Goal: Task Accomplishment & Management: Use online tool/utility

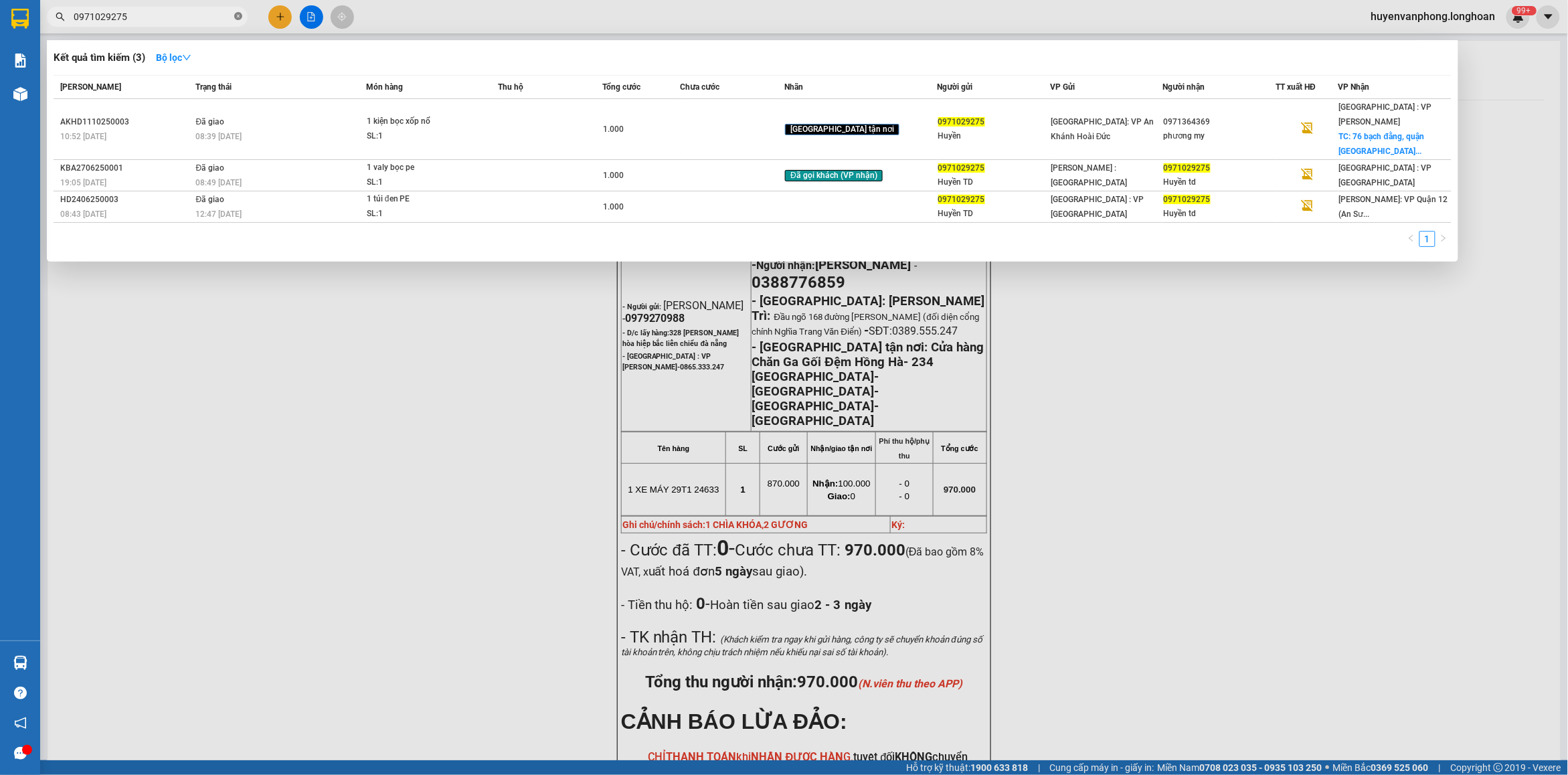
click at [238, 15] on icon "close-circle" at bounding box center [238, 15] width 8 height 8
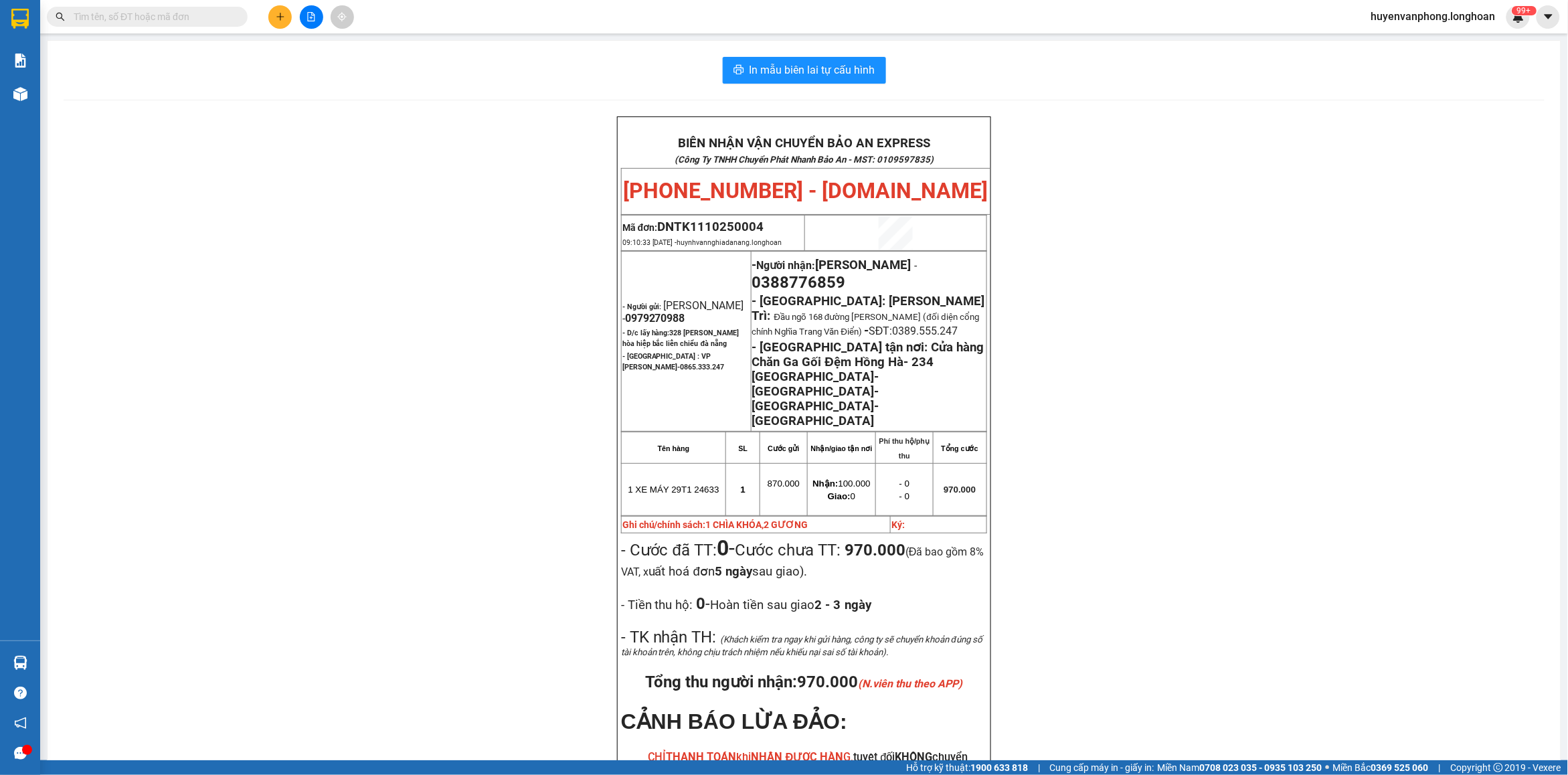
click at [197, 15] on input "text" at bounding box center [152, 16] width 158 height 14
click at [132, 16] on input "text" at bounding box center [152, 16] width 158 height 14
paste input "0835281986"
type input "0835281986"
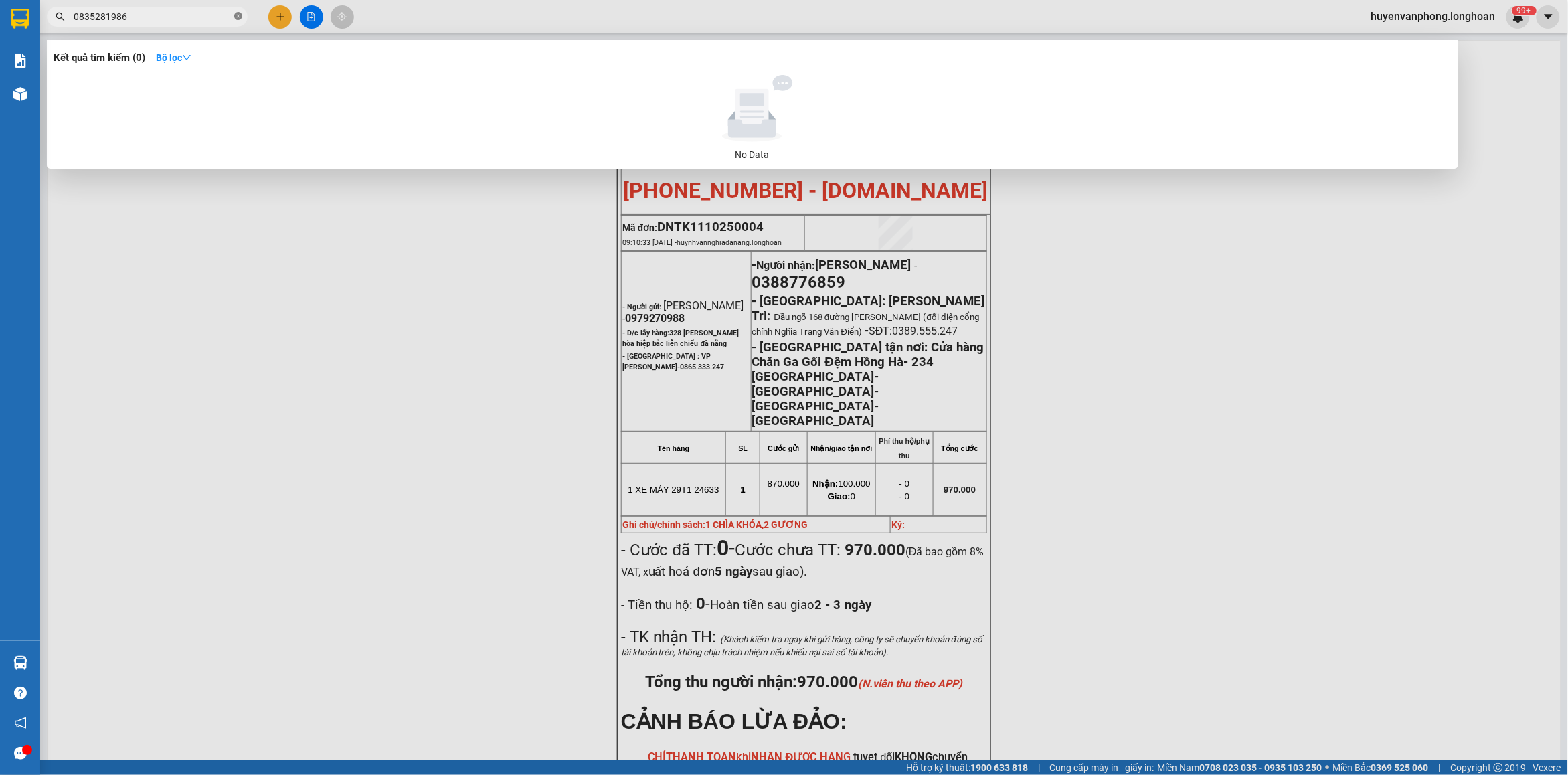
click at [236, 14] on icon "close-circle" at bounding box center [238, 15] width 8 height 8
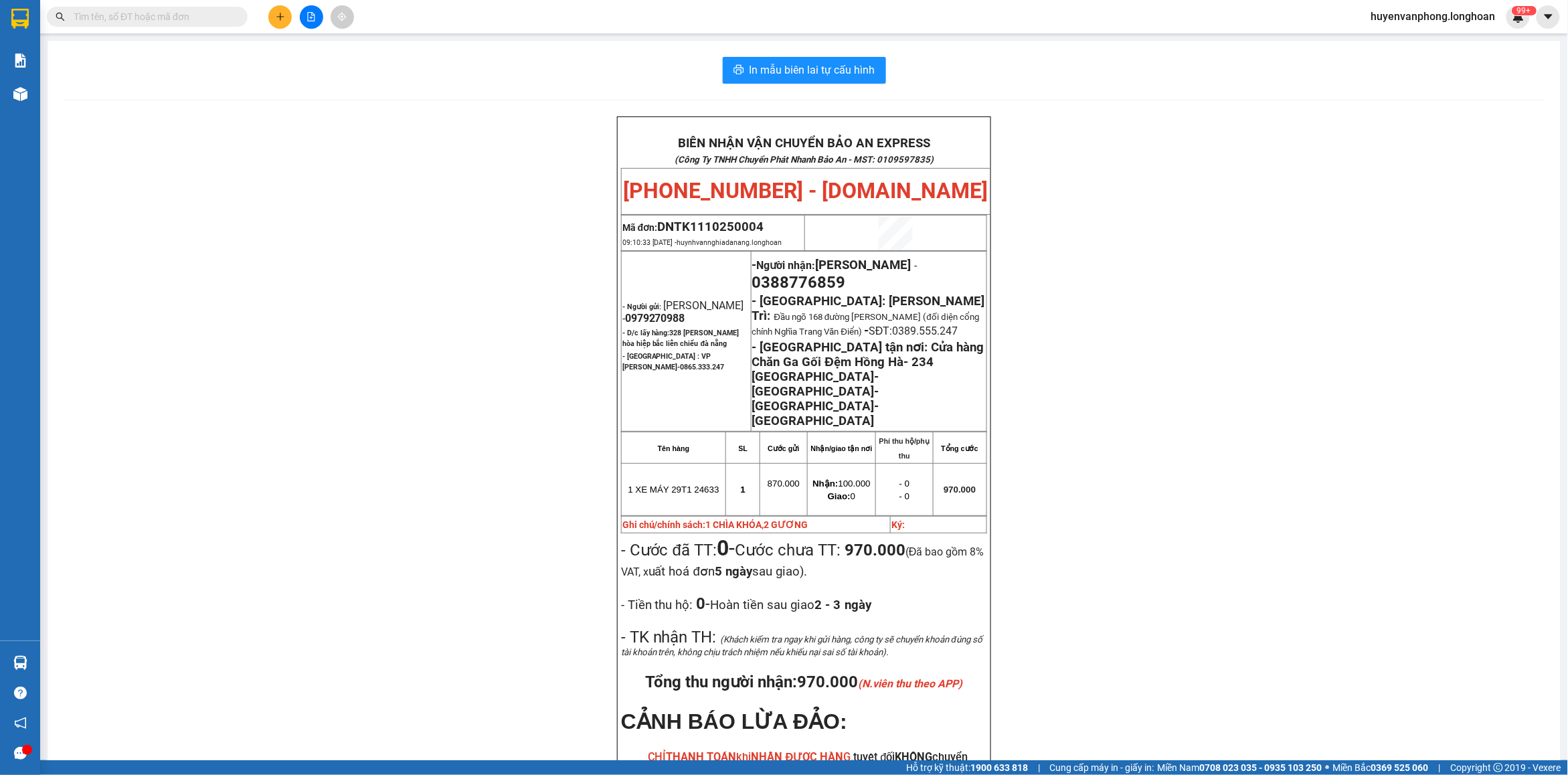
click at [149, 18] on input "text" at bounding box center [152, 16] width 158 height 14
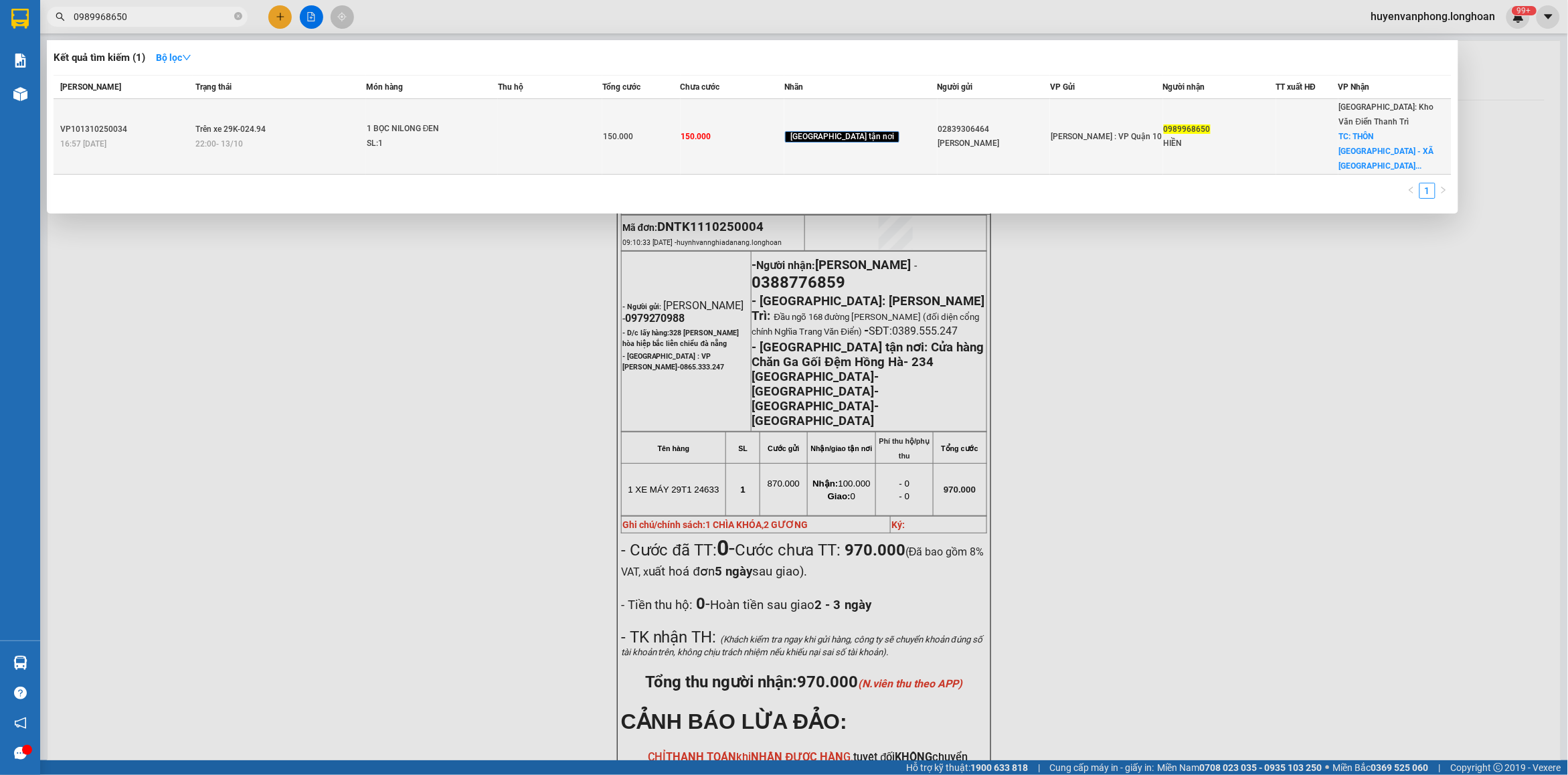
type input "0989968650"
click at [467, 137] on div "SL: 1" at bounding box center [416, 144] width 100 height 14
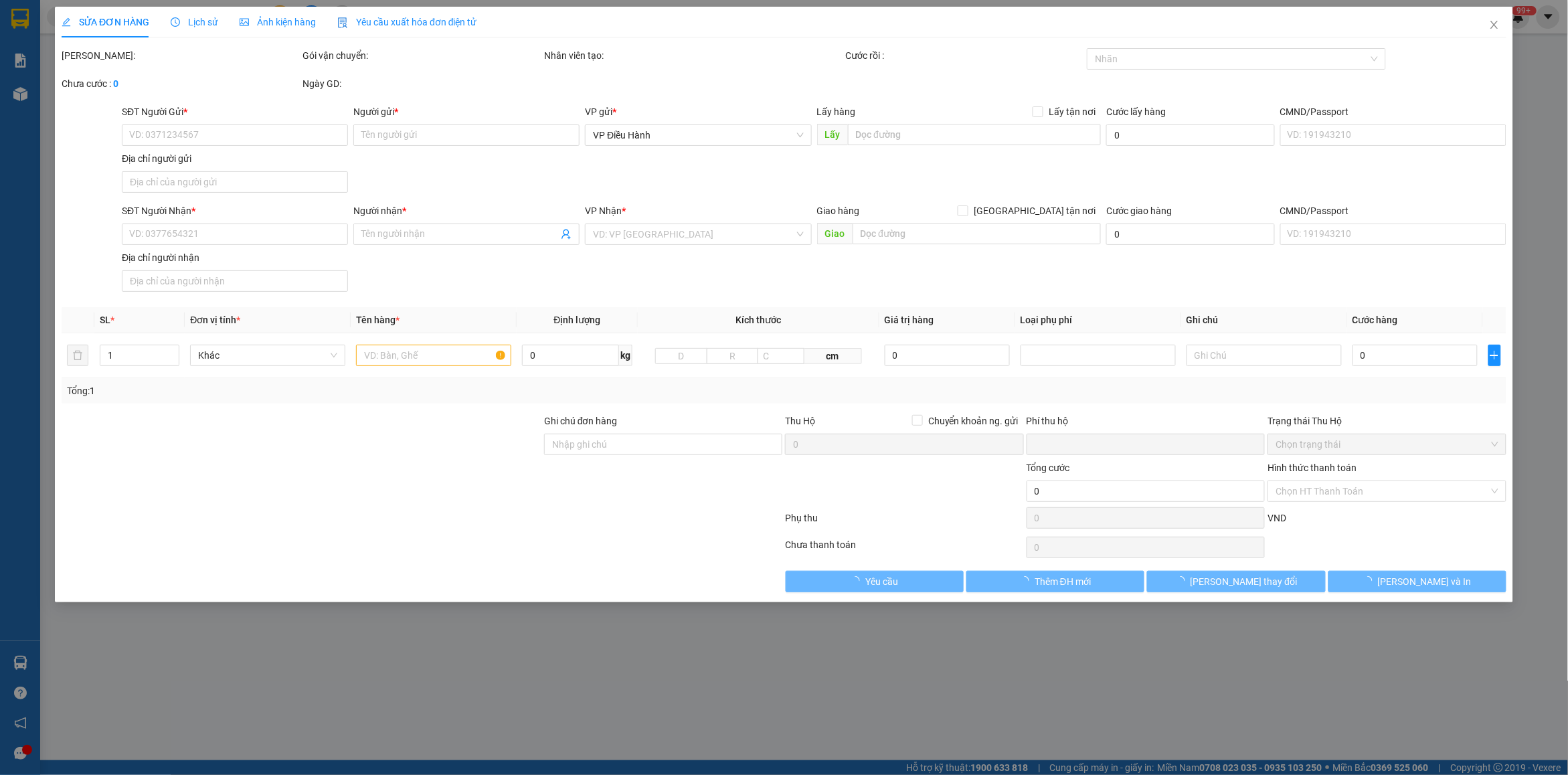
click at [188, 18] on span "Lịch sử" at bounding box center [194, 22] width 47 height 11
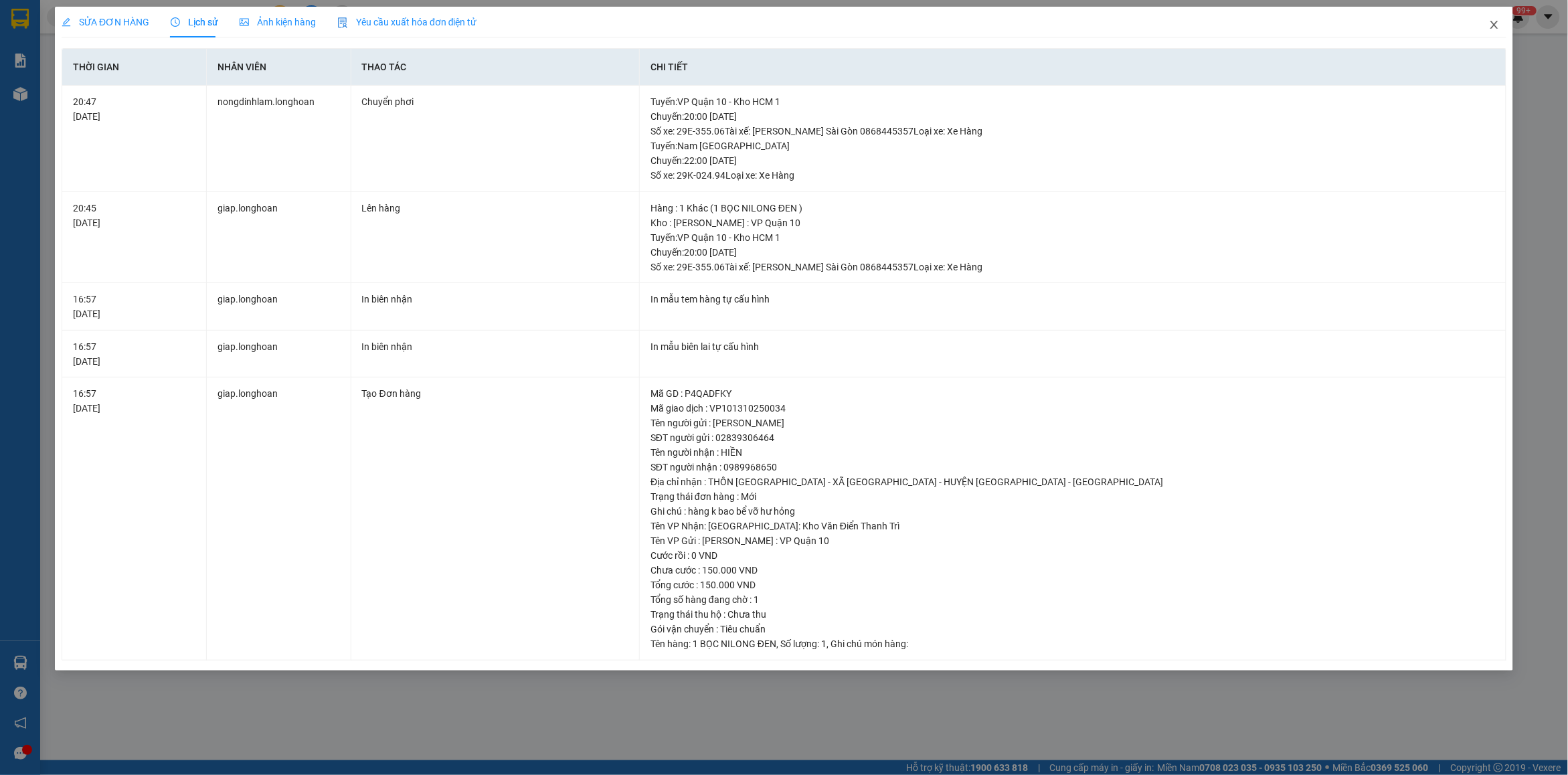
drag, startPoint x: 1493, startPoint y: 27, endPoint x: 14, endPoint y: 45, distance: 1479.1
click at [1492, 27] on icon "close" at bounding box center [1494, 24] width 7 height 8
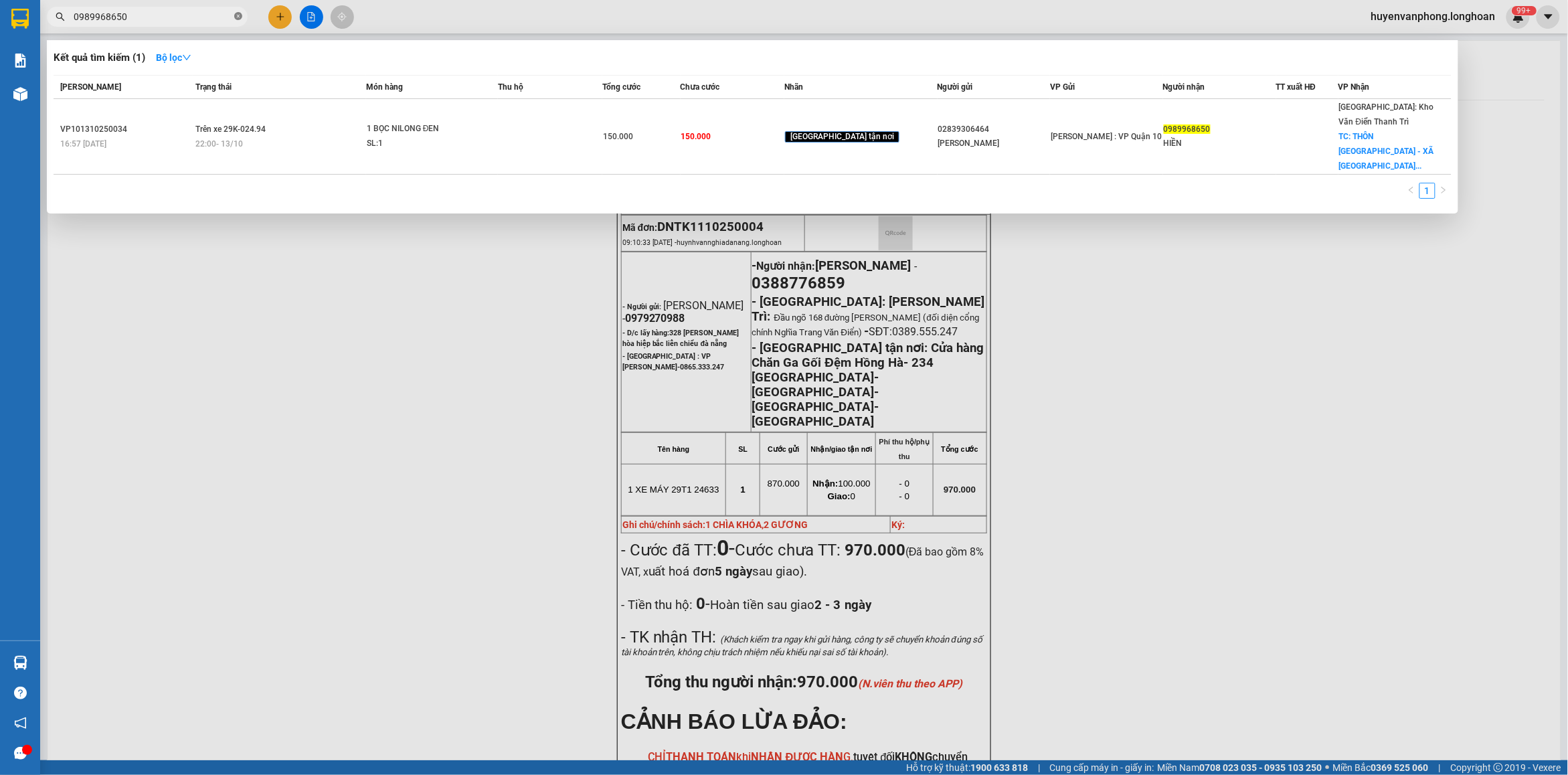
drag, startPoint x: 238, startPoint y: 18, endPoint x: 140, endPoint y: 30, distance: 98.7
click at [234, 18] on icon "close-circle" at bounding box center [238, 15] width 8 height 8
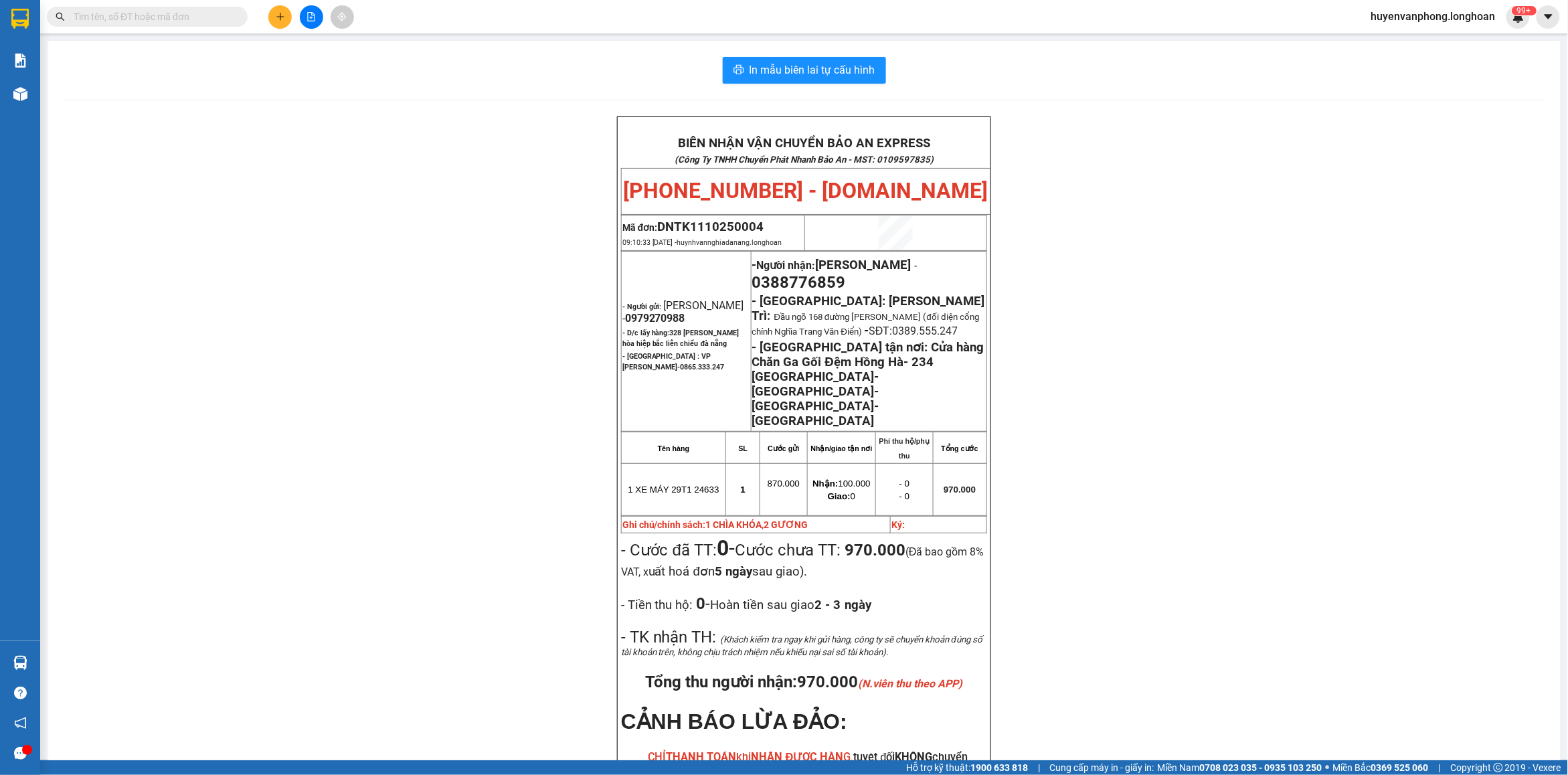
click at [141, 24] on input "text" at bounding box center [152, 16] width 158 height 14
paste input "0929969922"
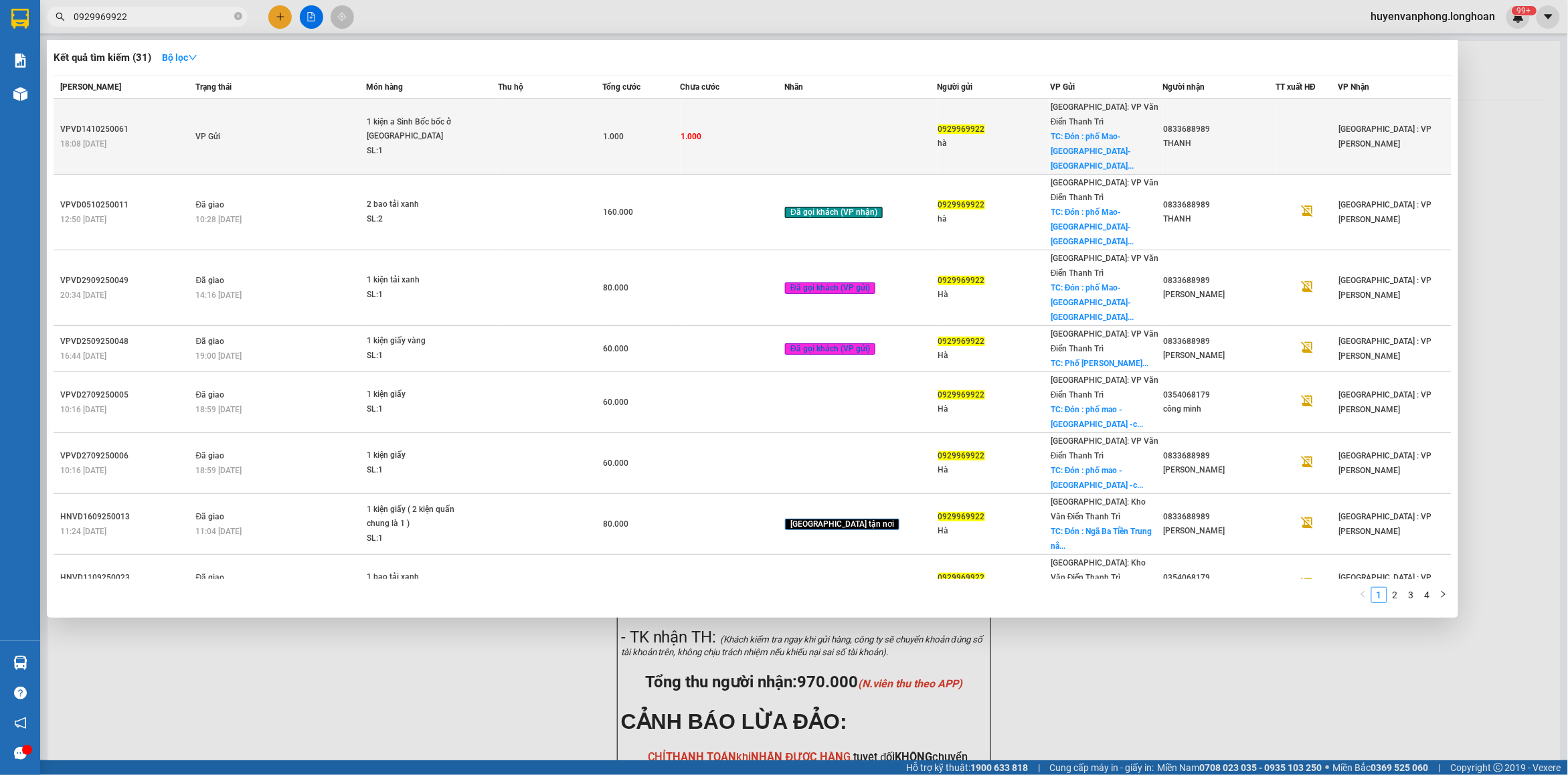
type input "0929969922"
click at [422, 126] on div "1 kiện a Sinh Bốc bốc ở [GEOGRAPHIC_DATA]" at bounding box center [416, 129] width 100 height 29
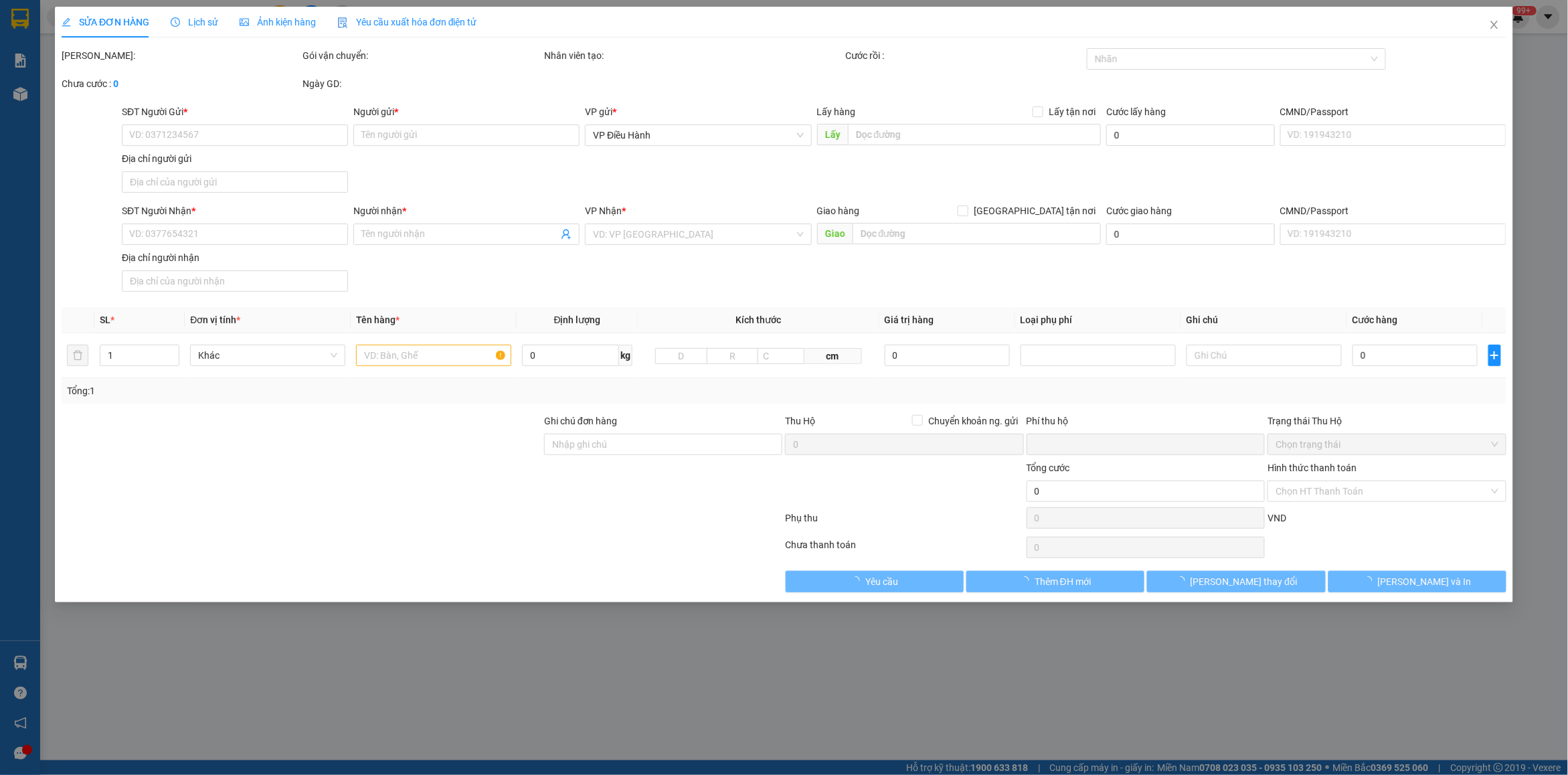
type input "0929969922"
type input "hà"
checkbox input "true"
type input "Đón : phố Mao-[GEOGRAPHIC_DATA]-[GEOGRAPHIC_DATA]-[GEOGRAPHIC_DATA]"
type input "0833688989"
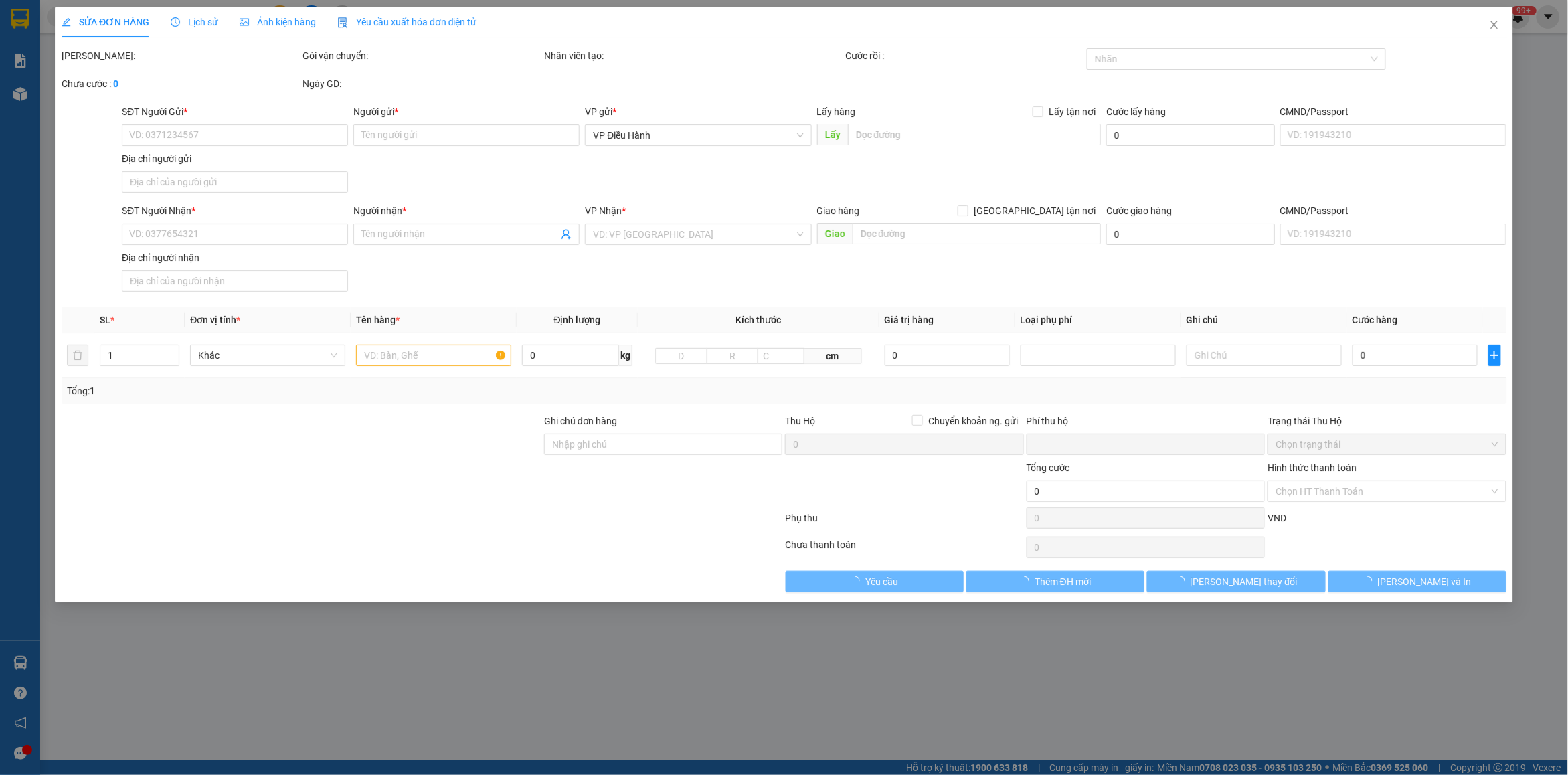
type input "THANH"
type input "0"
type input "1.000"
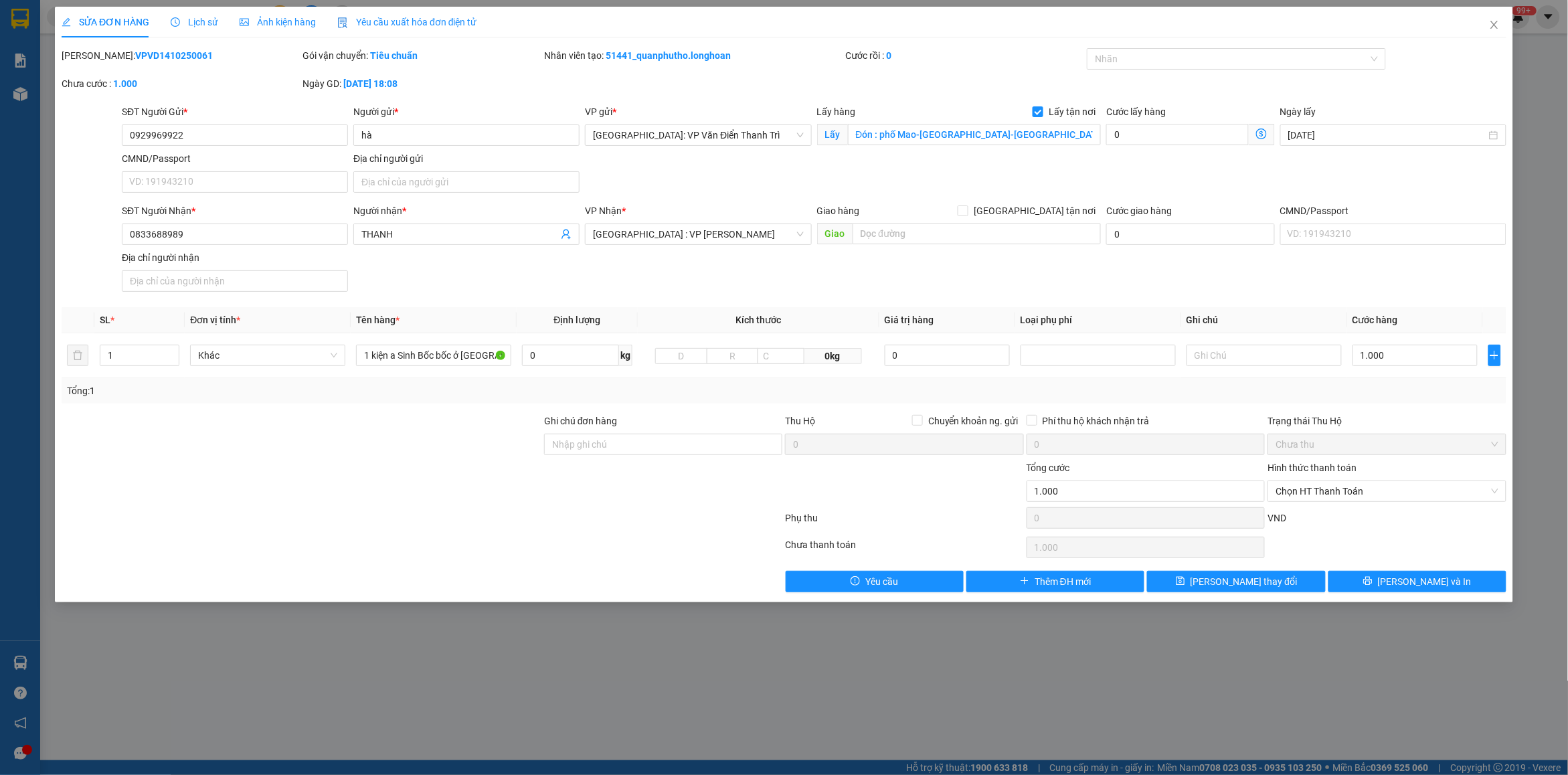
click at [195, 32] on div "Lịch sử" at bounding box center [194, 22] width 47 height 31
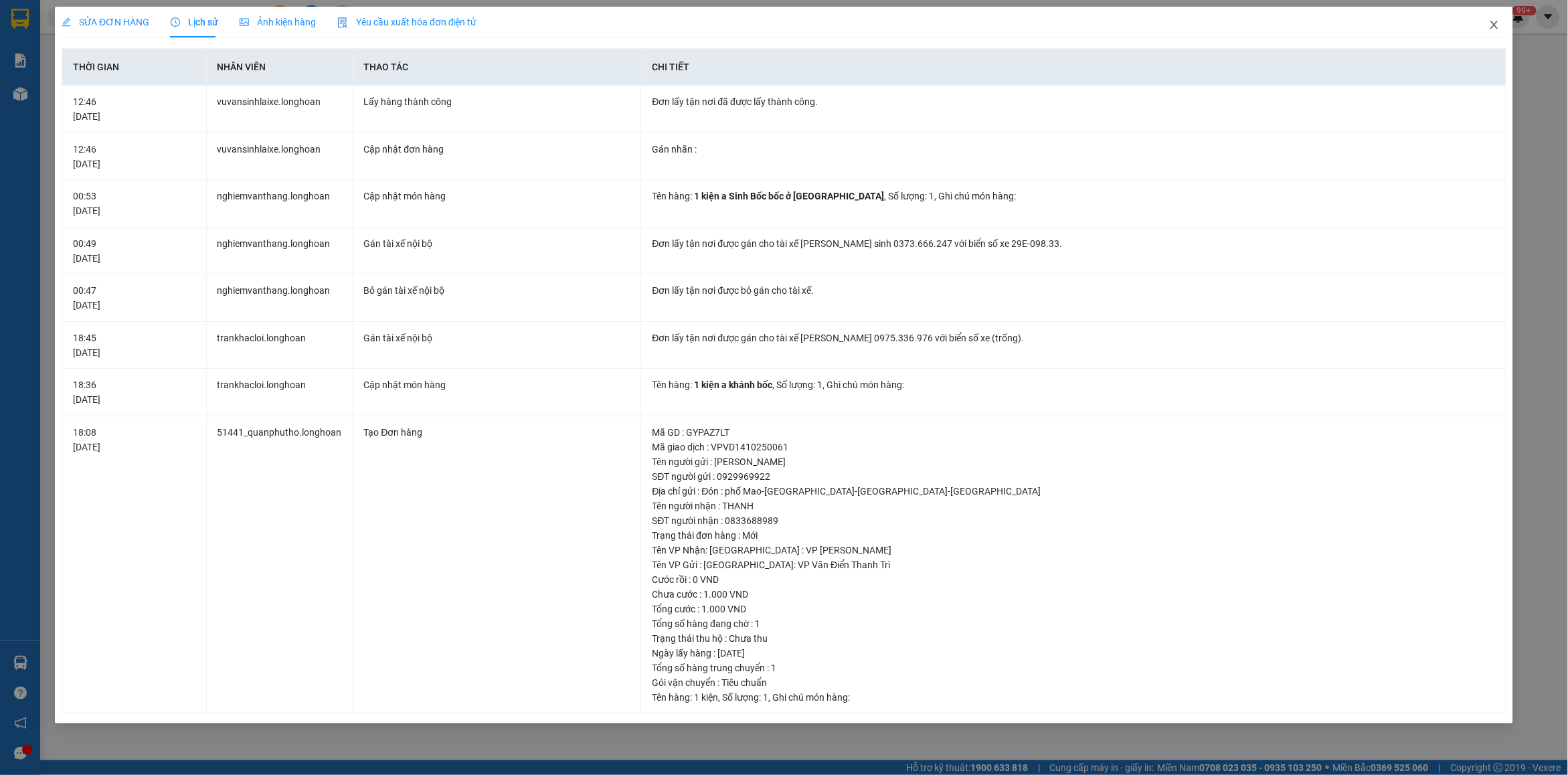
drag, startPoint x: 1494, startPoint y: 28, endPoint x: 557, endPoint y: 25, distance: 937.0
click at [1494, 27] on icon "close" at bounding box center [1494, 24] width 11 height 11
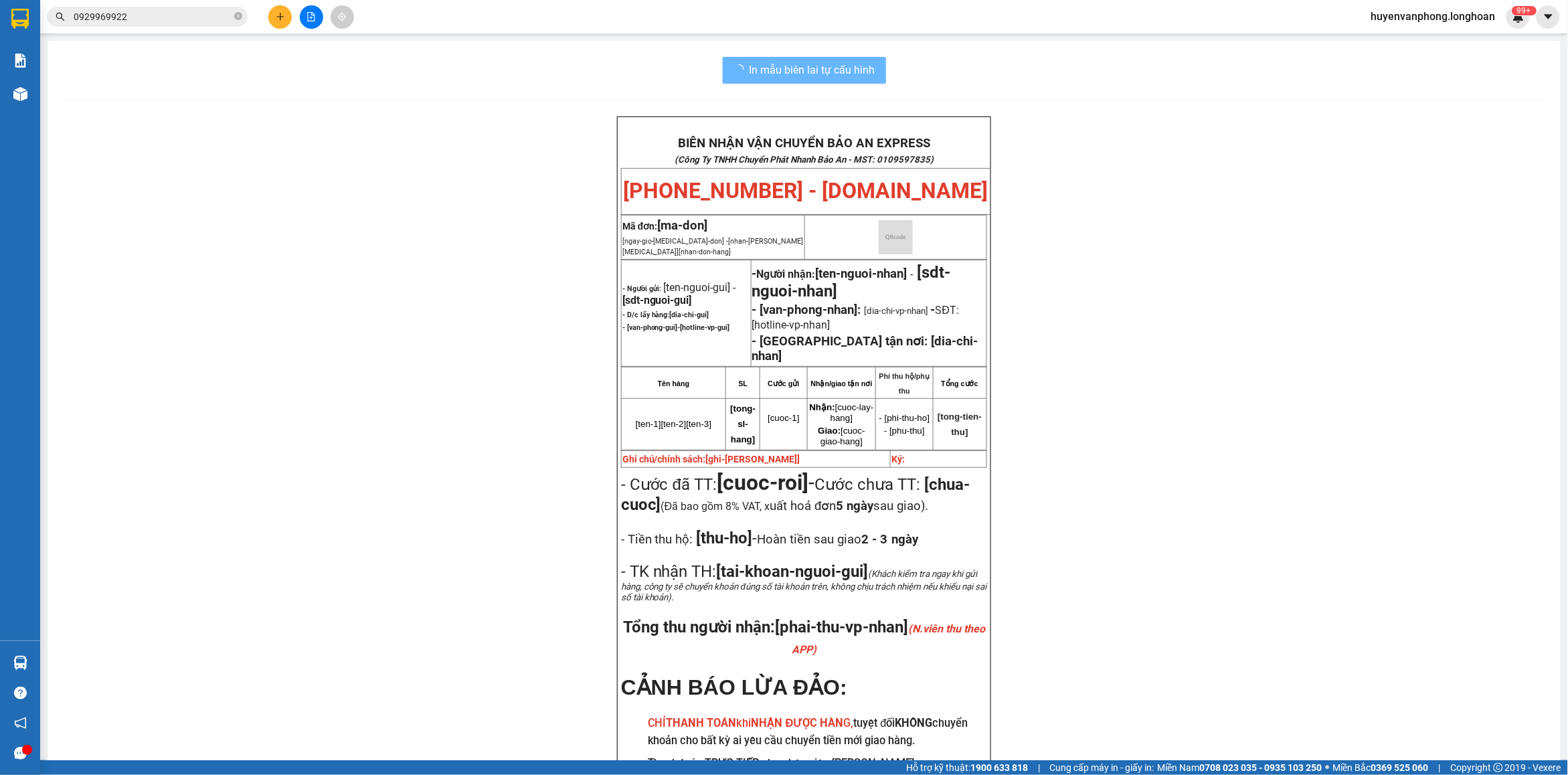
drag, startPoint x: 237, startPoint y: 12, endPoint x: 111, endPoint y: 22, distance: 126.4
click at [226, 14] on span "0929969922" at bounding box center [148, 16] width 201 height 20
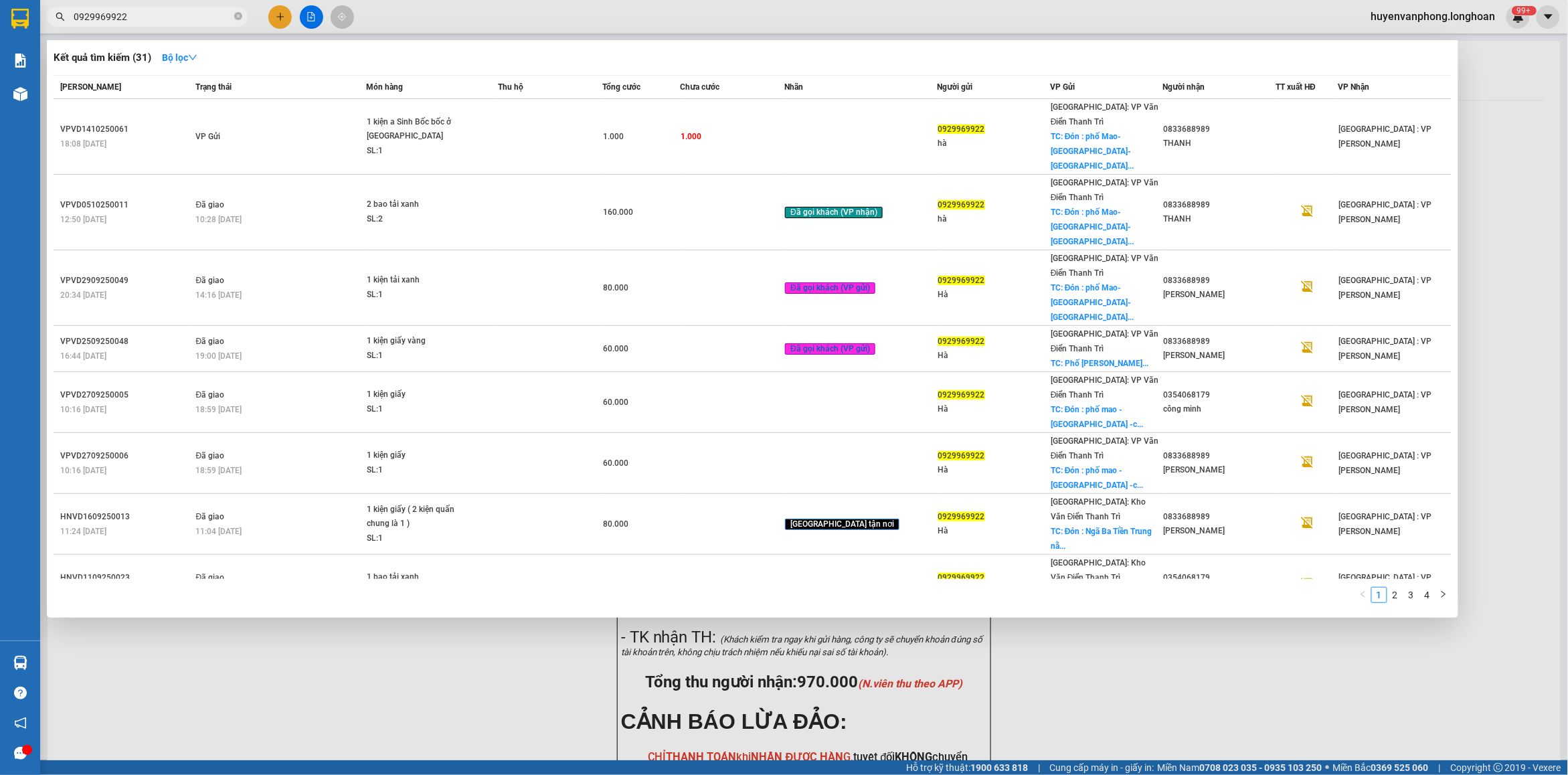
click at [111, 22] on input "0929969922" at bounding box center [152, 16] width 158 height 14
click at [141, 18] on input "0929969922" at bounding box center [152, 16] width 158 height 14
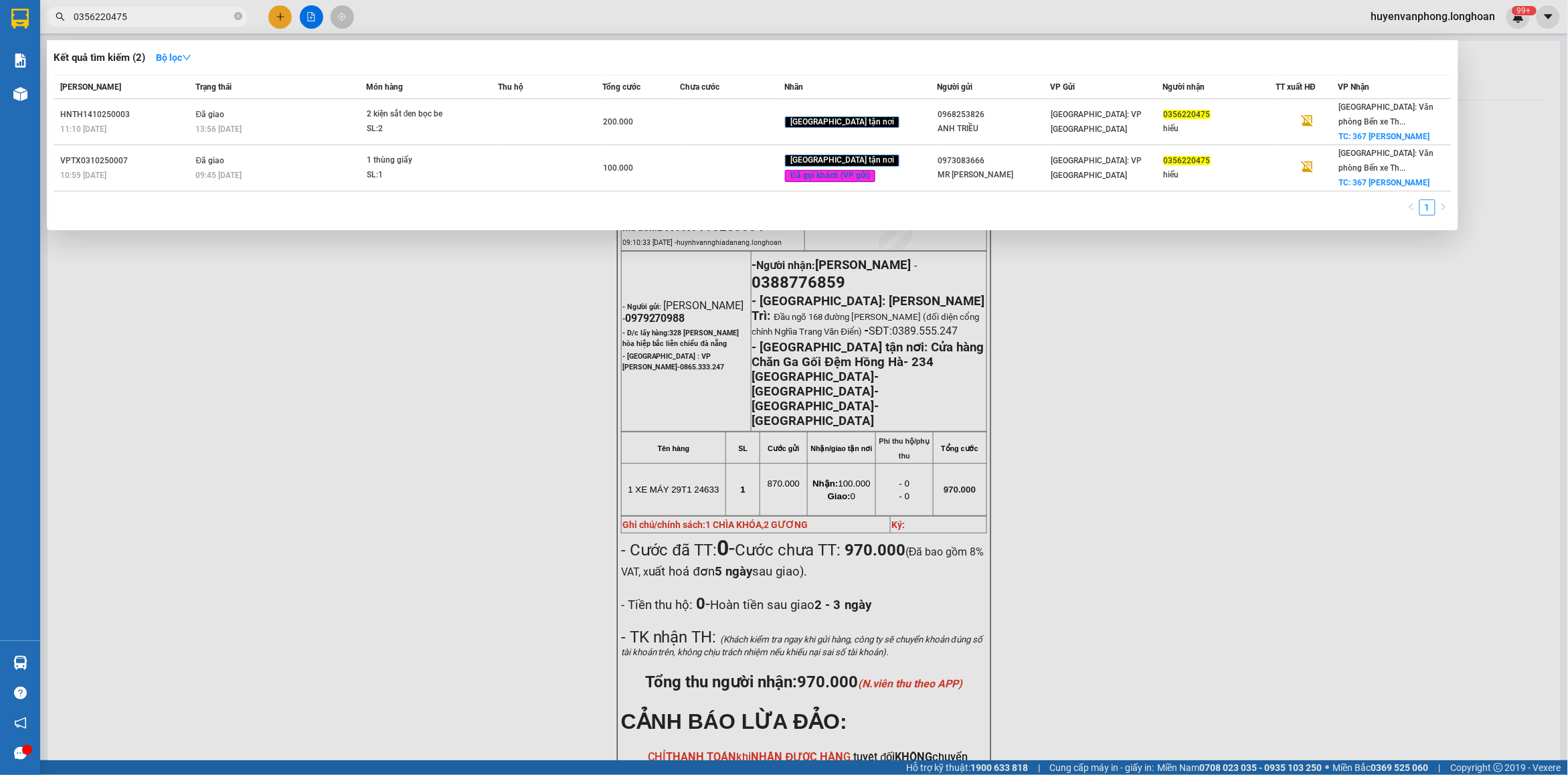
type input "0356220475"
click at [238, 15] on icon "close-circle" at bounding box center [238, 15] width 8 height 8
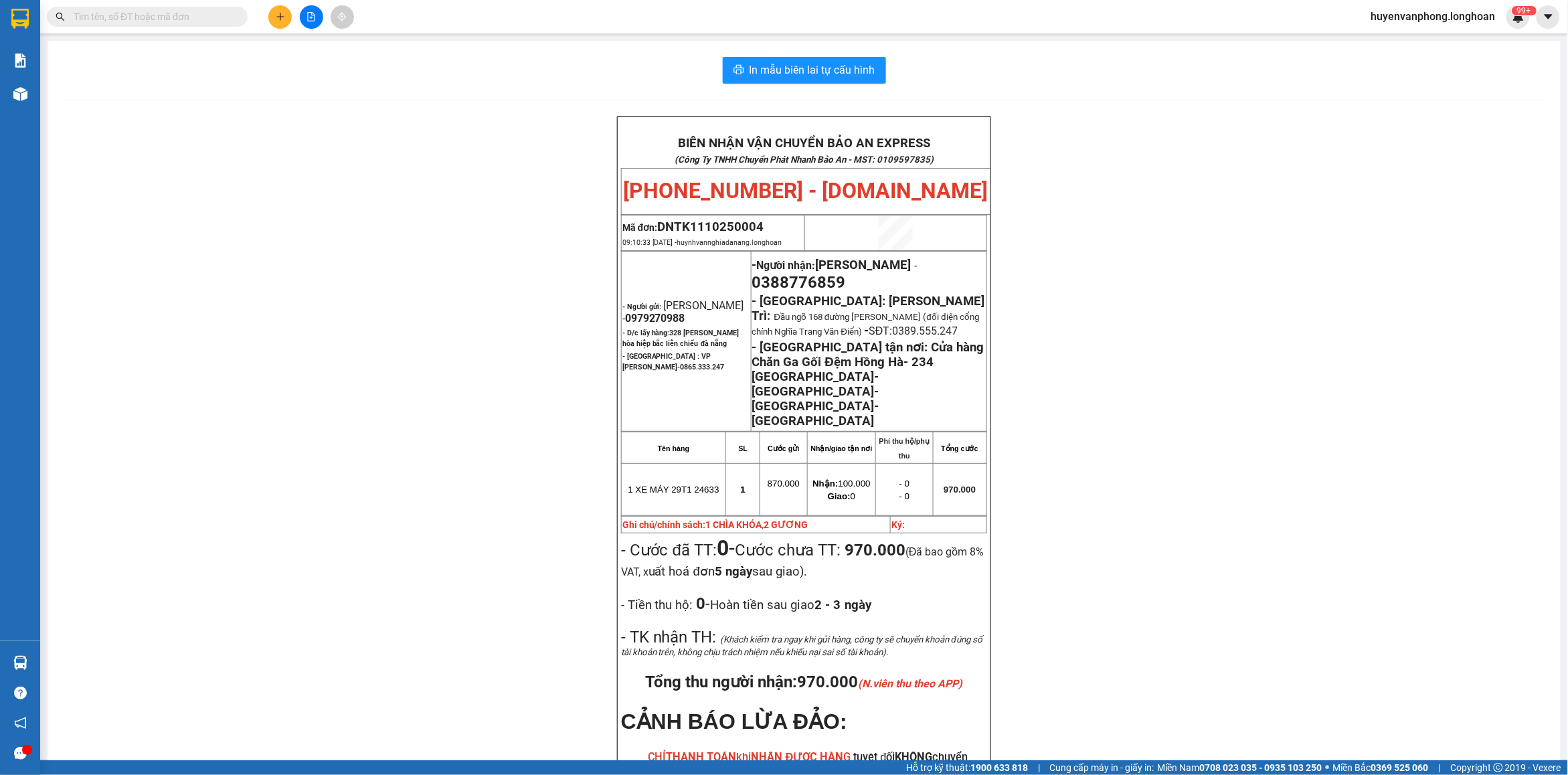
click at [170, 15] on input "text" at bounding box center [152, 16] width 158 height 14
paste input "0971594667"
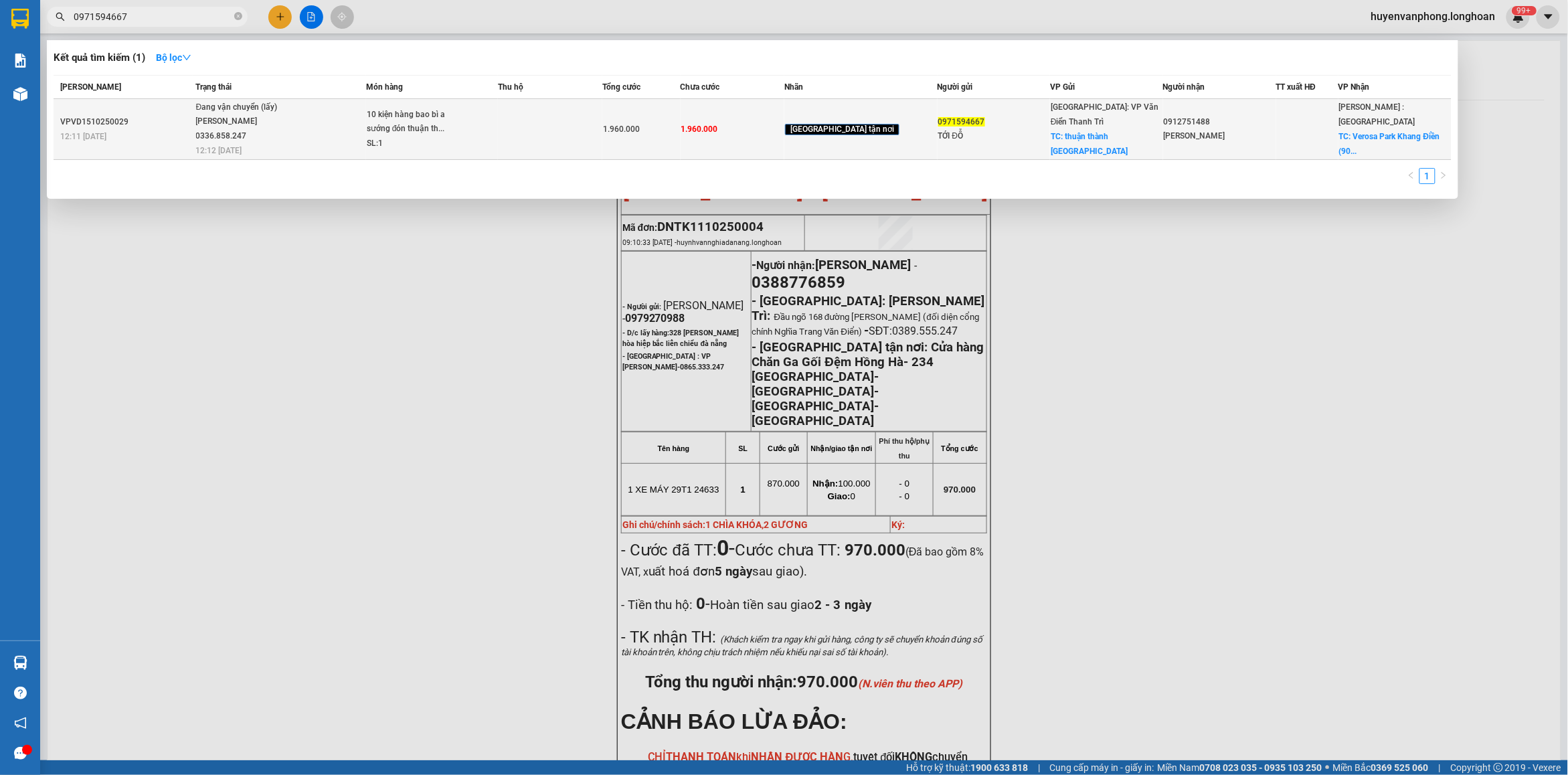
type input "0971594667"
click at [366, 115] on span "Đang vận chuyển (lấy) [PERSON_NAME] 0336.858.247 12:12 [DATE]" at bounding box center [281, 128] width 169 height 55
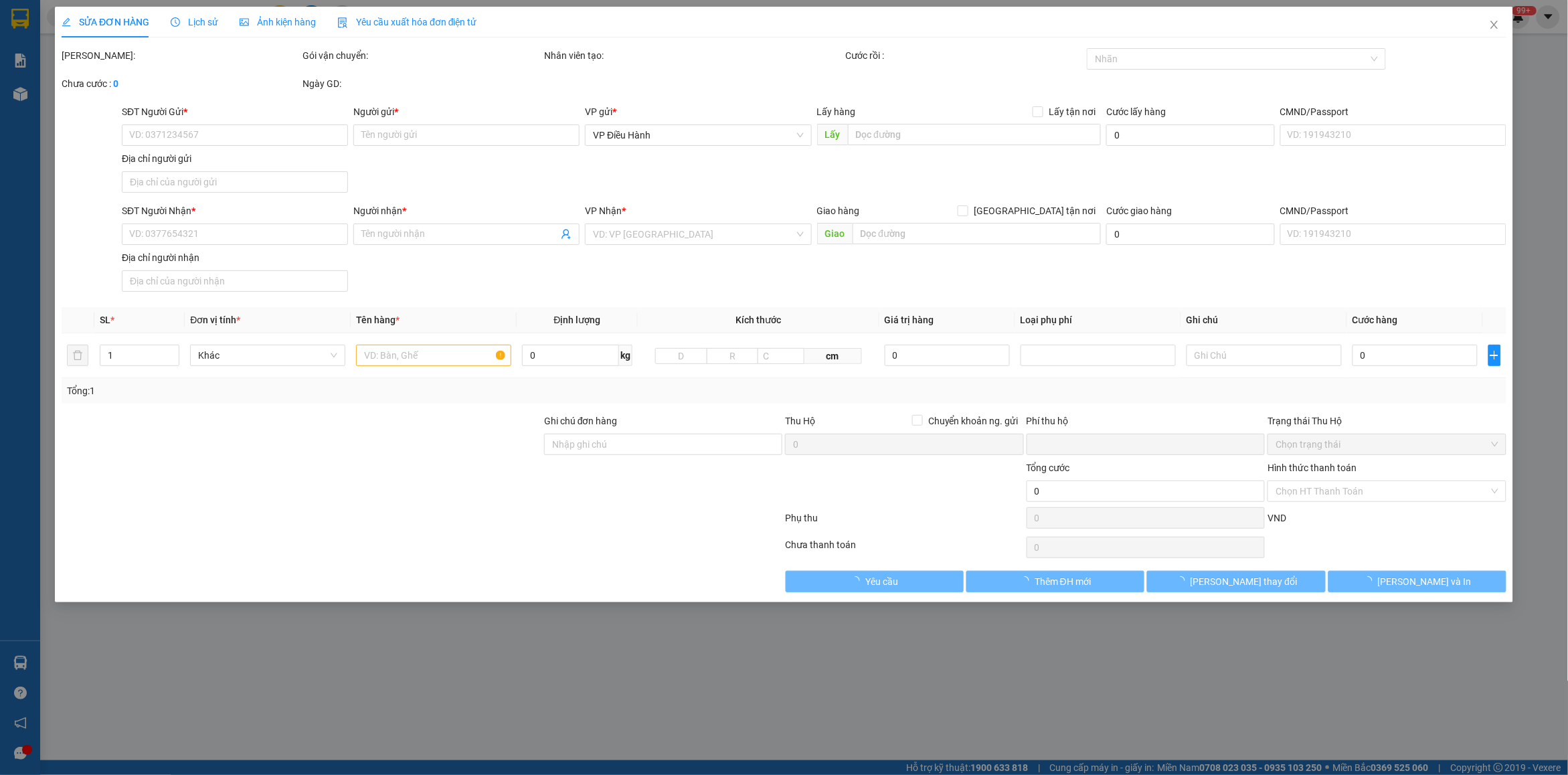
click at [206, 14] on div "Lịch sử" at bounding box center [194, 22] width 47 height 14
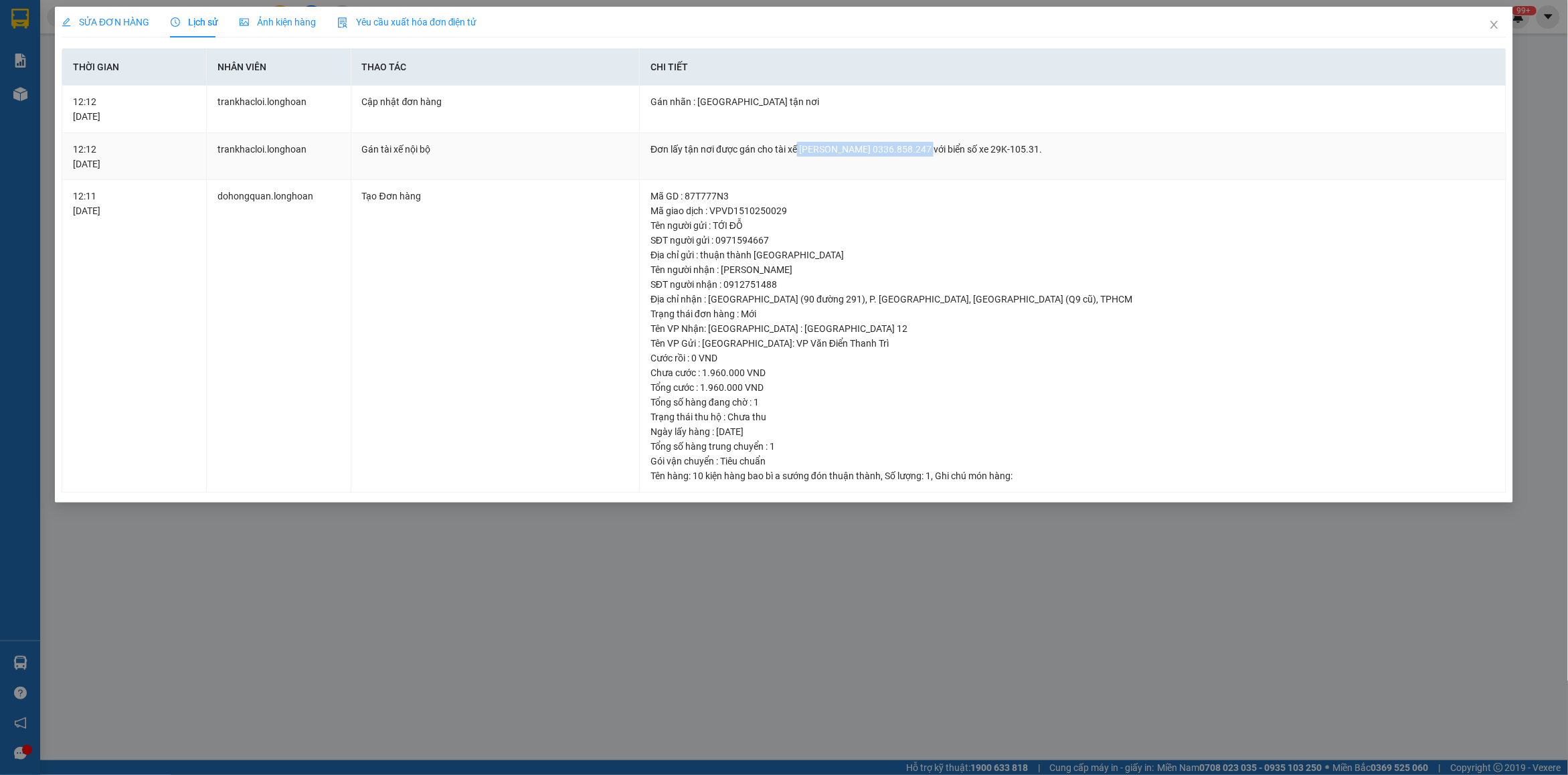
drag, startPoint x: 798, startPoint y: 148, endPoint x: 925, endPoint y: 149, distance: 127.0
click at [925, 149] on div "Đơn lấy tận nơi được gán cho tài xế [PERSON_NAME] 0336.858.247 với biển số xe 2…" at bounding box center [1072, 149] width 845 height 14
copy div "[PERSON_NAME] 0336.858.247"
click at [1492, 32] on span "Close" at bounding box center [1494, 24] width 37 height 37
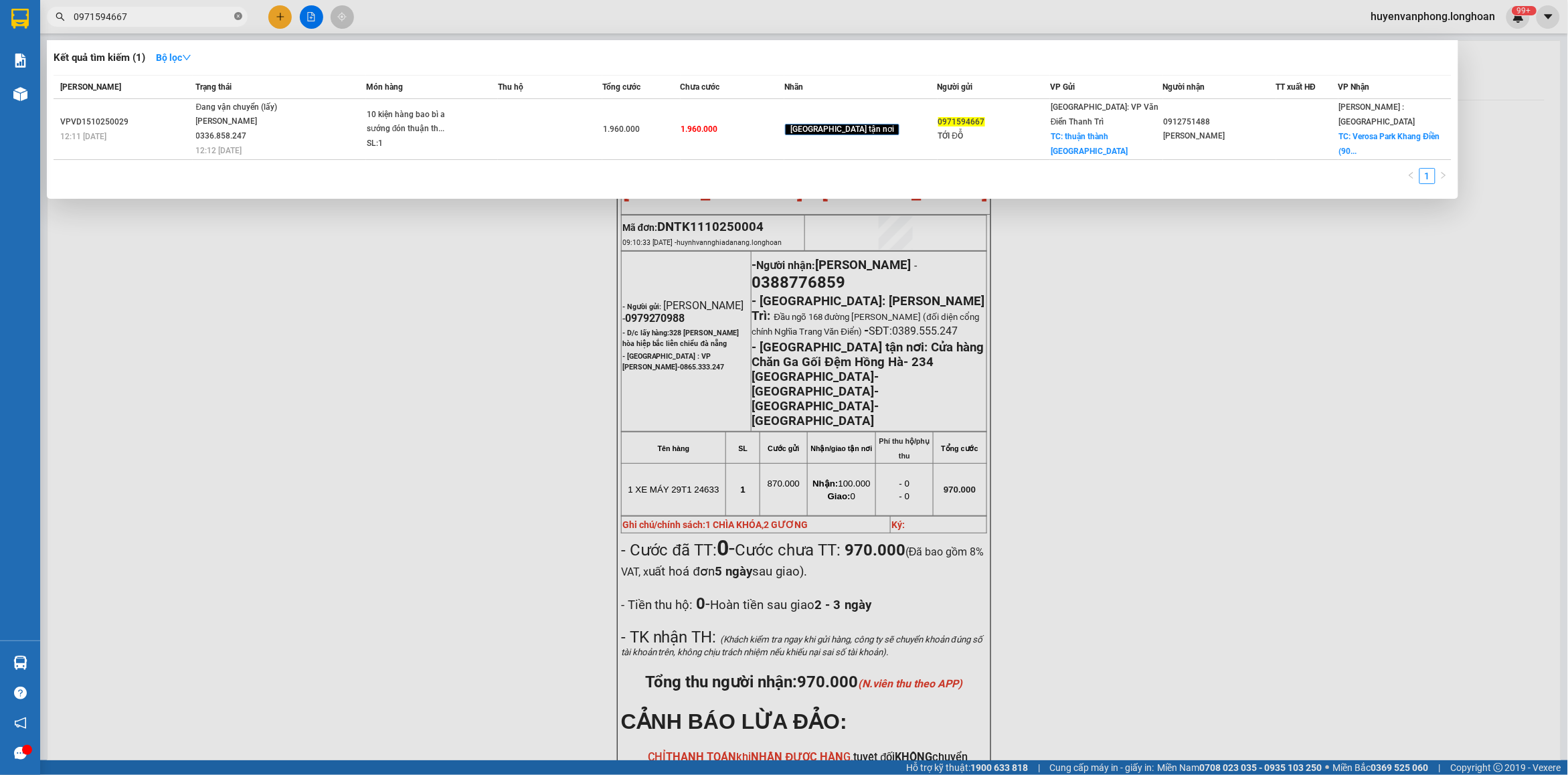
click at [239, 16] on icon "close-circle" at bounding box center [238, 15] width 8 height 8
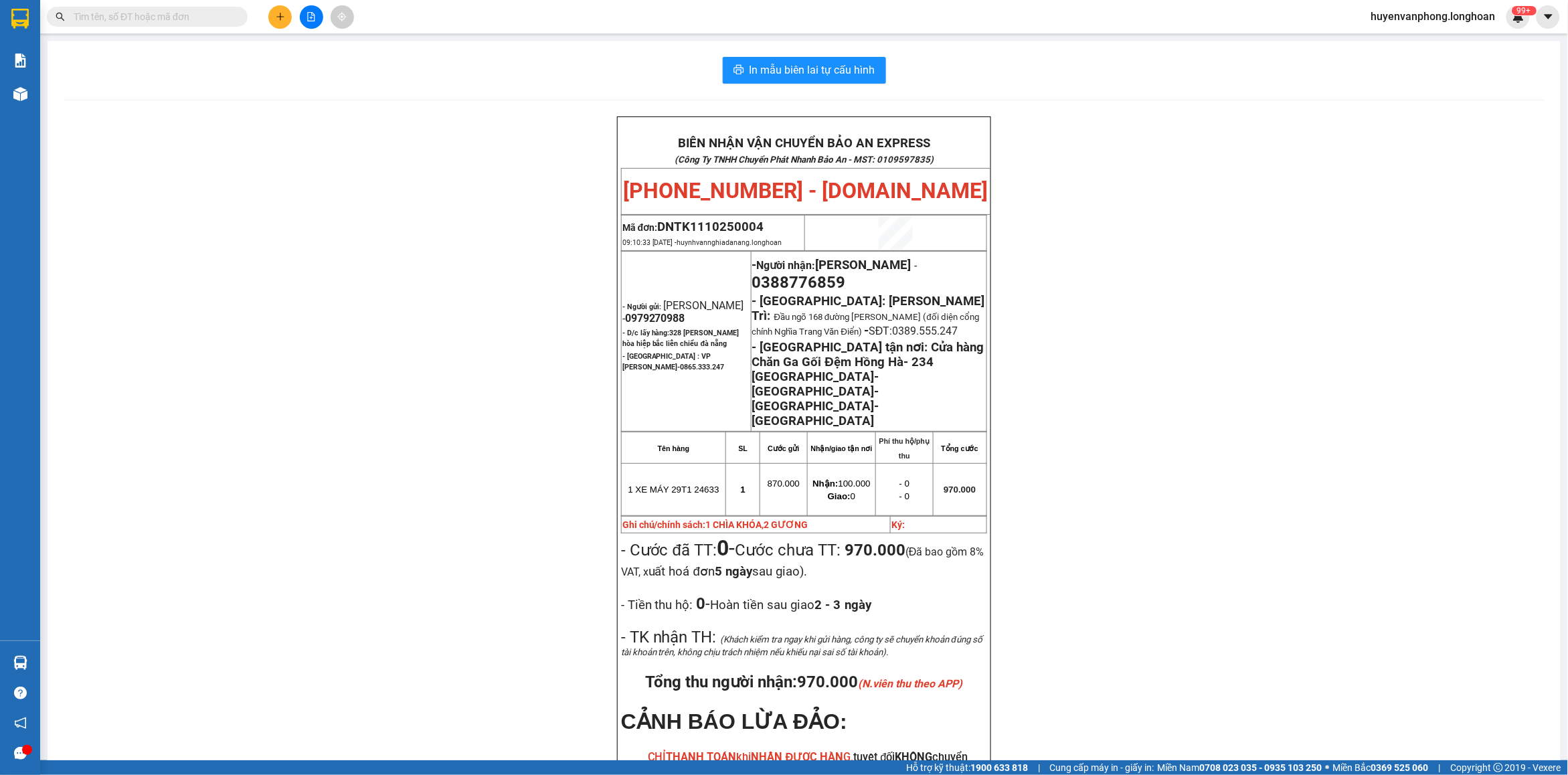
click at [178, 16] on input "text" at bounding box center [152, 16] width 158 height 14
paste input "0972282702"
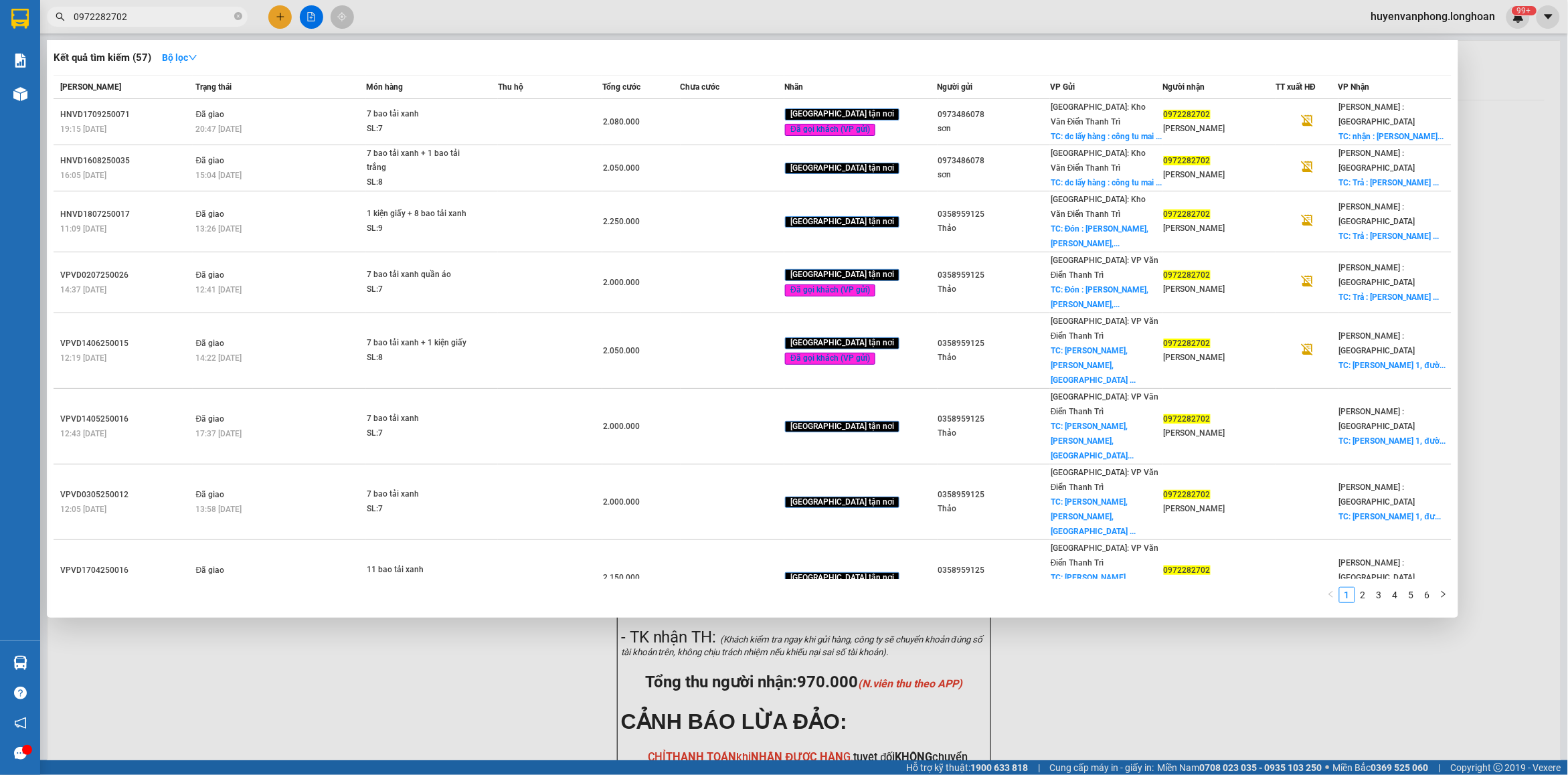
type input "0972282702"
drag, startPoint x: 237, startPoint y: 19, endPoint x: 153, endPoint y: 22, distance: 84.1
click at [229, 18] on span "0972282702" at bounding box center [148, 16] width 201 height 20
click at [153, 22] on input "0972282702" at bounding box center [152, 16] width 158 height 14
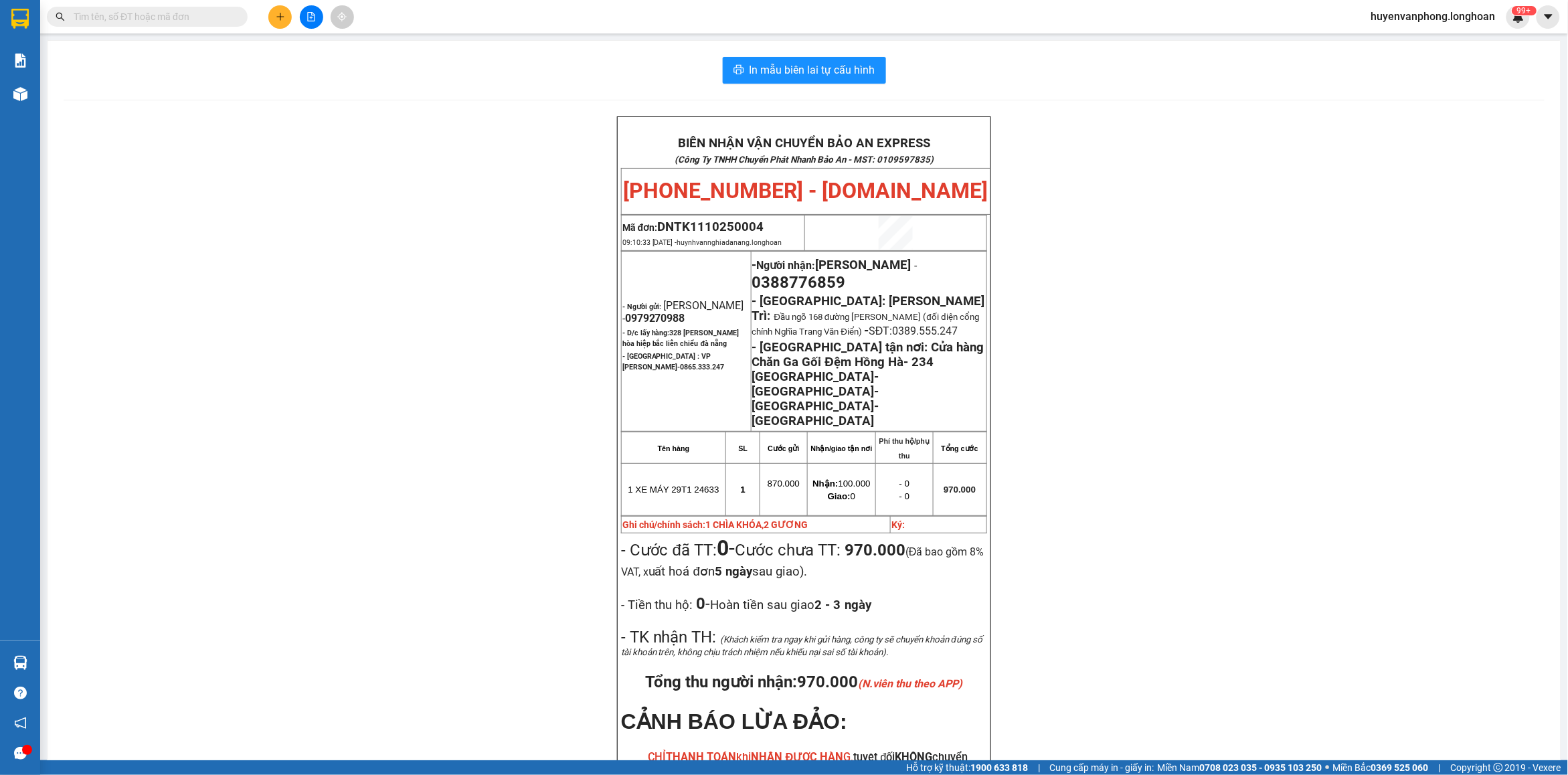
paste input "HNTH1110250007"
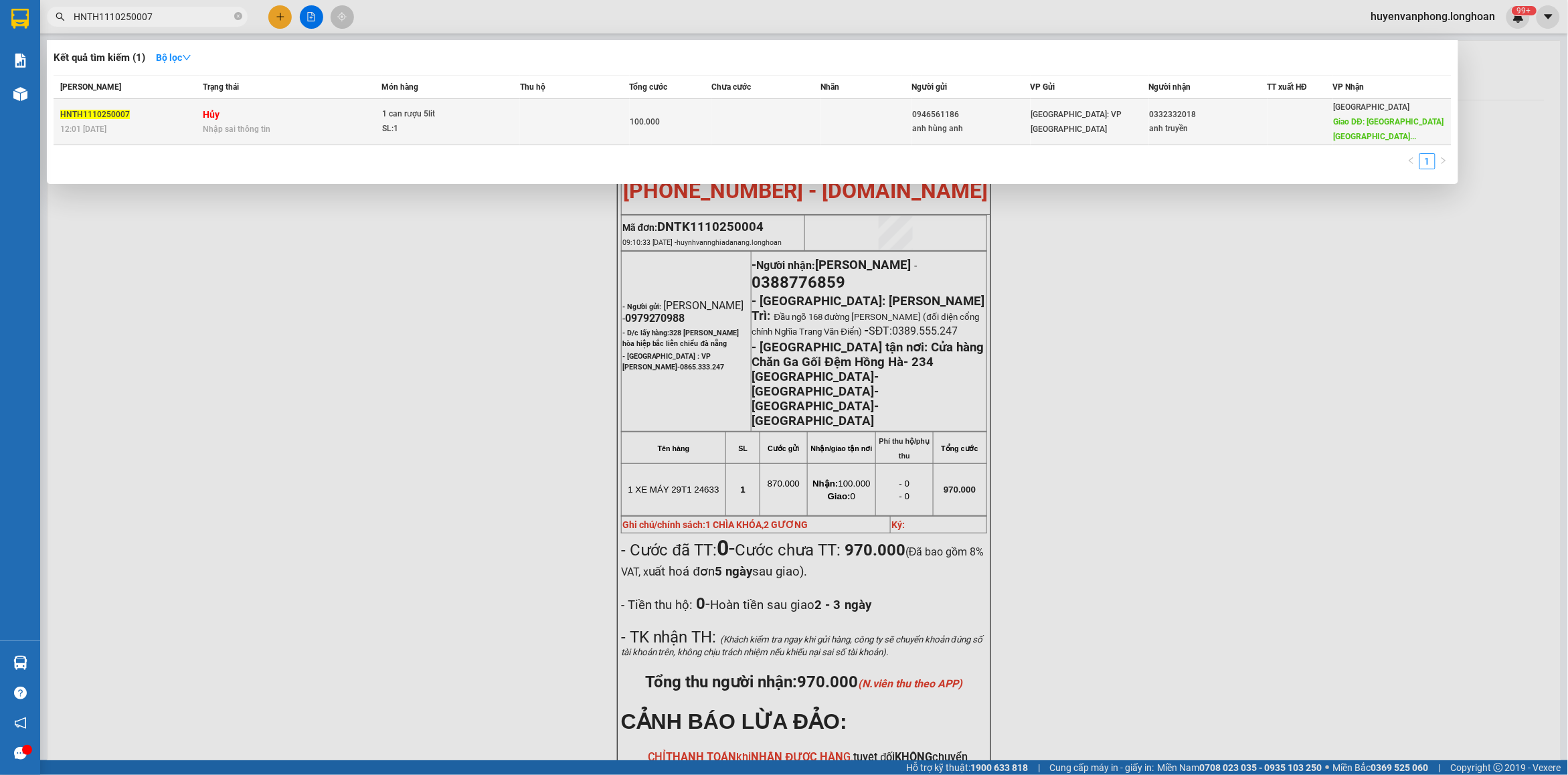
type input "HNTH1110250007"
click at [594, 124] on td at bounding box center [574, 121] width 109 height 46
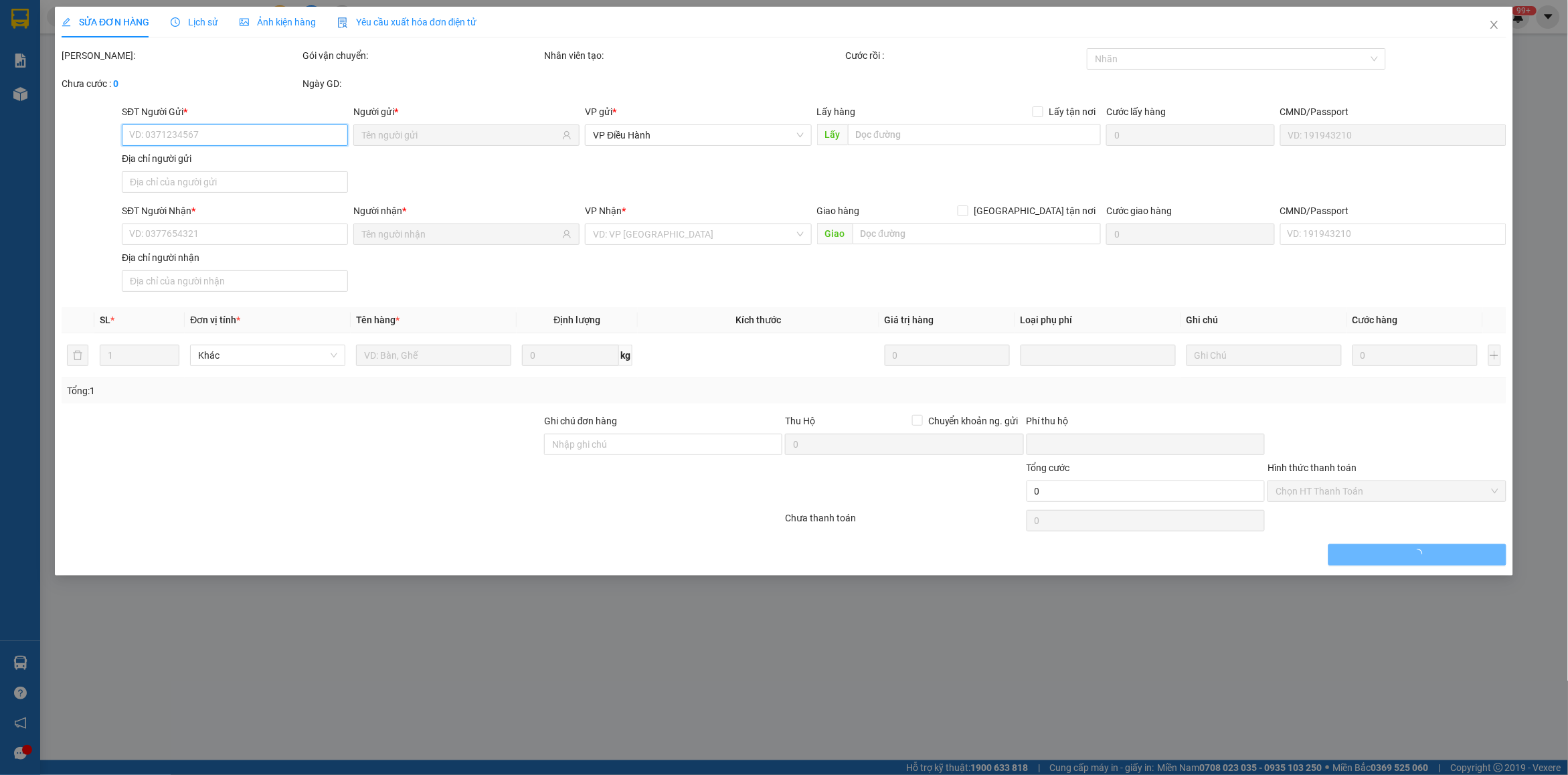
type input "0946561186"
type input "anh hùng anh"
type input "0332332018"
type input "anh truyền"
type input "[GEOGRAPHIC_DATA] diện khánh huyện [GEOGRAPHIC_DATA] tỉnh [GEOGRAPHIC_DATA]"
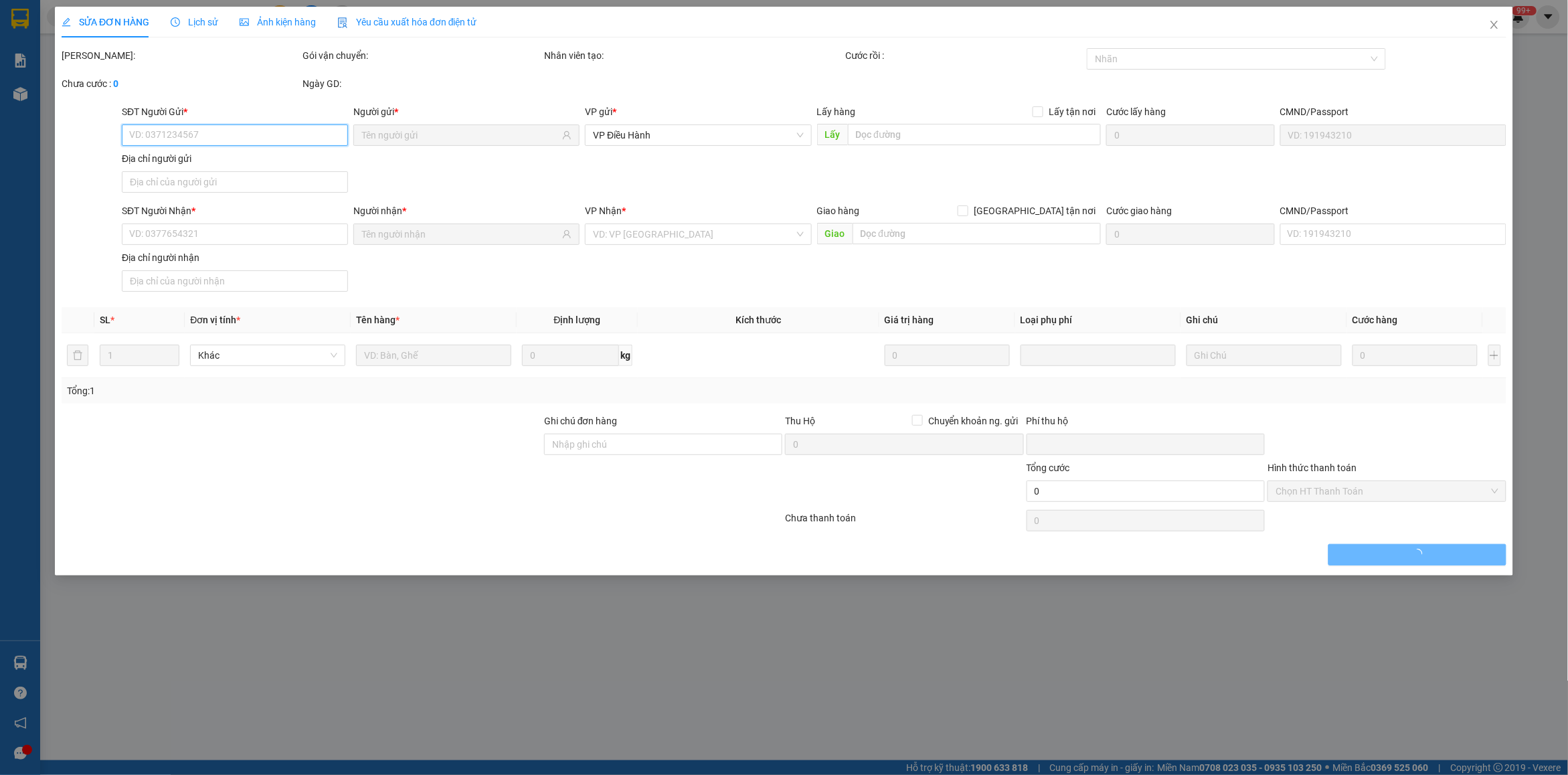
type input "0"
type input "100.000"
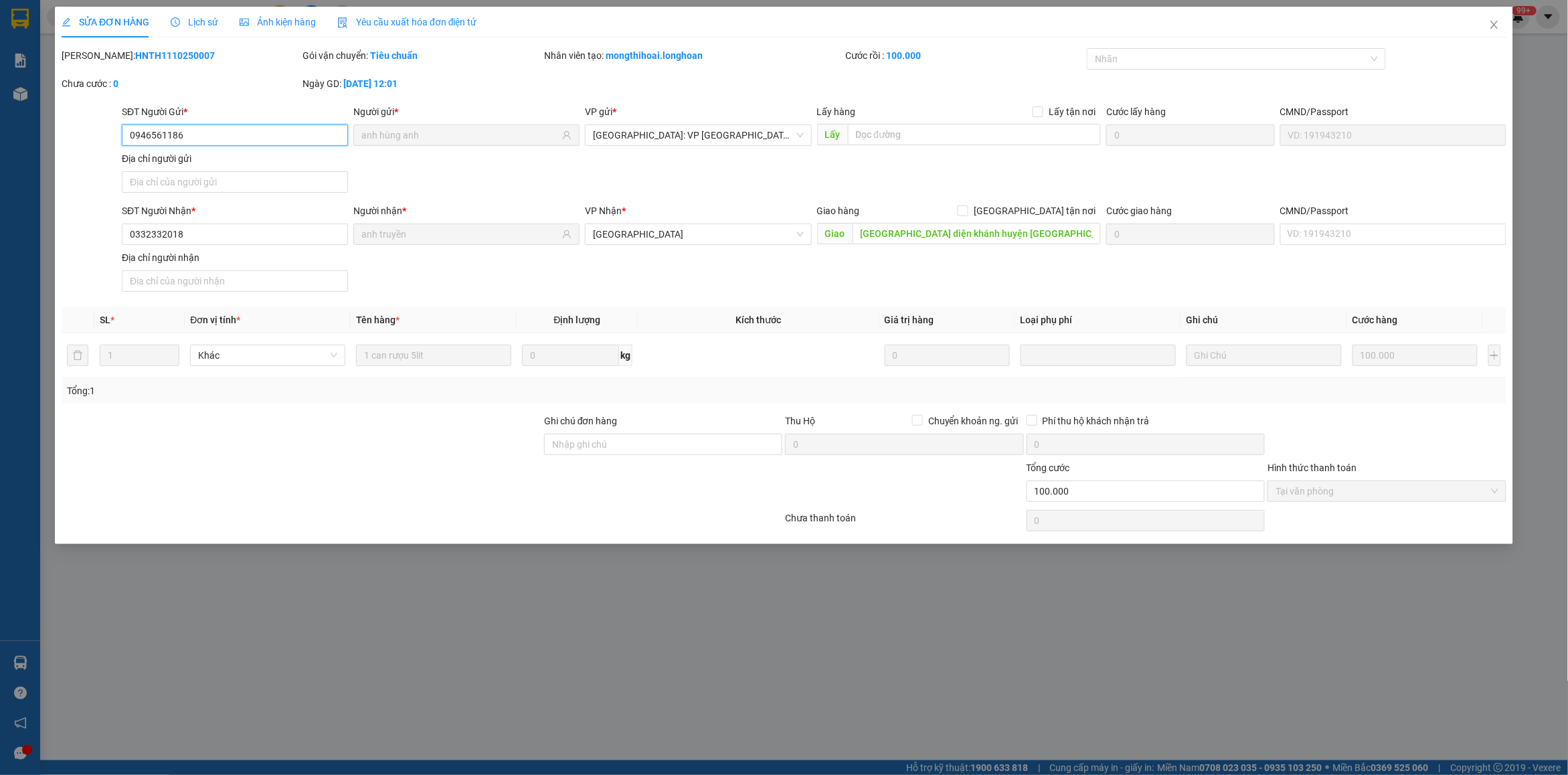
drag, startPoint x: 207, startPoint y: 132, endPoint x: 132, endPoint y: 140, distance: 75.4
click at [132, 140] on input "0946561186" at bounding box center [235, 135] width 226 height 22
click at [1494, 24] on icon "close" at bounding box center [1494, 24] width 11 height 11
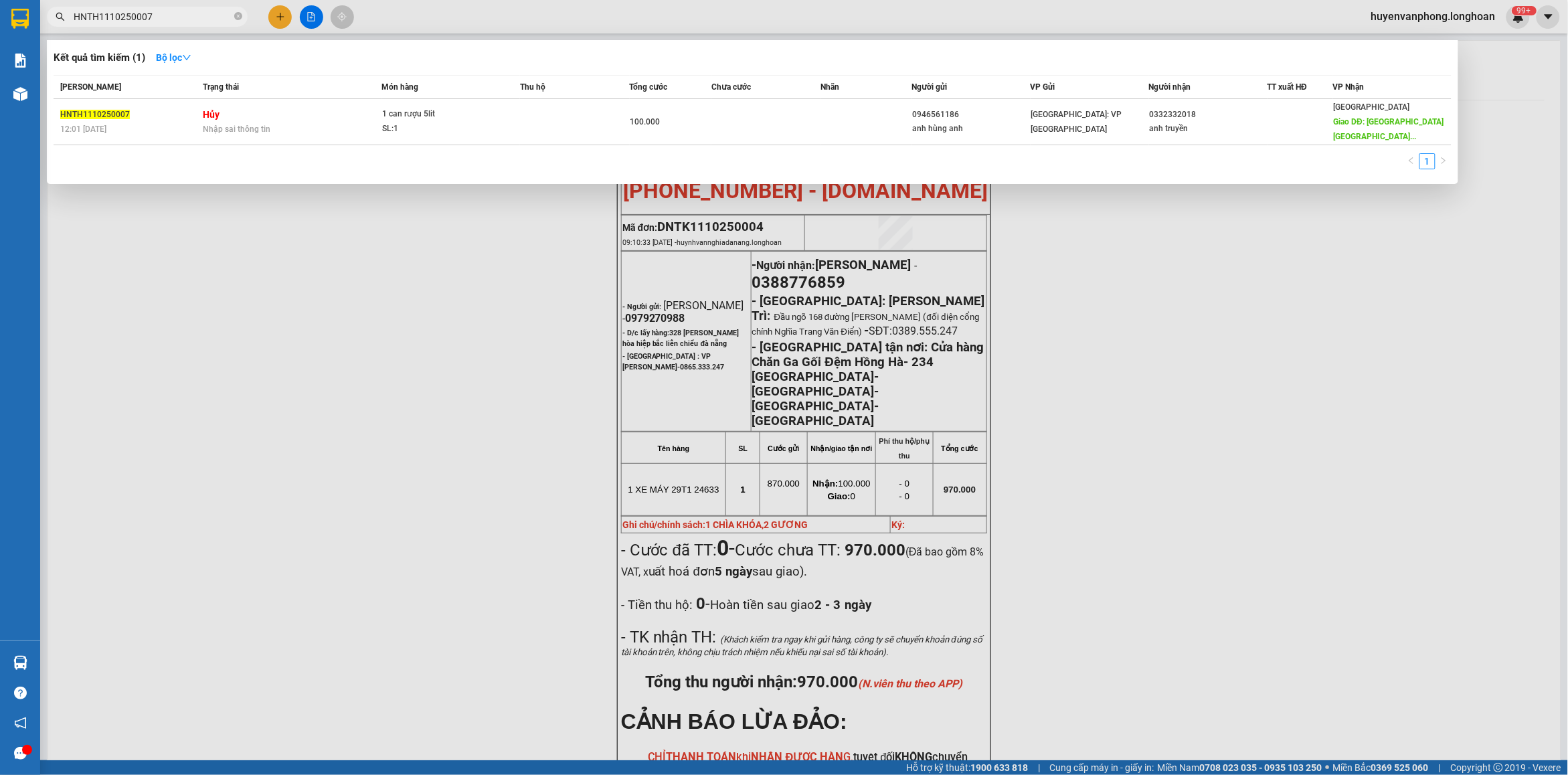
click at [233, 17] on span "HNTH1110250007" at bounding box center [148, 16] width 201 height 20
click at [177, 22] on input "HNTH1110250007" at bounding box center [152, 16] width 158 height 14
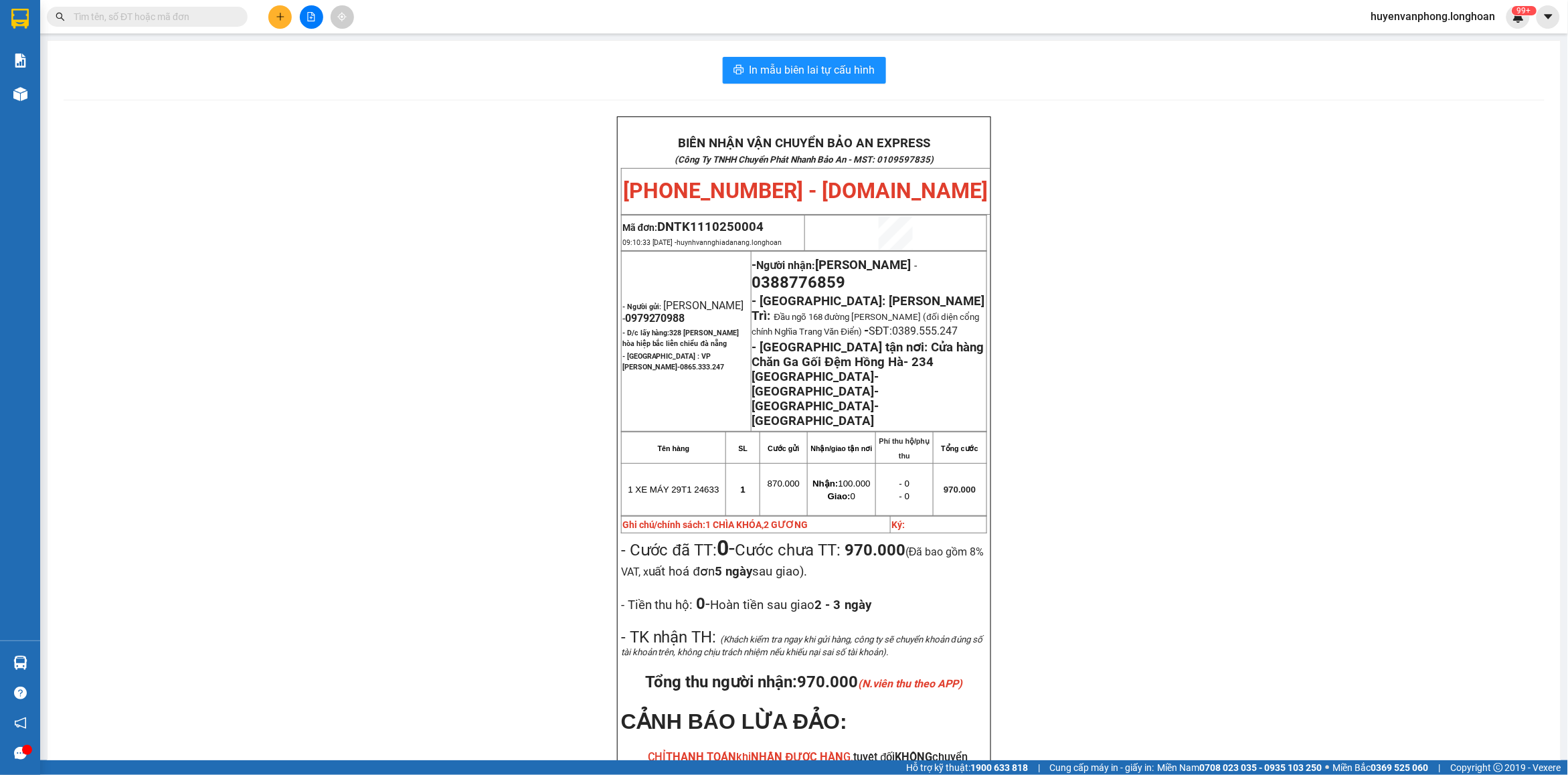
paste input "0946561186"
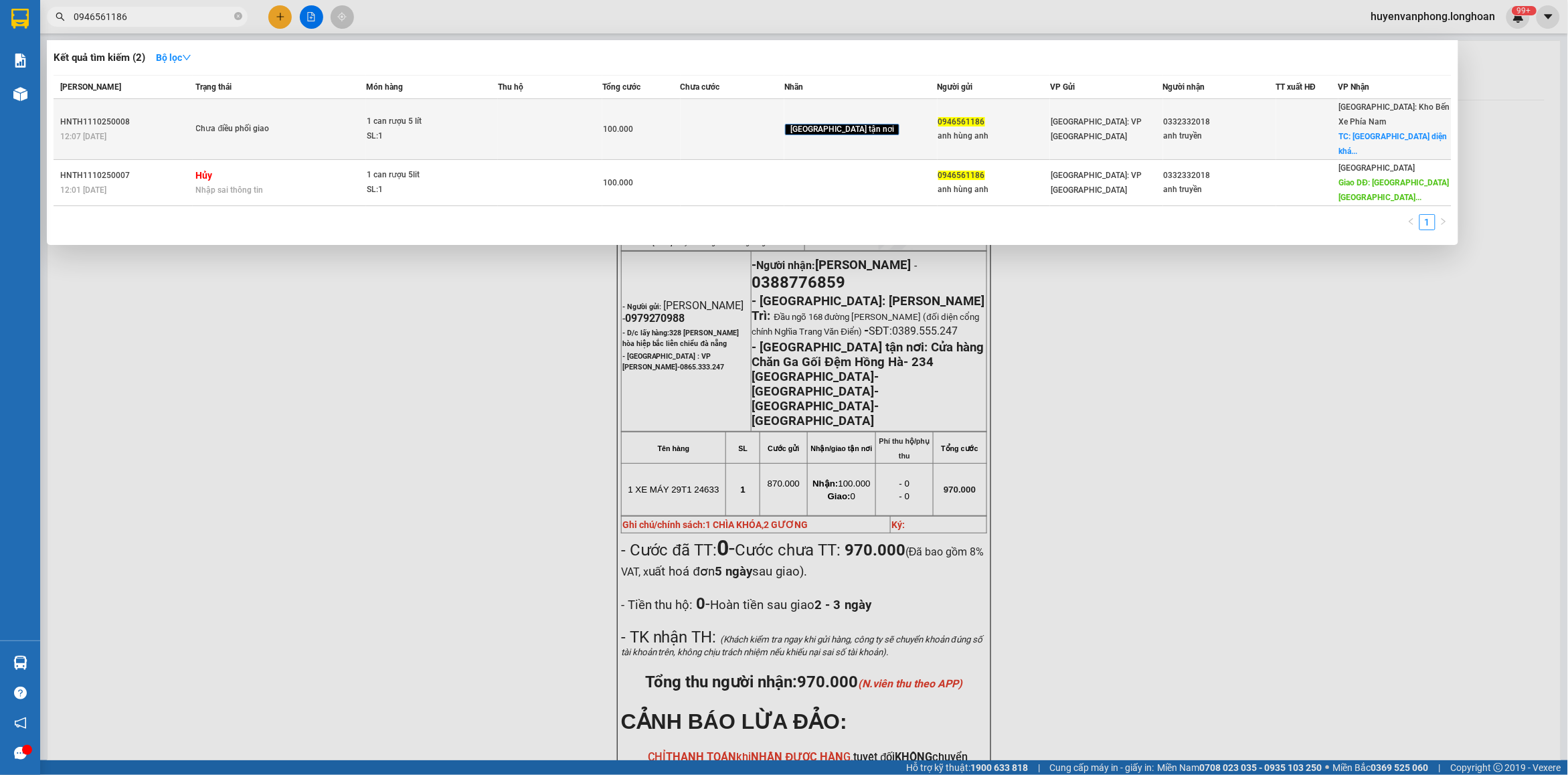
type input "0946561186"
click at [467, 130] on div "SL: 1" at bounding box center [416, 137] width 100 height 14
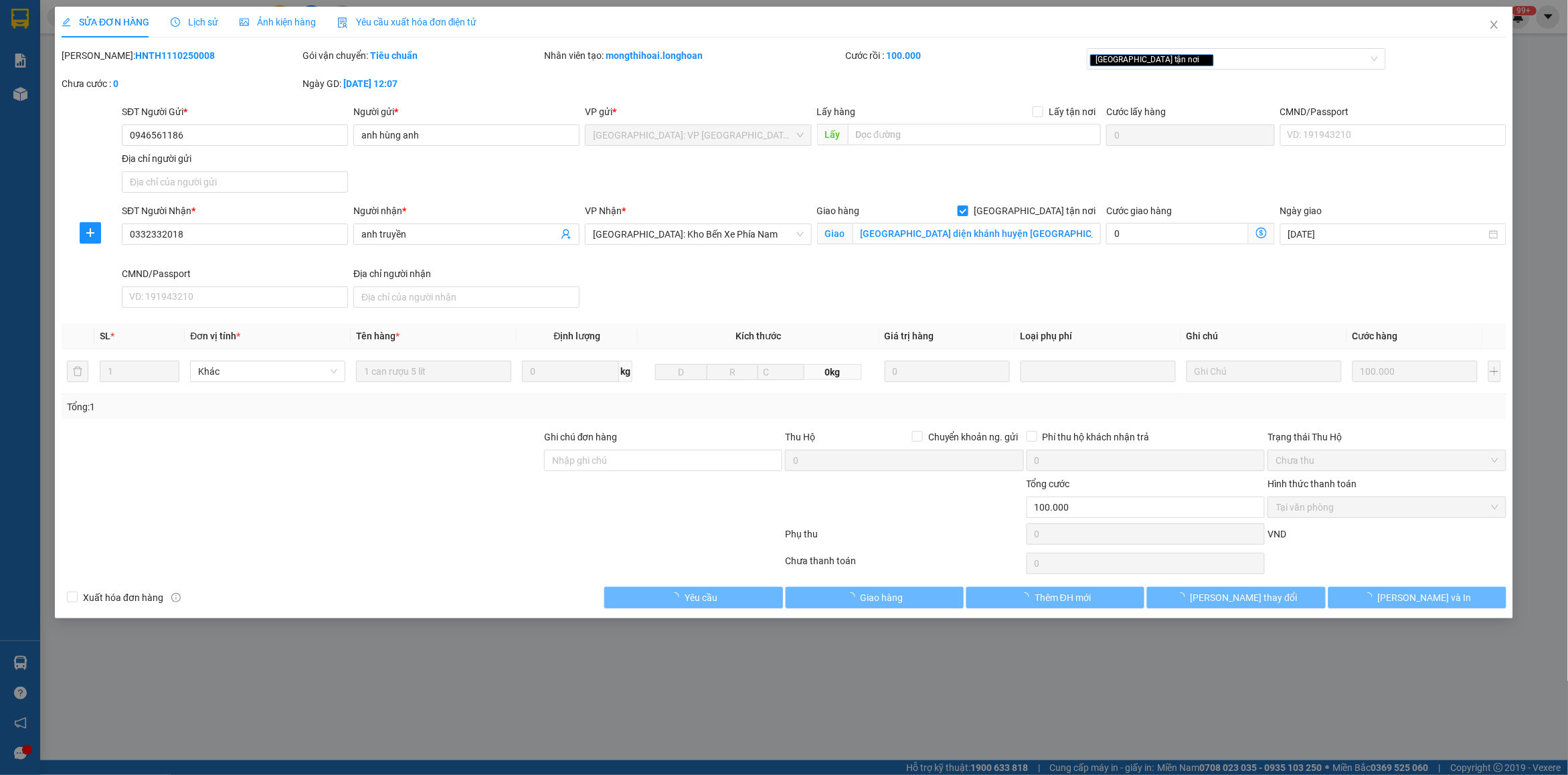
click at [197, 19] on span "Lịch sử" at bounding box center [194, 22] width 47 height 11
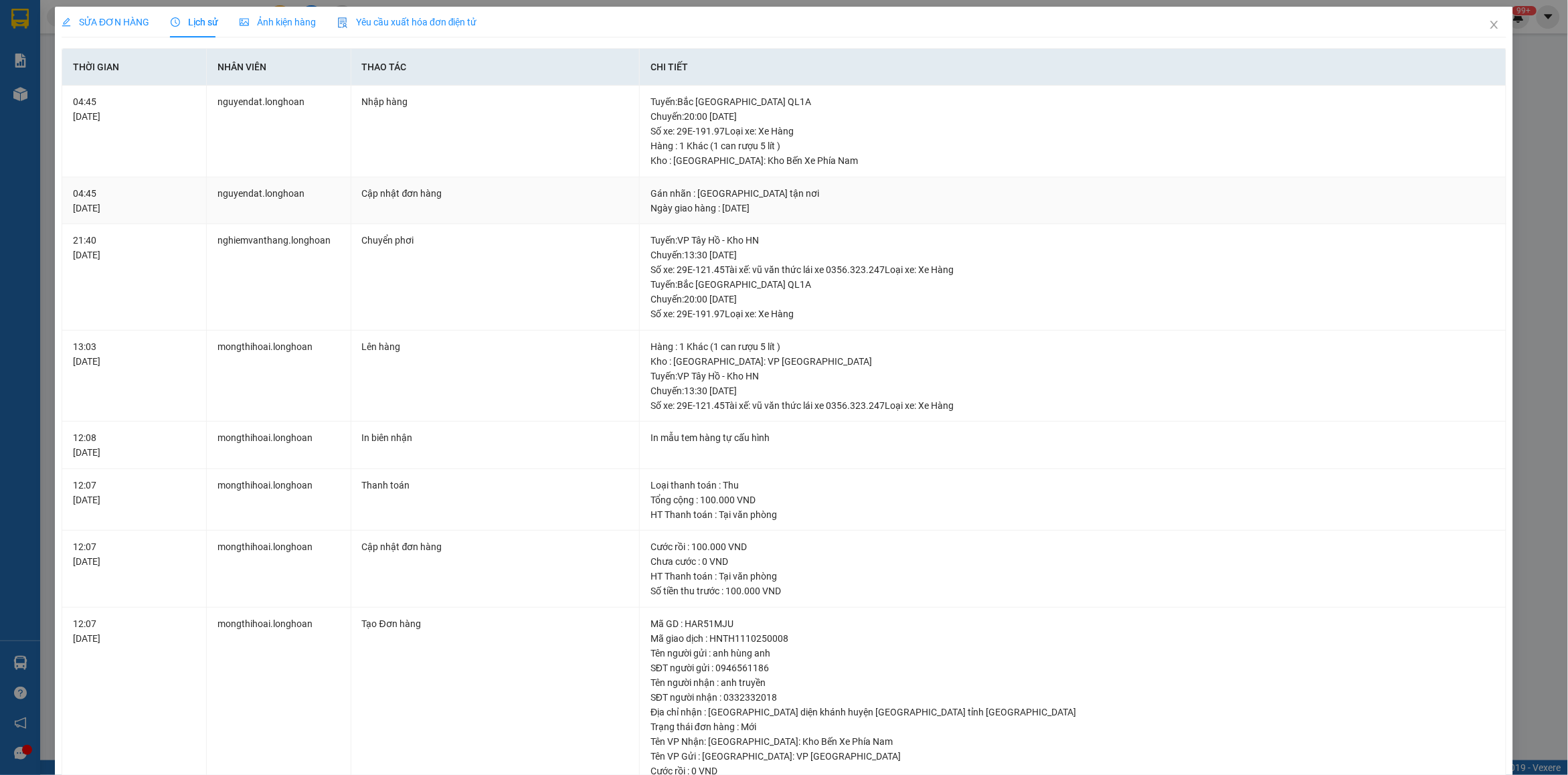
scroll to position [127, 0]
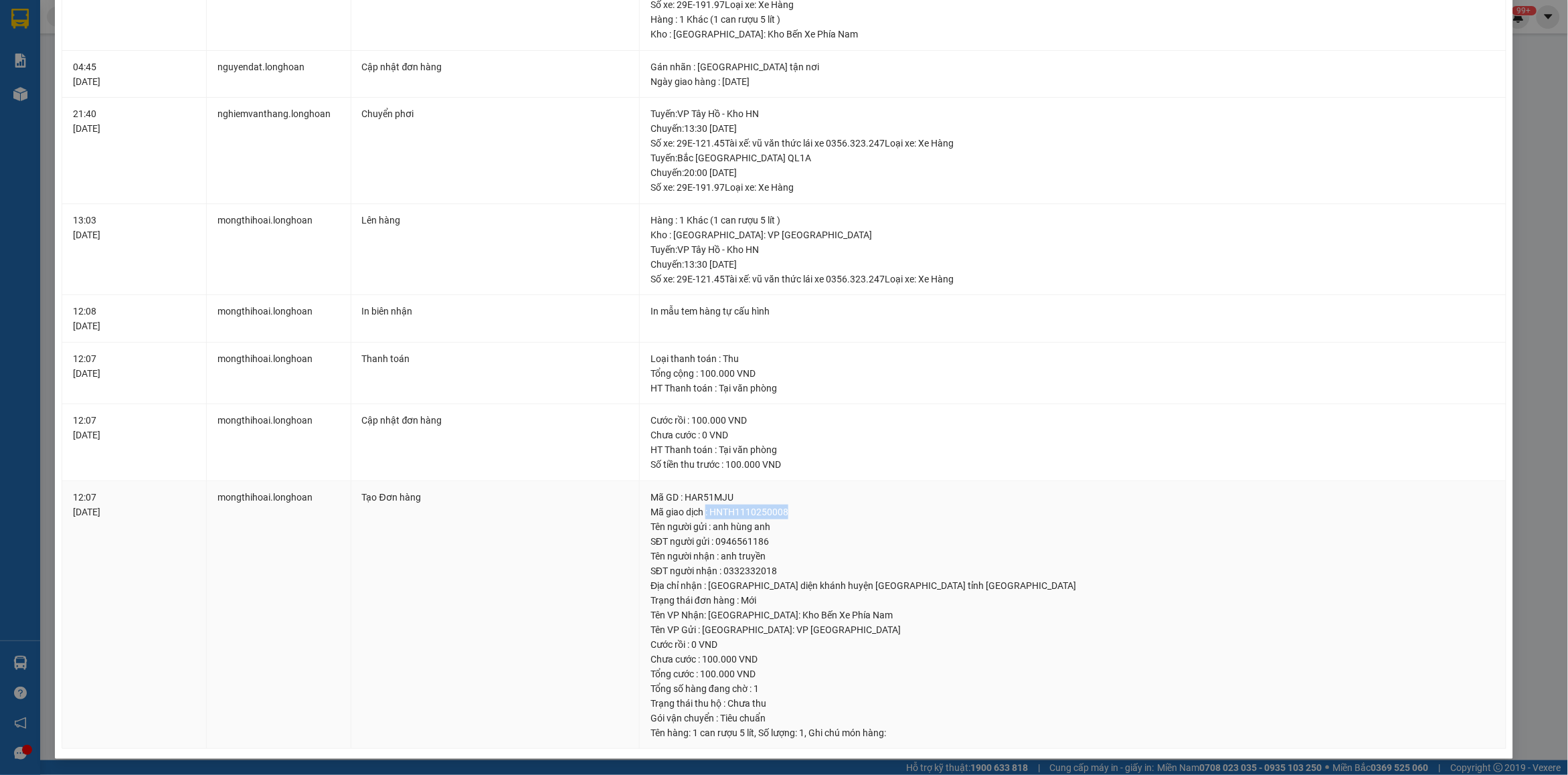
drag, startPoint x: 703, startPoint y: 513, endPoint x: 817, endPoint y: 513, distance: 114.0
click at [817, 513] on div "Mã giao dịch : HNTH1110250008" at bounding box center [1072, 512] width 845 height 14
copy div ": HNTH1110250008"
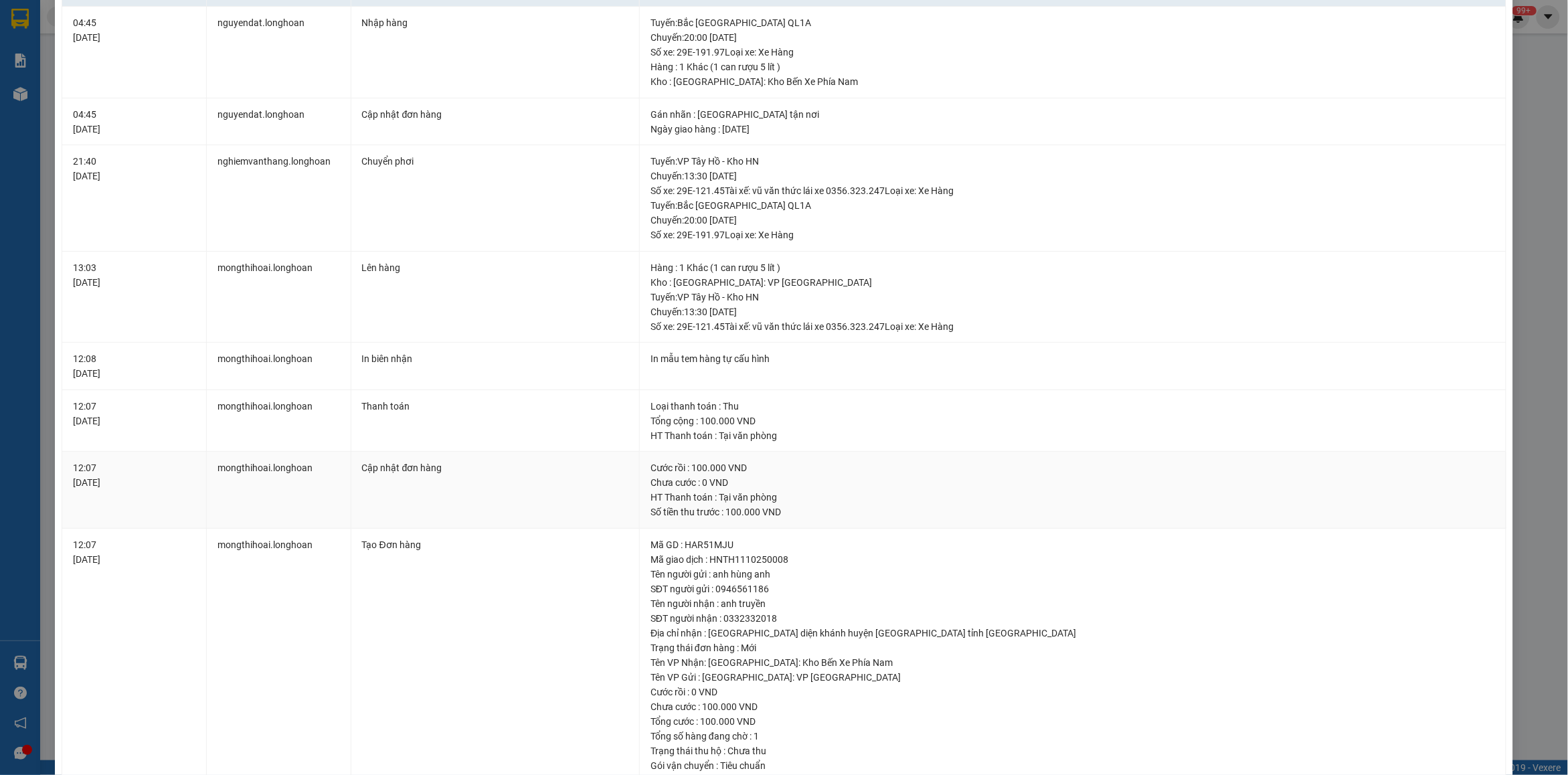
scroll to position [0, 0]
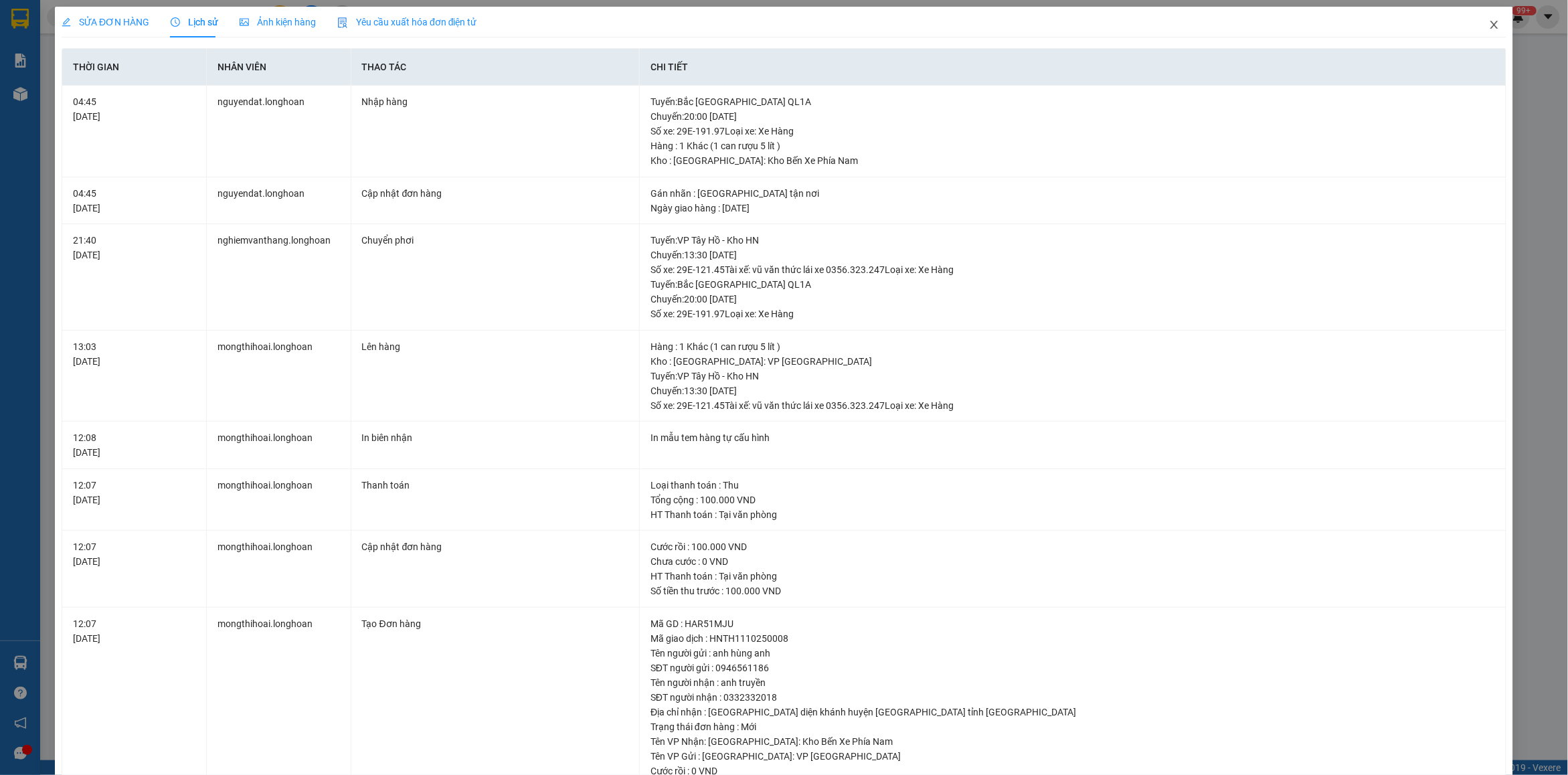
click at [1487, 25] on span "Close" at bounding box center [1494, 24] width 37 height 37
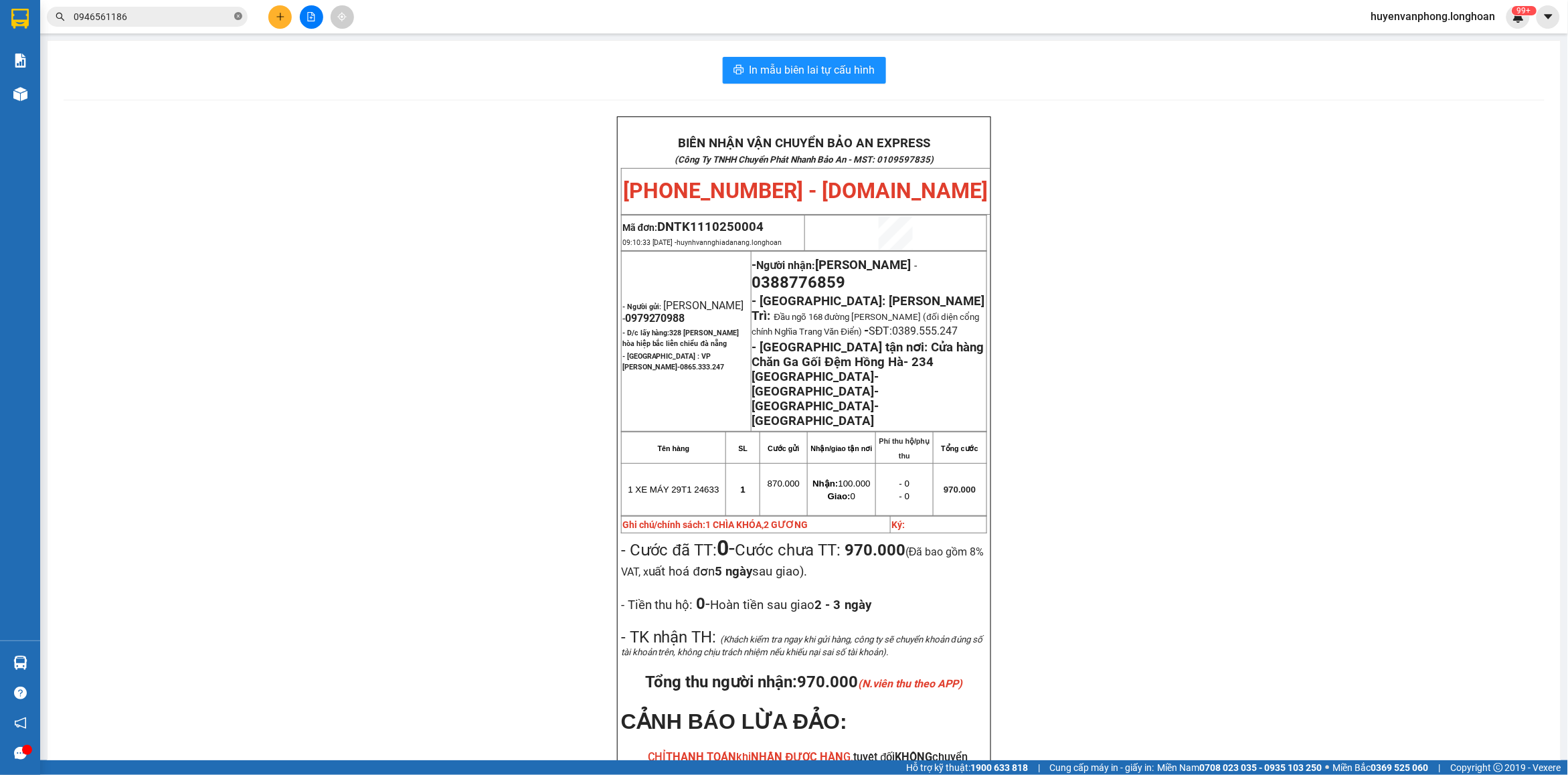
click at [237, 17] on icon "close-circle" at bounding box center [238, 15] width 8 height 8
click at [164, 12] on input "text" at bounding box center [152, 16] width 158 height 14
paste input "0797011107"
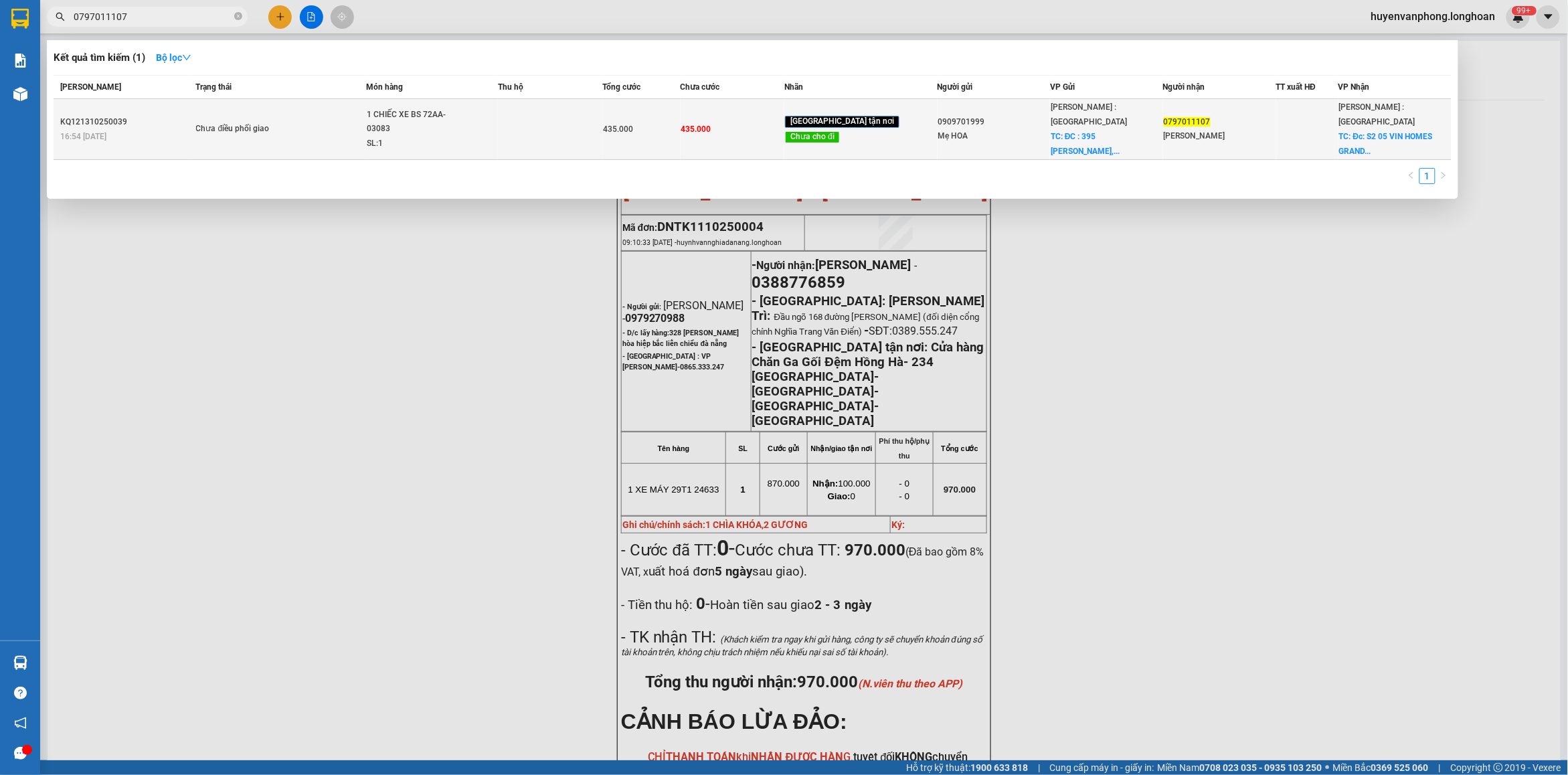
type input "0797011107"
click at [463, 137] on div "SL: 1" at bounding box center [416, 144] width 100 height 14
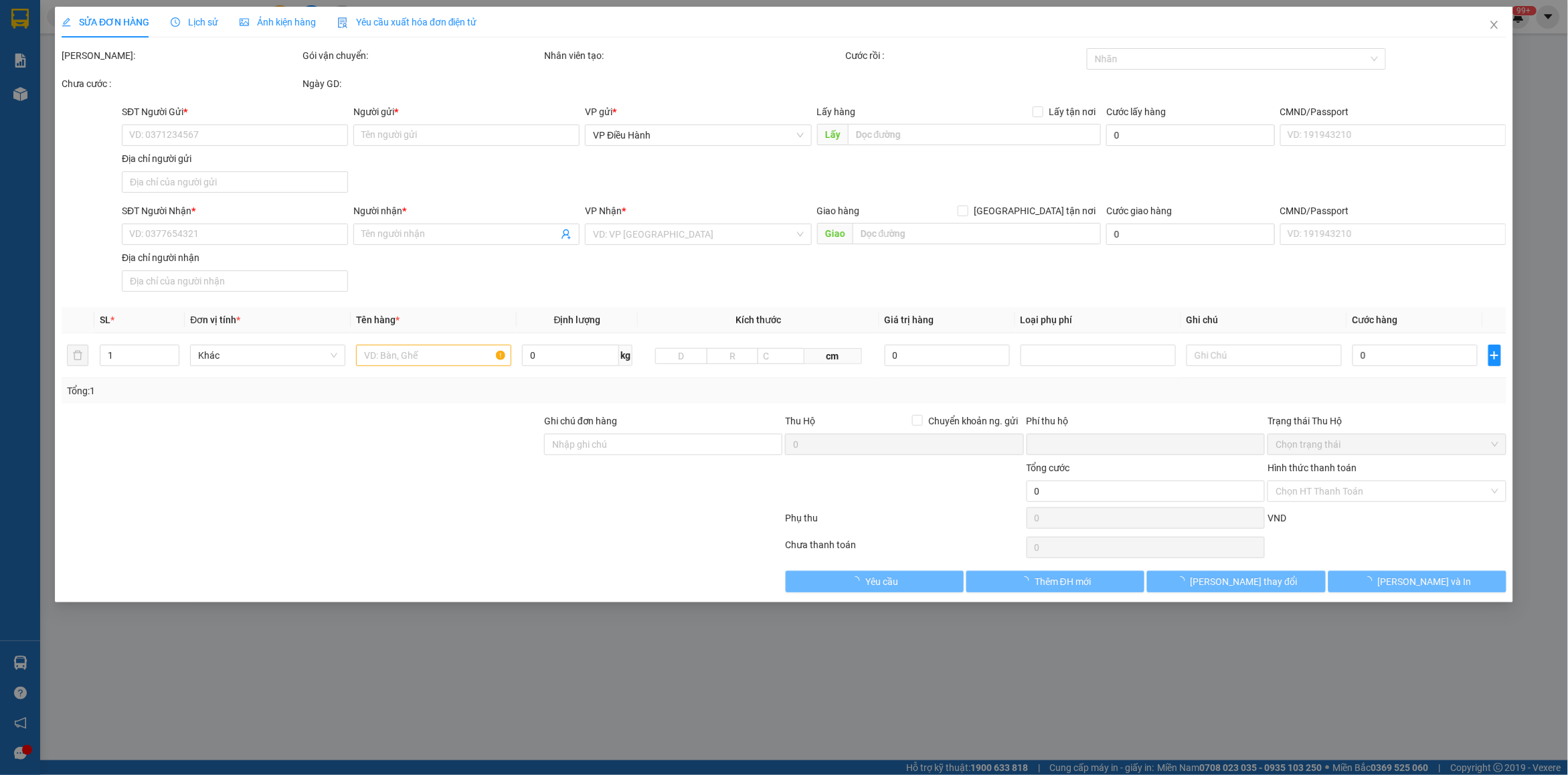
type input "0909701999"
type input "Mẹ HOA"
checkbox input "true"
type input "ĐC : 395 [PERSON_NAME], phường 7- [GEOGRAPHIC_DATA]"
type input "0797011107"
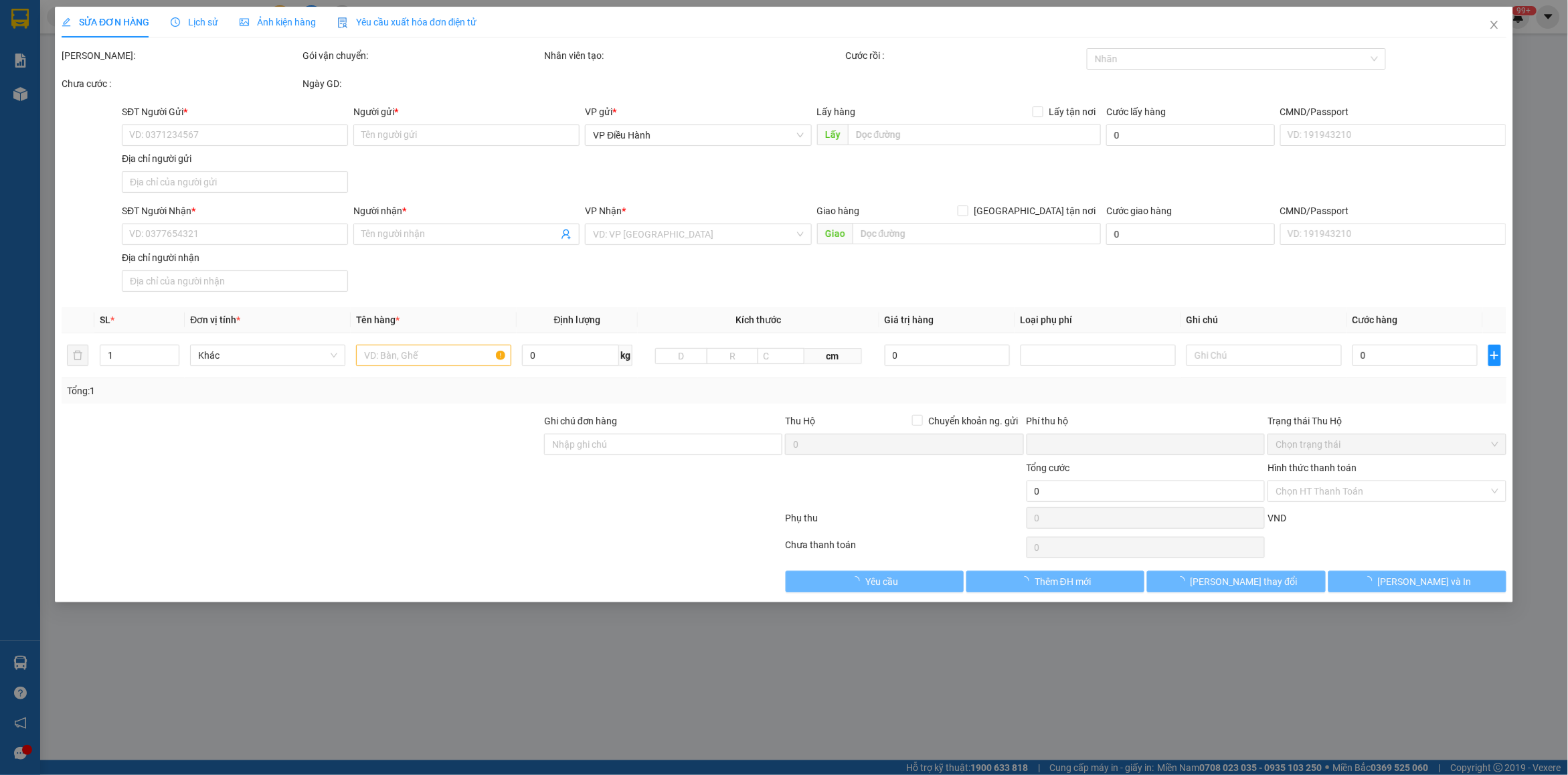
type input "[PERSON_NAME]"
checkbox input "true"
type input "Đc: S2 05 VIN HOMES [GEOGRAPHIC_DATA] 9- [GEOGRAPHIC_DATA]"
type input "CÓ CHÌA KHÓA - KHÔNG CAVET"
type input "0"
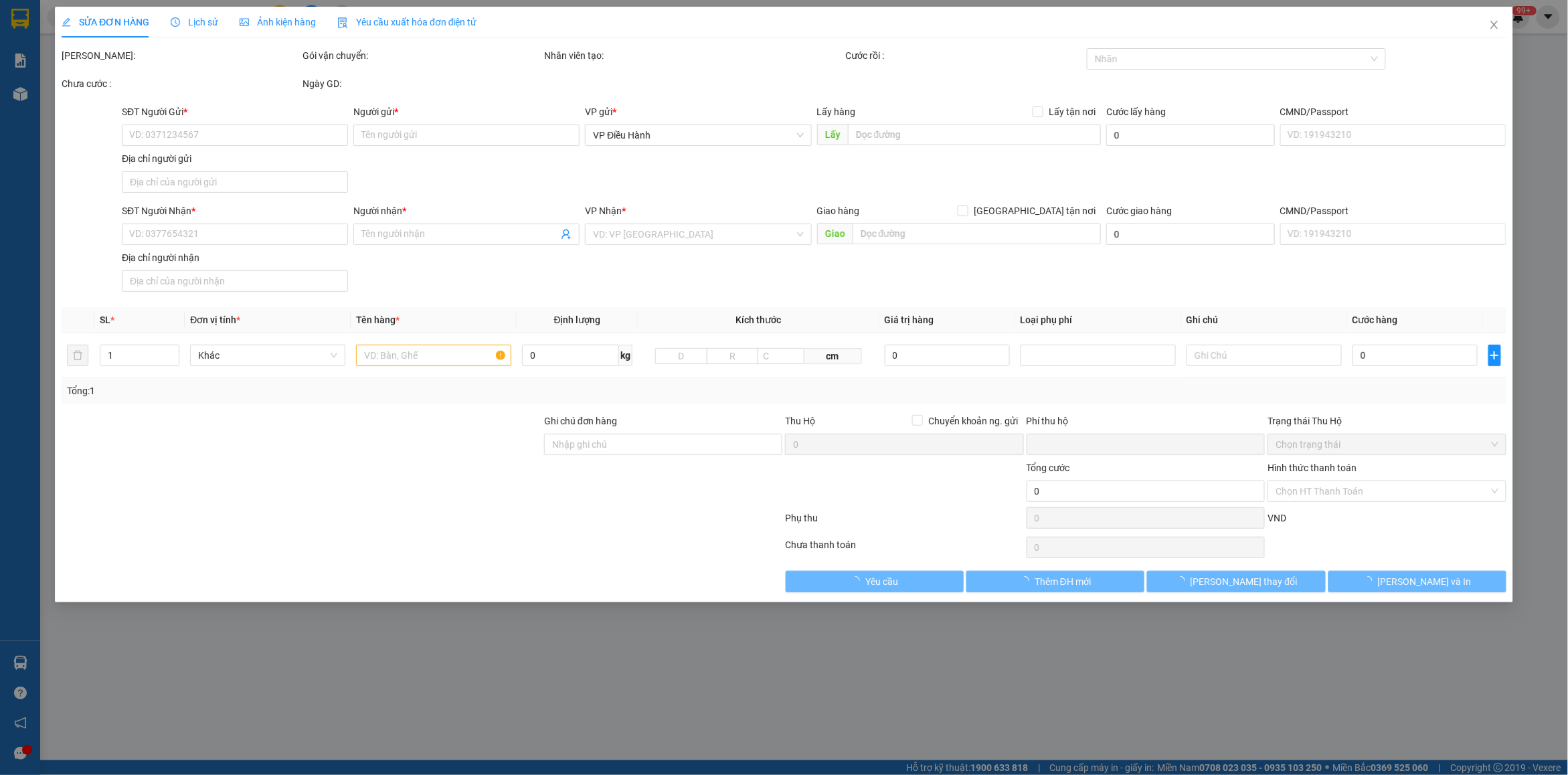
type input "435.000"
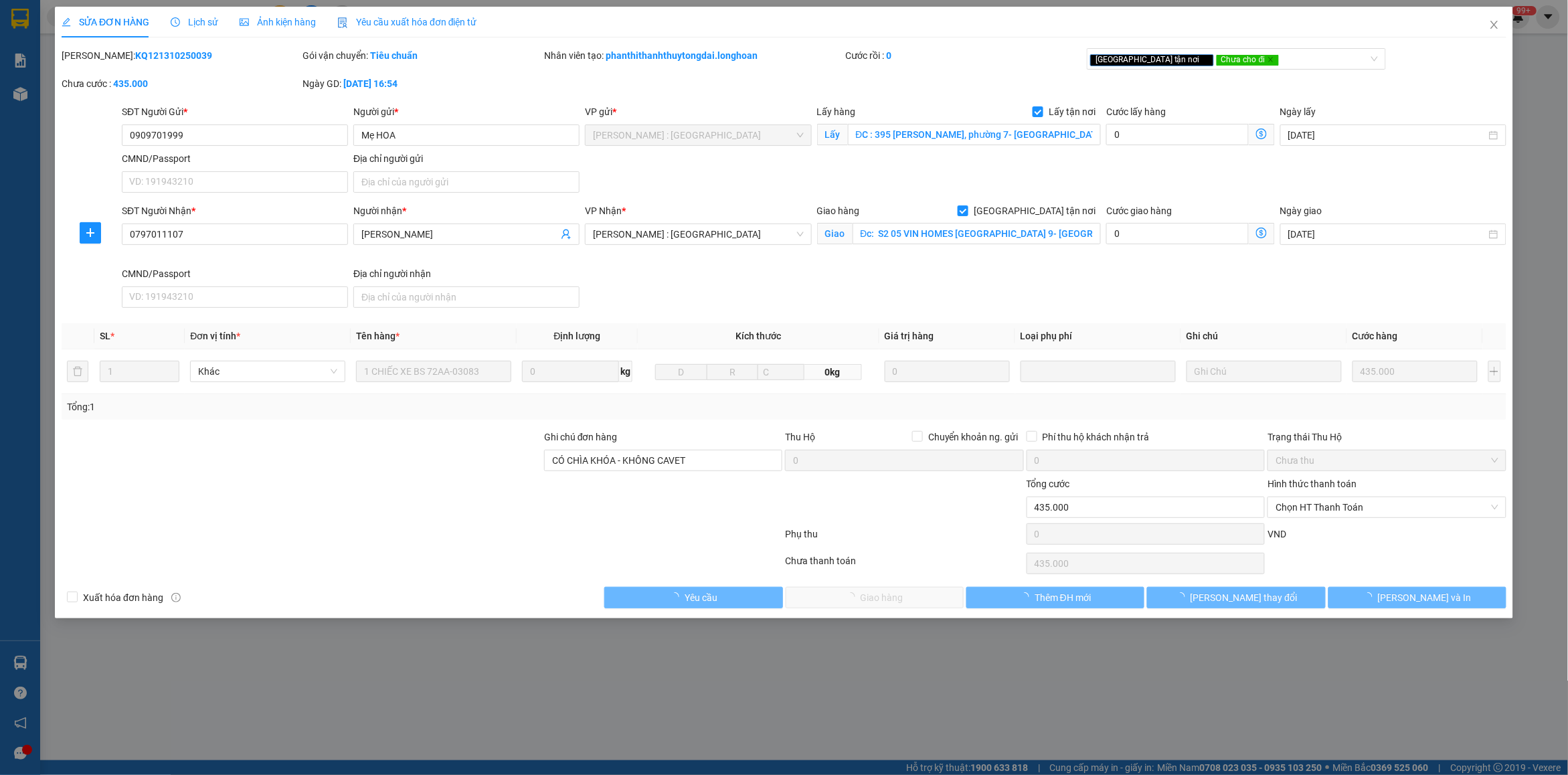
click at [189, 14] on div "Lịch sử" at bounding box center [194, 22] width 47 height 31
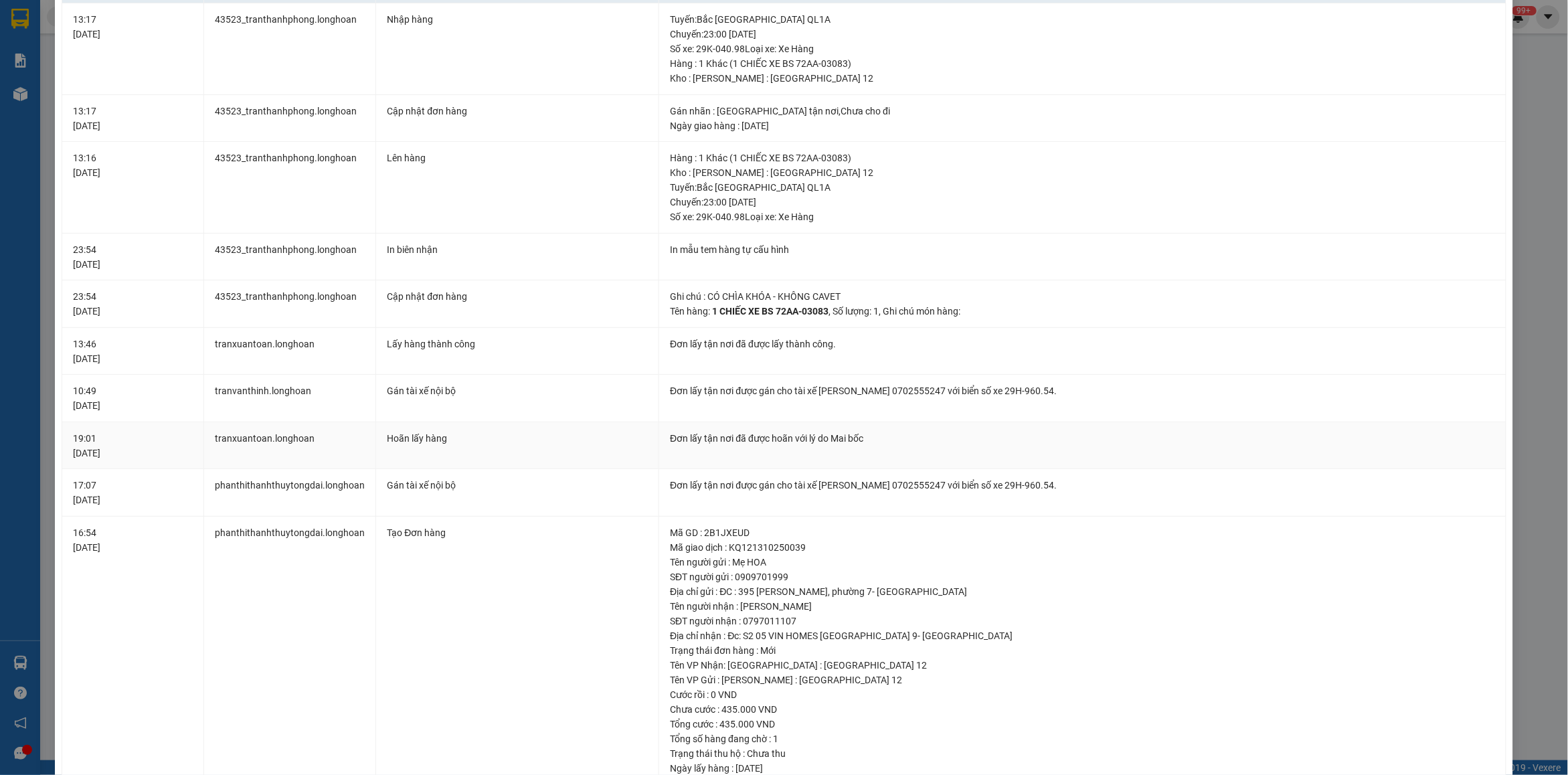
scroll to position [163, 0]
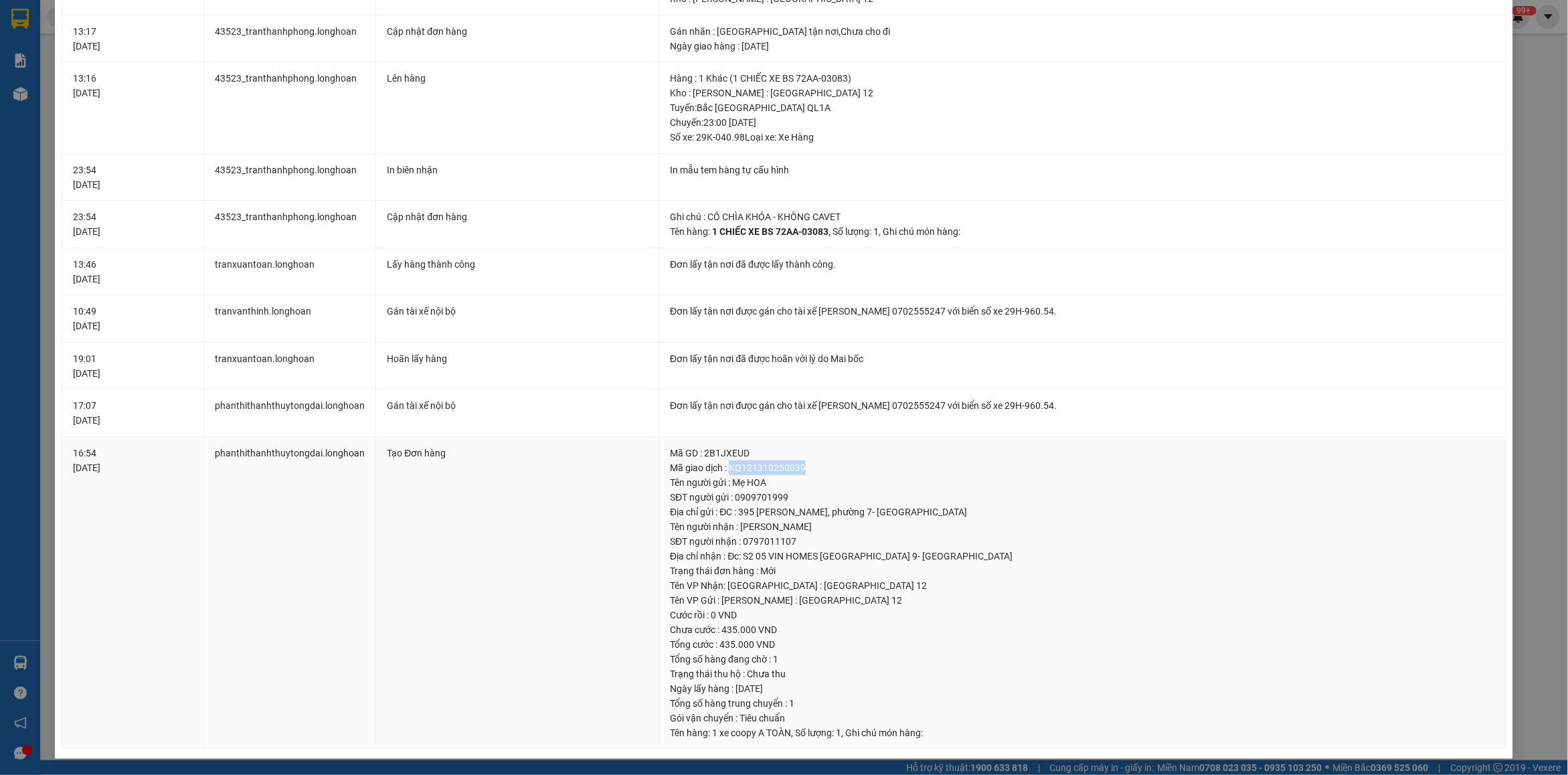
drag, startPoint x: 724, startPoint y: 474, endPoint x: 819, endPoint y: 472, distance: 95.0
click at [819, 472] on div "Mã giao dịch : KQ121310250039" at bounding box center [1082, 467] width 825 height 14
copy div "KQ121310250039"
click at [1299, 527] on div "Tên người nhận : [PERSON_NAME]" at bounding box center [1082, 526] width 825 height 14
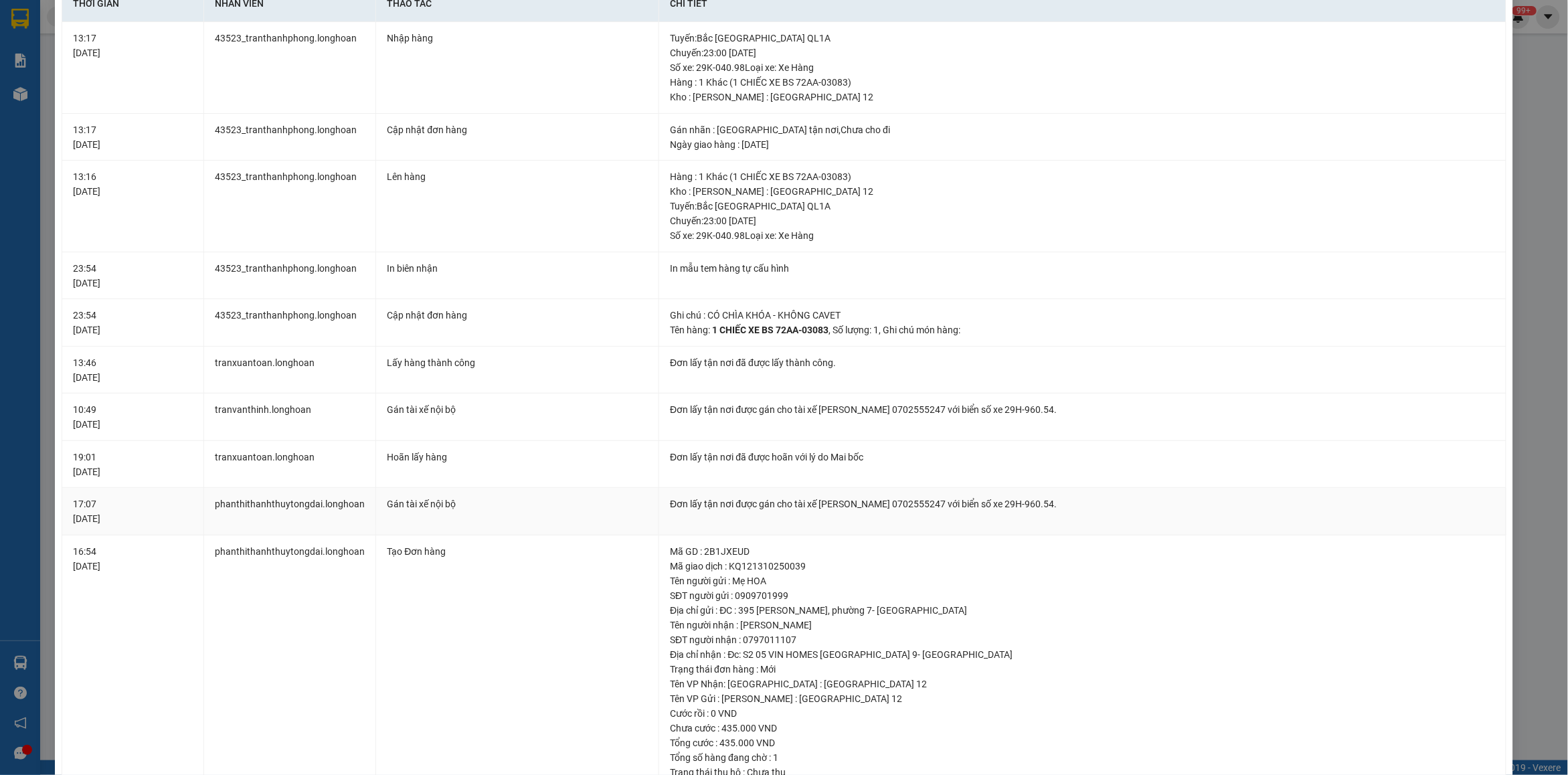
scroll to position [0, 0]
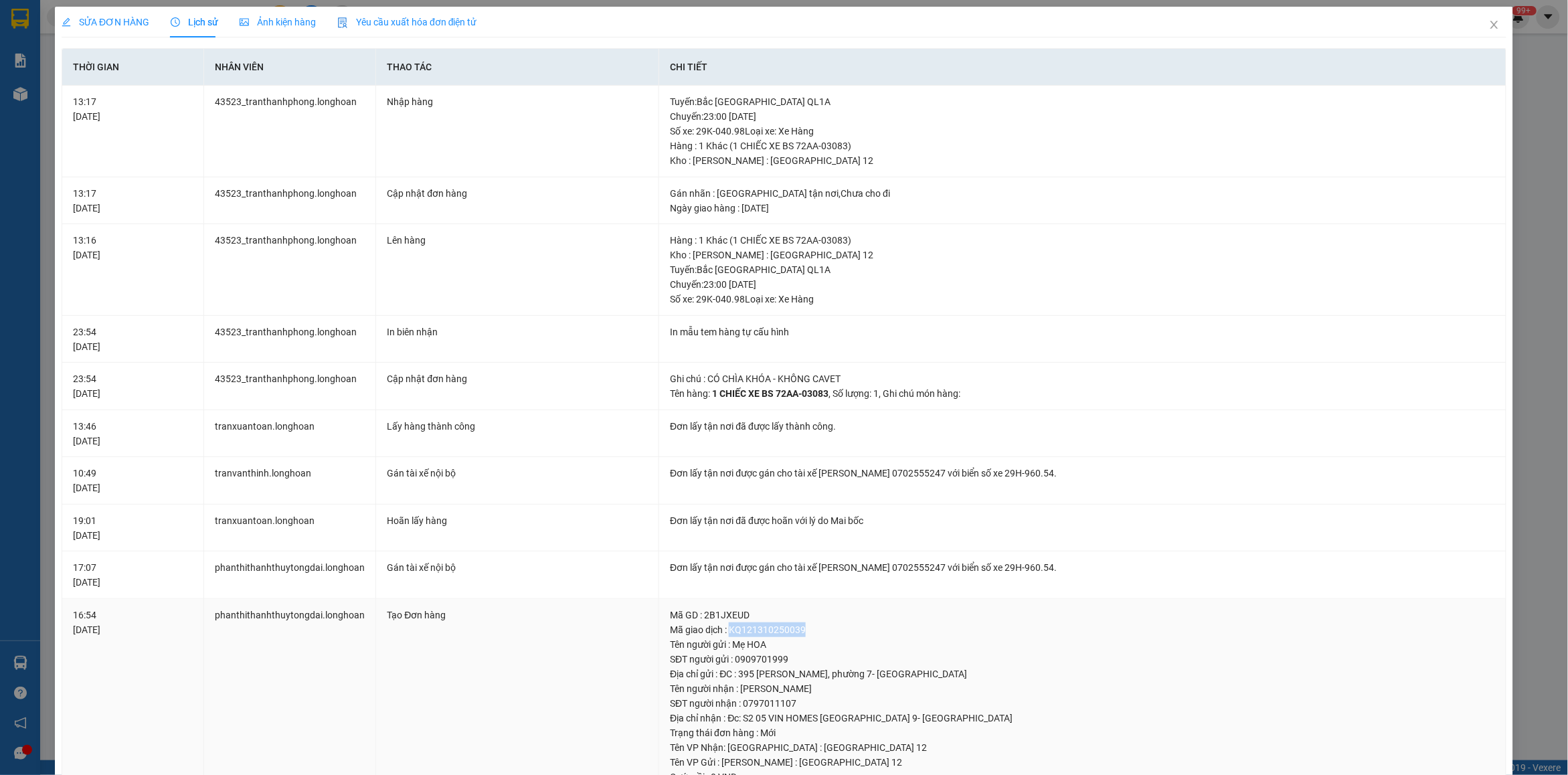
drag, startPoint x: 724, startPoint y: 631, endPoint x: 819, endPoint y: 627, distance: 95.1
click at [819, 627] on div "Mã giao dịch : KQ121310250039" at bounding box center [1082, 629] width 825 height 14
copy div "KQ121310250039"
click at [1487, 25] on span "Close" at bounding box center [1494, 24] width 37 height 37
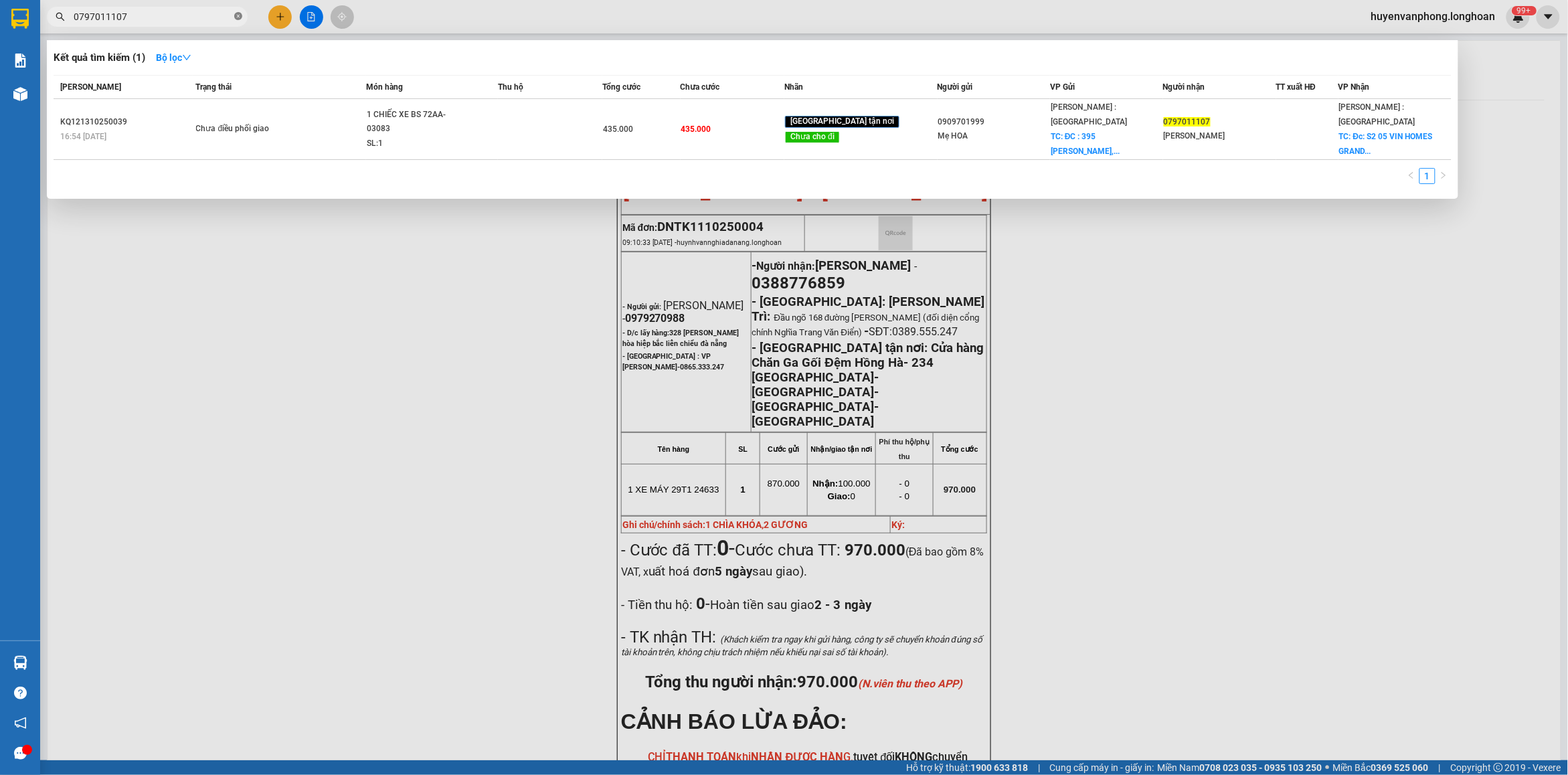
click at [236, 15] on icon "close-circle" at bounding box center [238, 15] width 8 height 8
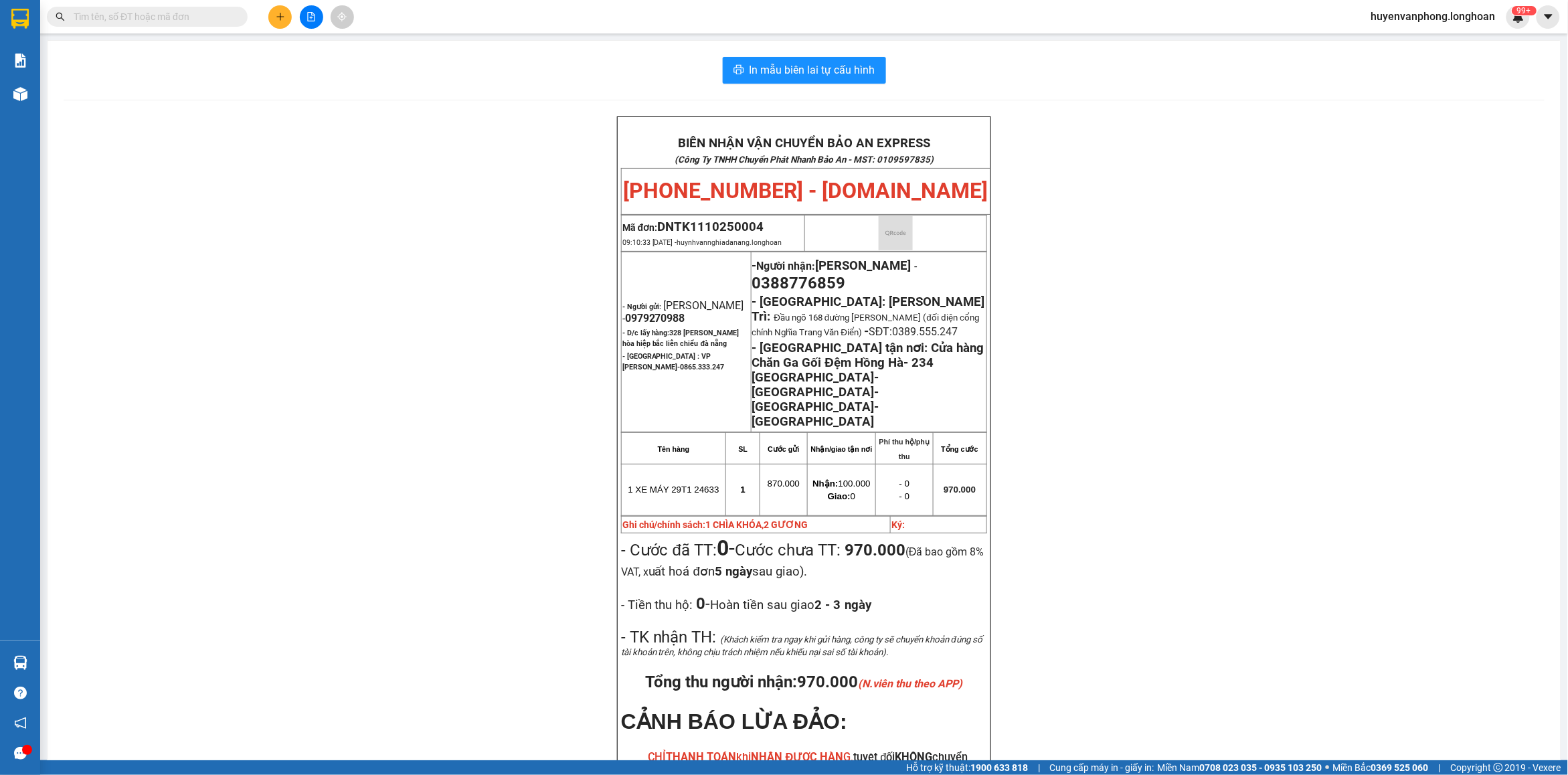
click at [173, 16] on input "text" at bounding box center [152, 16] width 158 height 14
paste input "0314005520"
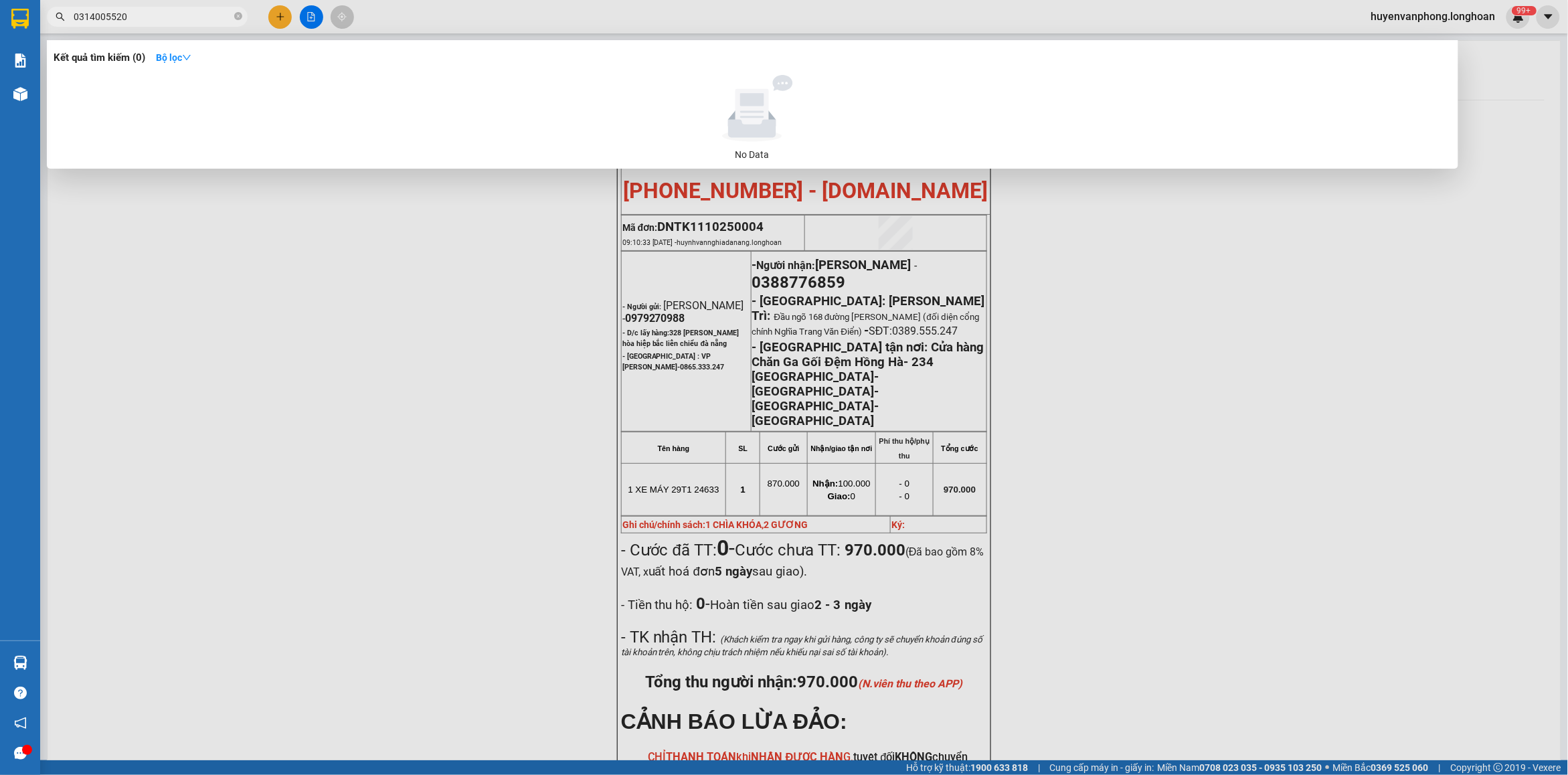
type input "0314005520"
click at [237, 15] on icon "close-circle" at bounding box center [238, 15] width 8 height 8
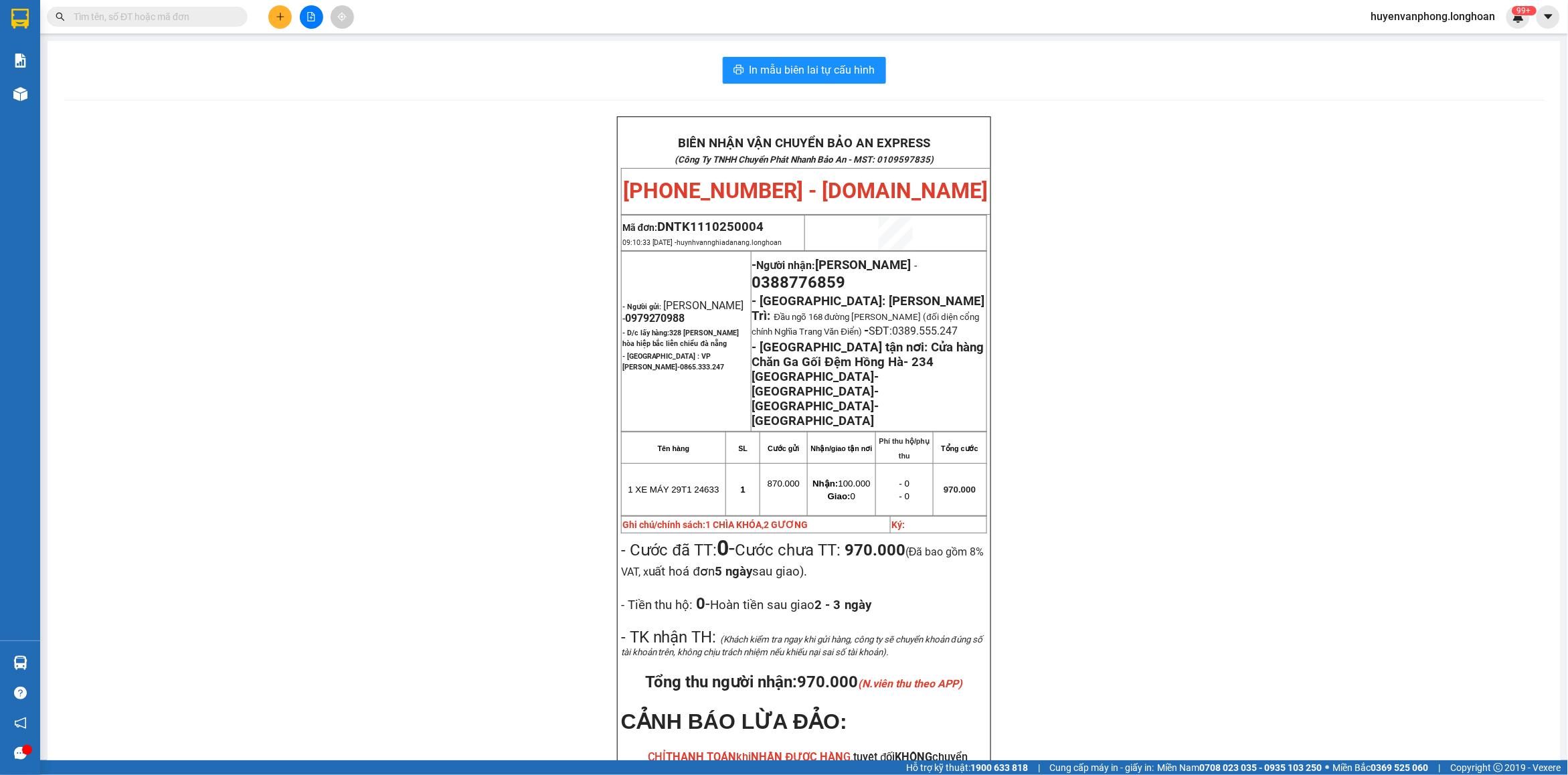
click at [162, 22] on input "text" at bounding box center [152, 16] width 158 height 14
paste input "0938889812"
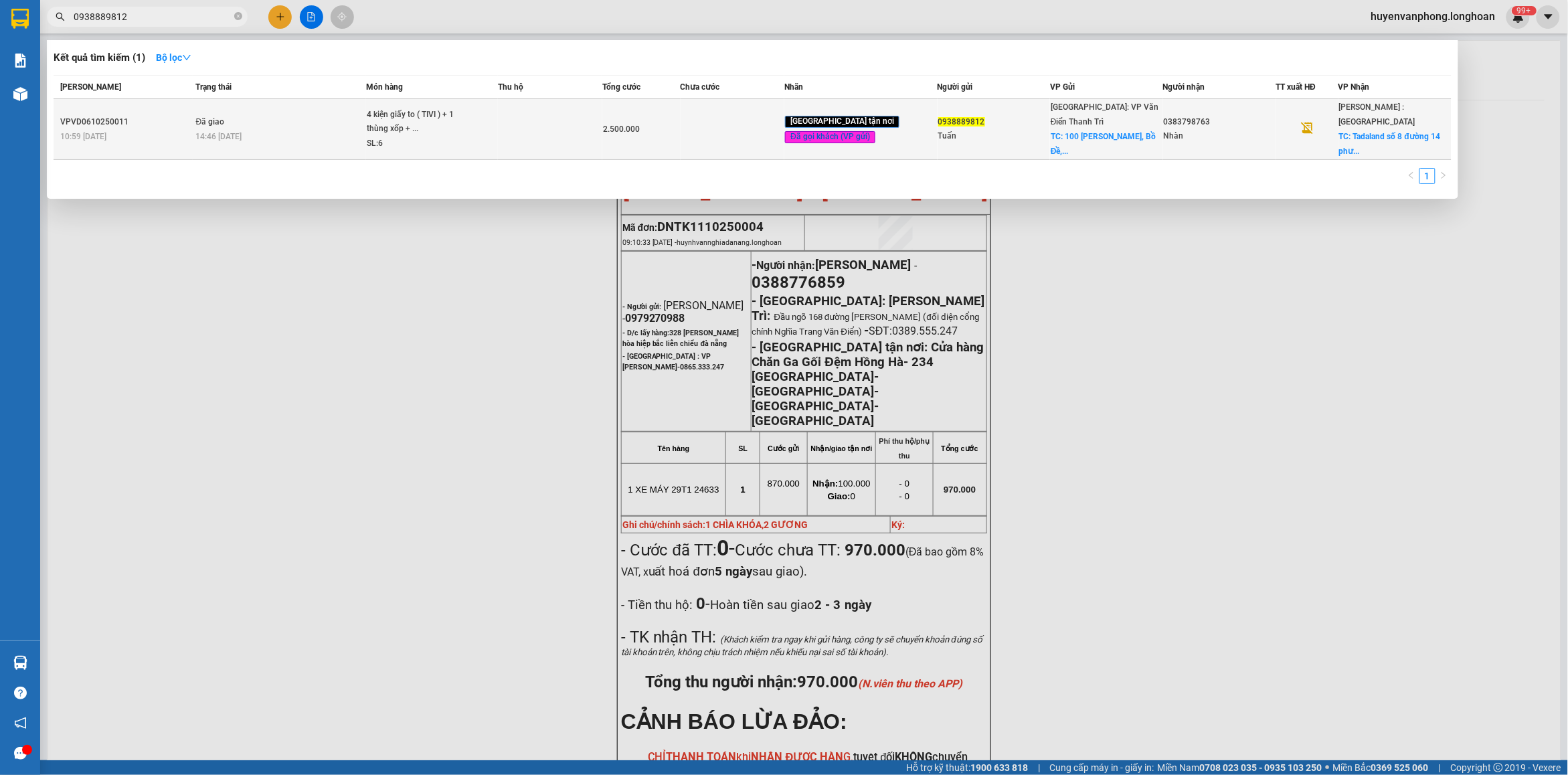
type input "0938889812"
click at [540, 114] on td at bounding box center [550, 129] width 104 height 61
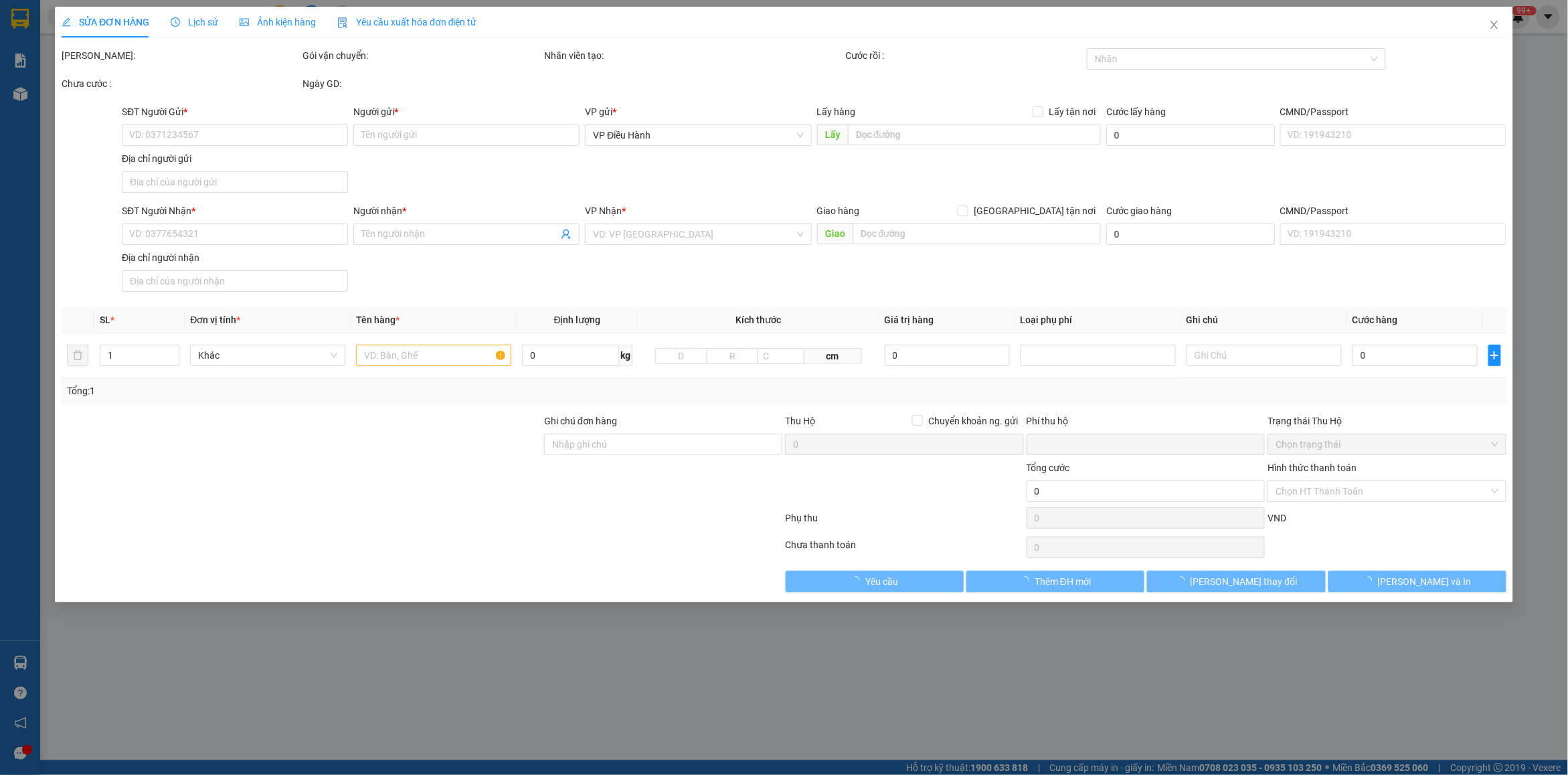
type input "0938889812"
type input "Tuấn"
checkbox input "true"
type input "100 Hoàng Như Tiếp, [GEOGRAPHIC_DATA], [GEOGRAPHIC_DATA], [GEOGRAPHIC_DATA]"
type input "200.000"
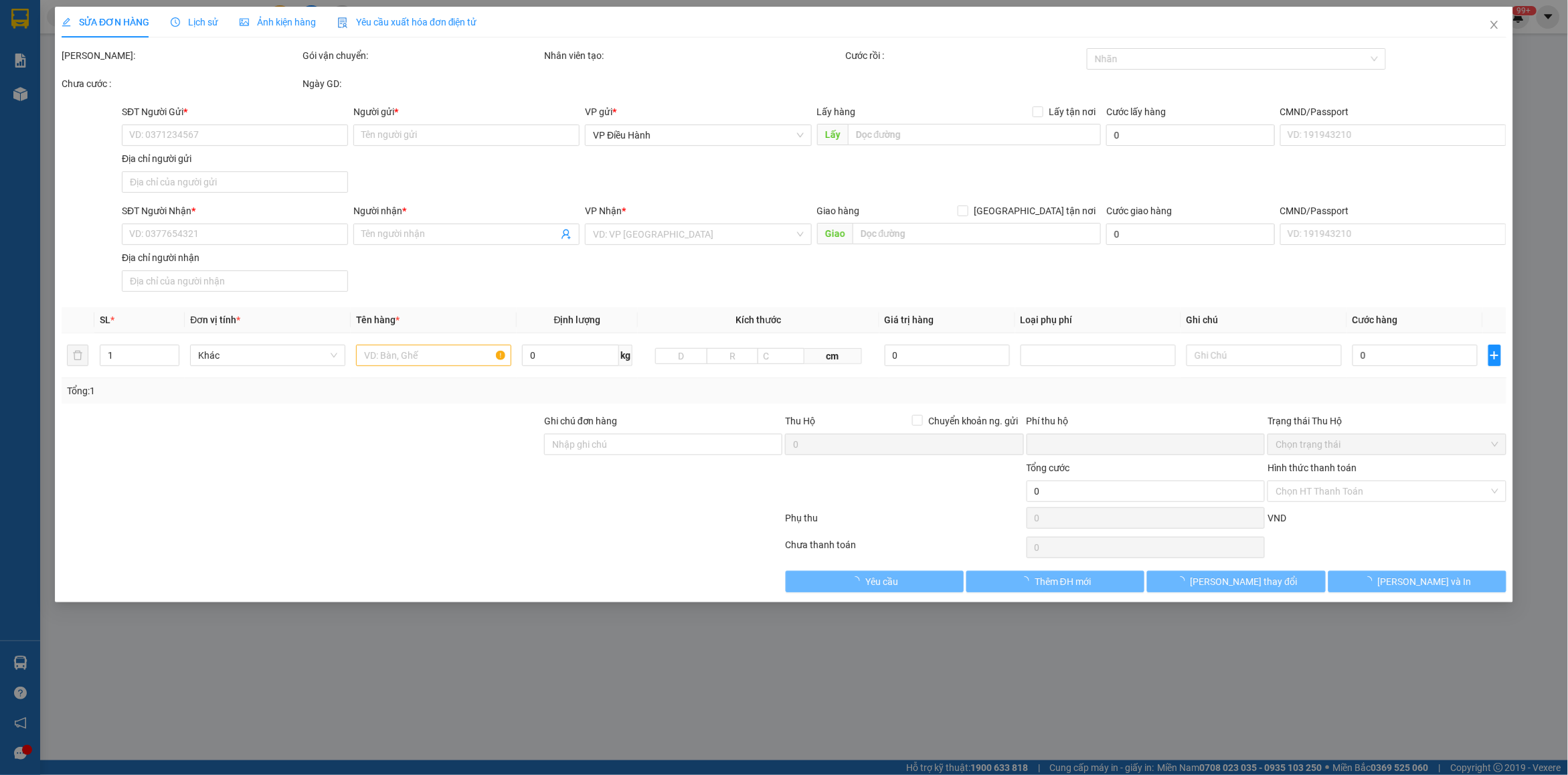
type input "0383798763"
type input "Nhàn"
checkbox input "true"
type input "Tadaland số 8 [GEOGRAPHIC_DATA], [GEOGRAPHIC_DATA]"
type input "hàng giao nguyên kiện, hư vỡ ko đền"
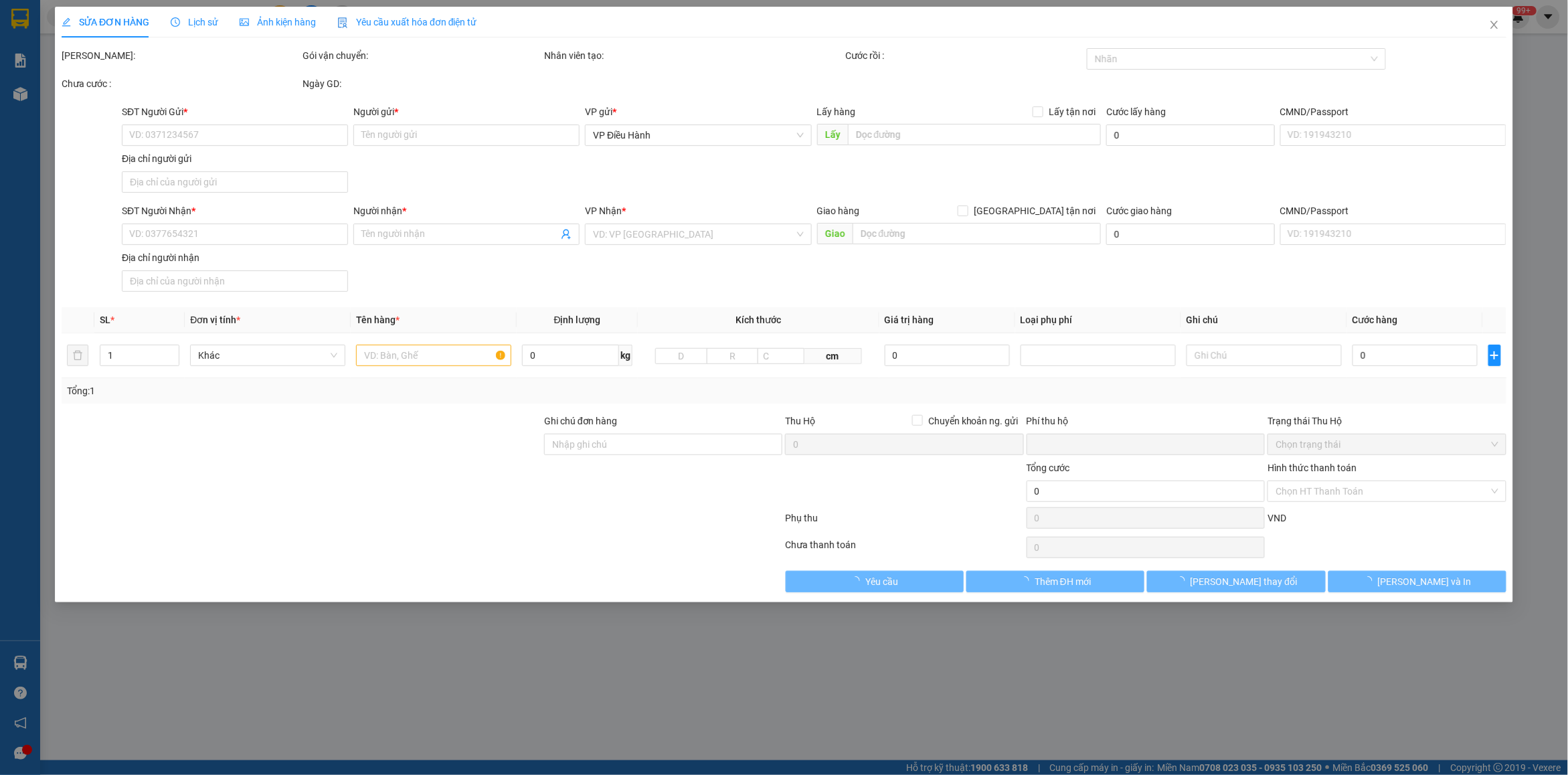
type input "0"
type input "2.500.000"
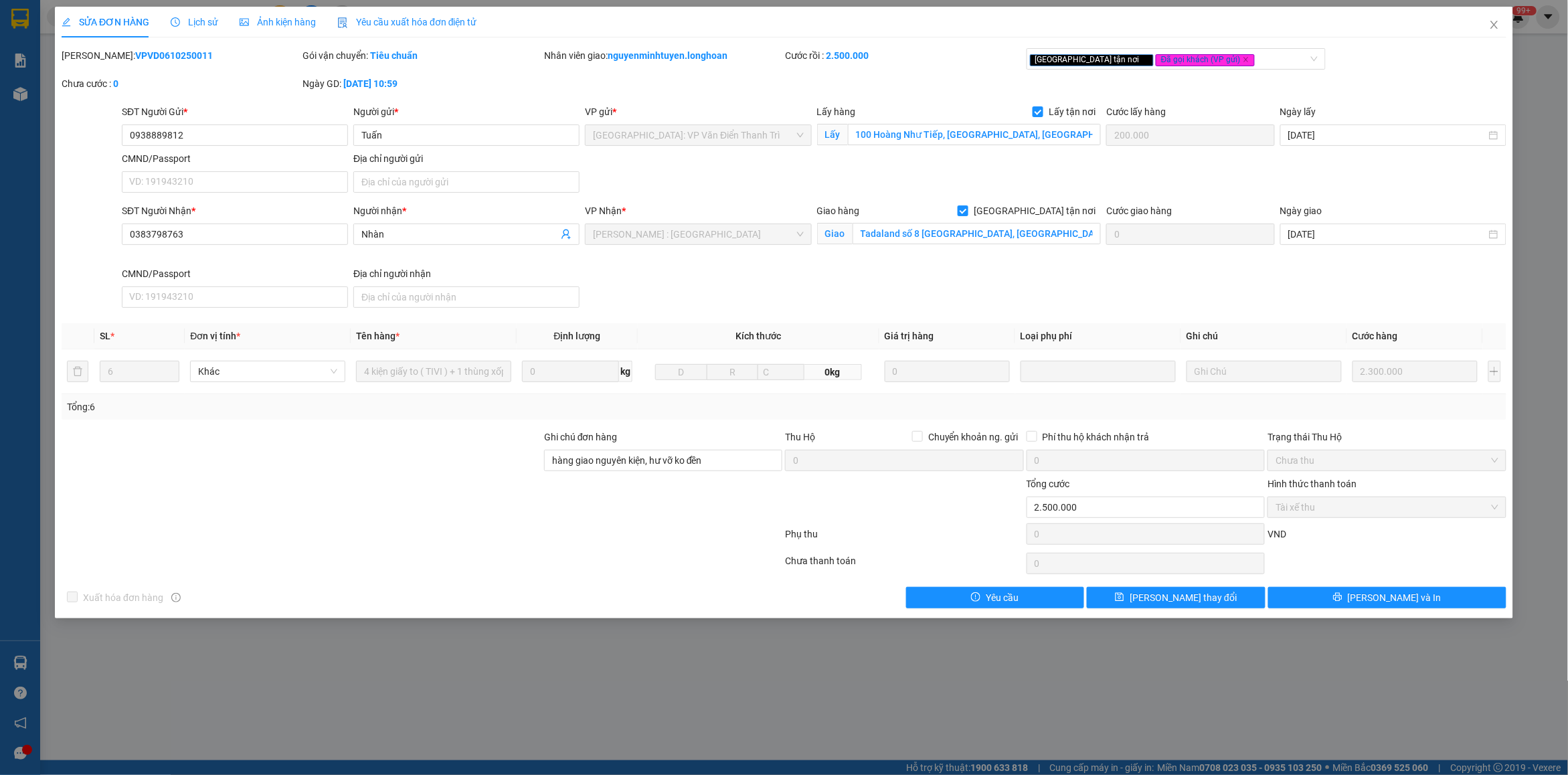
click at [203, 29] on div "Lịch sử" at bounding box center [194, 22] width 47 height 14
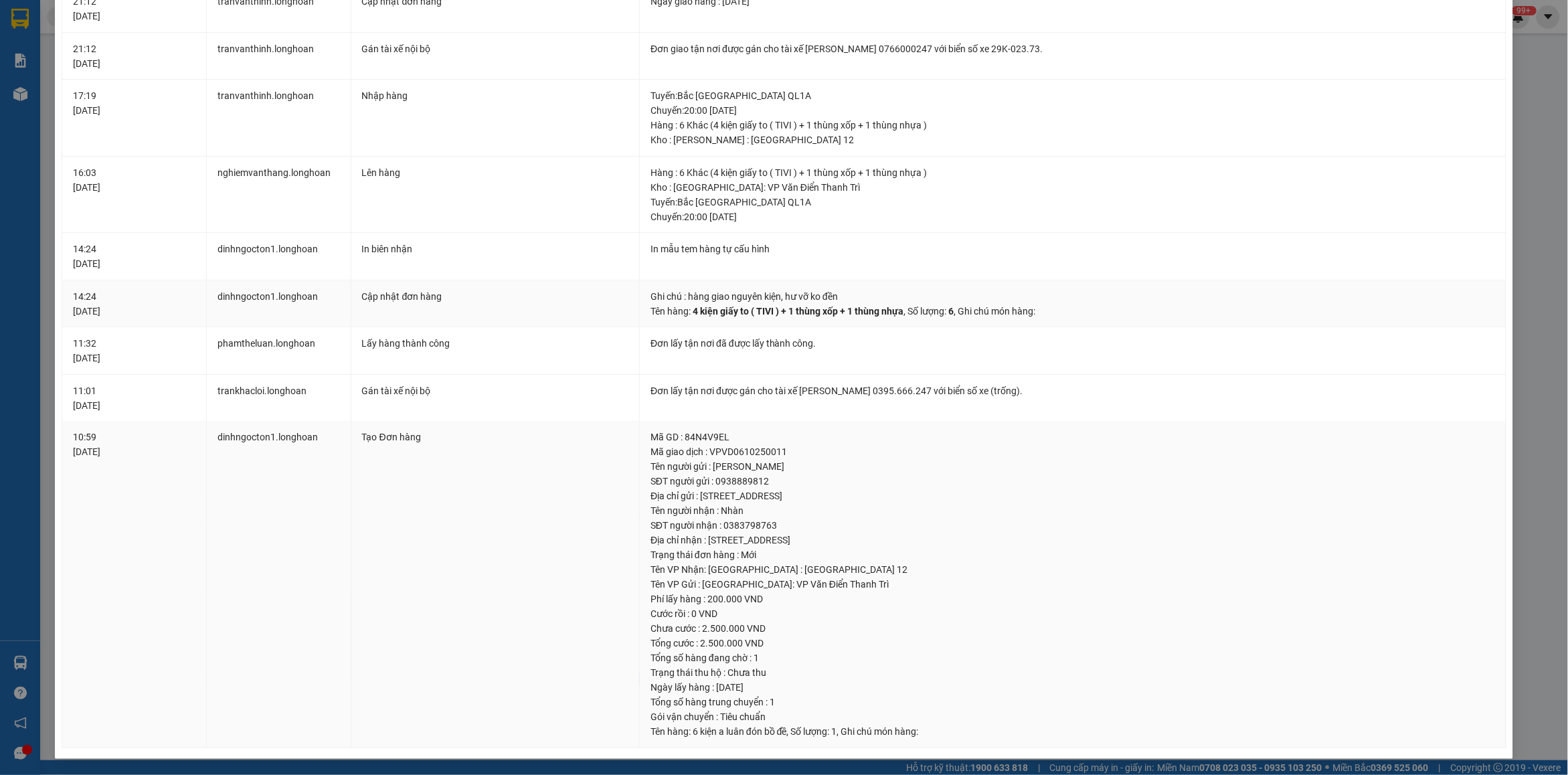
scroll to position [694, 0]
drag, startPoint x: 706, startPoint y: 457, endPoint x: 784, endPoint y: 445, distance: 78.9
click at [784, 445] on div "Mã giao dịch : VPVD0610250011" at bounding box center [1072, 452] width 845 height 14
copy div "VPVD0610250011"
drag, startPoint x: 704, startPoint y: 453, endPoint x: 795, endPoint y: 443, distance: 91.5
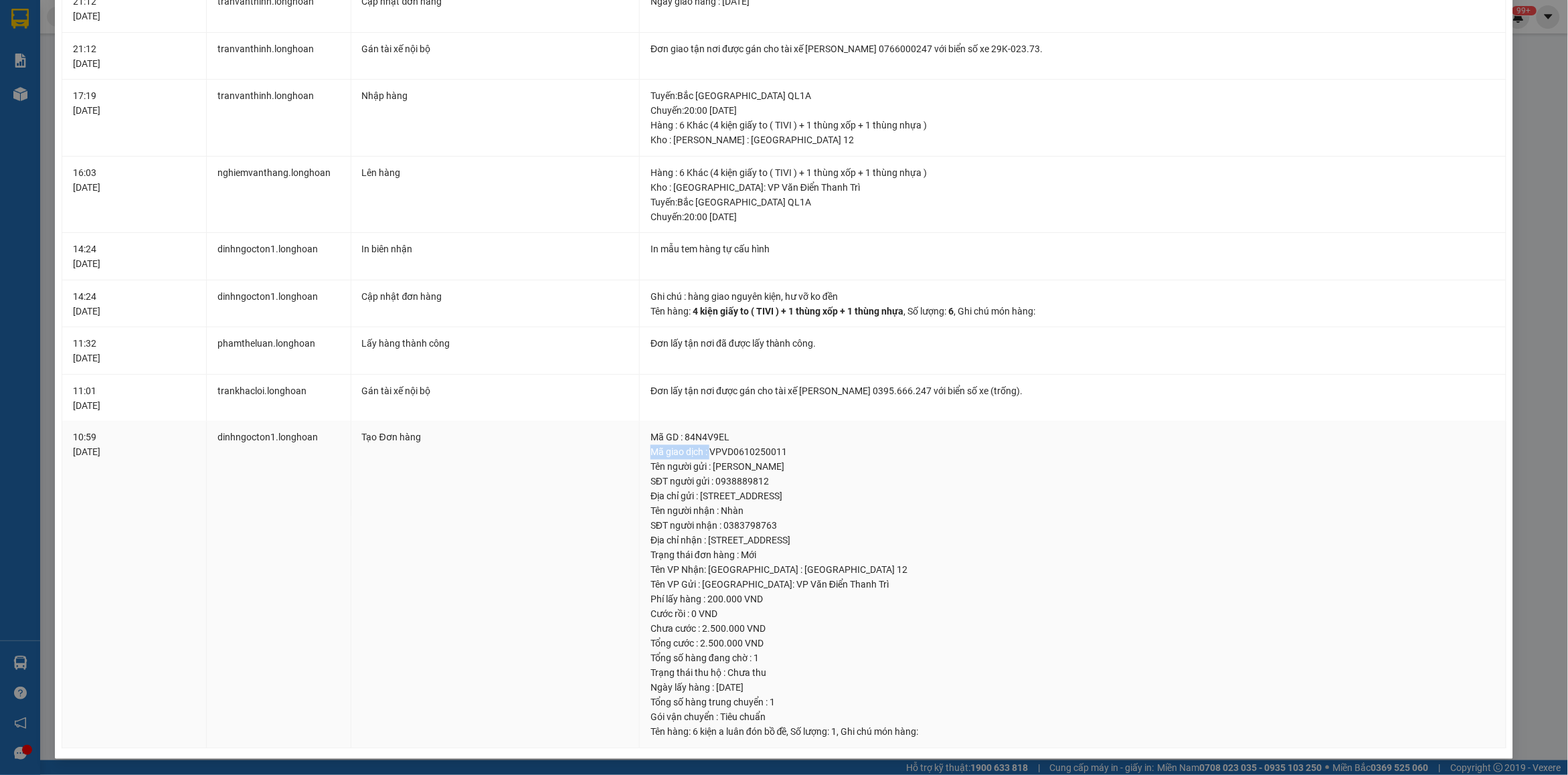
click at [795, 443] on td "Mã GD : 84N4V9EL Mã giao dịch : VPVD0610250011 Tên người gửi : [PERSON_NAME] ng…" at bounding box center [1073, 585] width 866 height 327
click at [748, 453] on div "Mã giao dịch : VPVD0610250011" at bounding box center [1072, 452] width 845 height 14
drag, startPoint x: 706, startPoint y: 456, endPoint x: 793, endPoint y: 452, distance: 87.1
click at [793, 452] on div "Mã giao dịch : VPVD0610250011" at bounding box center [1072, 452] width 845 height 14
copy div "VPVD0610250011"
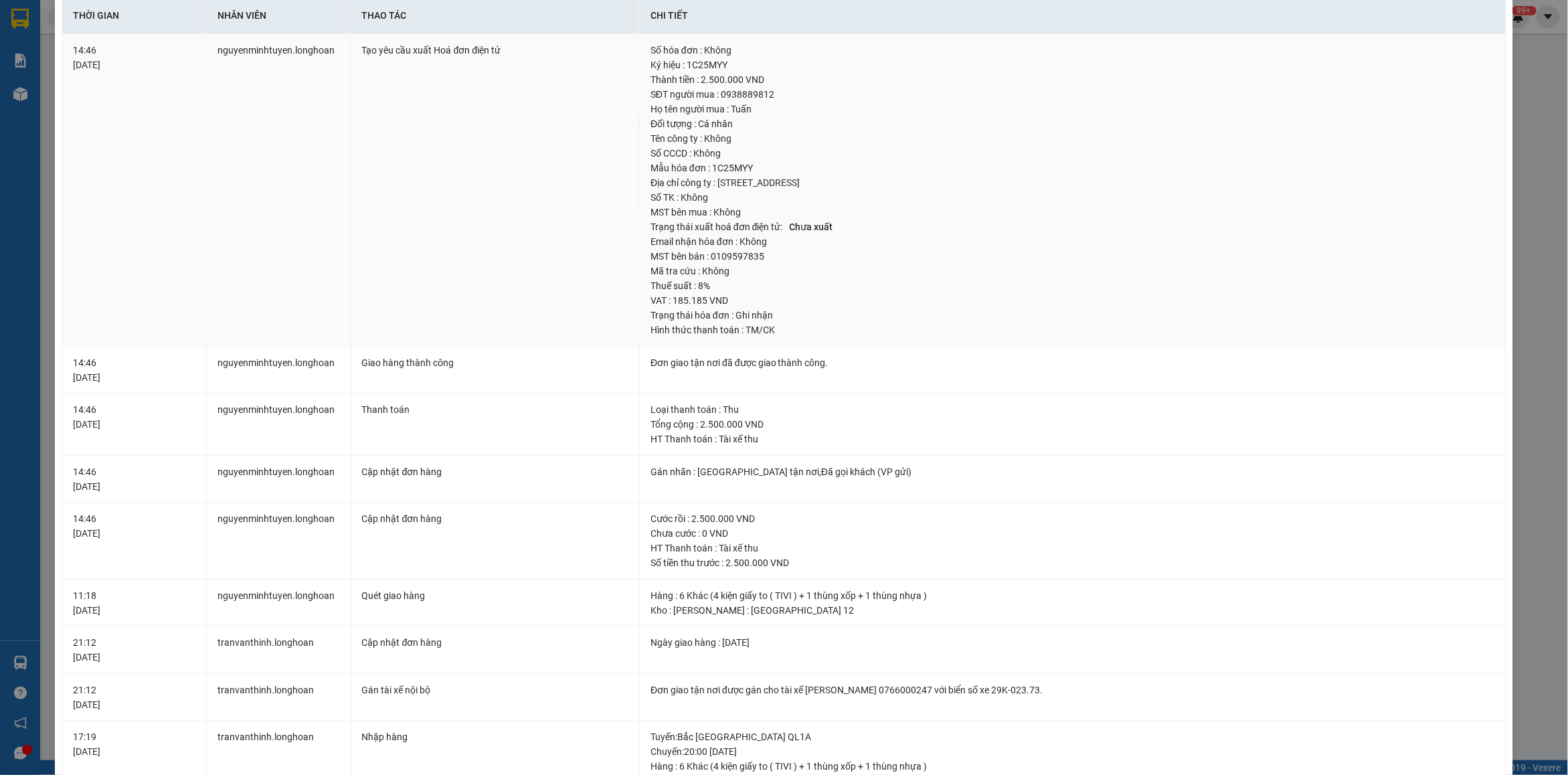
scroll to position [0, 0]
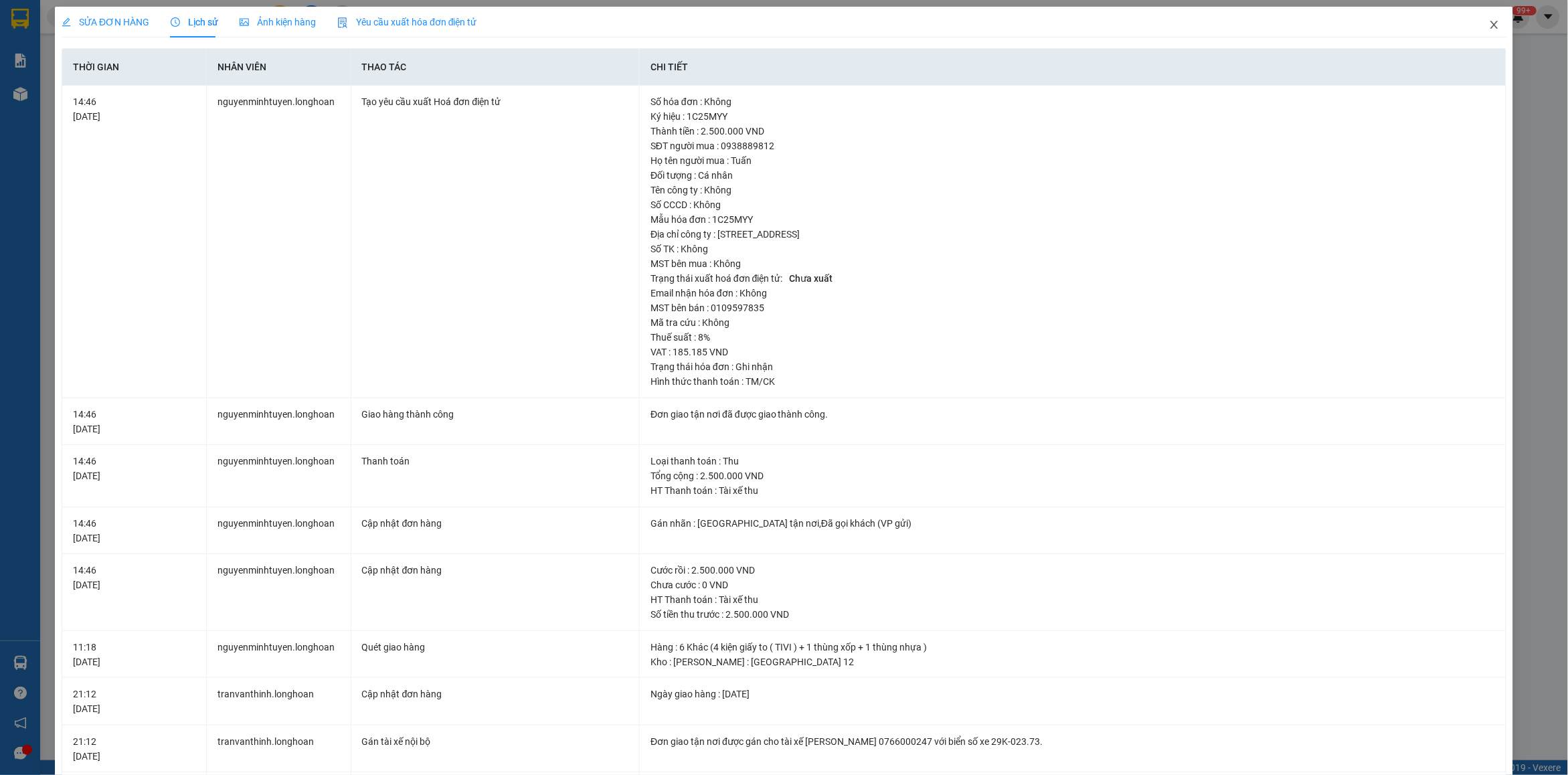
drag, startPoint x: 1480, startPoint y: 29, endPoint x: 1419, endPoint y: 40, distance: 62.0
click at [1476, 31] on span "Close" at bounding box center [1494, 24] width 37 height 37
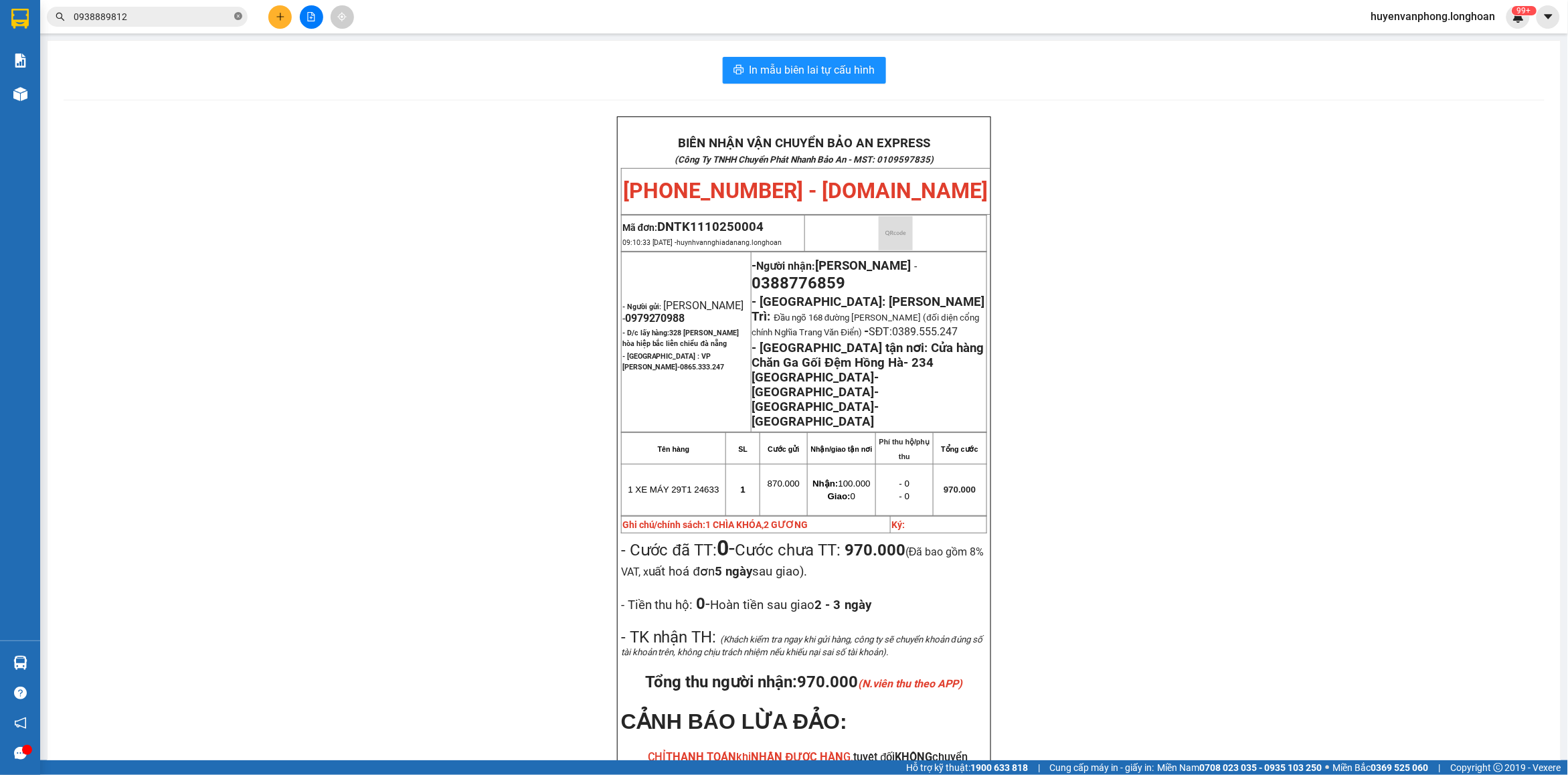
click at [234, 15] on icon "close-circle" at bounding box center [238, 15] width 8 height 8
click at [173, 14] on input "text" at bounding box center [152, 16] width 158 height 14
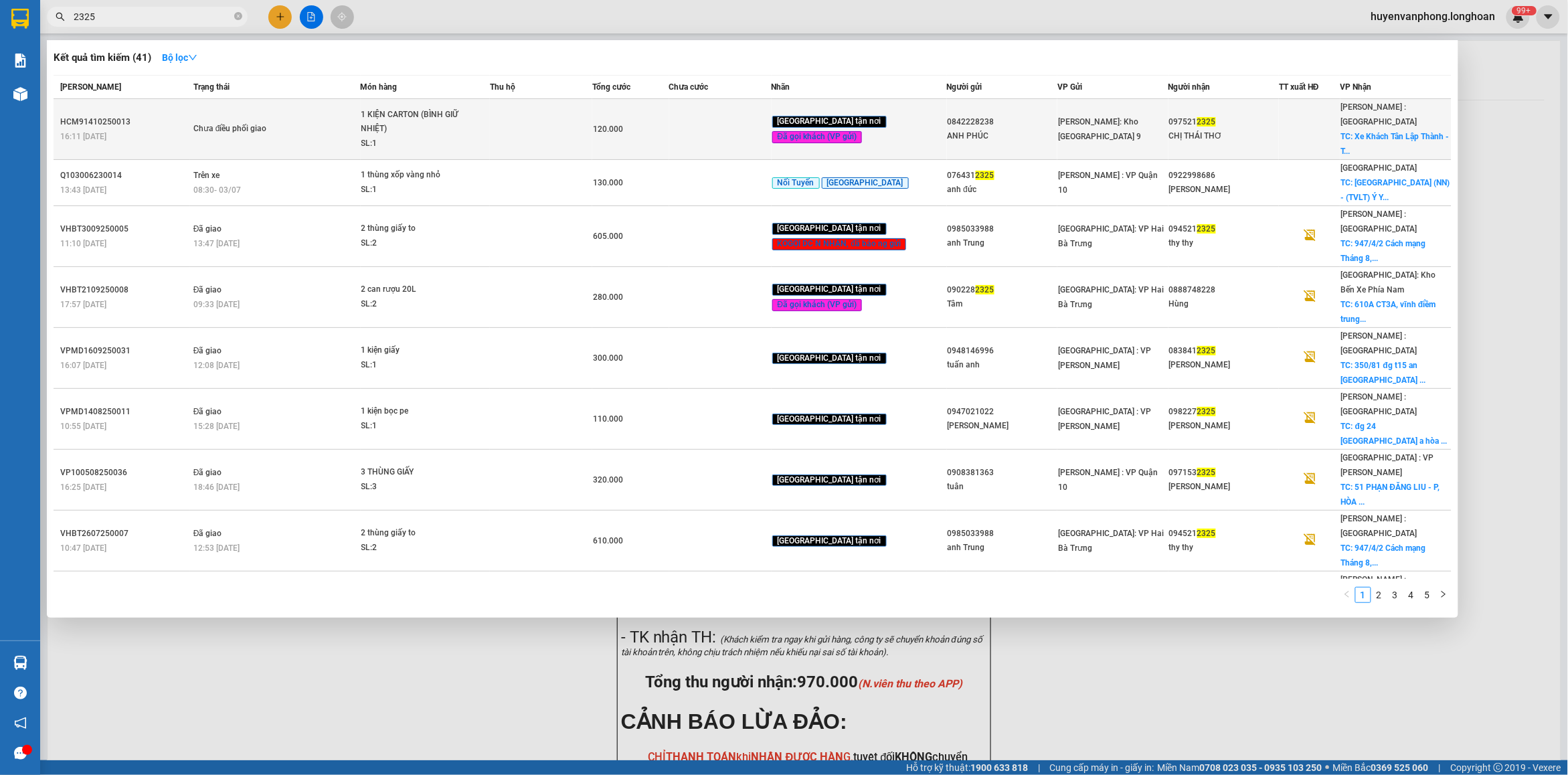
type input "2325"
click at [516, 129] on td at bounding box center [540, 129] width 102 height 61
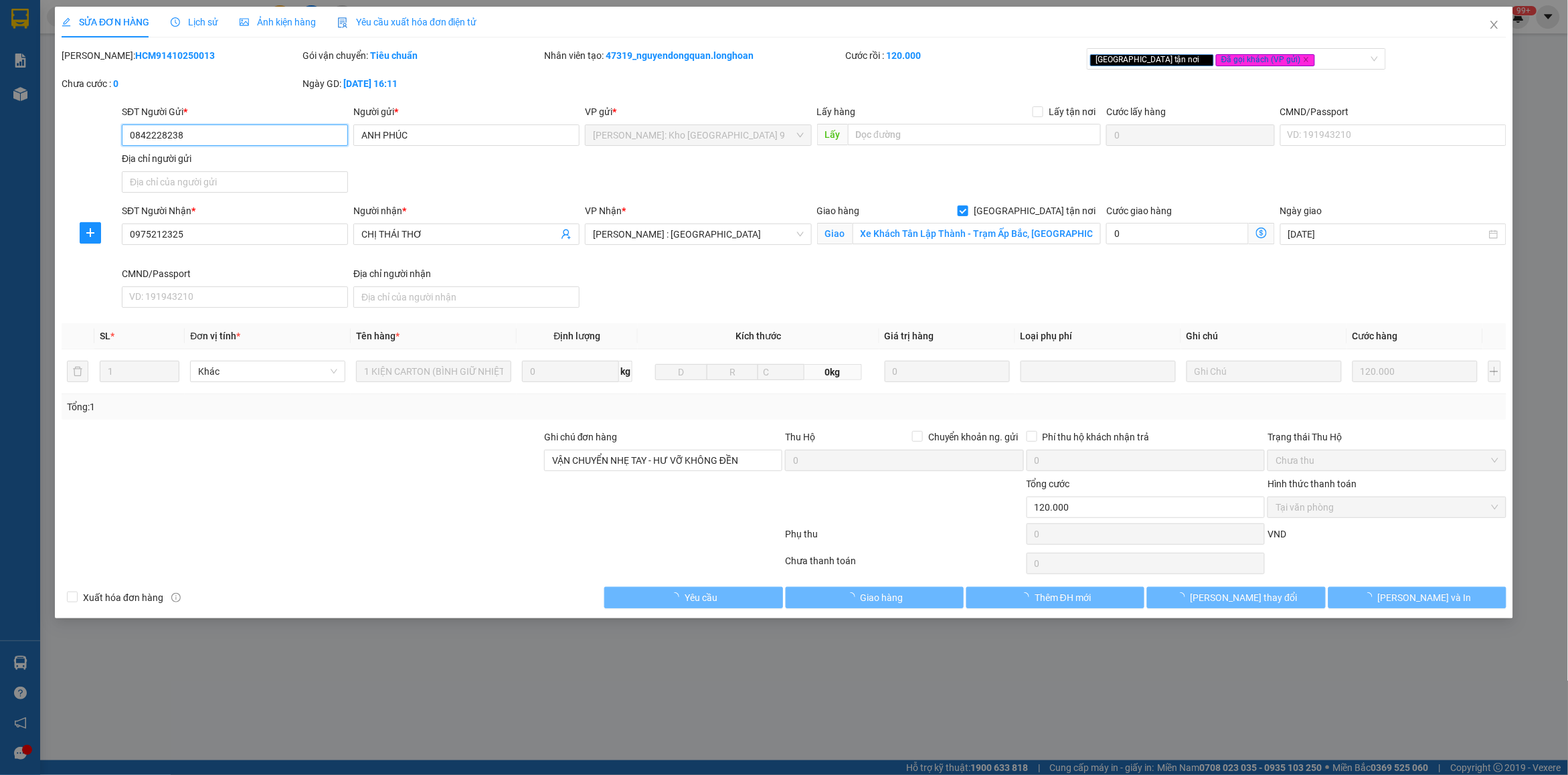
click at [201, 22] on span "Lịch sử" at bounding box center [194, 22] width 47 height 11
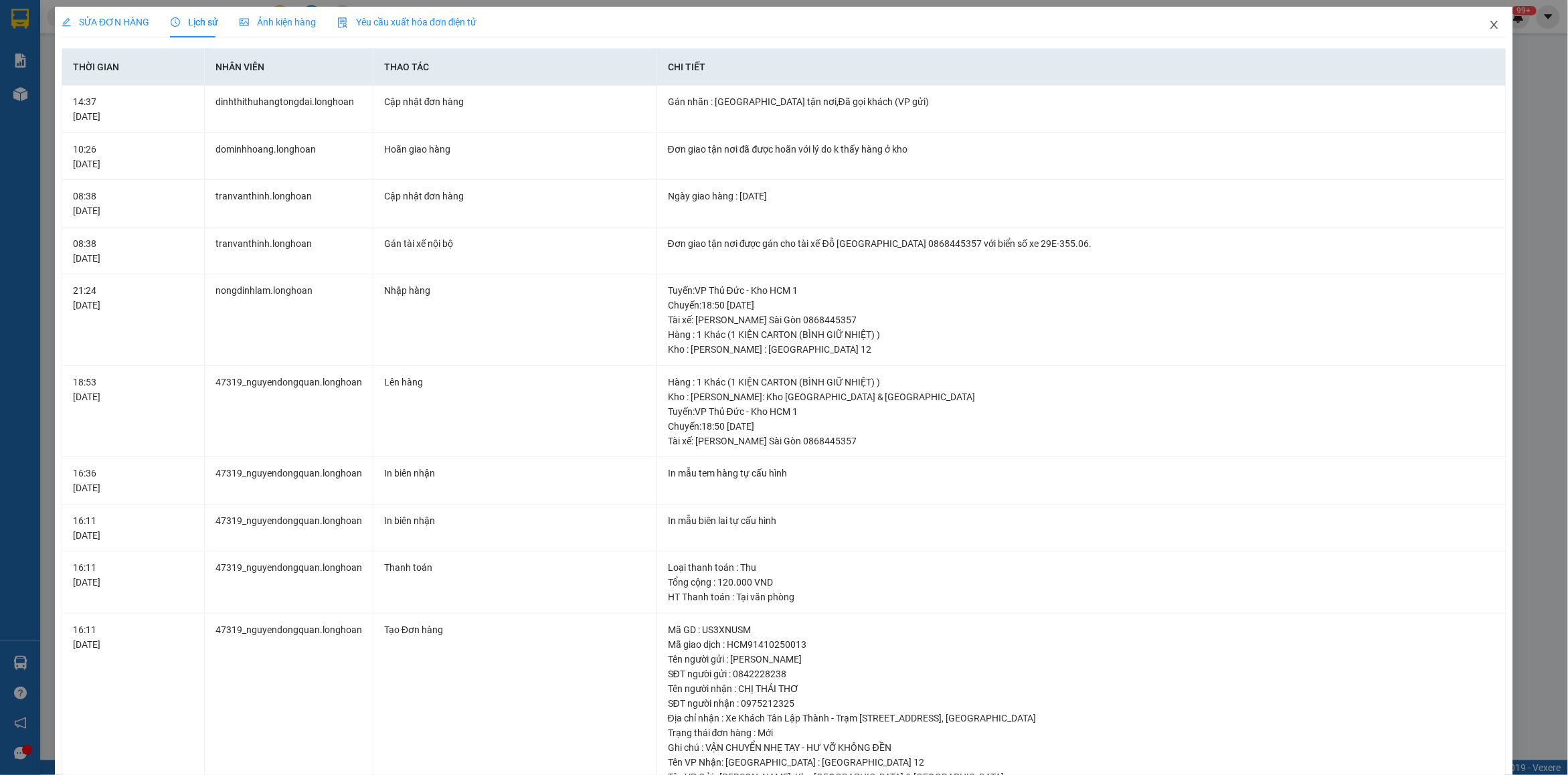
drag, startPoint x: 1486, startPoint y: 32, endPoint x: 1089, endPoint y: 32, distance: 397.0
click at [1482, 32] on span "Close" at bounding box center [1494, 24] width 37 height 37
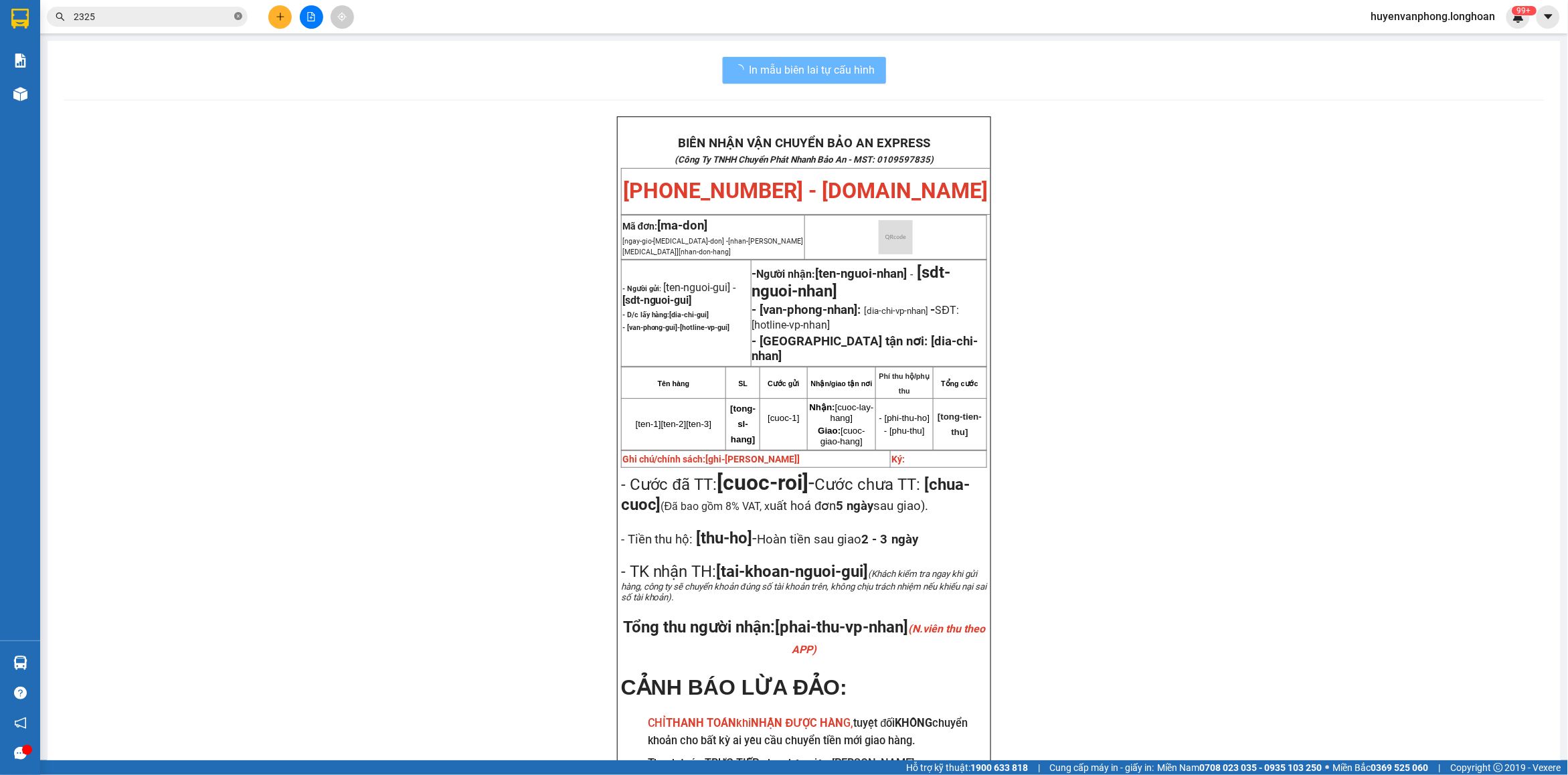
click at [237, 15] on icon "close-circle" at bounding box center [238, 15] width 8 height 8
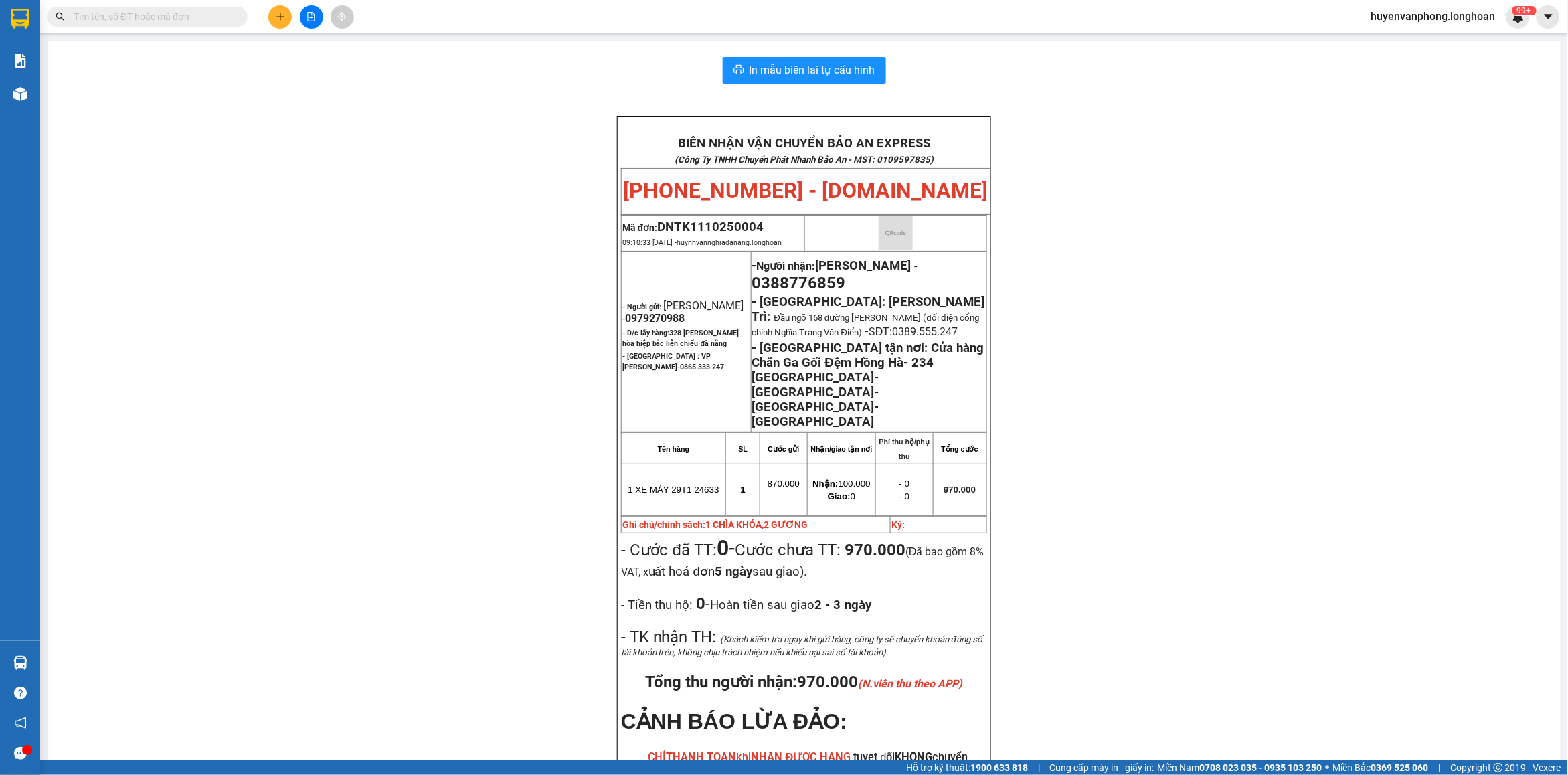
click at [172, 17] on input "text" at bounding box center [152, 16] width 158 height 14
paste input "0978252495"
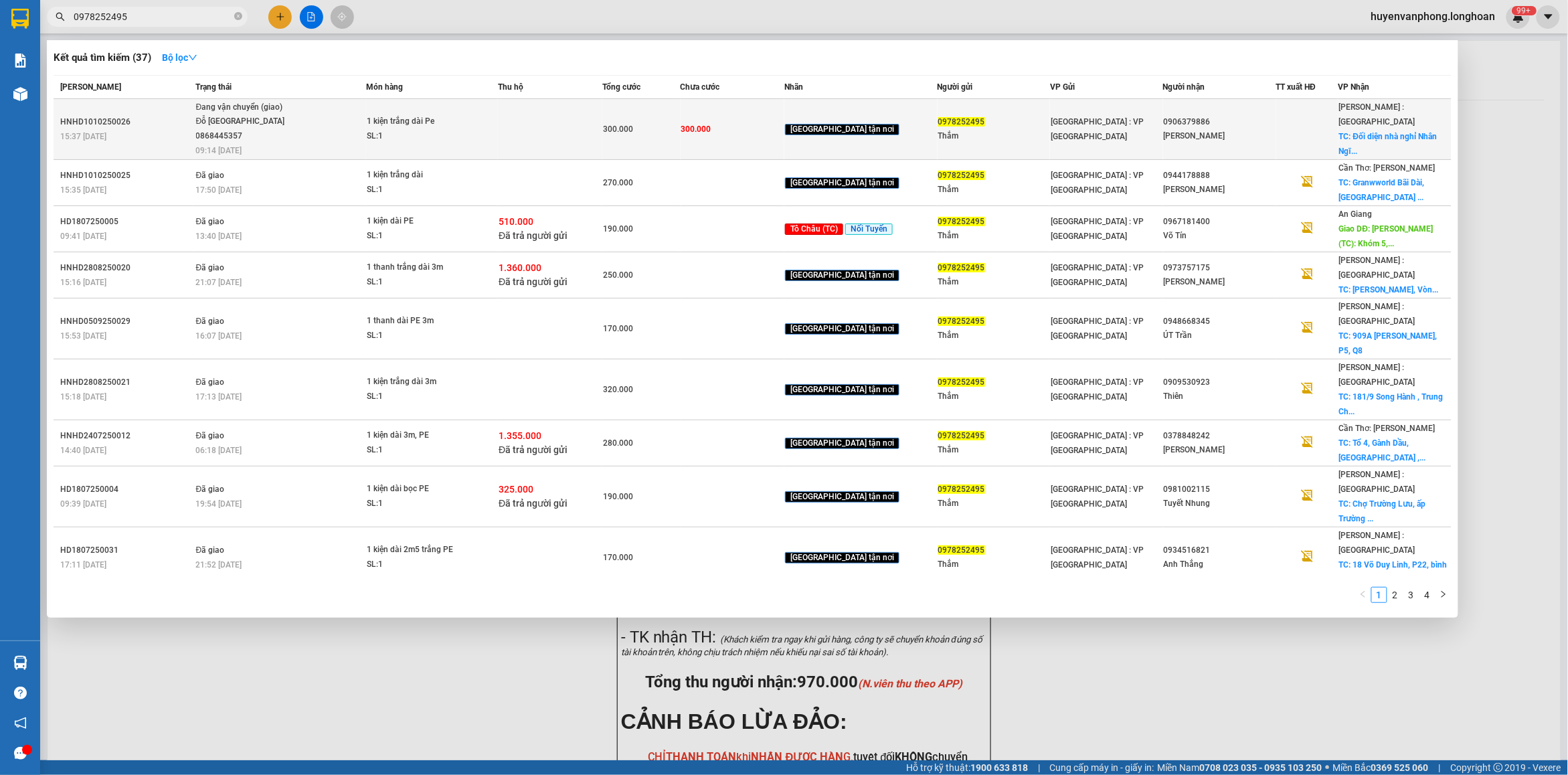
type input "0978252495"
click at [467, 135] on div "SL: 1" at bounding box center [416, 137] width 100 height 14
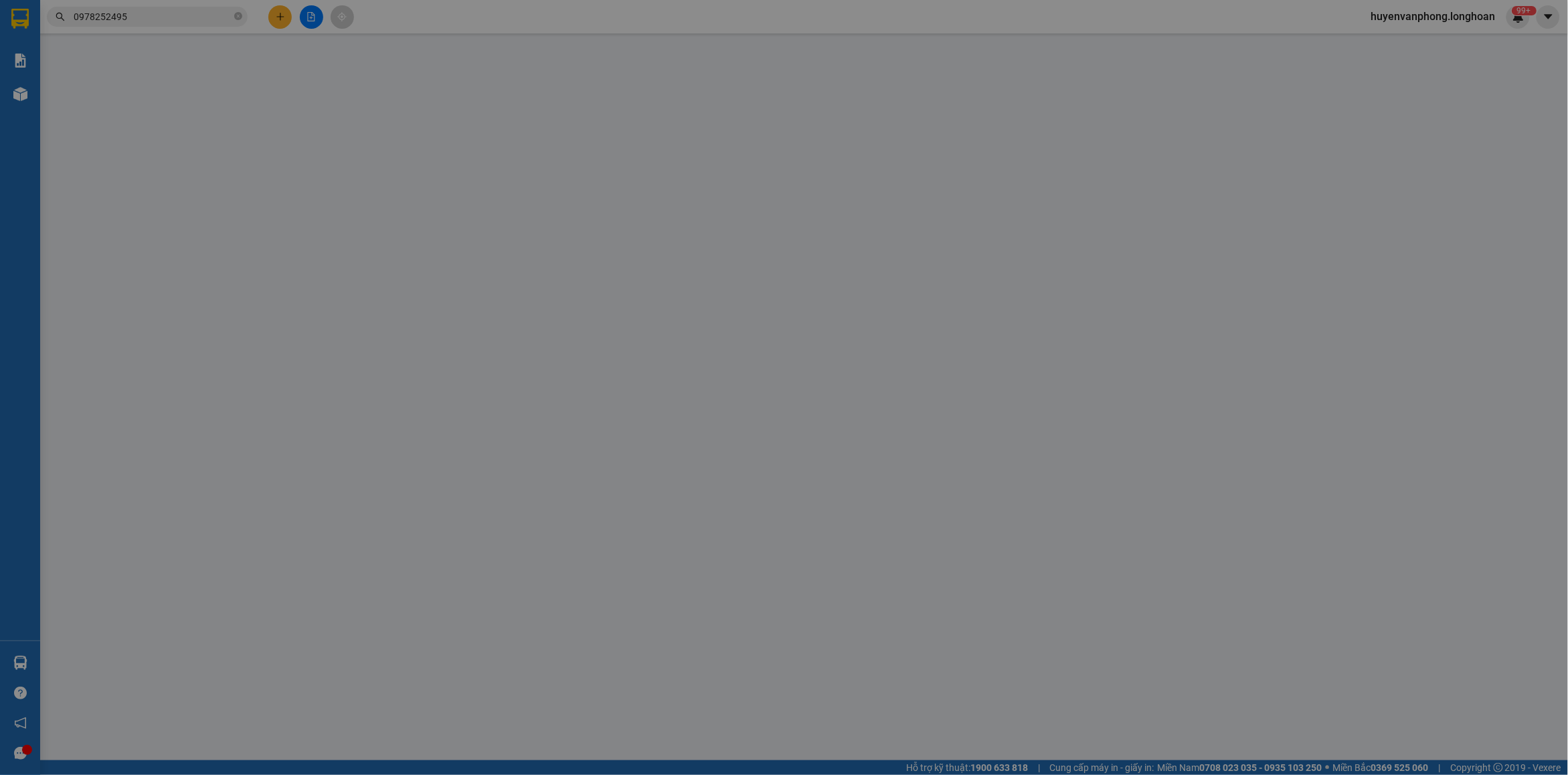
type input "0978252495"
type input "Thắm"
type input "0906379886"
type input "[PERSON_NAME]"
checkbox input "true"
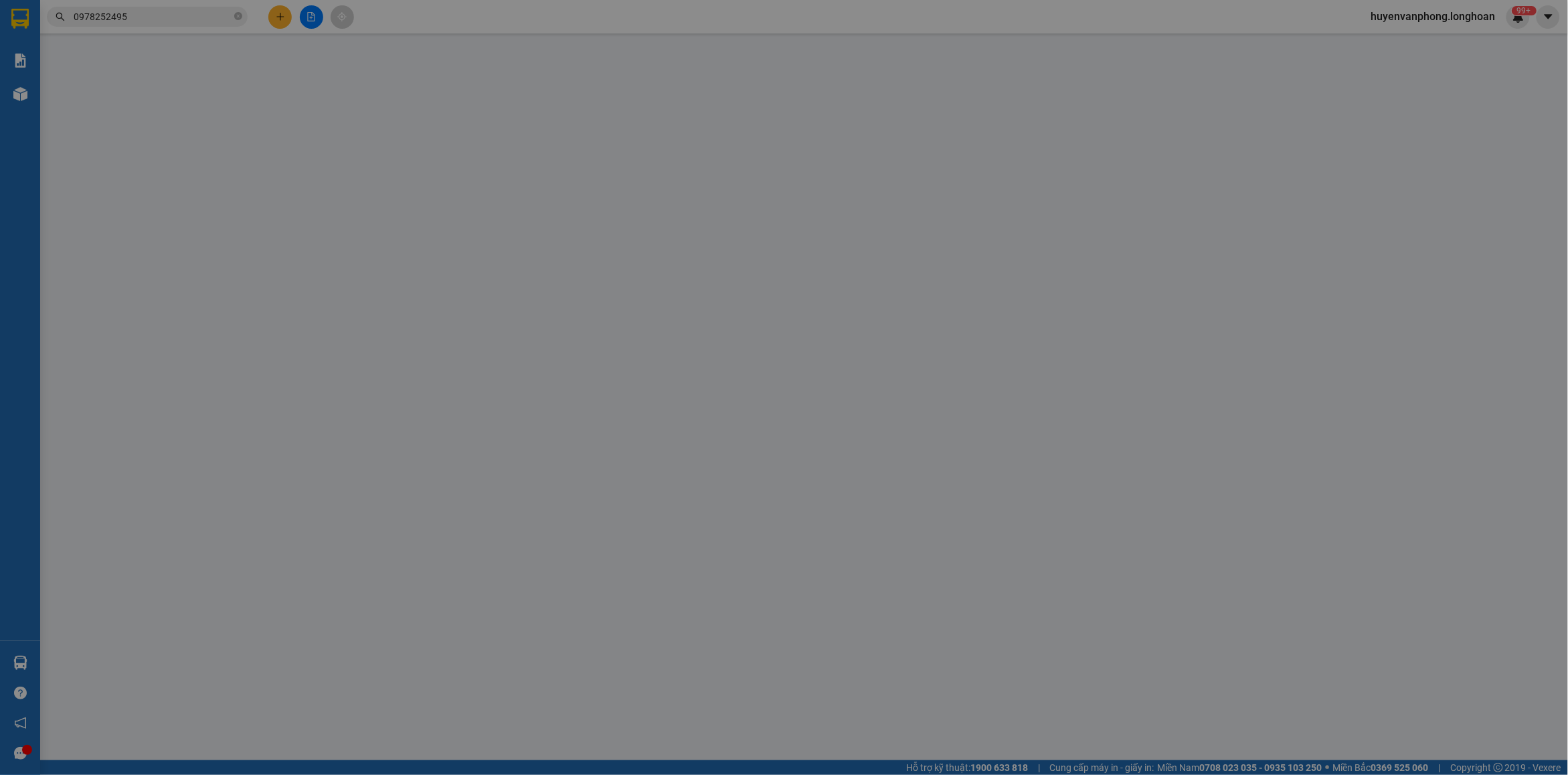
type input "Đối diện nhà nghỉ Nhân Ngĩa, Ấp [GEOGRAPHIC_DATA], [GEOGRAPHIC_DATA], [GEOGRAPH…"
type input "0"
type input "300.000"
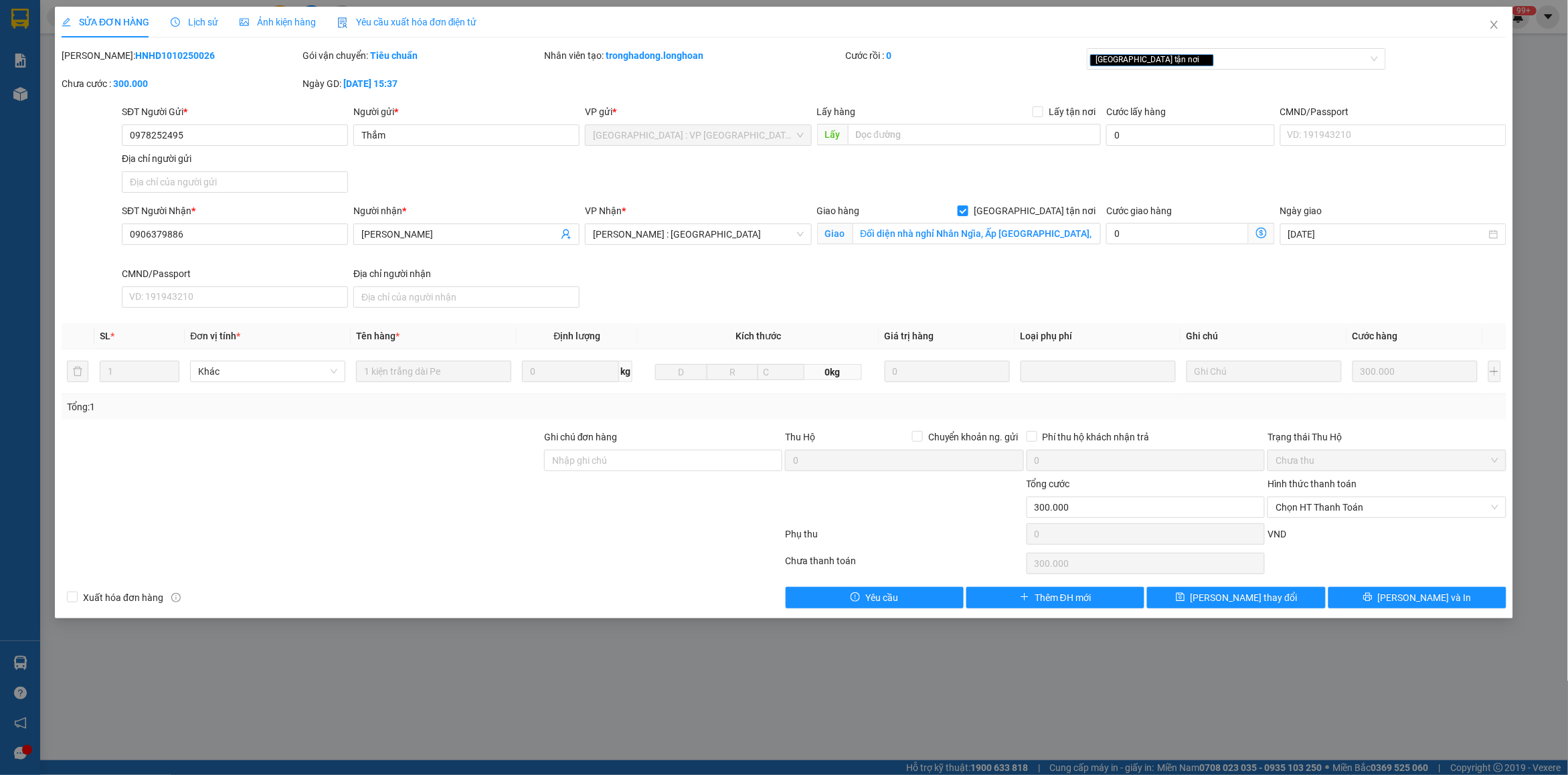
click at [188, 21] on span "Lịch sử" at bounding box center [194, 22] width 47 height 11
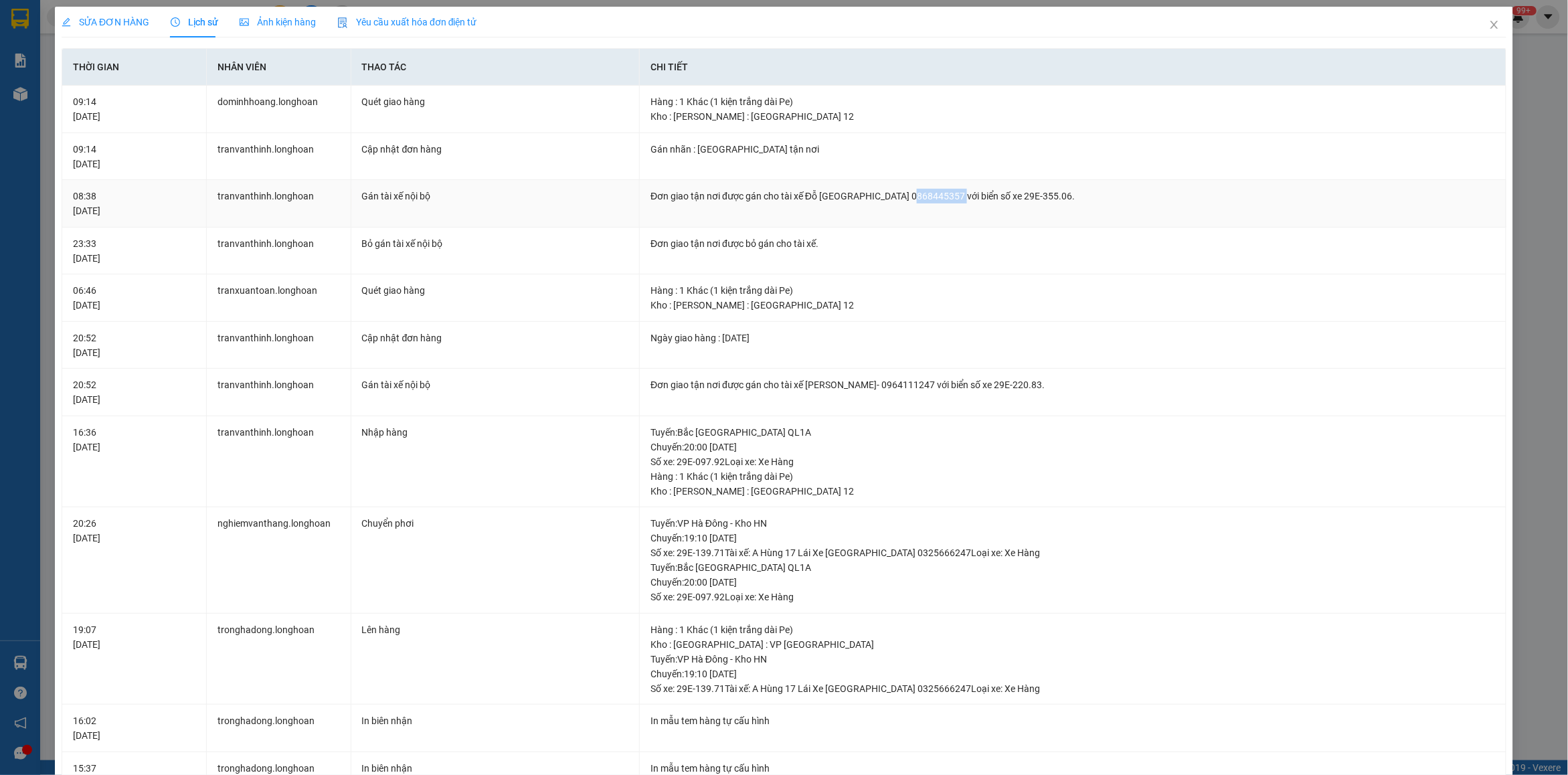
drag, startPoint x: 904, startPoint y: 196, endPoint x: 955, endPoint y: 196, distance: 51.0
click at [955, 196] on div "Đơn giao tận nơi được gán cho tài xế Đỗ [GEOGRAPHIC_DATA] 0868445357 với biển s…" at bounding box center [1072, 196] width 845 height 14
copy div "0868445357"
click at [1483, 34] on span "Close" at bounding box center [1494, 24] width 37 height 37
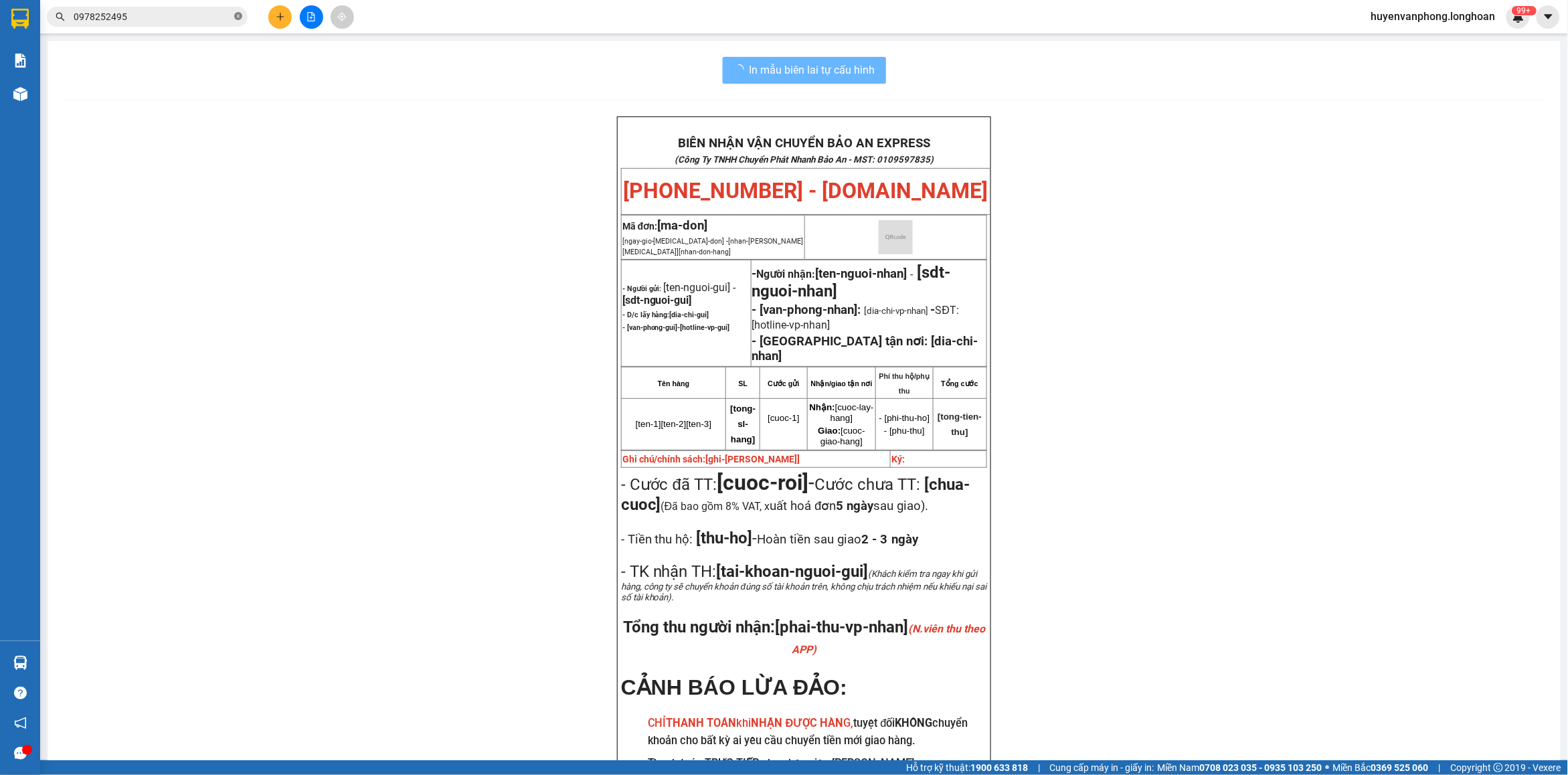
click at [234, 14] on icon "close-circle" at bounding box center [238, 15] width 8 height 8
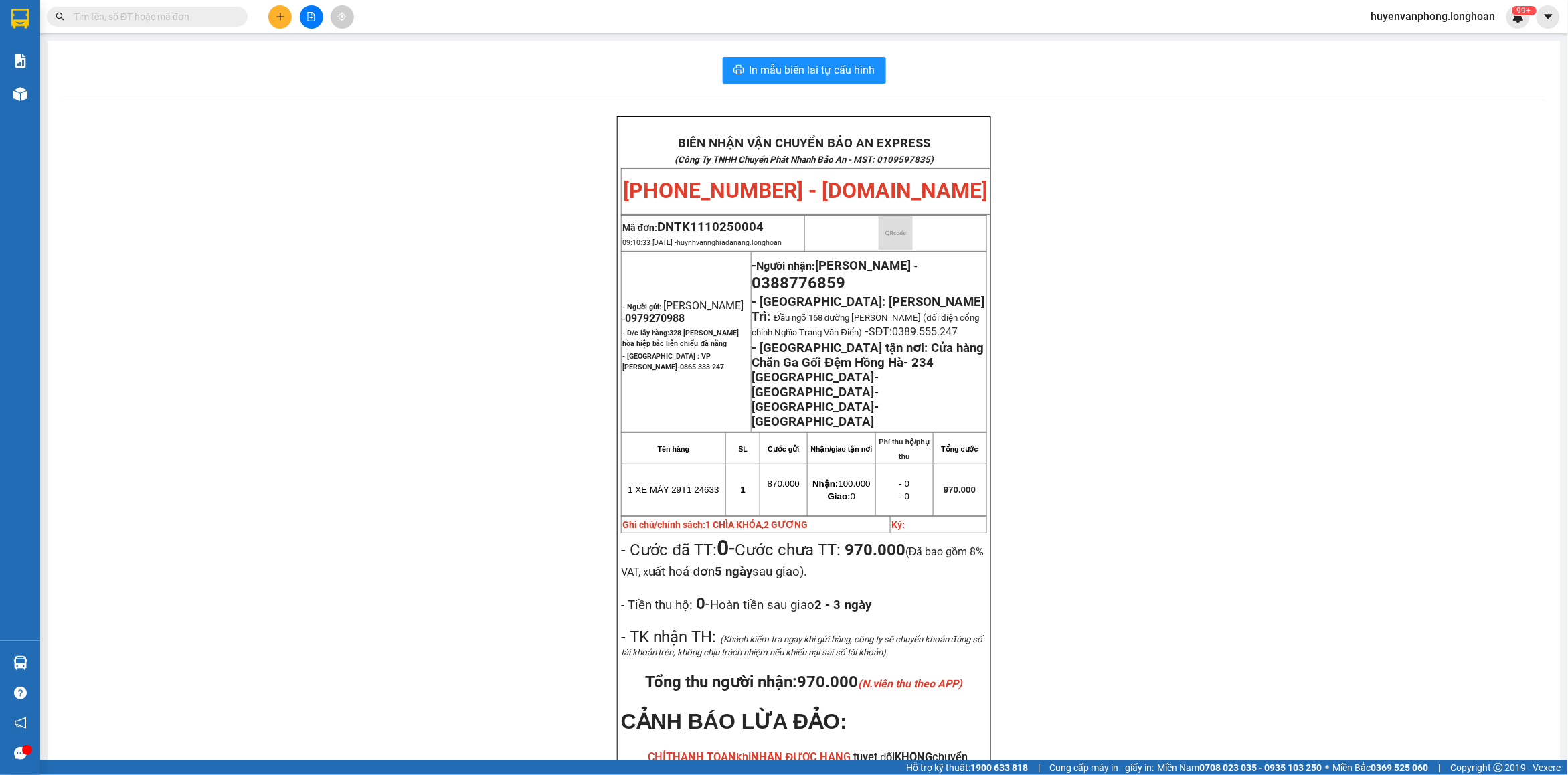
click at [155, 22] on input "text" at bounding box center [152, 16] width 158 height 14
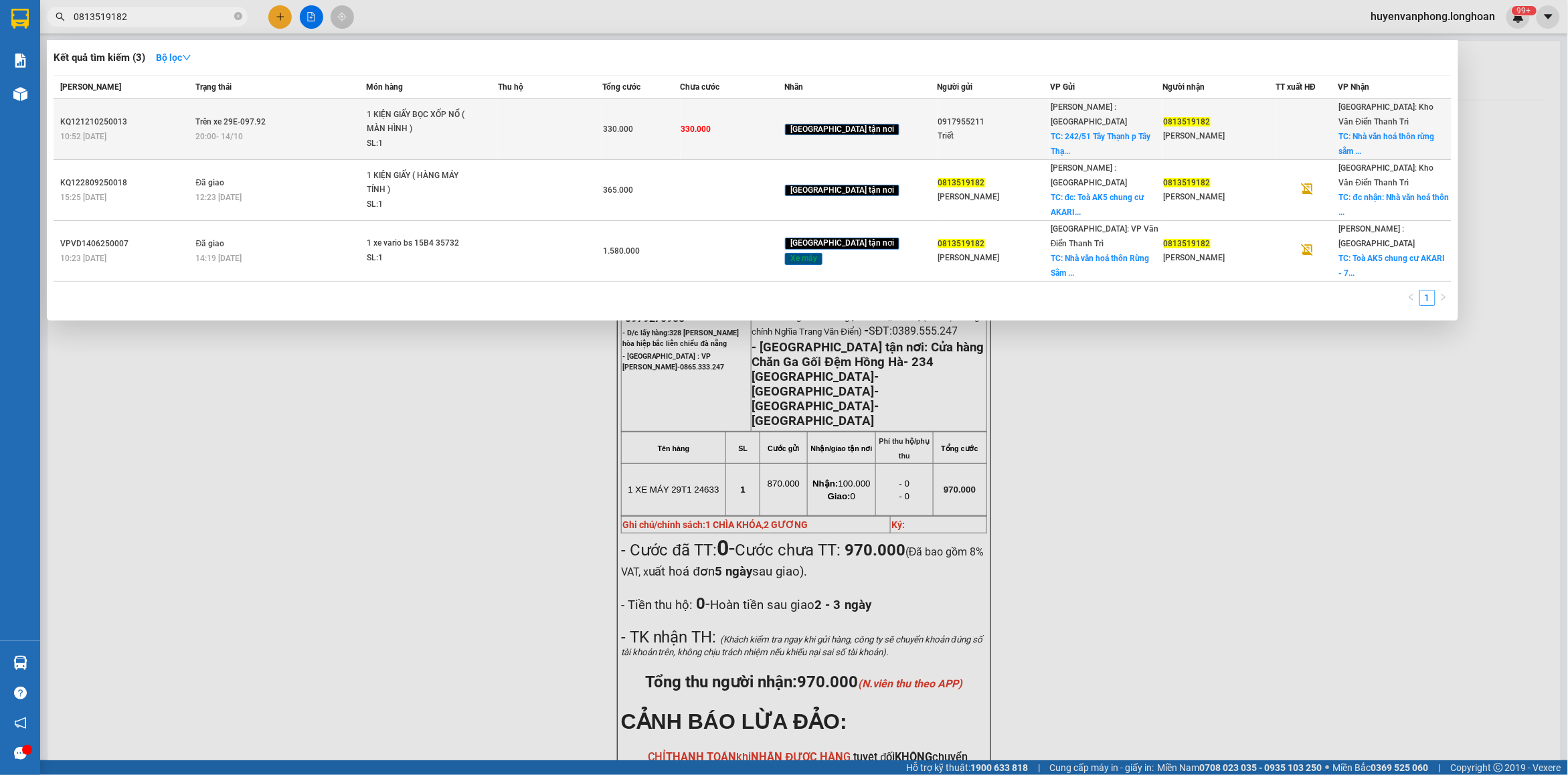
type input "0813519182"
click at [331, 115] on td "Trên xe 29E-097.92 20:00 [DATE]" at bounding box center [279, 129] width 173 height 61
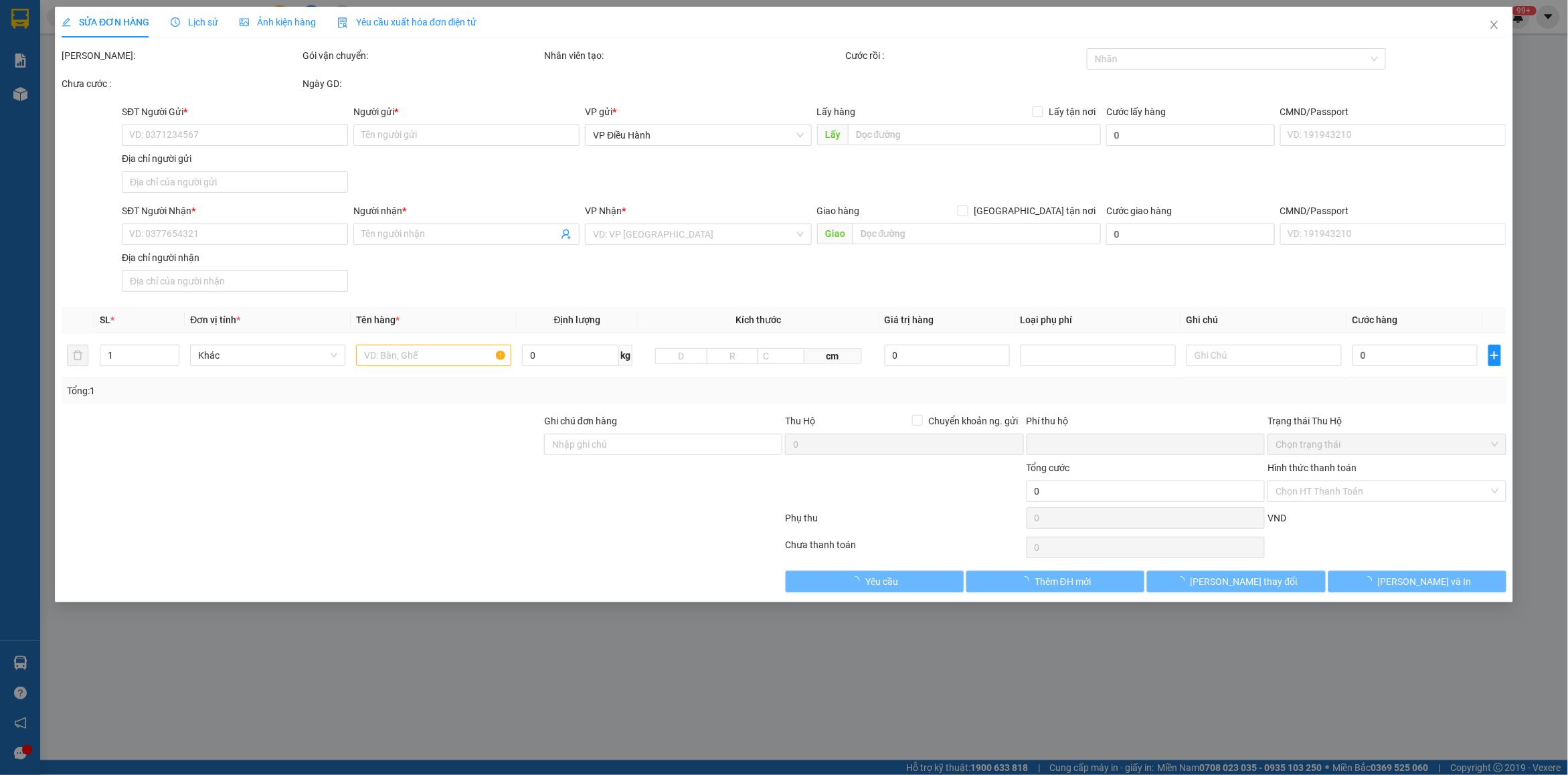
type input "0917955211"
type input "Triết"
checkbox input "true"
type input "242/51 [GEOGRAPHIC_DATA] q [GEOGRAPHIC_DATA]"
type input "0813519182"
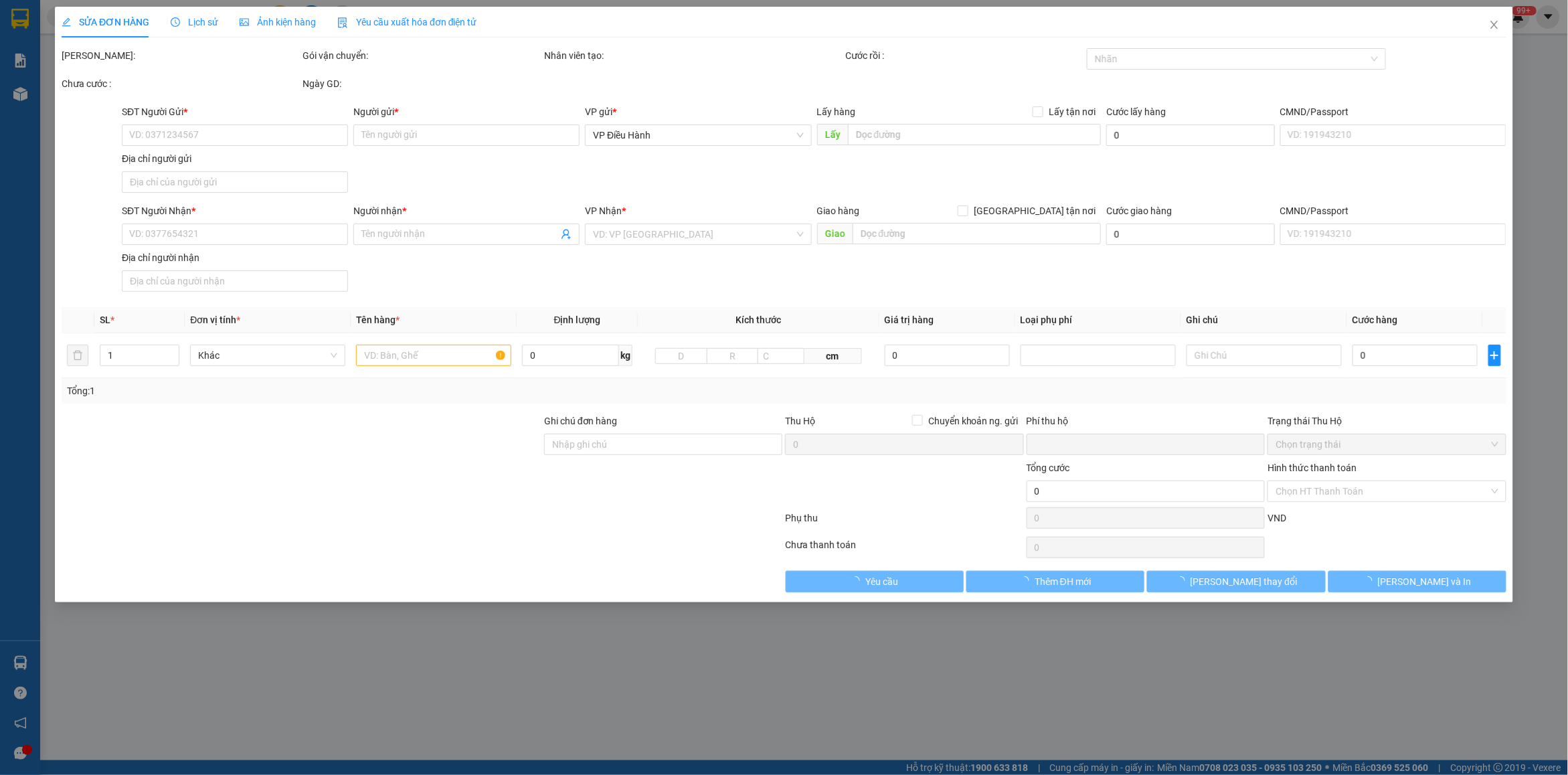
type input "[PERSON_NAME]"
checkbox input "true"
type input "Nhà văn hoá thôn rừng sằm - xã [GEOGRAPHIC_DATA] - huyện [GEOGRAPHIC_DATA] - tỉ…"
type input "0"
type input "330.000"
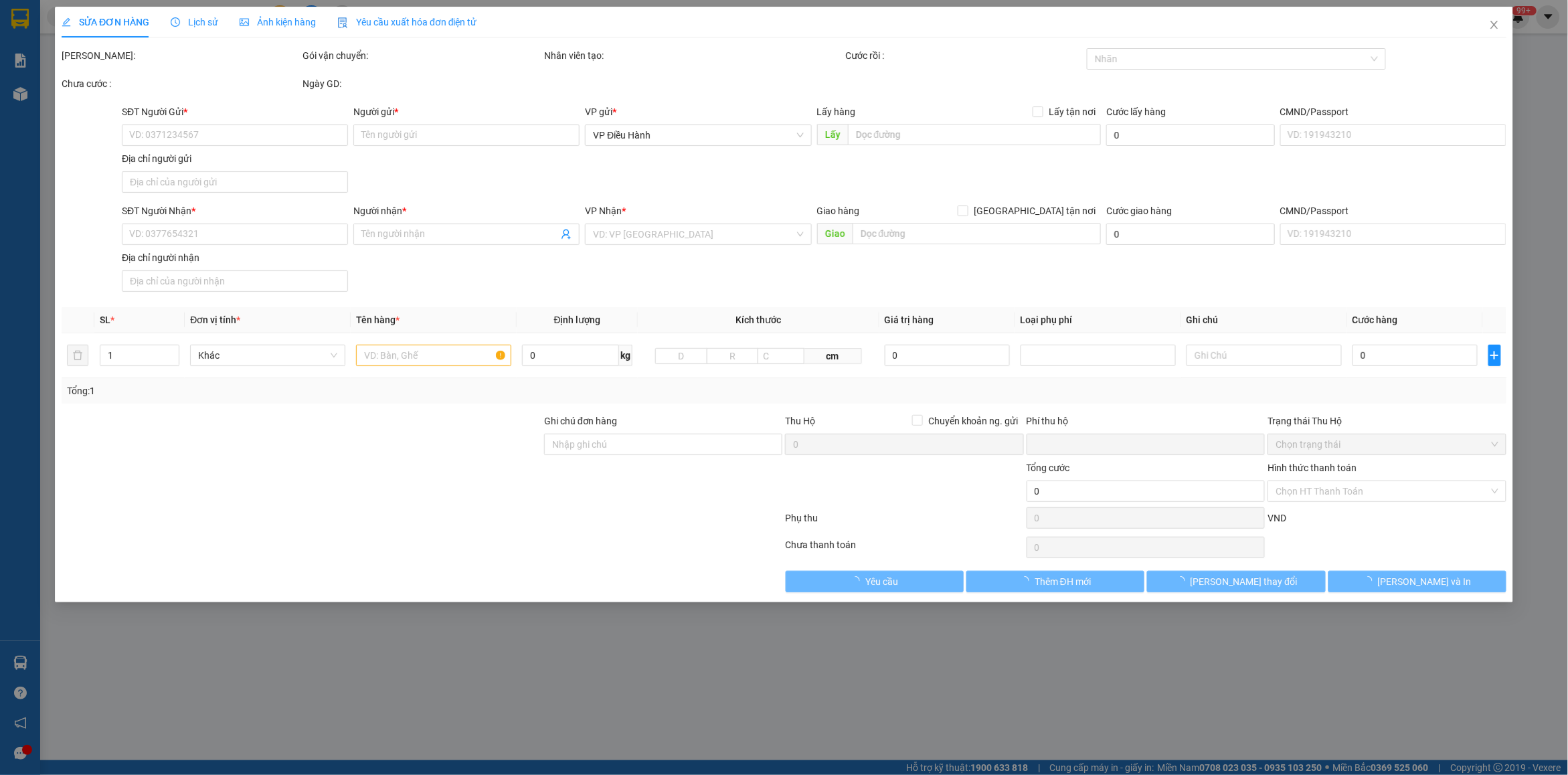
type input "80.000"
type input "330.000"
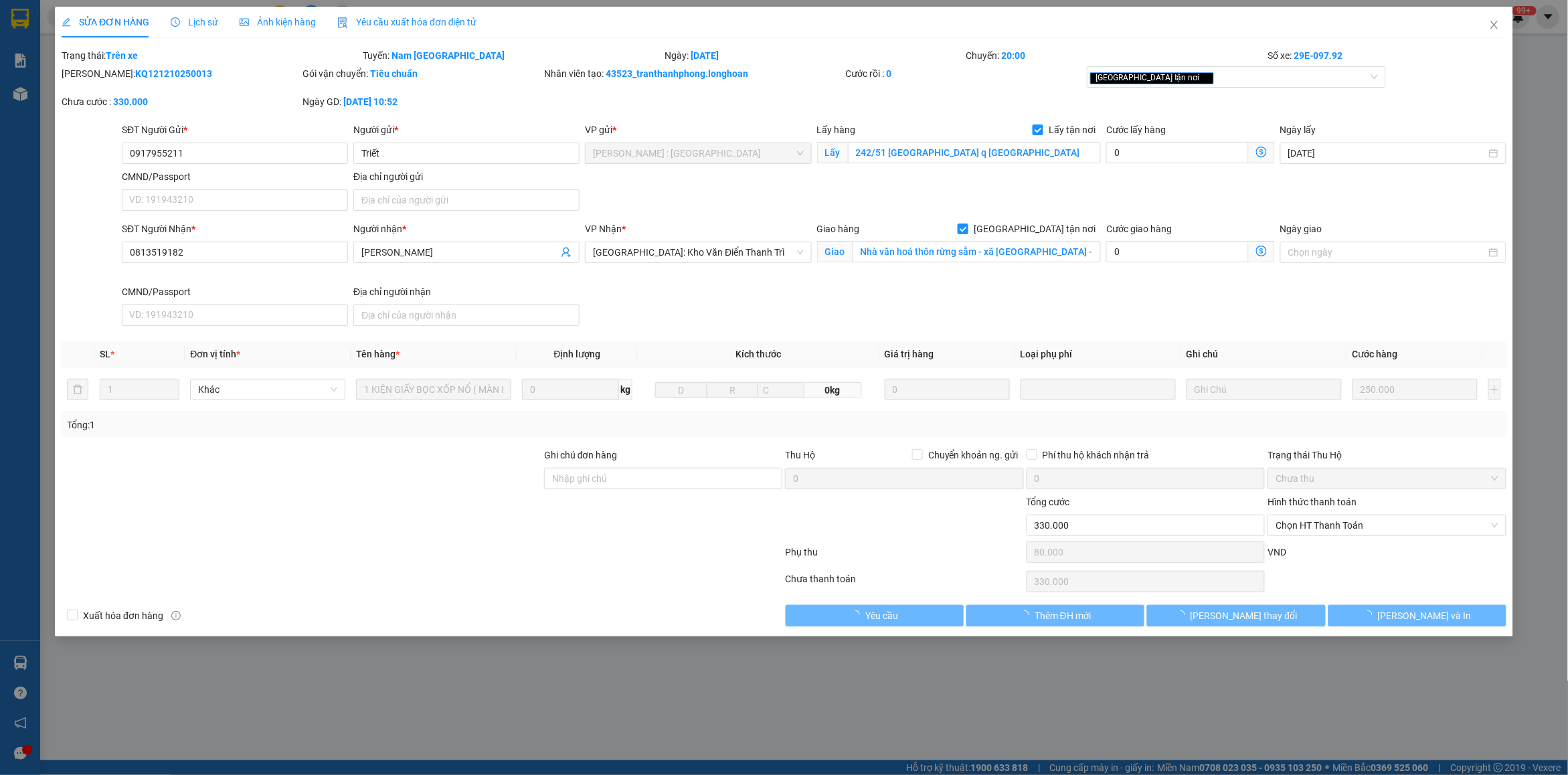
click at [197, 16] on span "Lịch sử" at bounding box center [194, 22] width 47 height 11
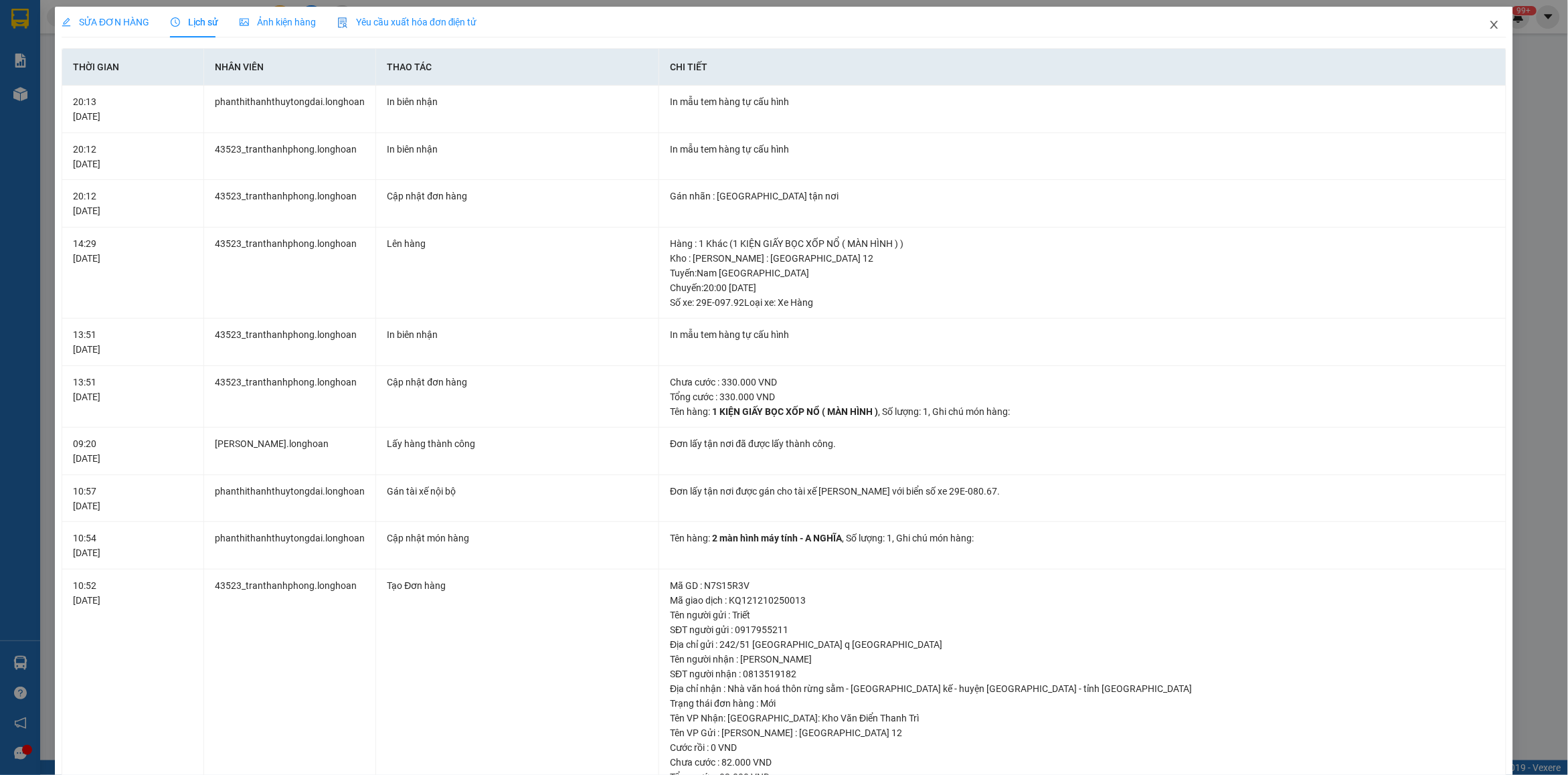
click at [1490, 27] on icon "close" at bounding box center [1494, 24] width 7 height 8
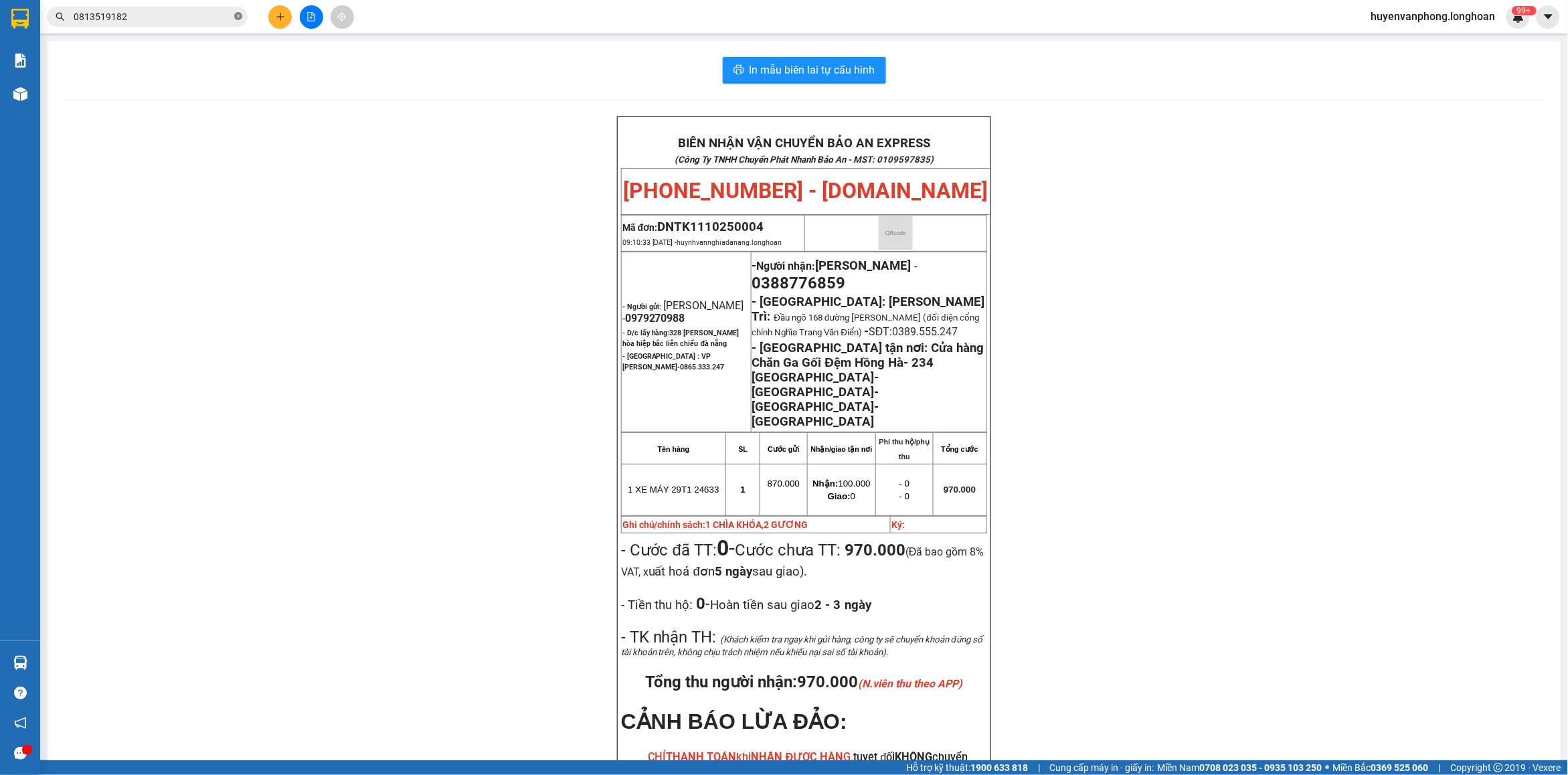
click at [236, 14] on icon "close-circle" at bounding box center [238, 15] width 8 height 8
click at [176, 24] on input "text" at bounding box center [152, 16] width 158 height 14
paste input "0333760357"
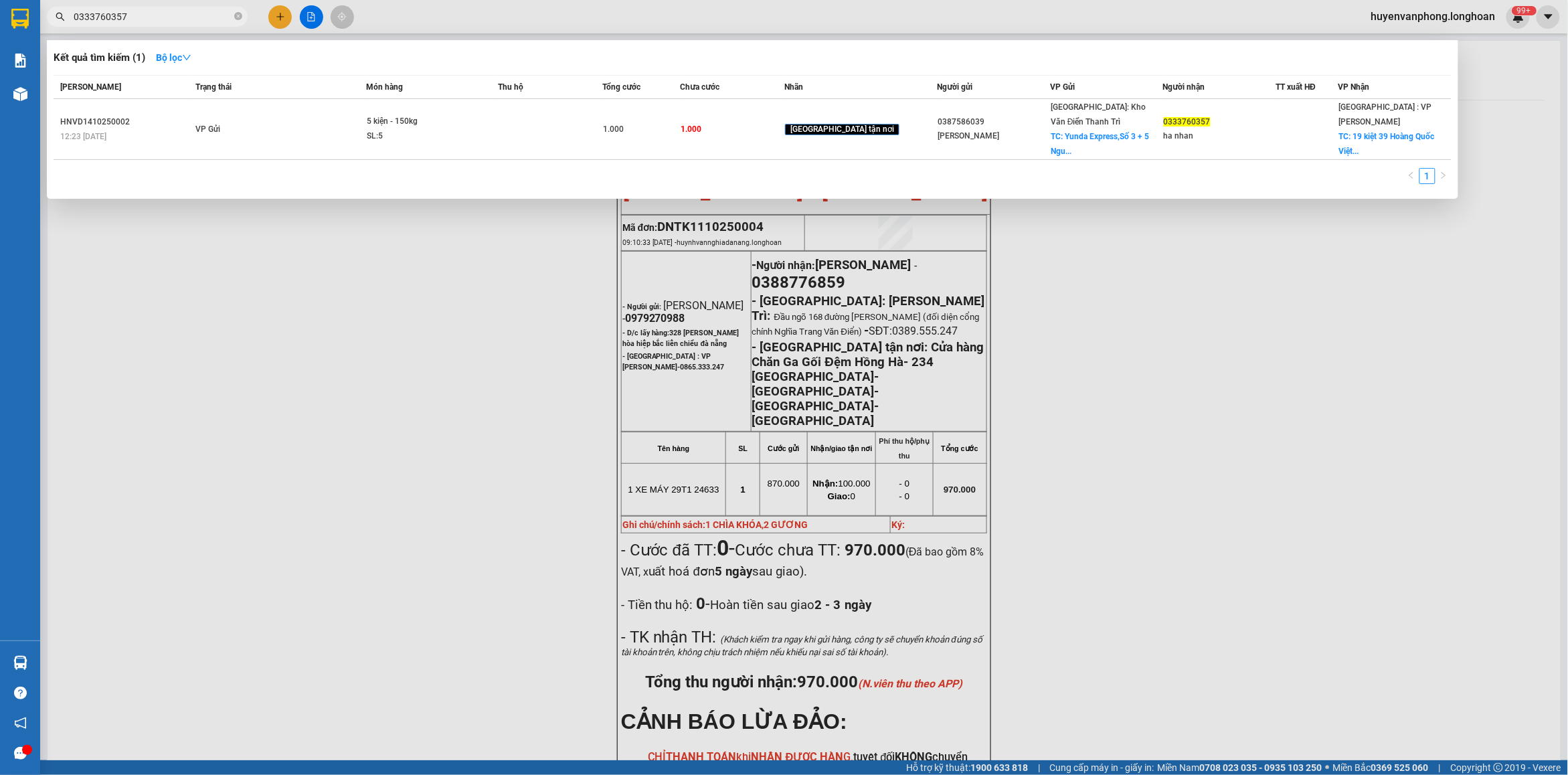
type input "0333760357"
click at [237, 14] on icon "close-circle" at bounding box center [238, 15] width 8 height 8
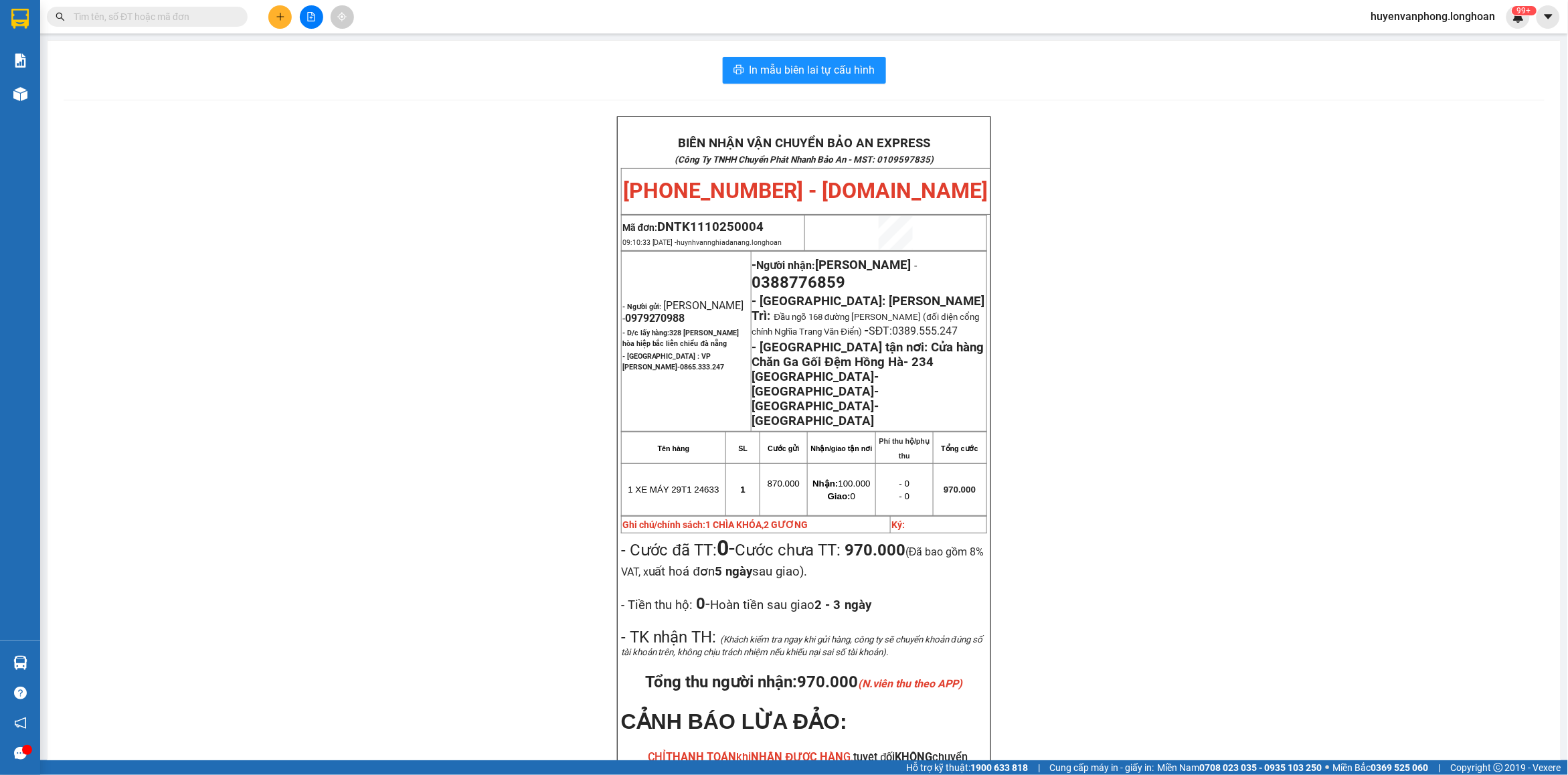
click at [188, 5] on div "Kết quả tìm kiếm ( 1 ) Bộ lọc Mã ĐH Trạng thái Món hàng Thu hộ Tổng cước Chưa c…" at bounding box center [130, 17] width 261 height 24
click at [188, 16] on input "text" at bounding box center [152, 16] width 158 height 14
paste input "0948809928"
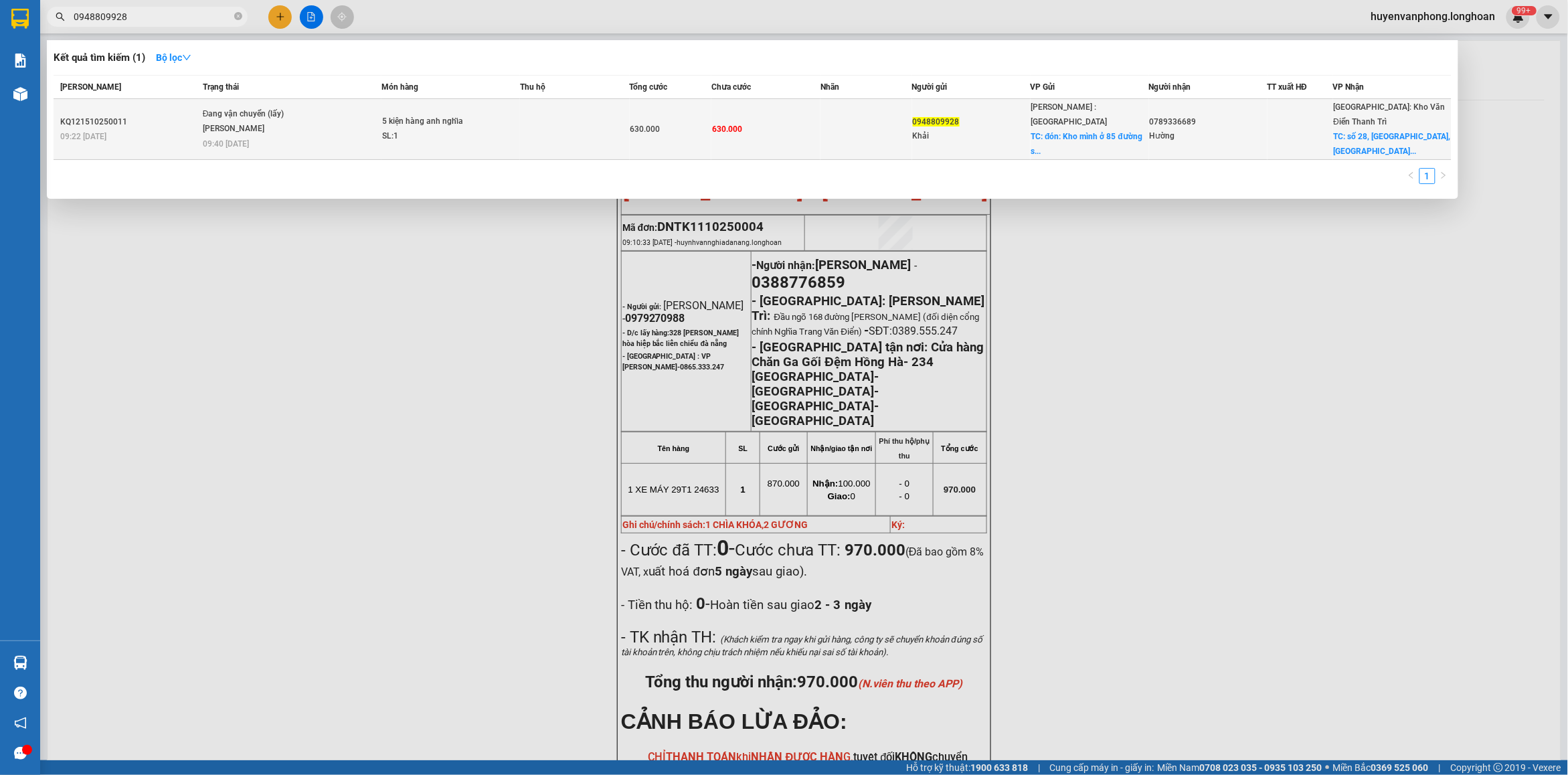
type input "0948809928"
click at [332, 132] on td "Đang vận chuyển (lấy) [PERSON_NAME] 09:40 [DATE]" at bounding box center [290, 129] width 182 height 61
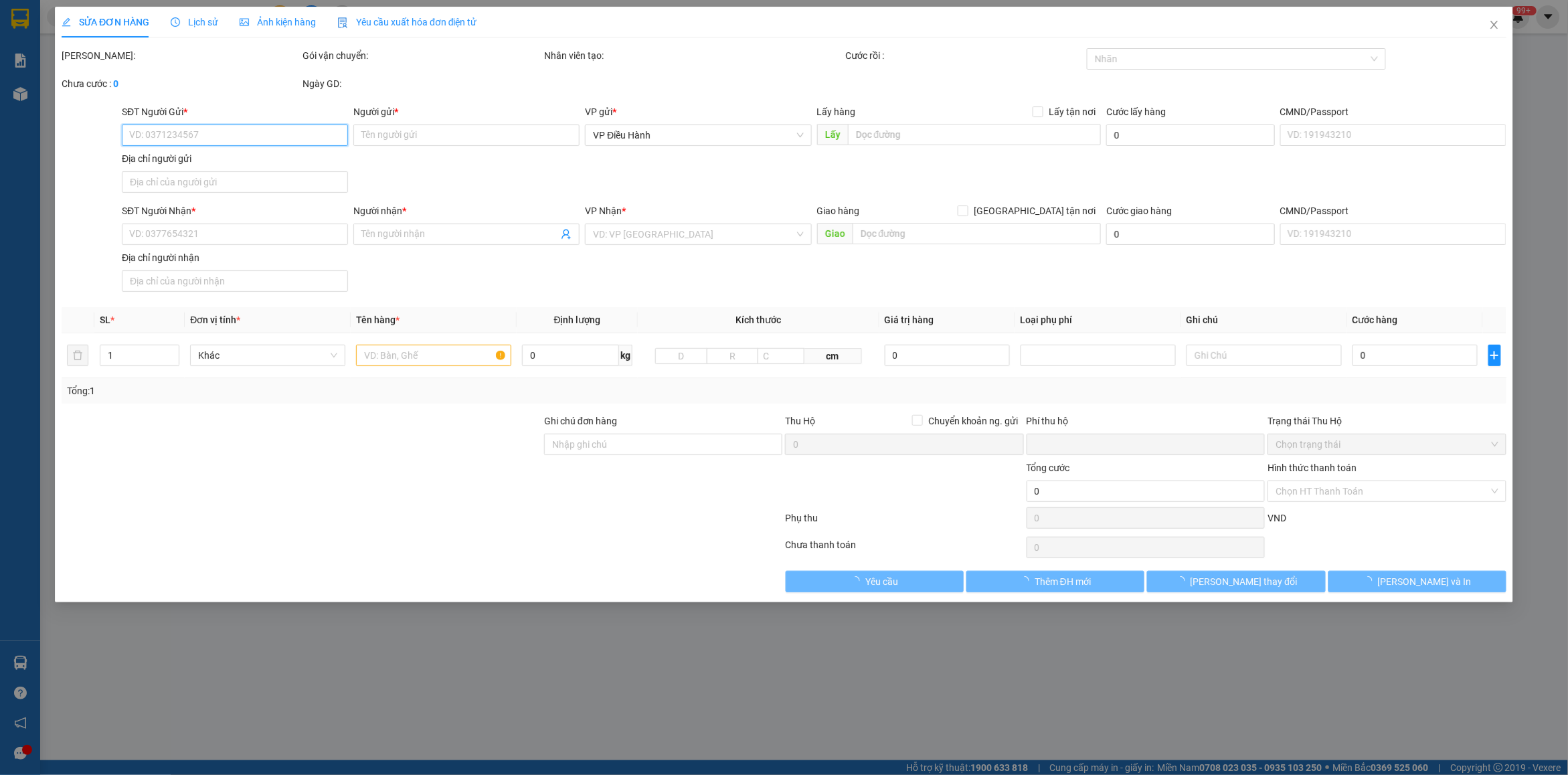
type input "0948809928"
type input "Khải"
checkbox input "true"
type input "đón: Kho mình ở [GEOGRAPHIC_DATA], [GEOGRAPHIC_DATA], [GEOGRAPHIC_DATA]"
type input "0789336689"
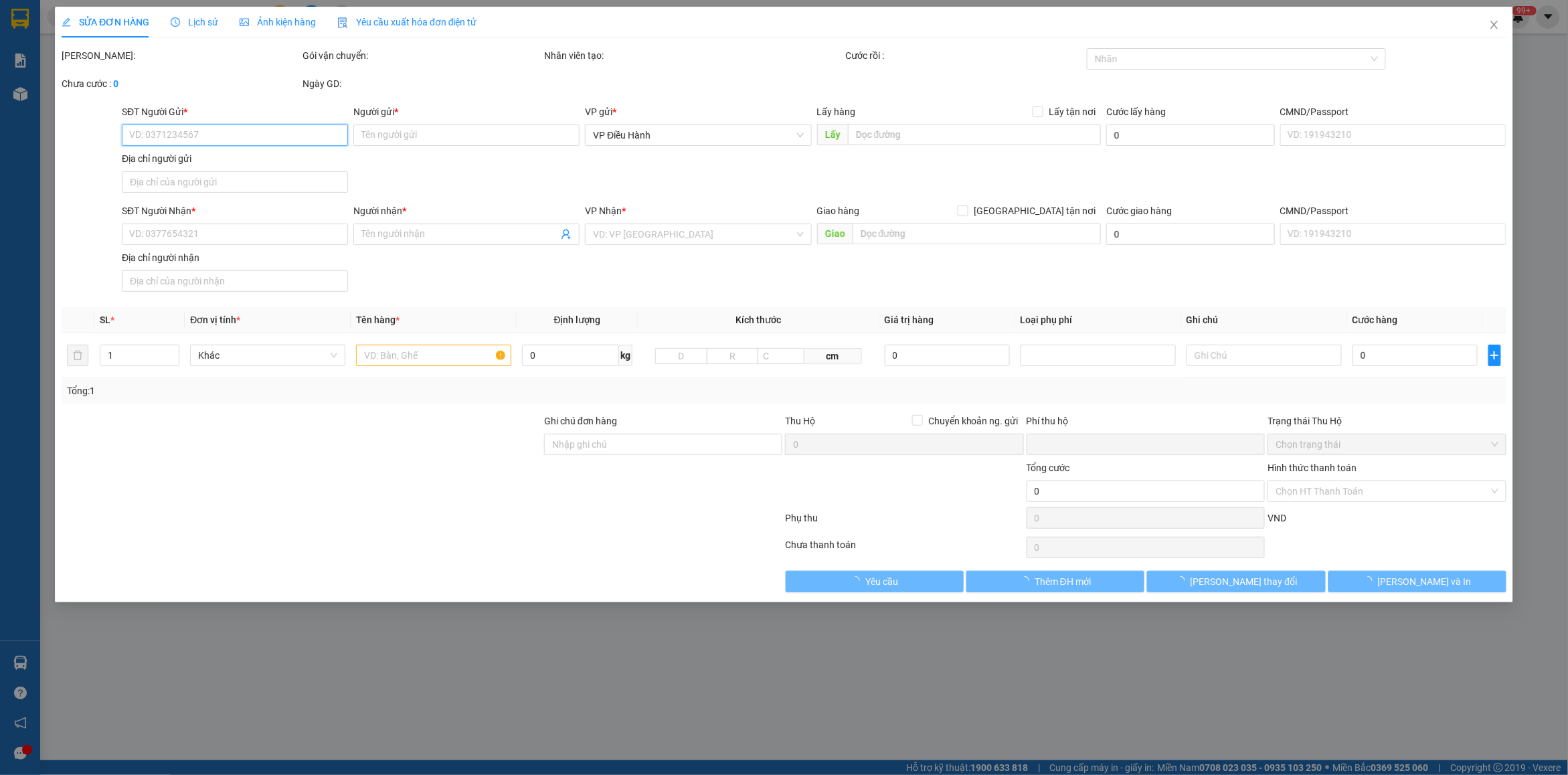
type input "Hường"
checkbox input "true"
type input "số 28, [GEOGRAPHIC_DATA], [GEOGRAPHIC_DATA], [GEOGRAPHIC_DATA], [GEOGRAPHIC_DAT…"
type input "0"
type input "630.000"
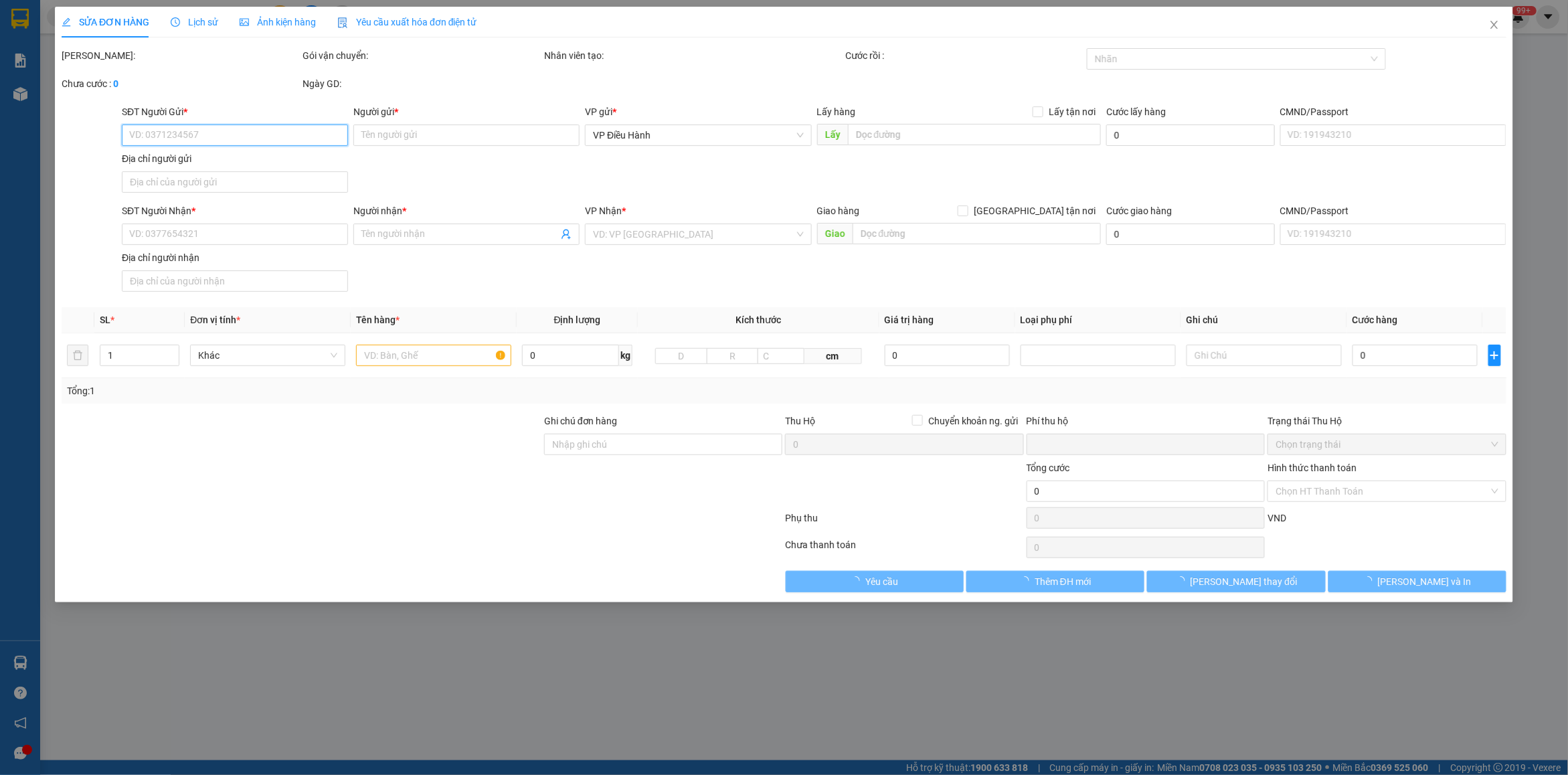
type input "630.000"
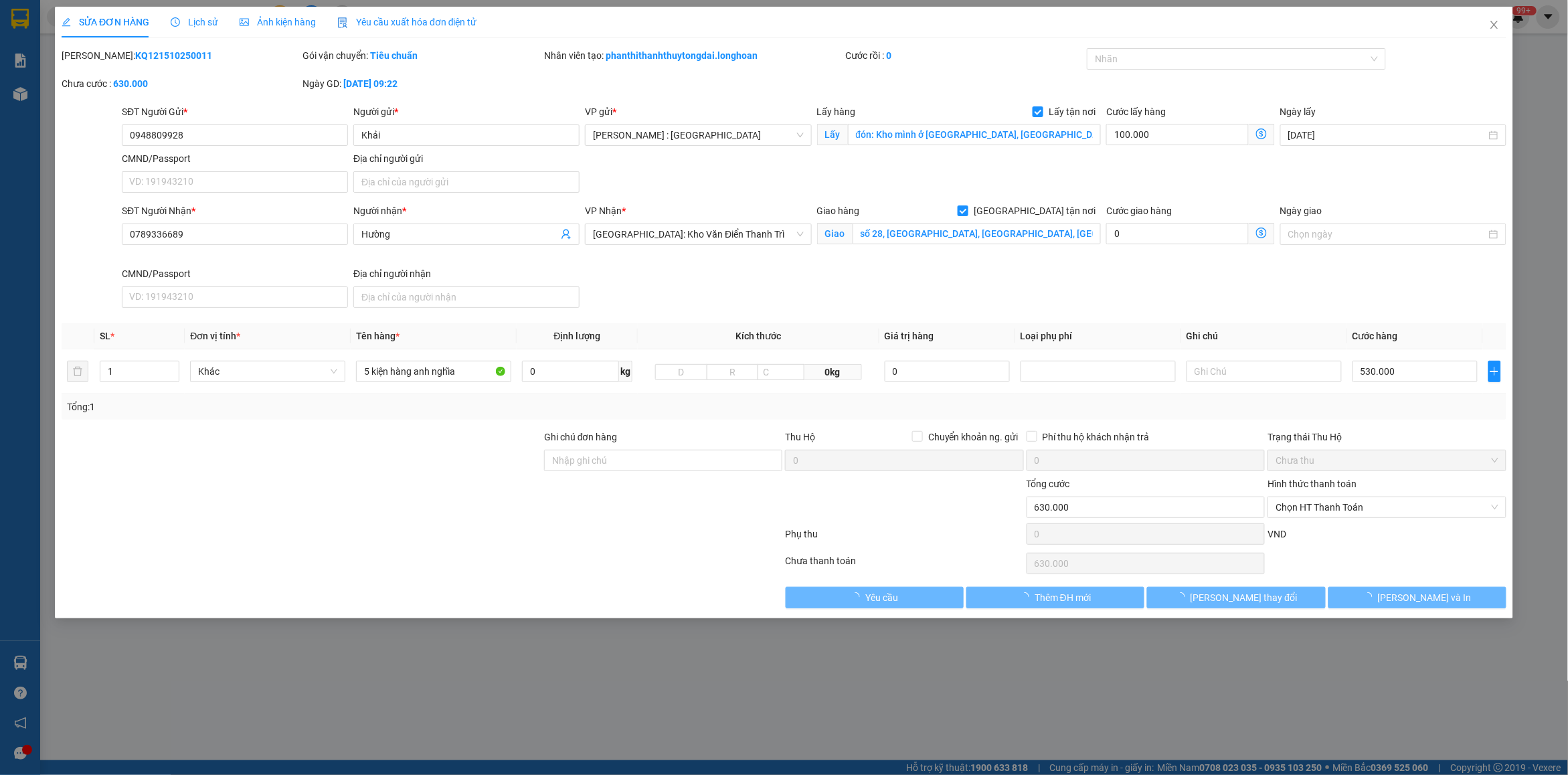
click at [186, 22] on span "Lịch sử" at bounding box center [194, 22] width 47 height 11
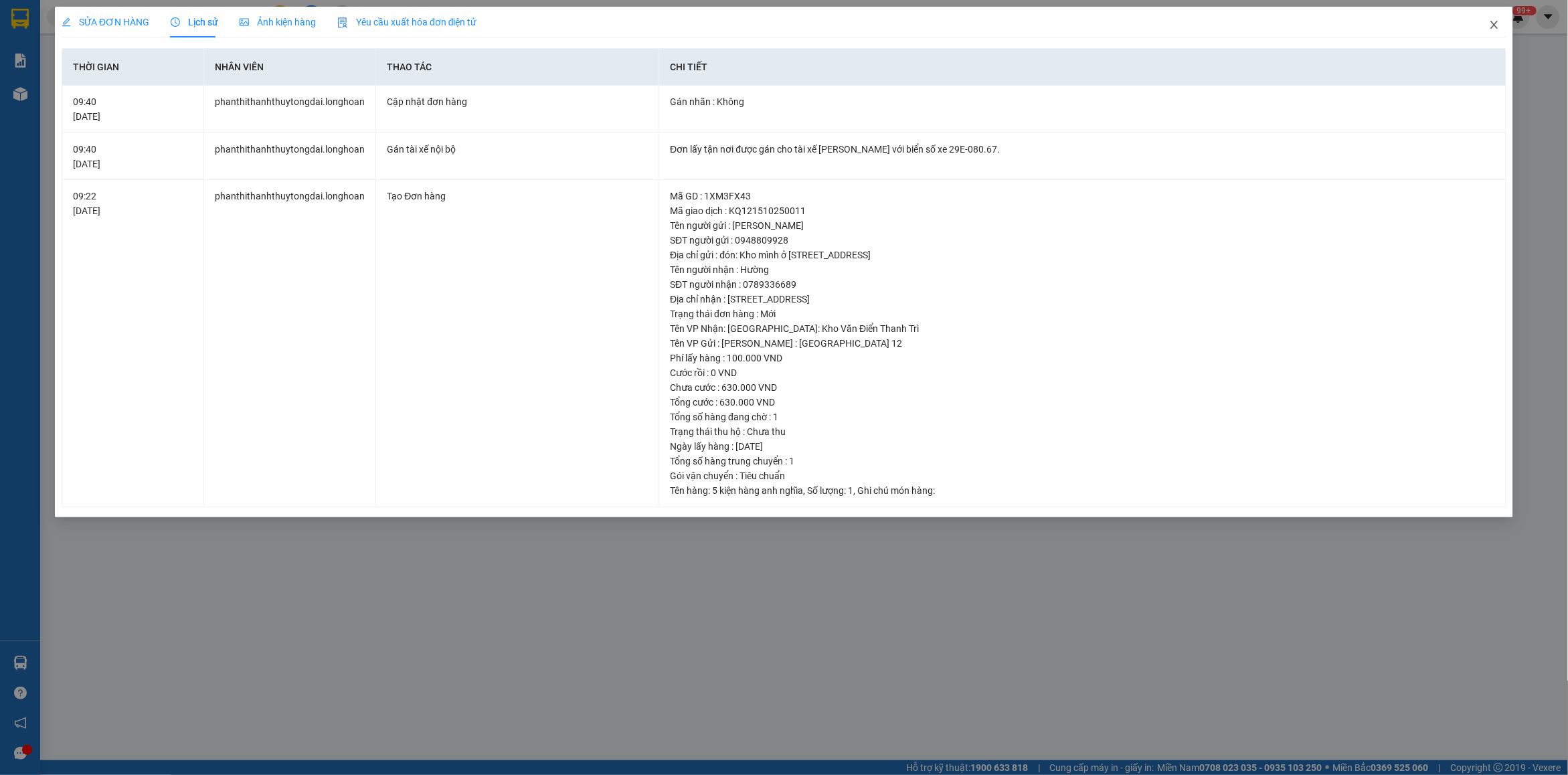
click at [1493, 24] on icon "close" at bounding box center [1494, 24] width 11 height 11
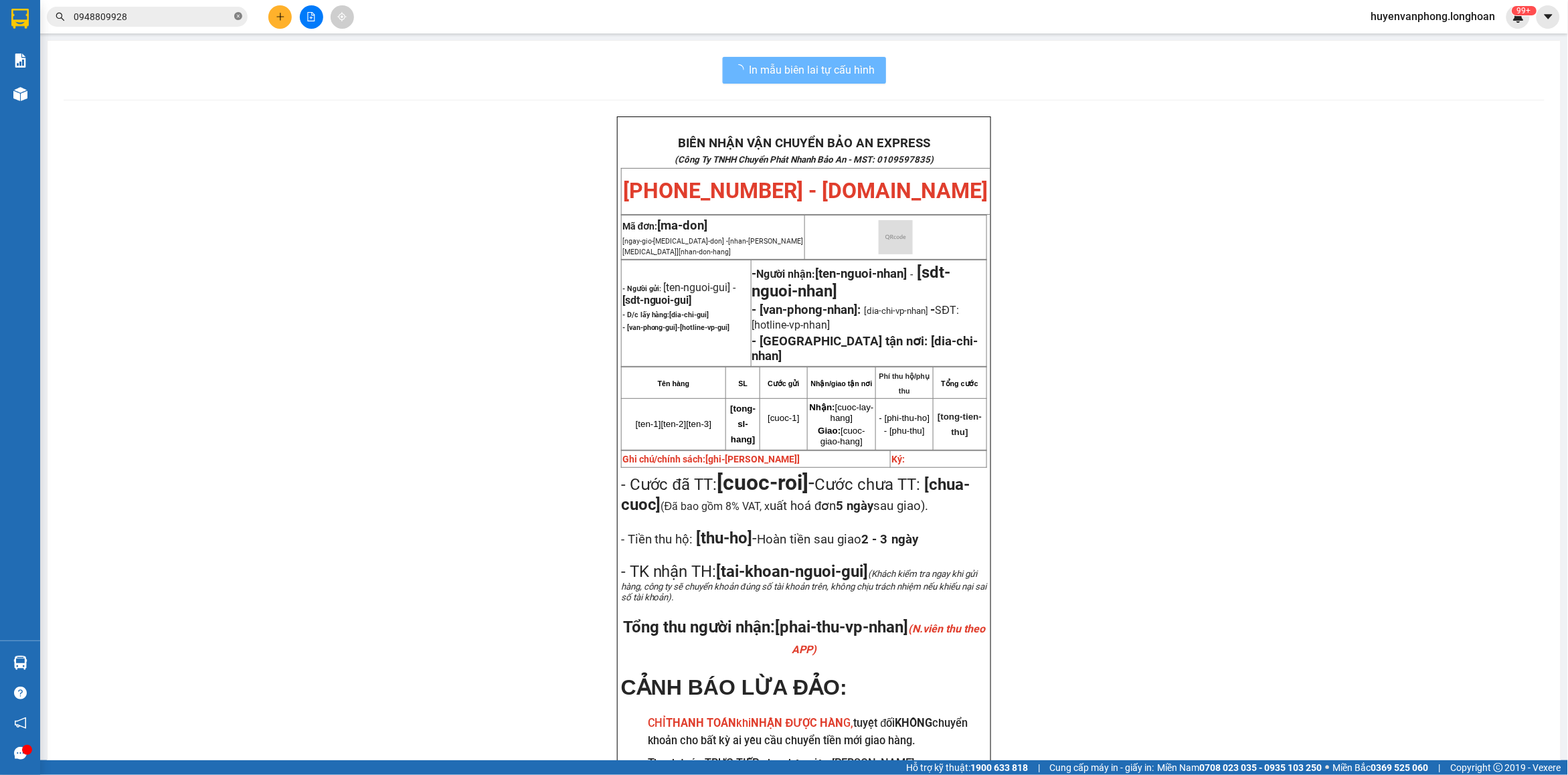
click at [241, 15] on icon "close-circle" at bounding box center [238, 15] width 8 height 8
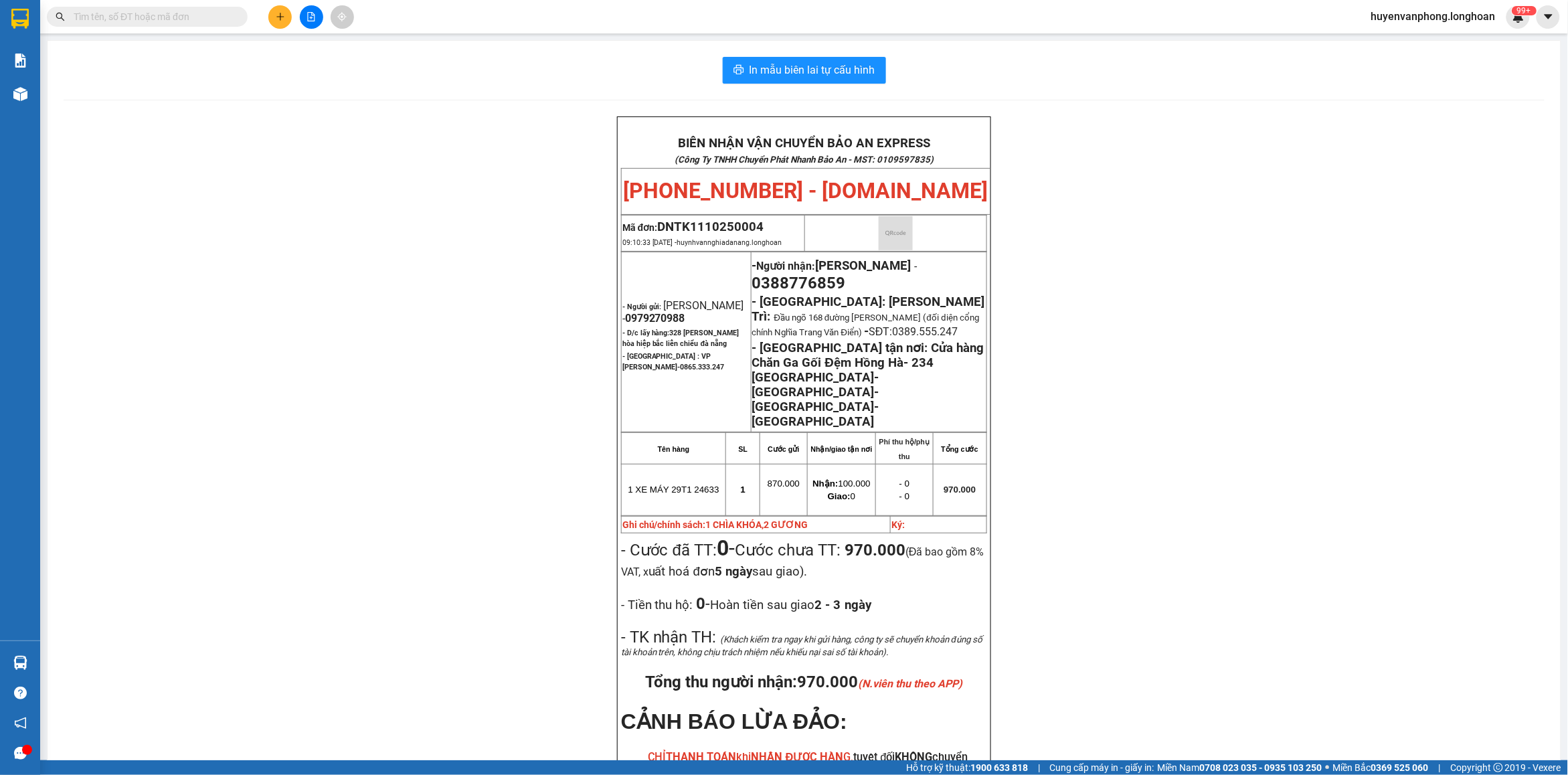
click at [178, 14] on input "text" at bounding box center [152, 16] width 158 height 14
paste input "0888948661"
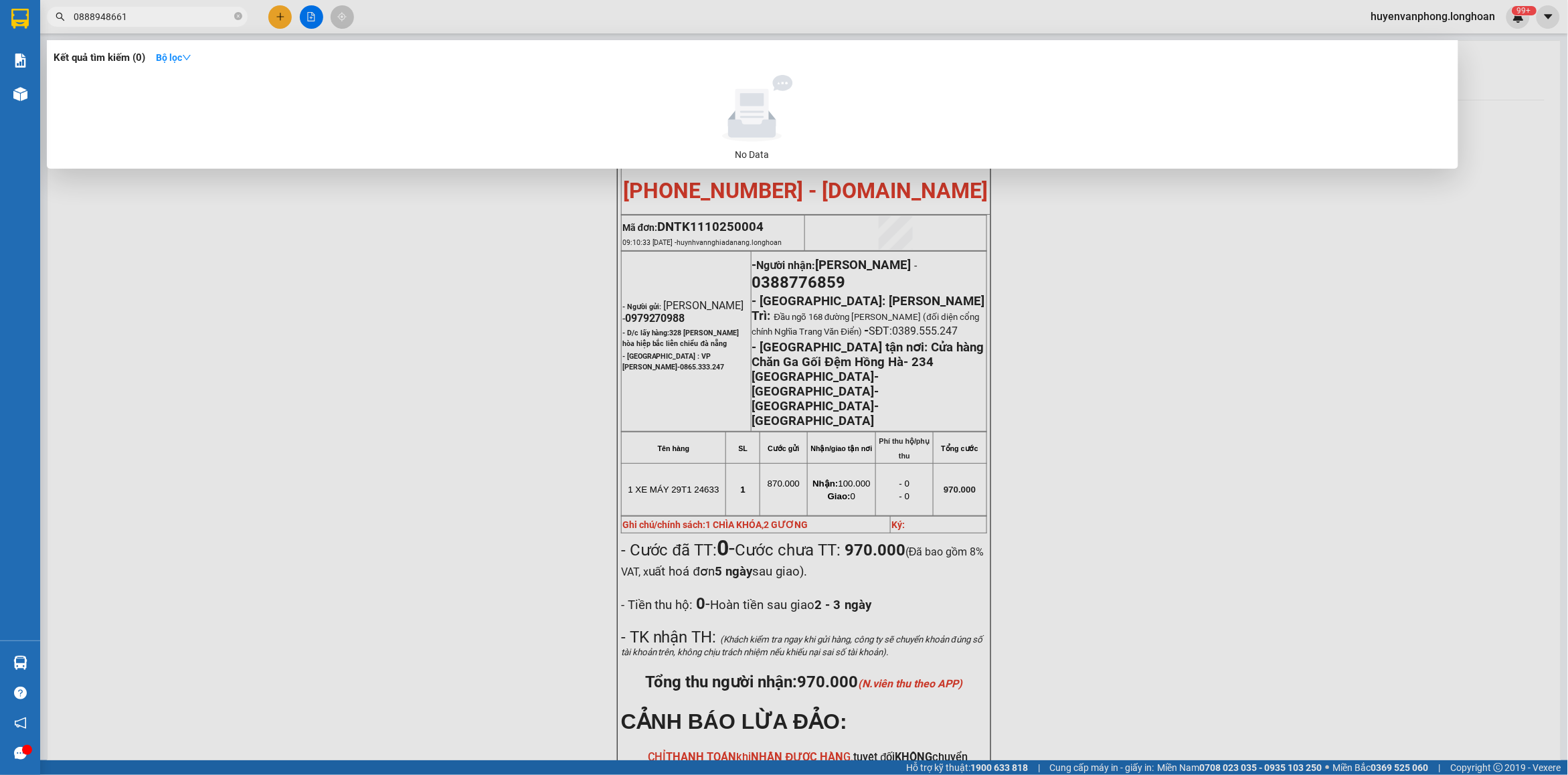
type input "0888948661"
click at [239, 14] on icon "close-circle" at bounding box center [238, 15] width 8 height 8
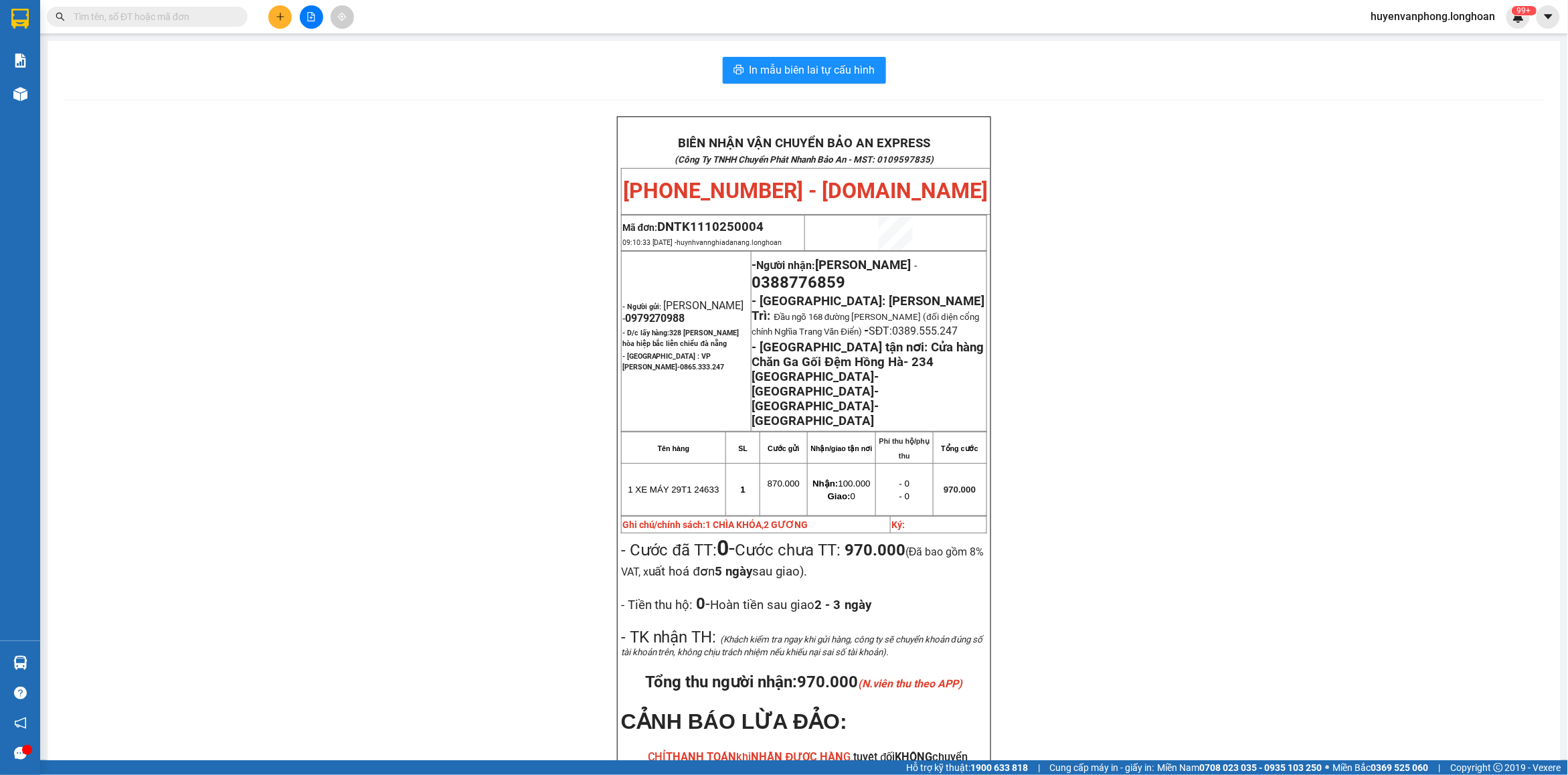
click at [164, 19] on input "text" at bounding box center [152, 16] width 158 height 14
paste input "0888948661"
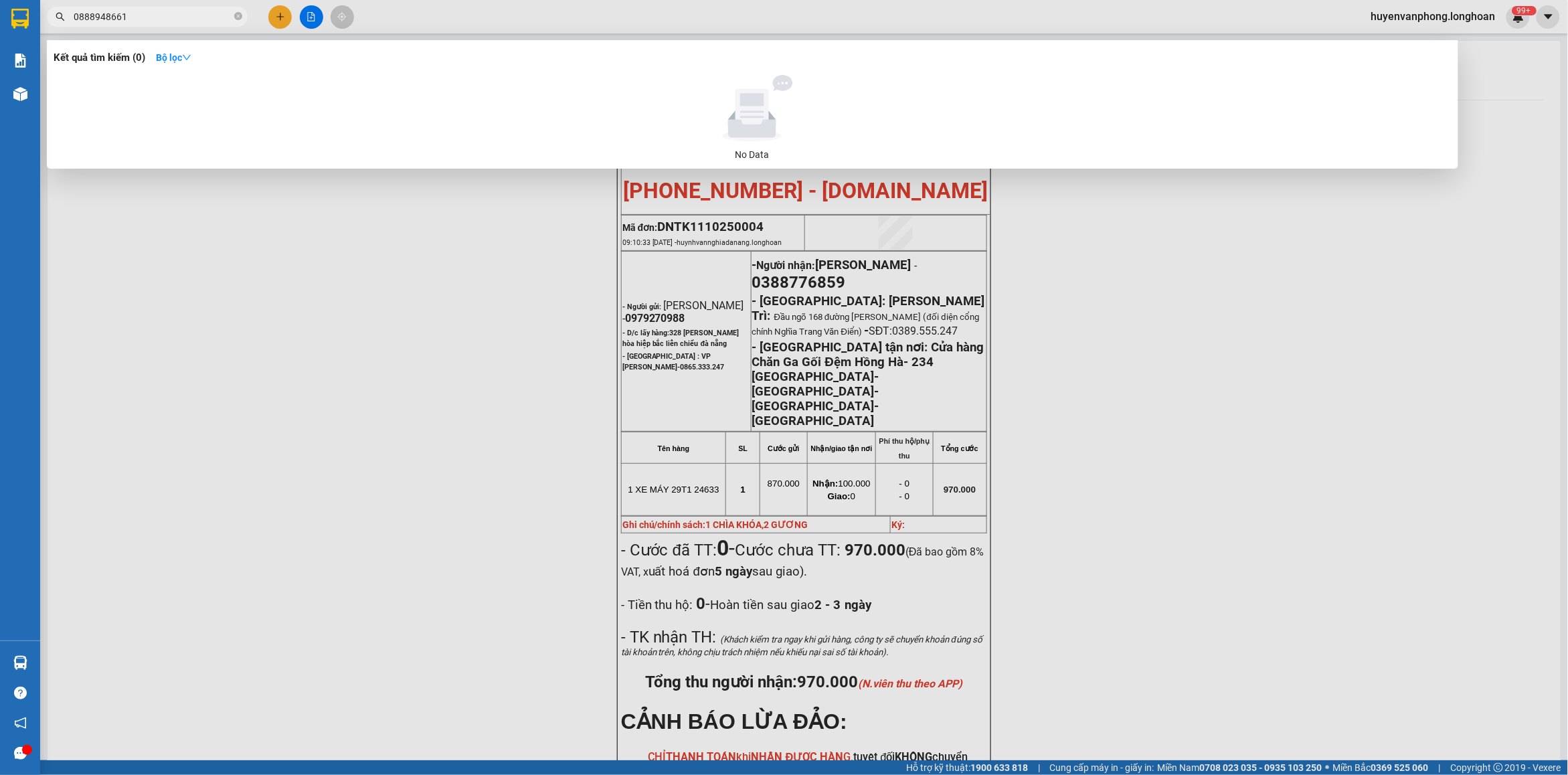
type input "0888948661"
click at [235, 20] on span at bounding box center [238, 17] width 8 height 13
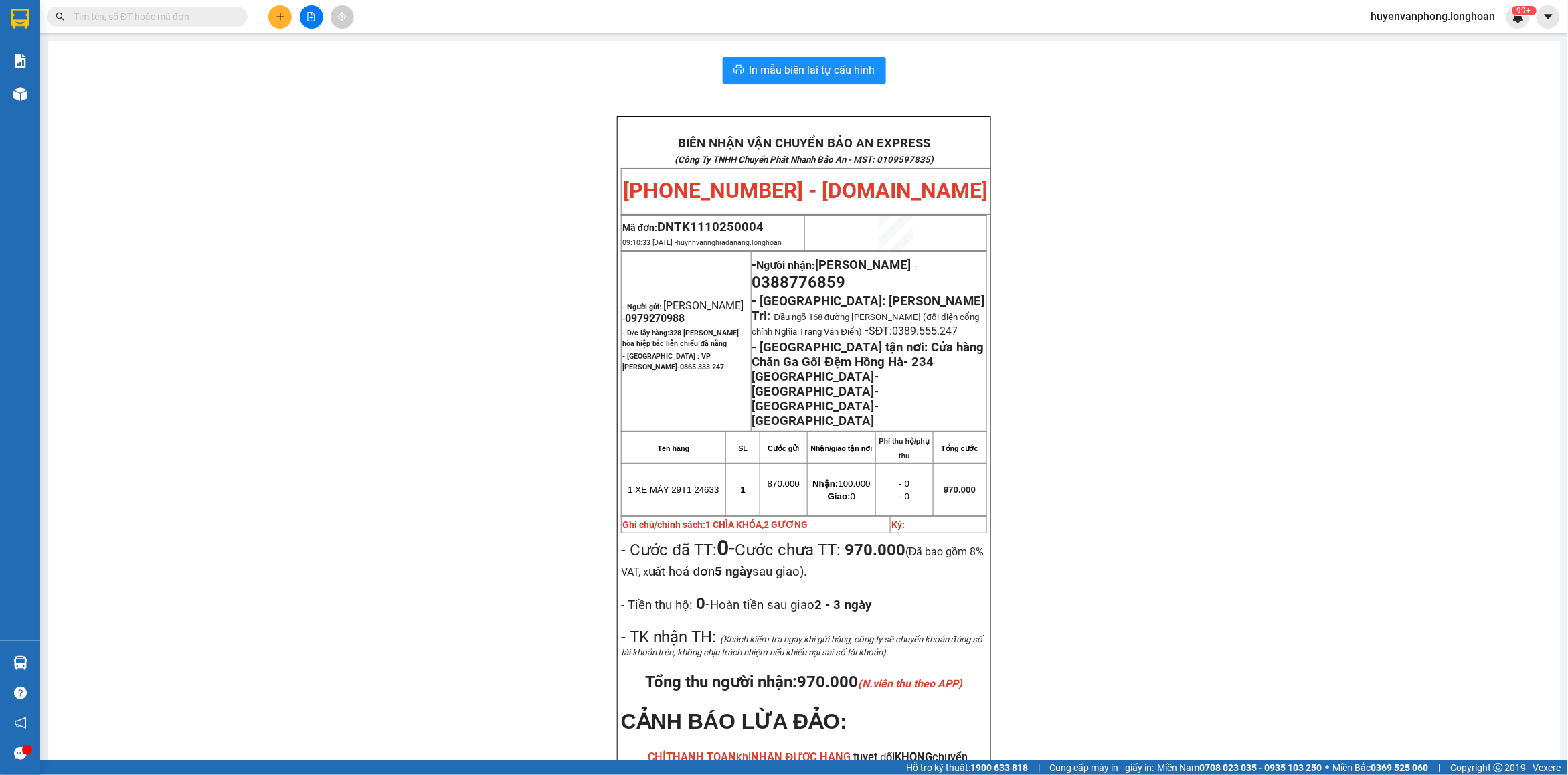
click at [169, 22] on input "text" at bounding box center [152, 16] width 158 height 14
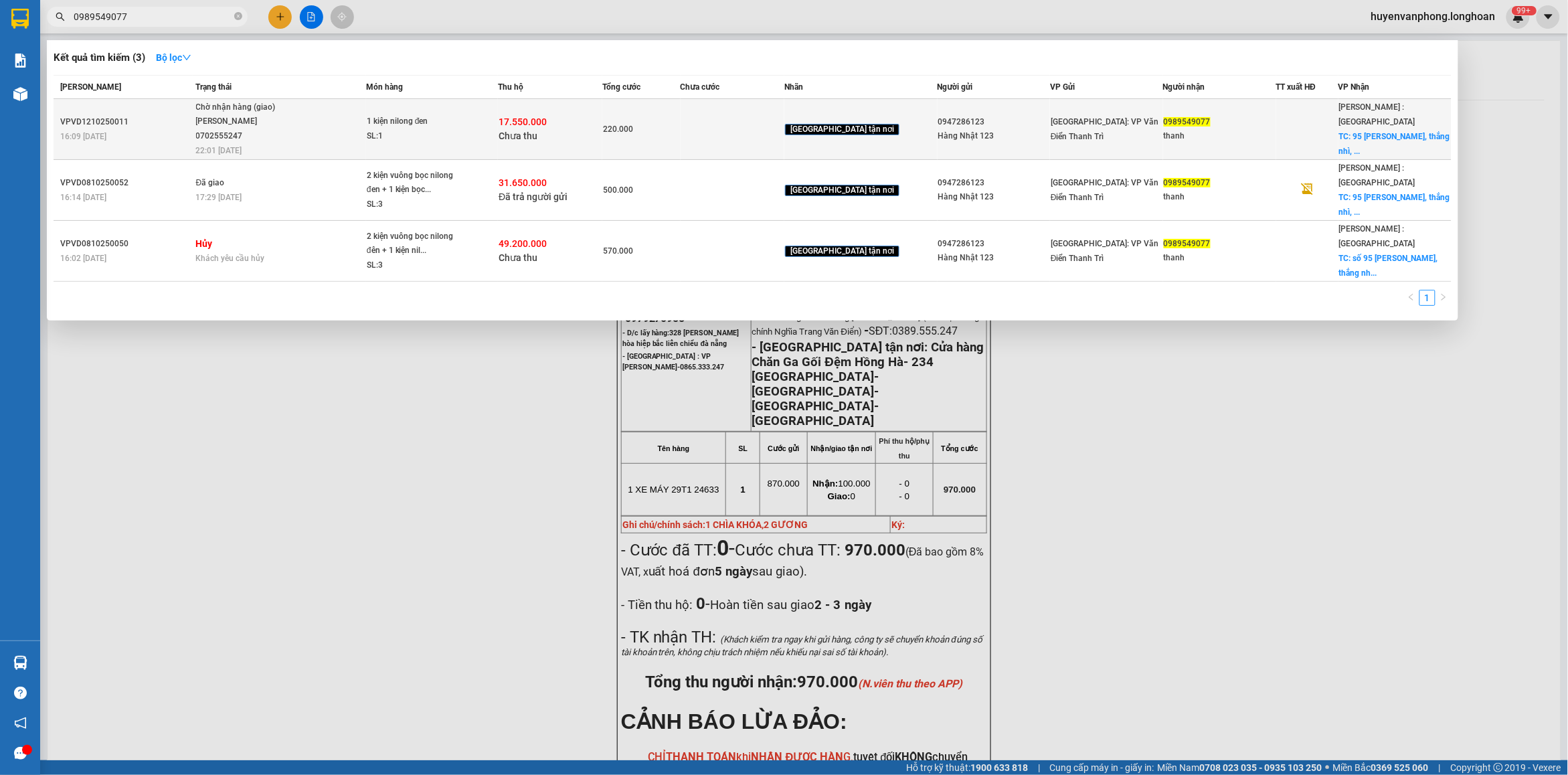
type input "0989549077"
click at [381, 135] on td "1 kiện nilong đen SL: 1" at bounding box center [432, 129] width 132 height 61
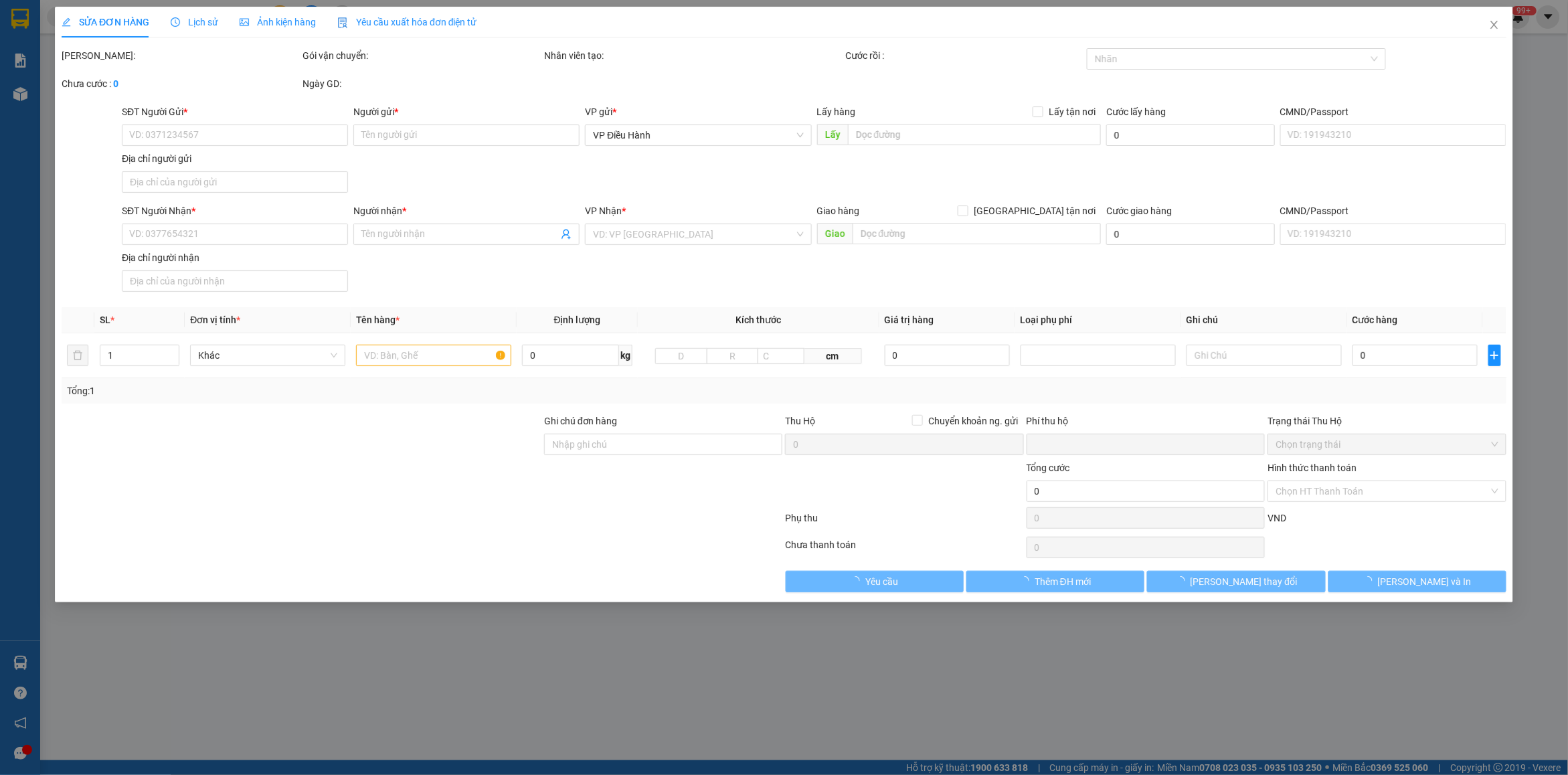
click at [201, 16] on span "Lịch sử" at bounding box center [194, 22] width 47 height 11
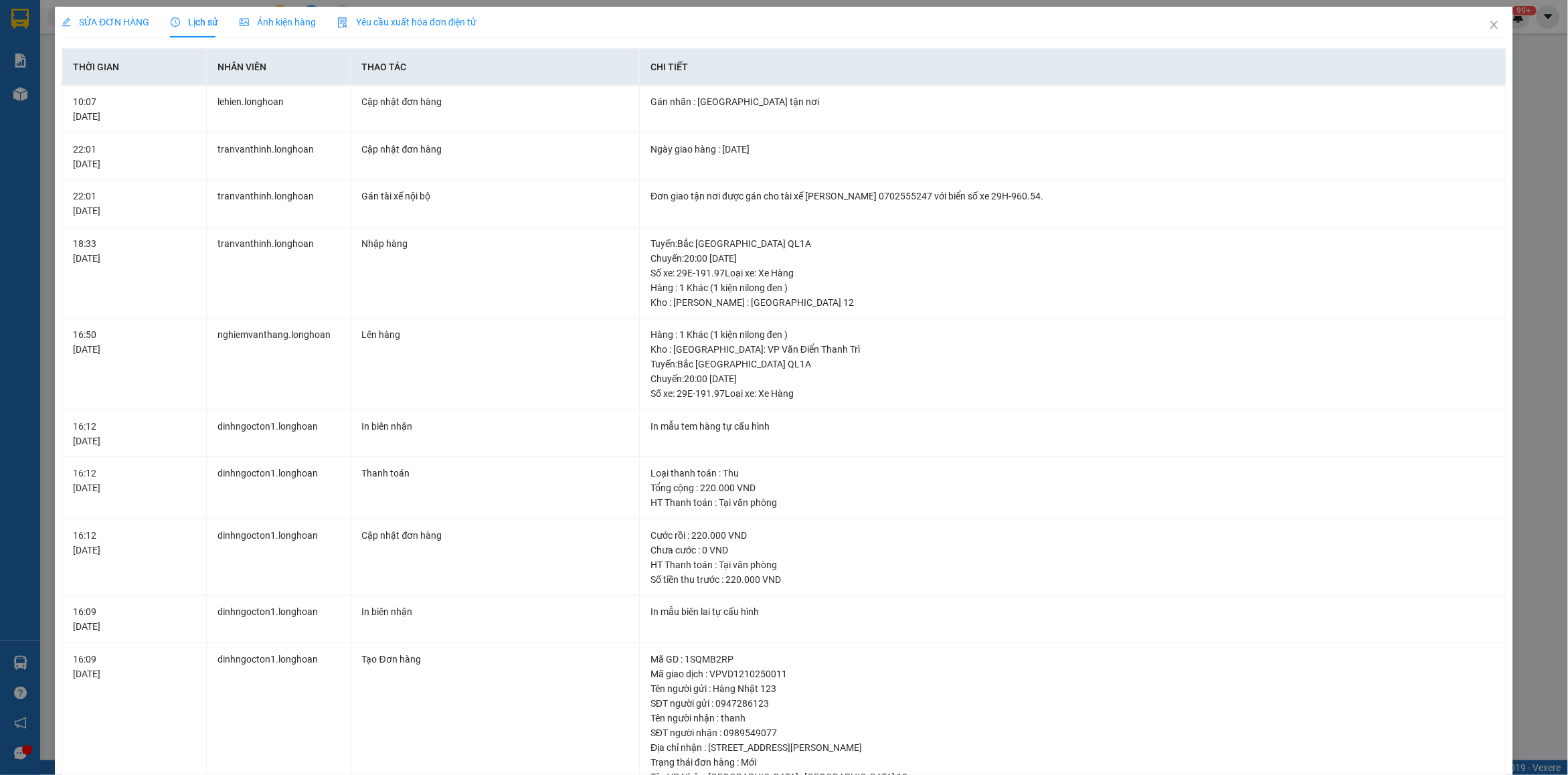
click at [196, 27] on span "Lịch sử" at bounding box center [194, 22] width 47 height 11
click at [1487, 25] on span "Close" at bounding box center [1494, 24] width 37 height 37
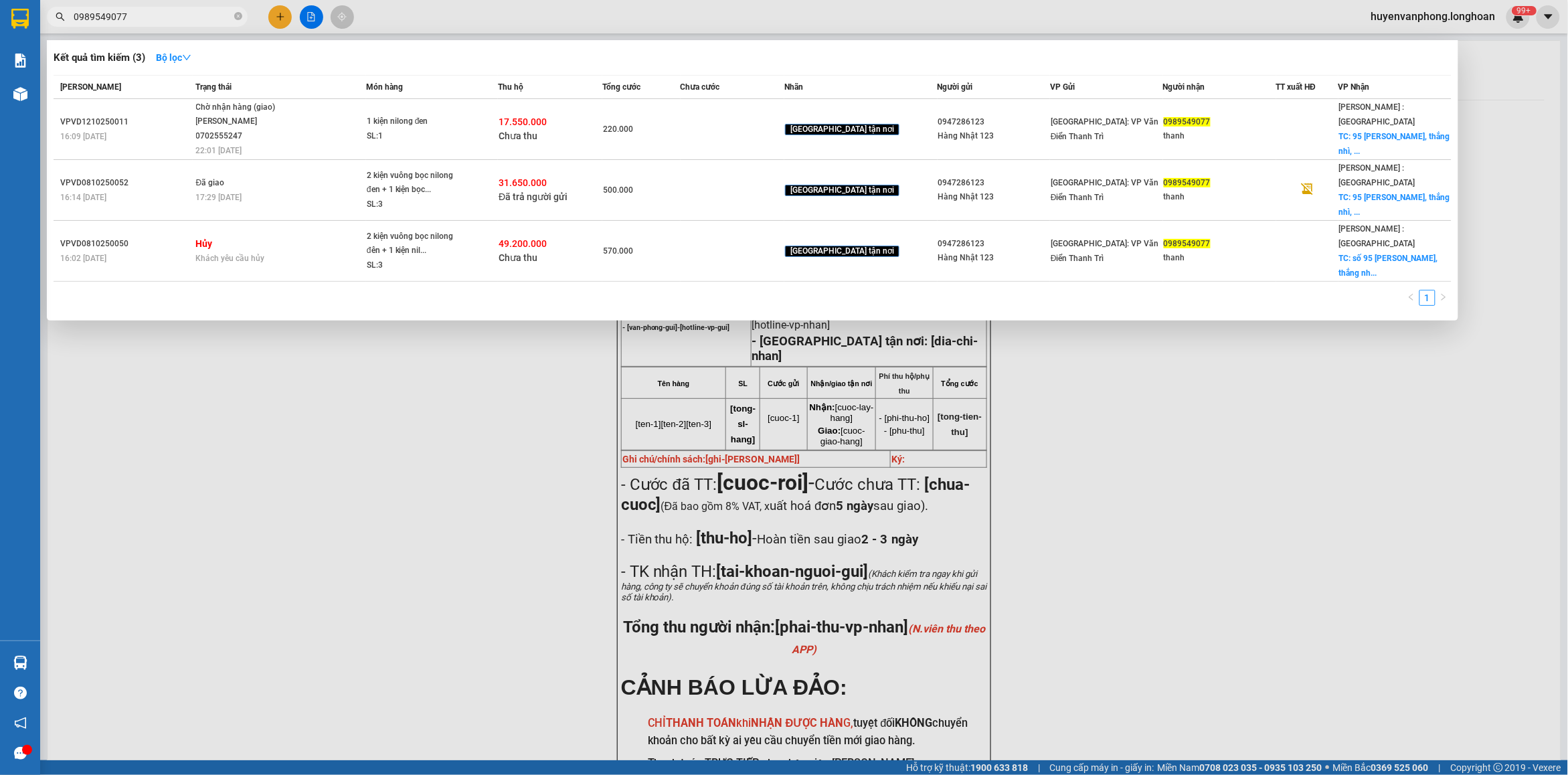
drag, startPoint x: 238, startPoint y: 19, endPoint x: 154, endPoint y: 18, distance: 84.0
click at [225, 19] on span "0989549077" at bounding box center [148, 16] width 201 height 20
click at [154, 18] on input "0989549077" at bounding box center [152, 16] width 158 height 14
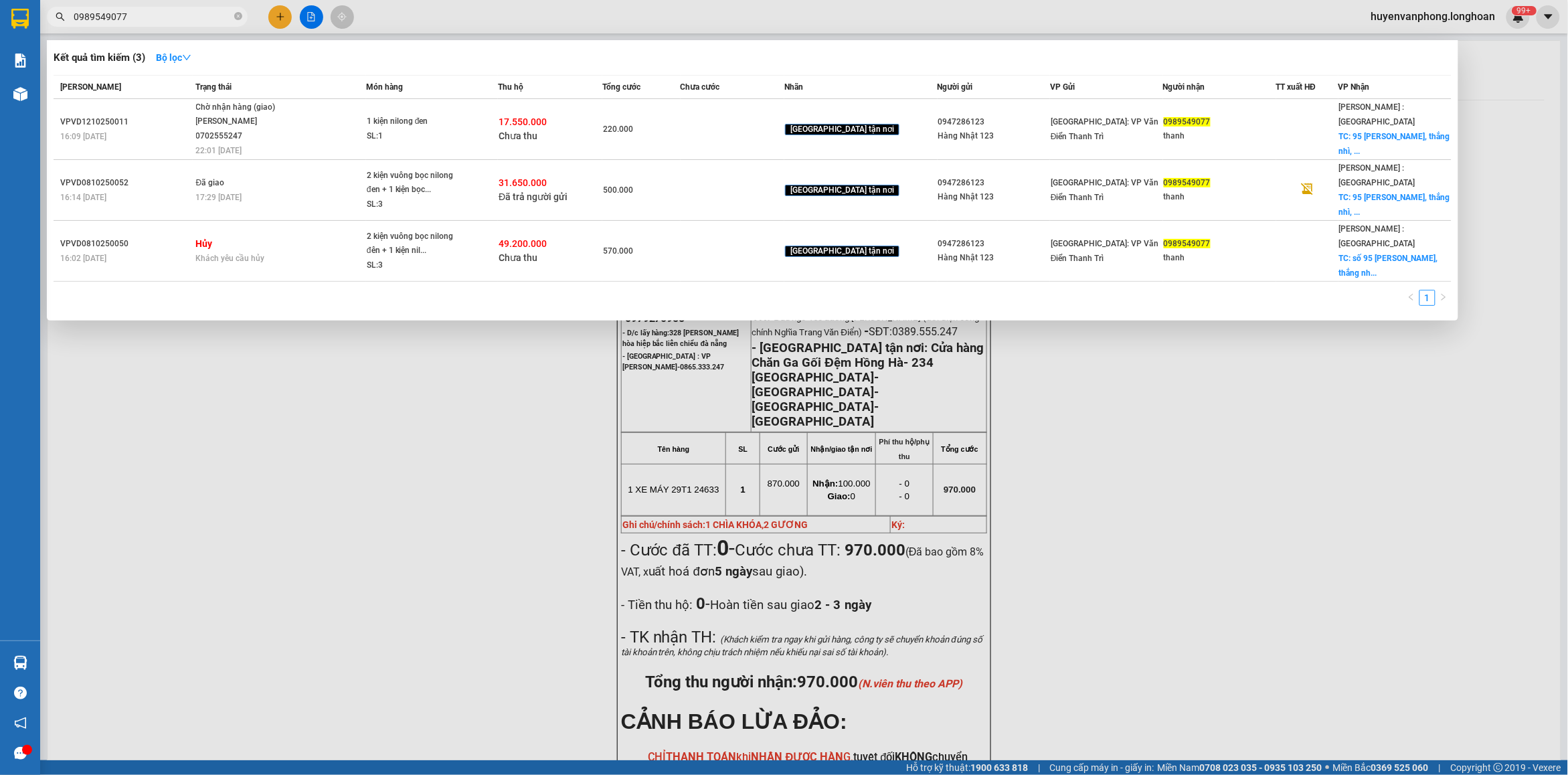
click at [154, 18] on input "0989549077" at bounding box center [152, 16] width 158 height 14
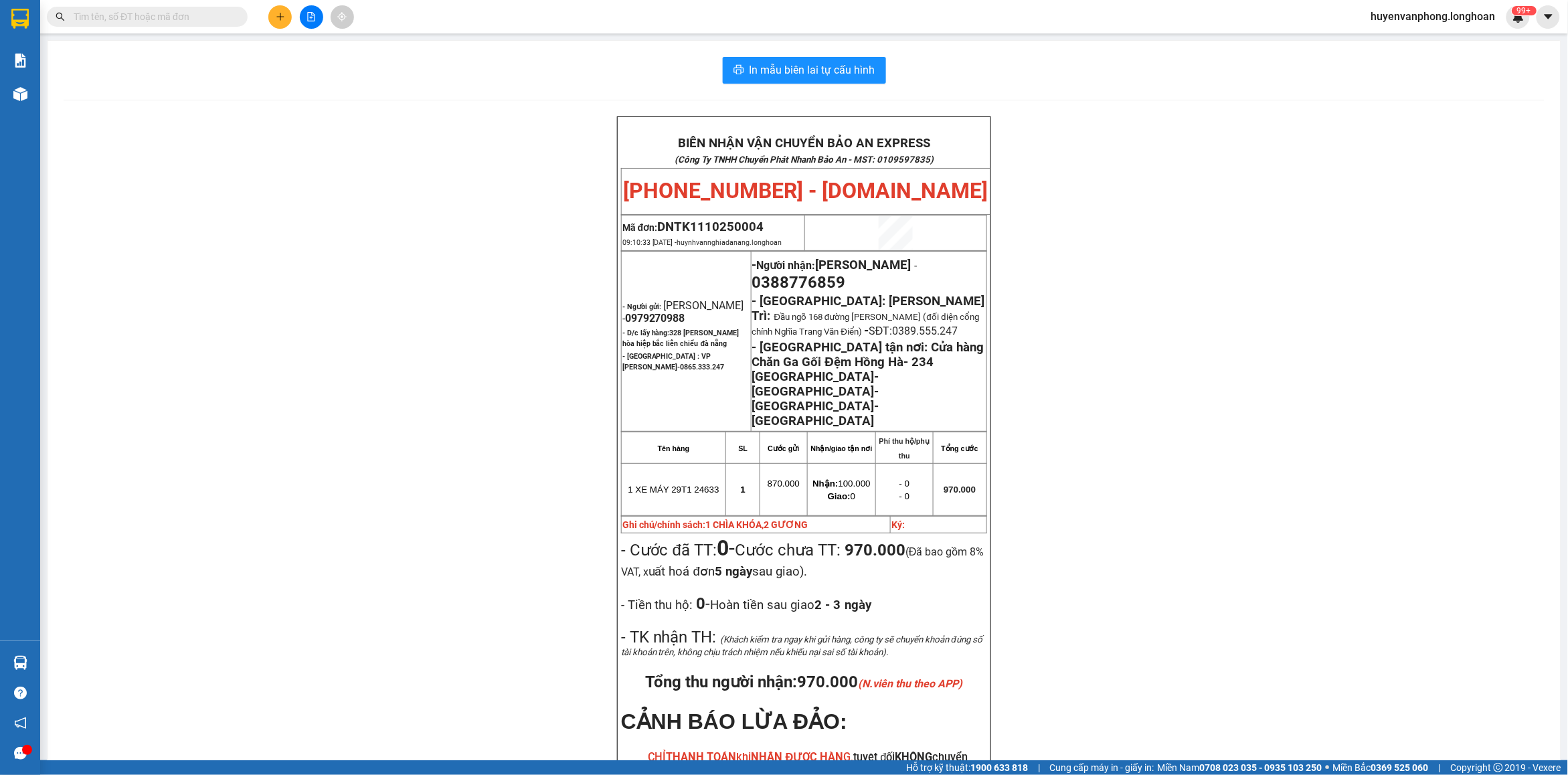
paste input "0948809928"
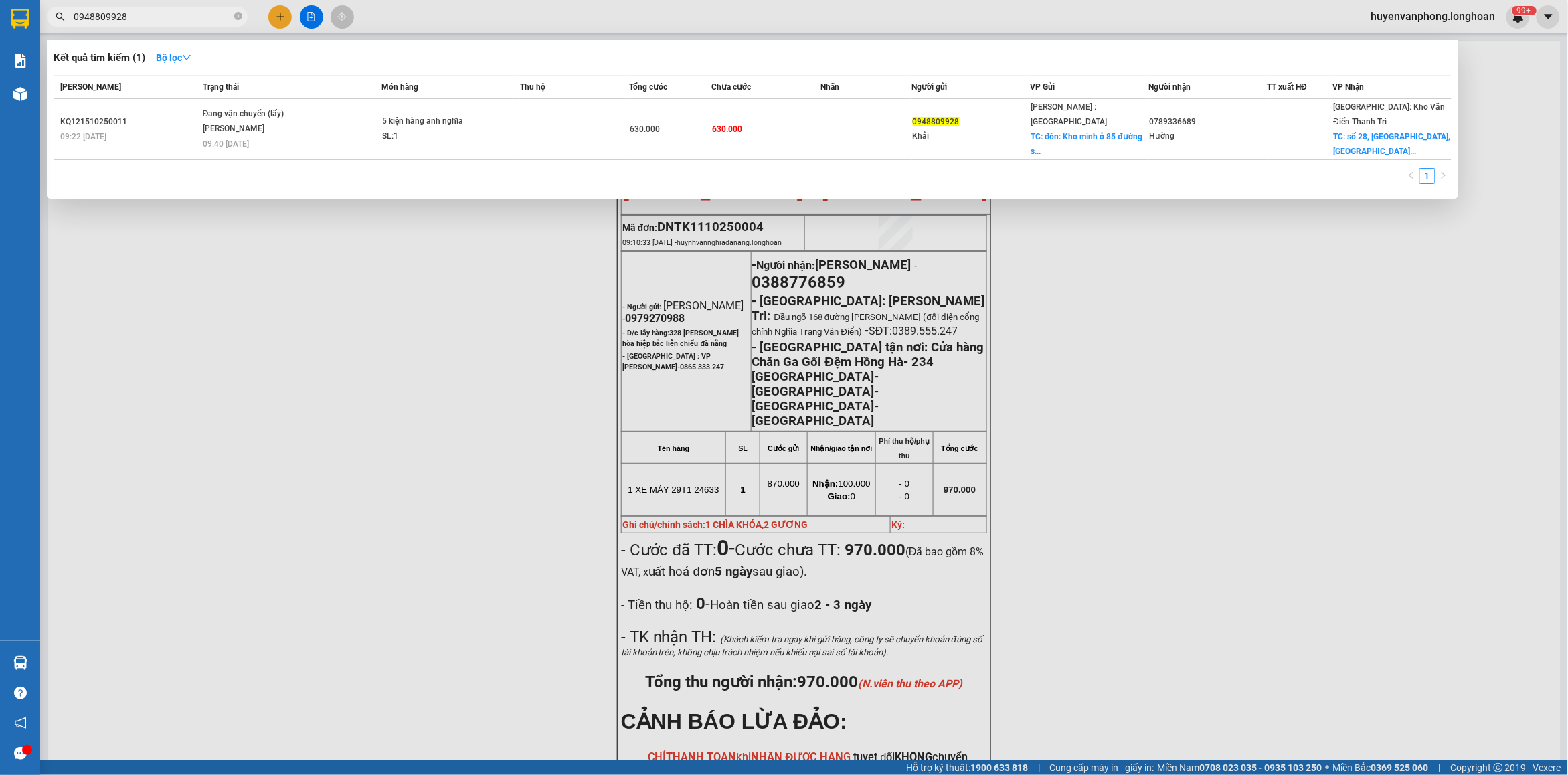
type input "0948809928"
click at [237, 14] on icon "close-circle" at bounding box center [238, 15] width 8 height 8
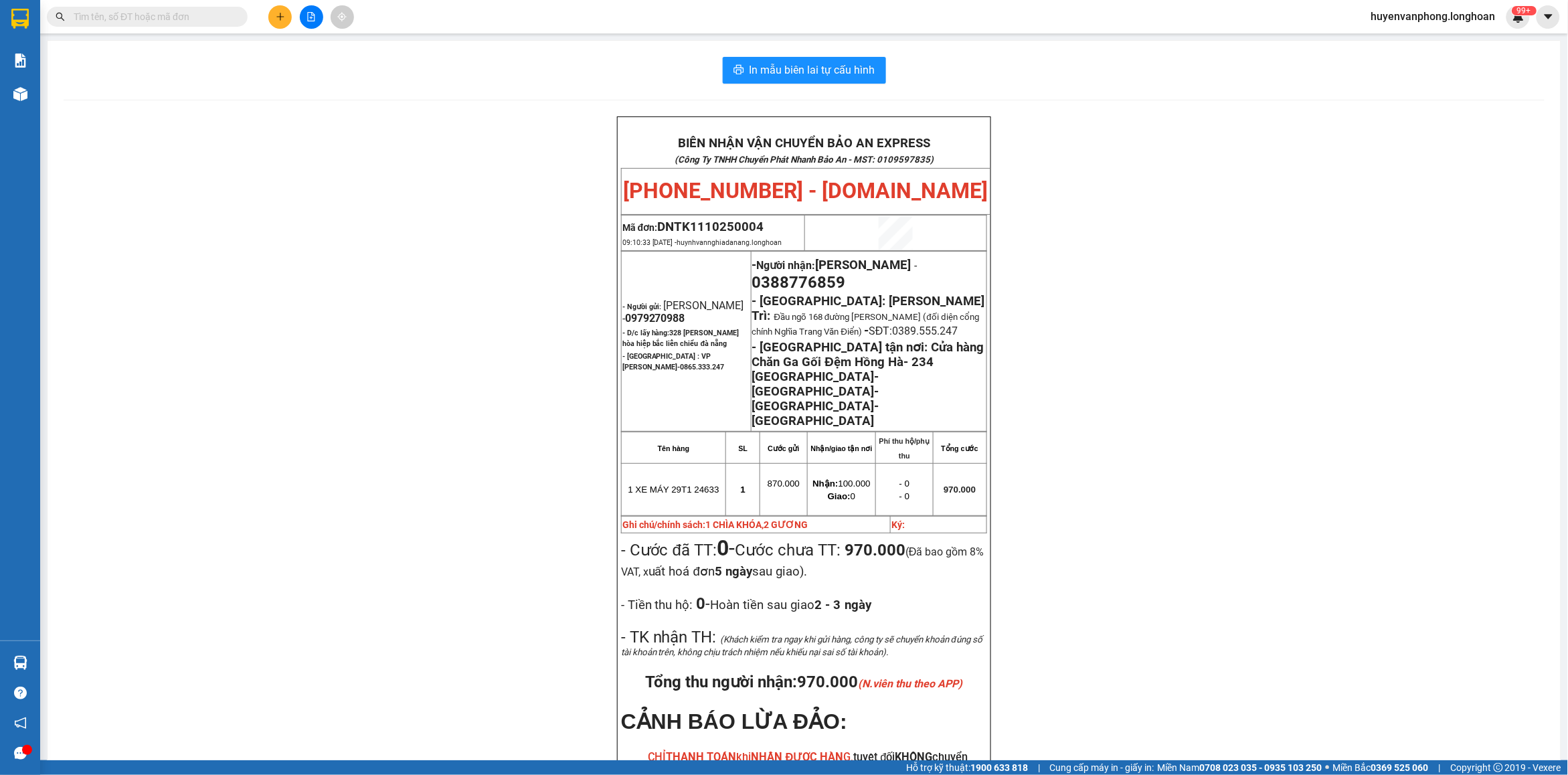
click at [177, 22] on input "text" at bounding box center [152, 16] width 158 height 14
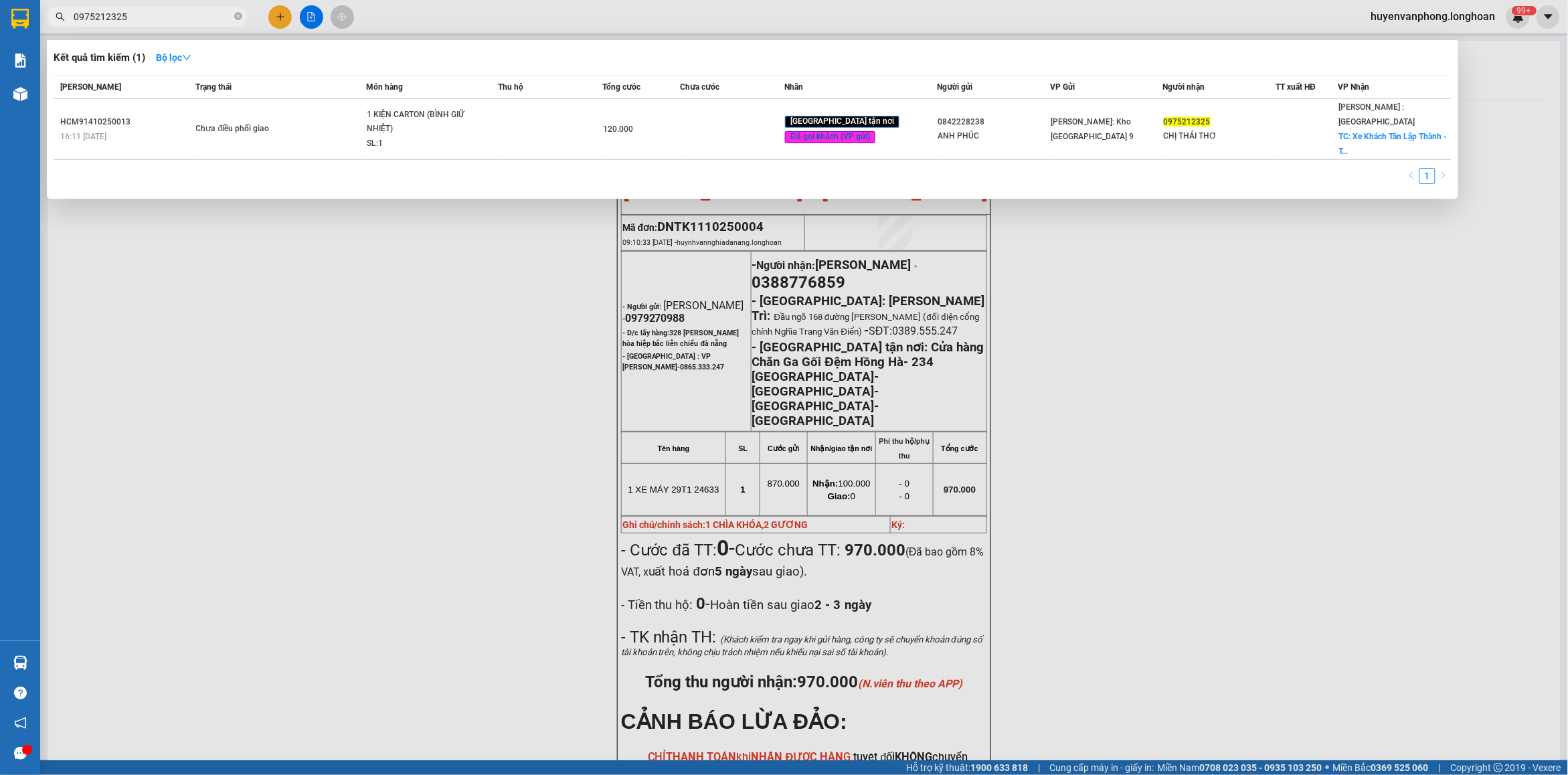
type input "0975212325"
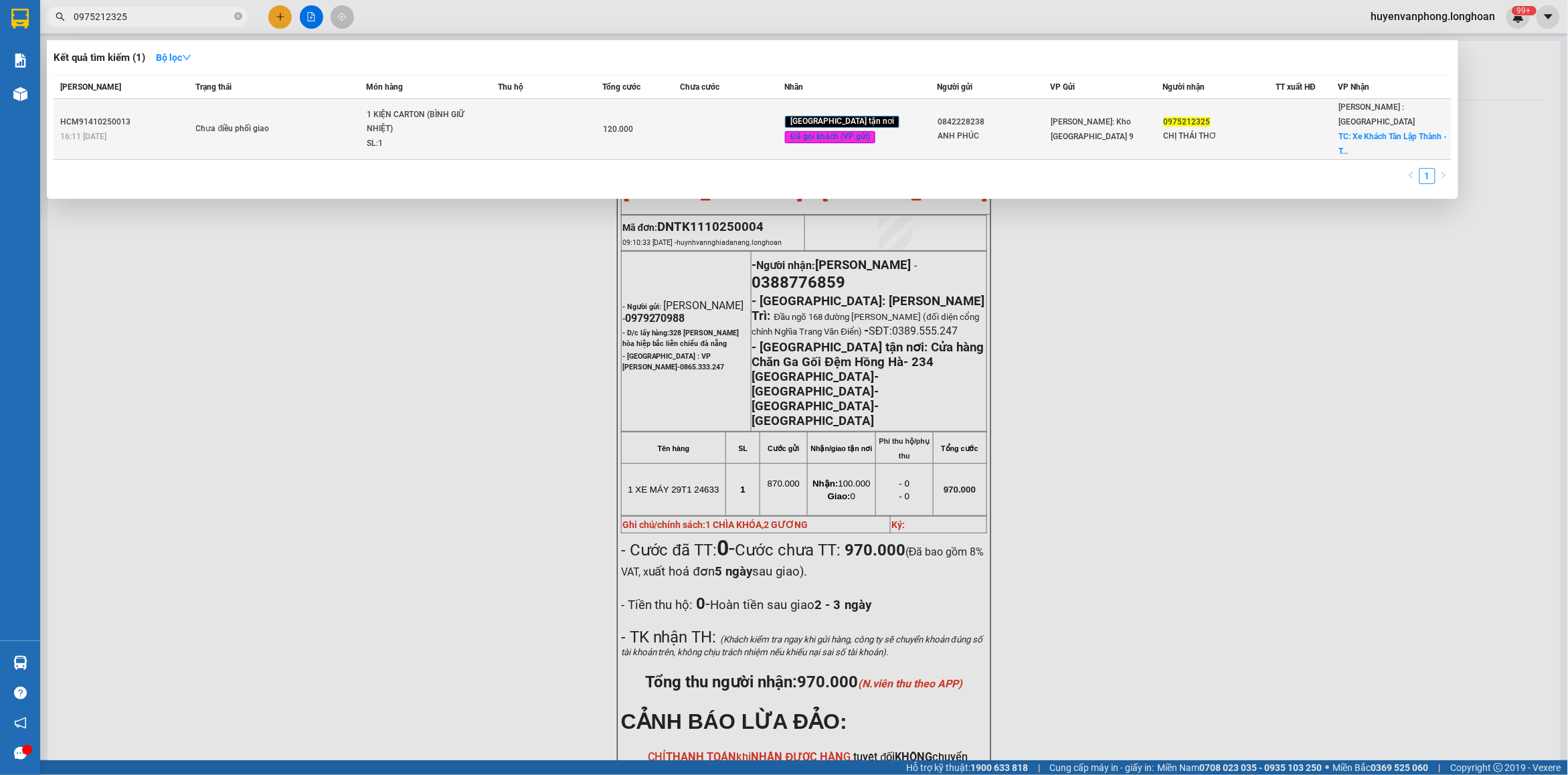
click at [517, 129] on td at bounding box center [550, 129] width 104 height 61
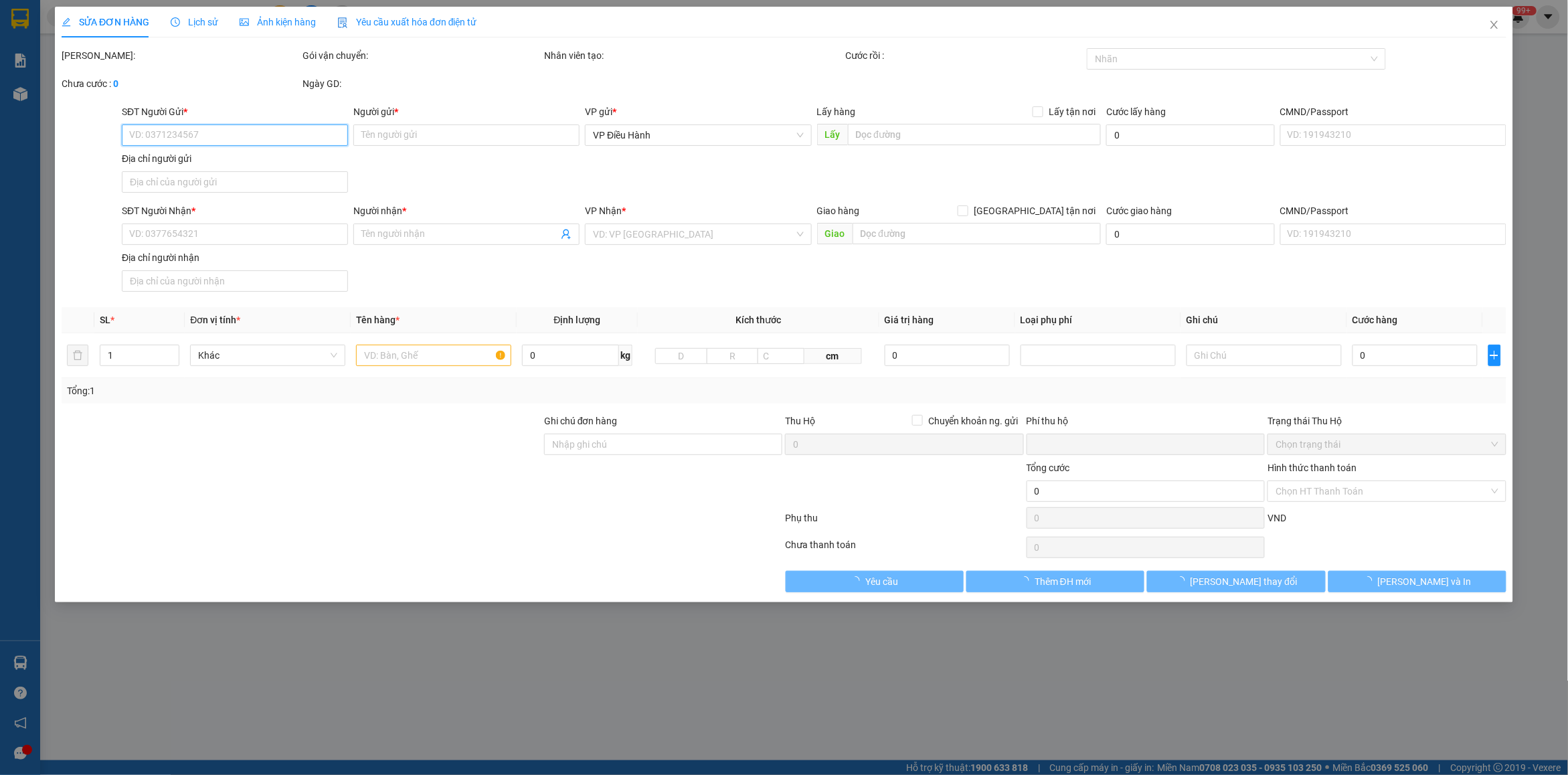
type input "0842228238"
type input "ANH PHÚC"
type input "0975212325"
type input "CHỊ THÁI THƠ"
checkbox input "true"
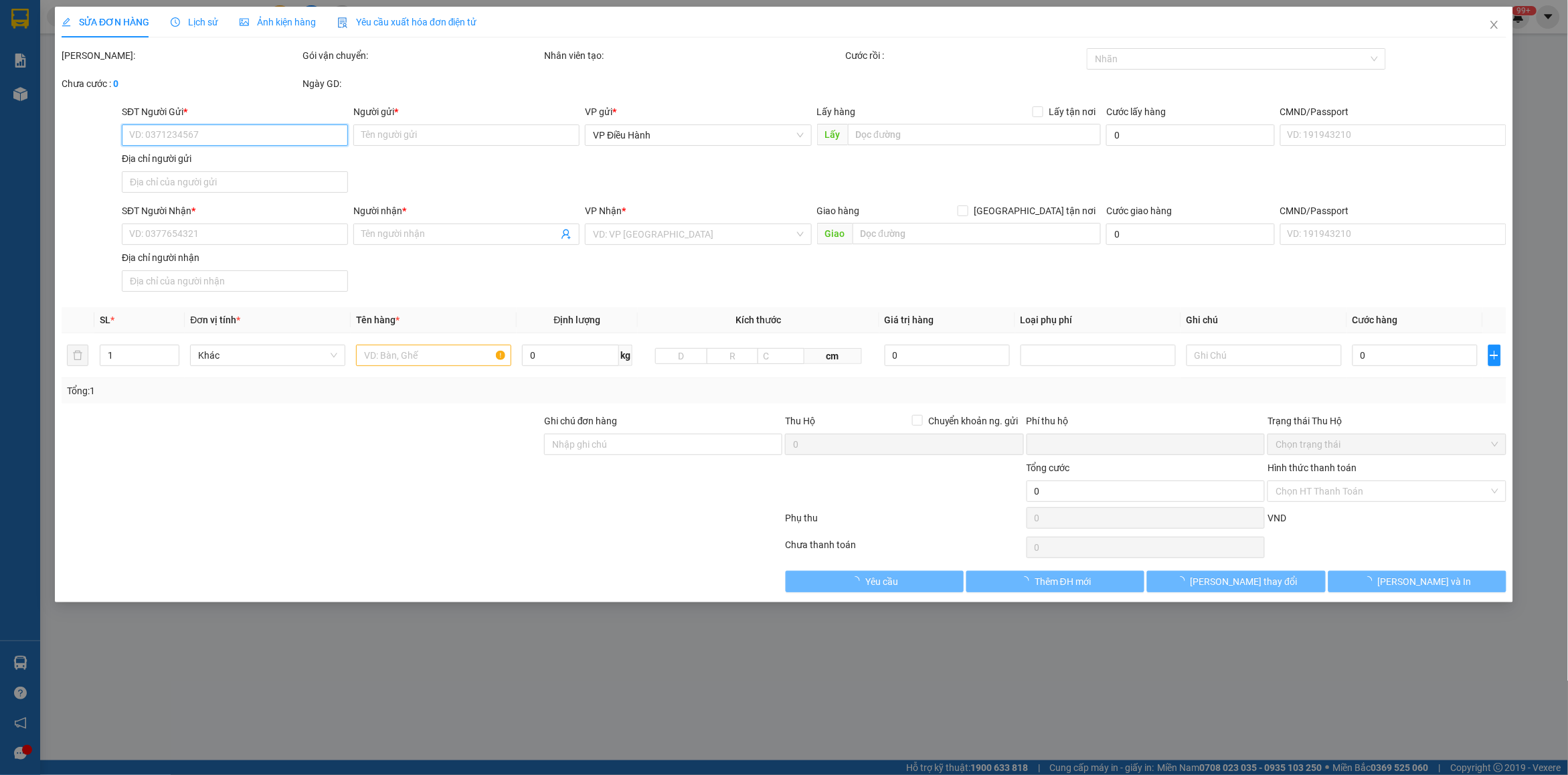
type input "Xe Khách Tân Lập Thành - Trạm Ấp Bắc, [GEOGRAPHIC_DATA], [GEOGRAPHIC_DATA], [GE…"
type input "VẬN CHUYỂN NHẸ TAY - HƯ VỠ KHÔNG ĐỀN"
type input "0"
type input "120.000"
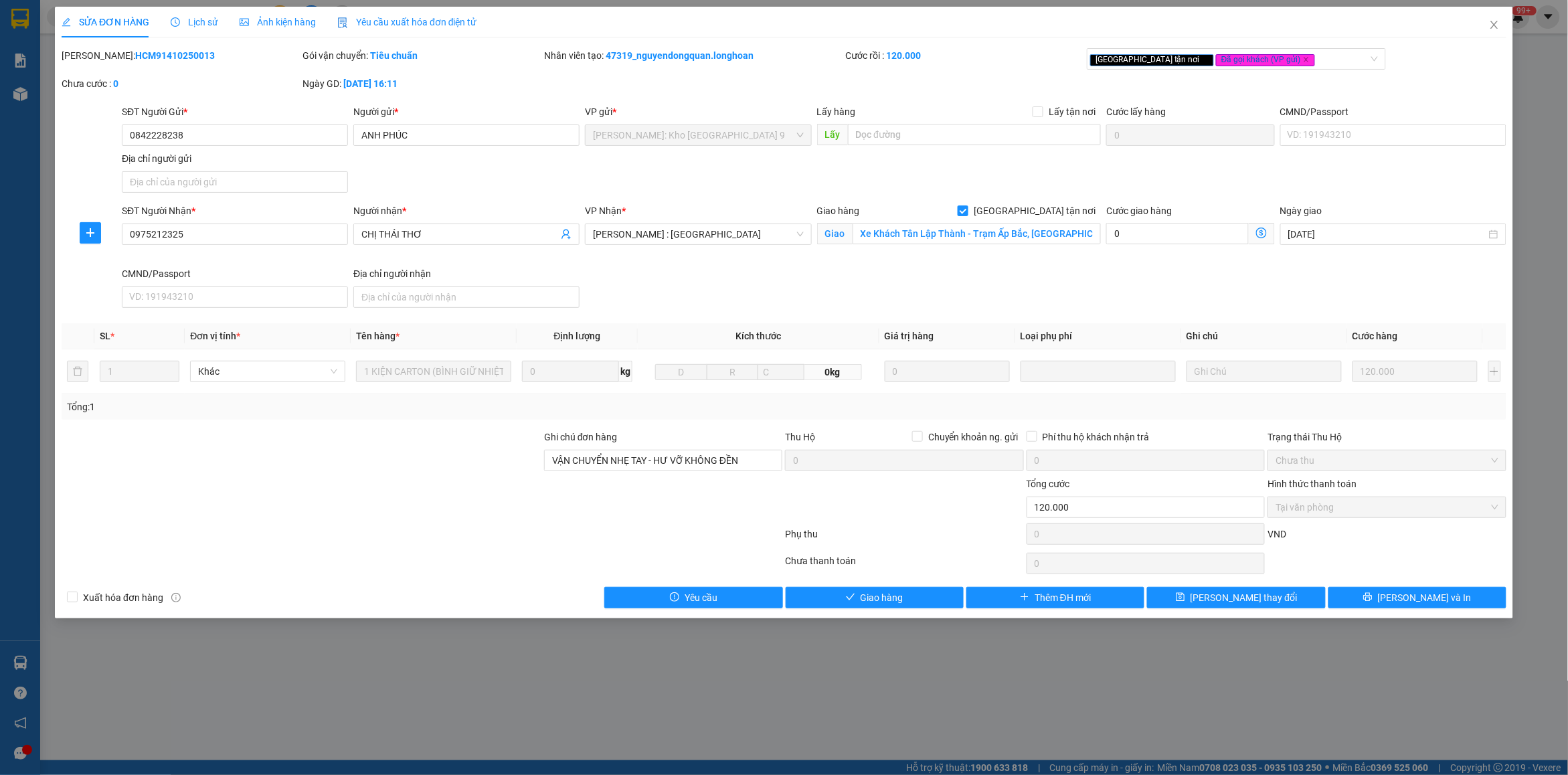
click at [196, 20] on span "Lịch sử" at bounding box center [194, 22] width 47 height 11
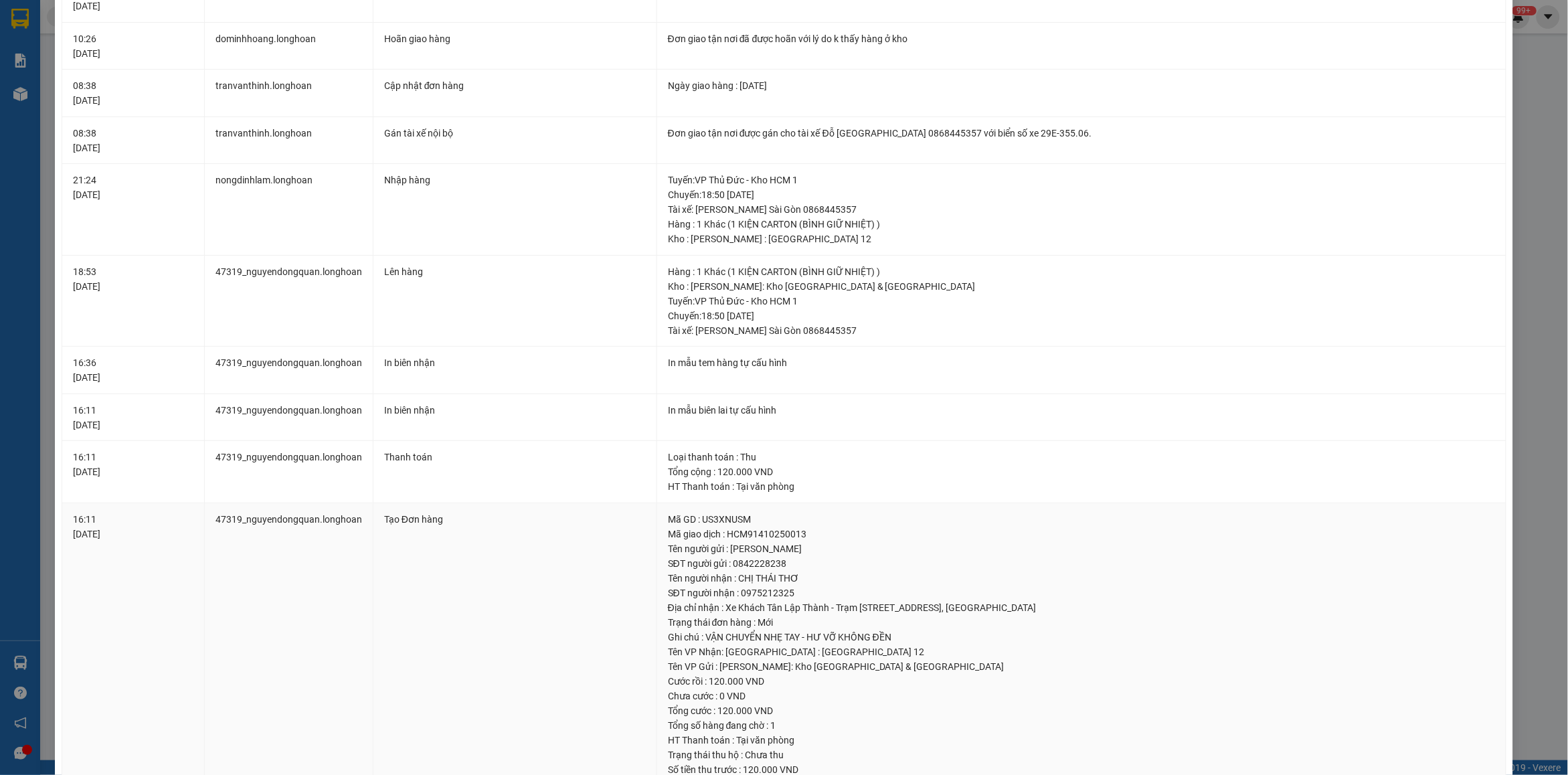
scroll to position [178, 0]
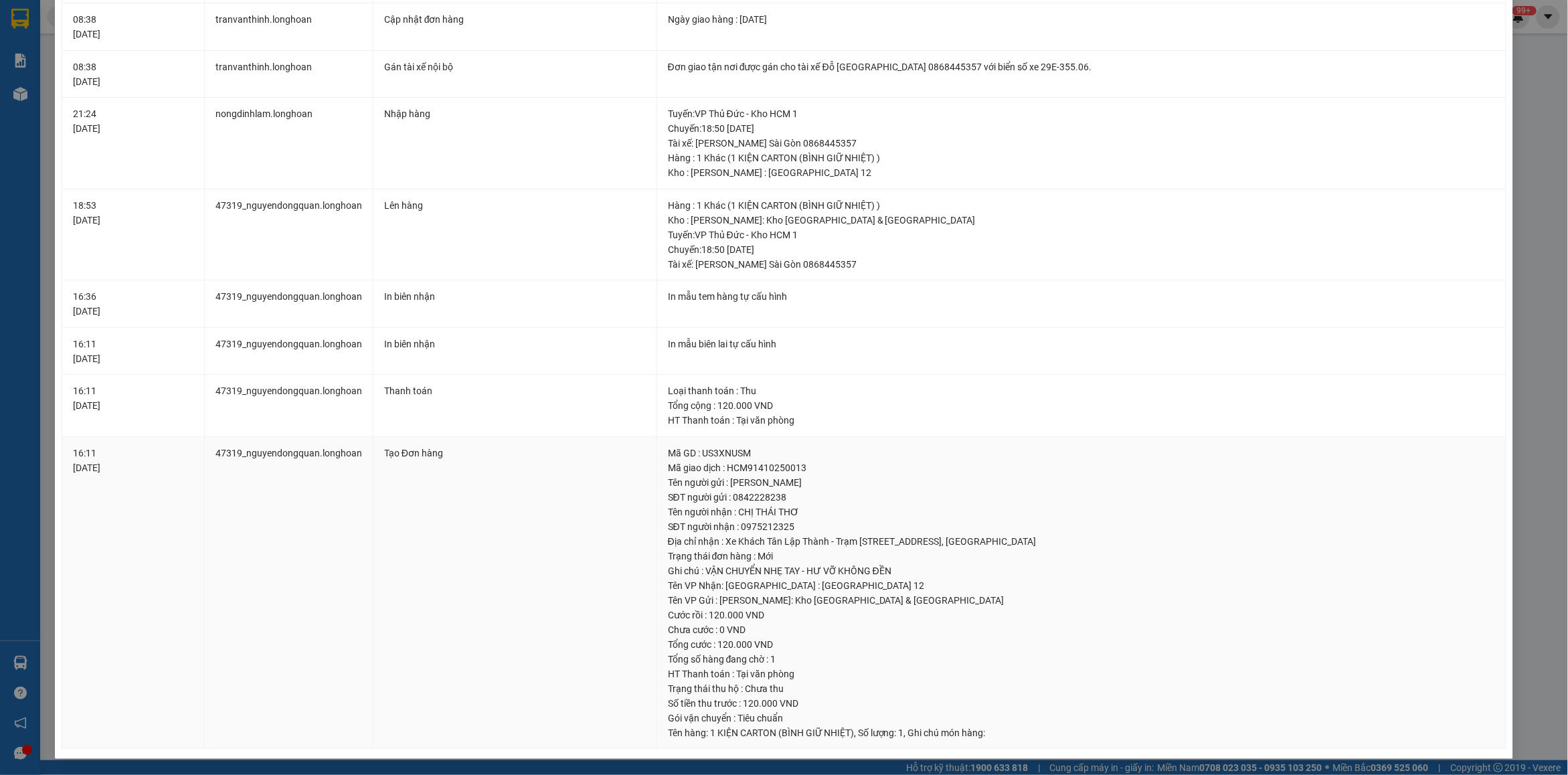
click at [1047, 522] on div "SĐT người nhận : 0975212325" at bounding box center [1081, 526] width 827 height 14
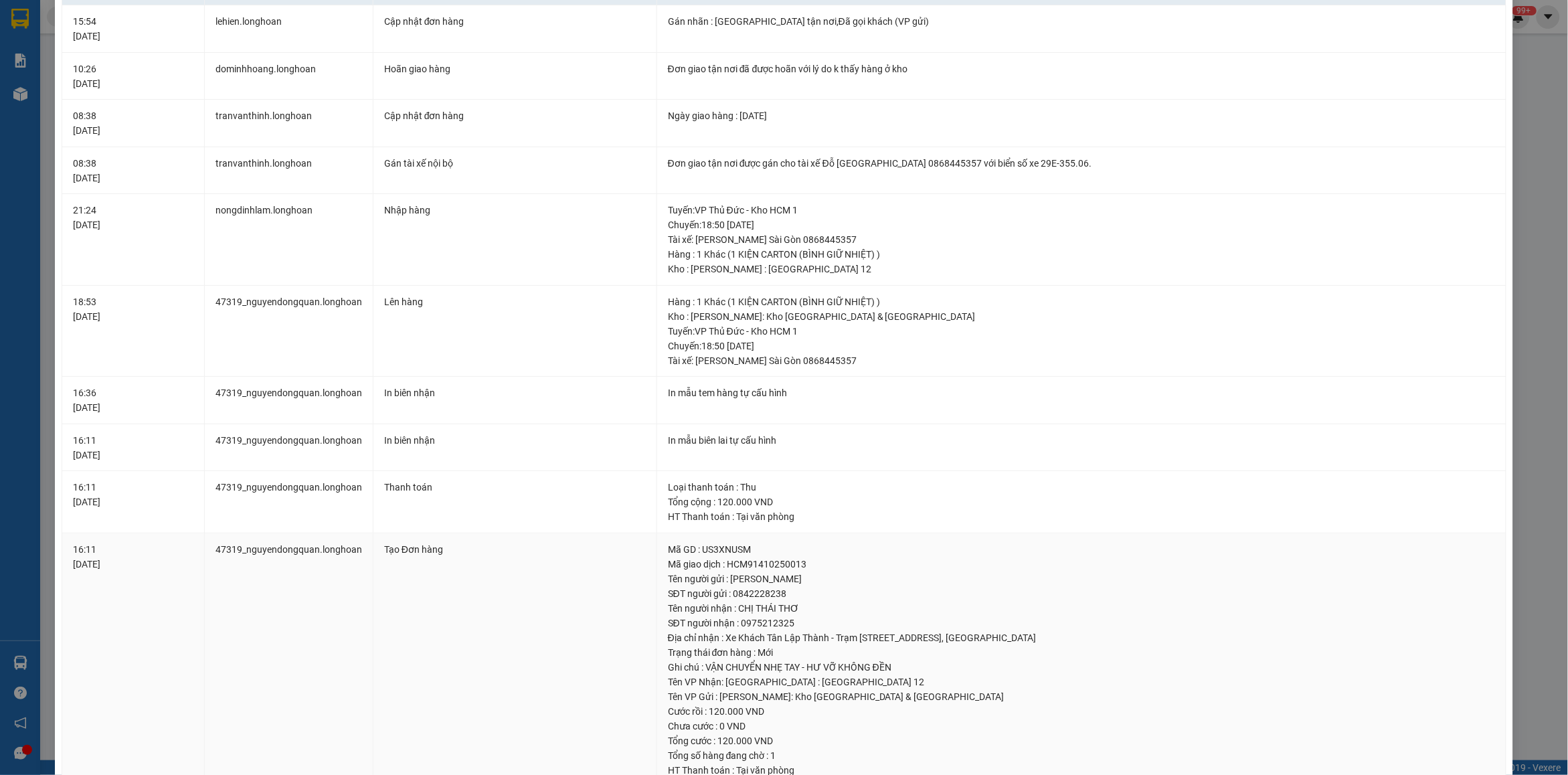
scroll to position [0, 0]
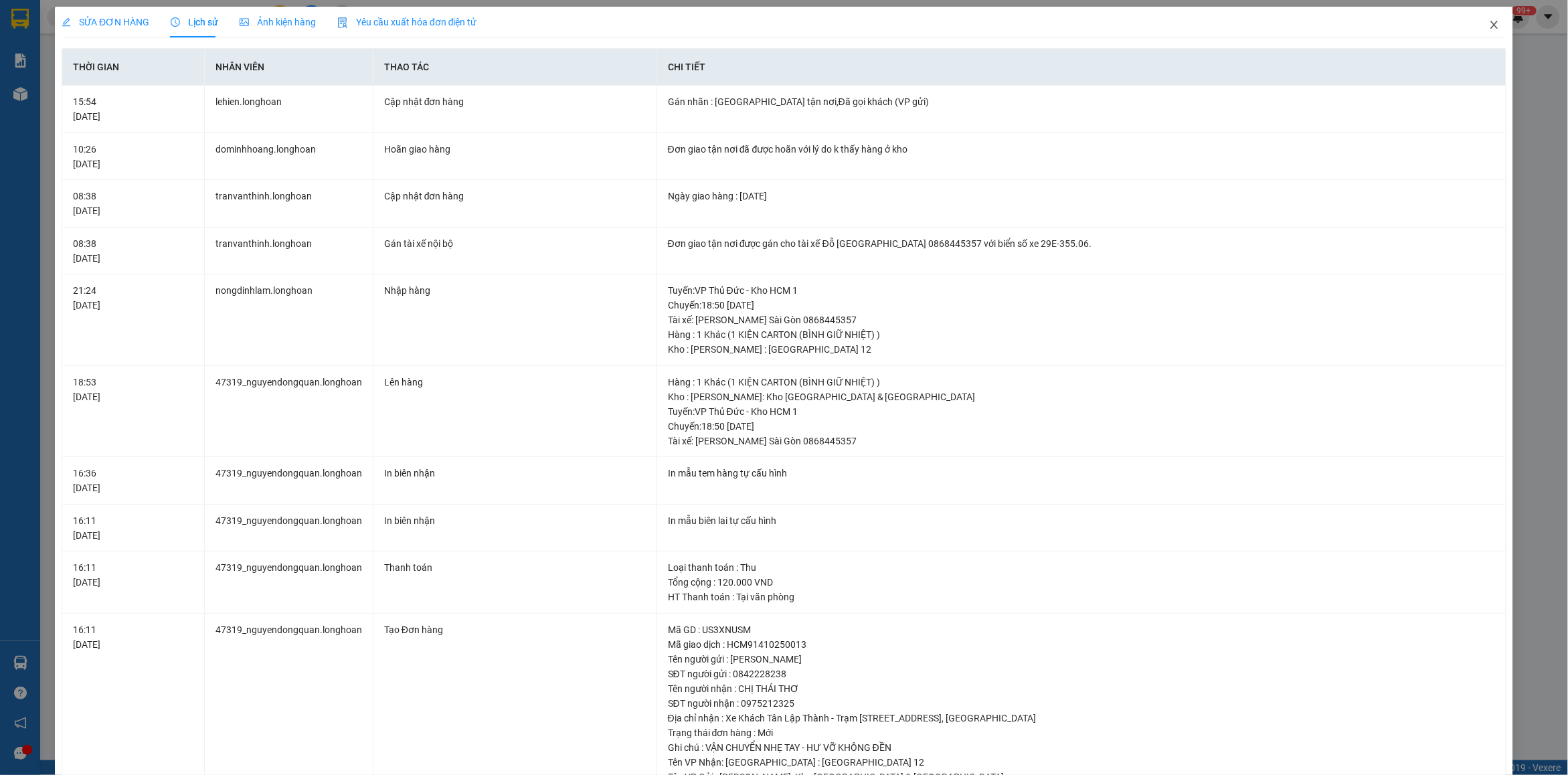
click at [1482, 32] on span "Close" at bounding box center [1494, 24] width 37 height 37
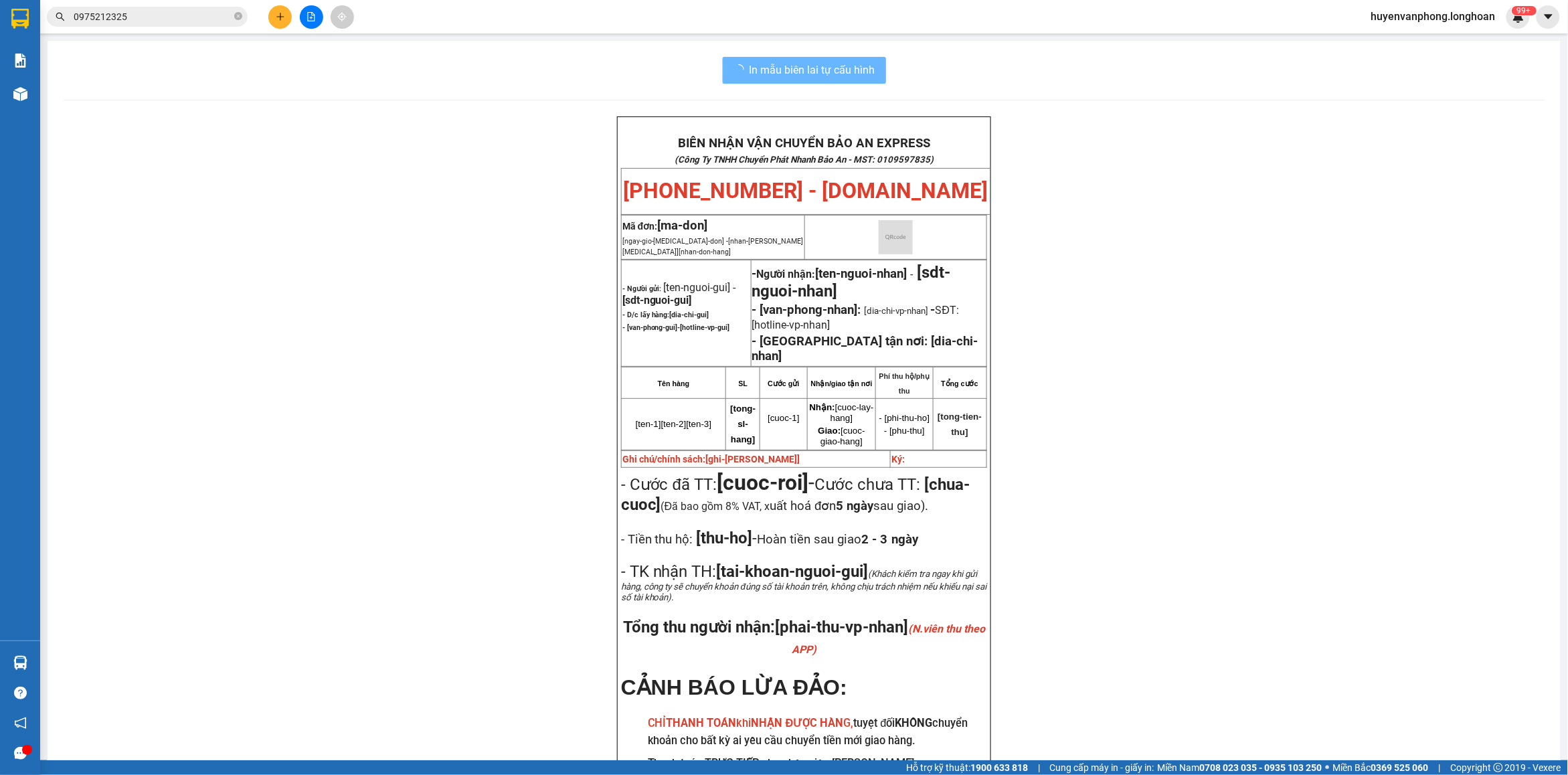
click at [243, 16] on span "0975212325" at bounding box center [148, 16] width 201 height 20
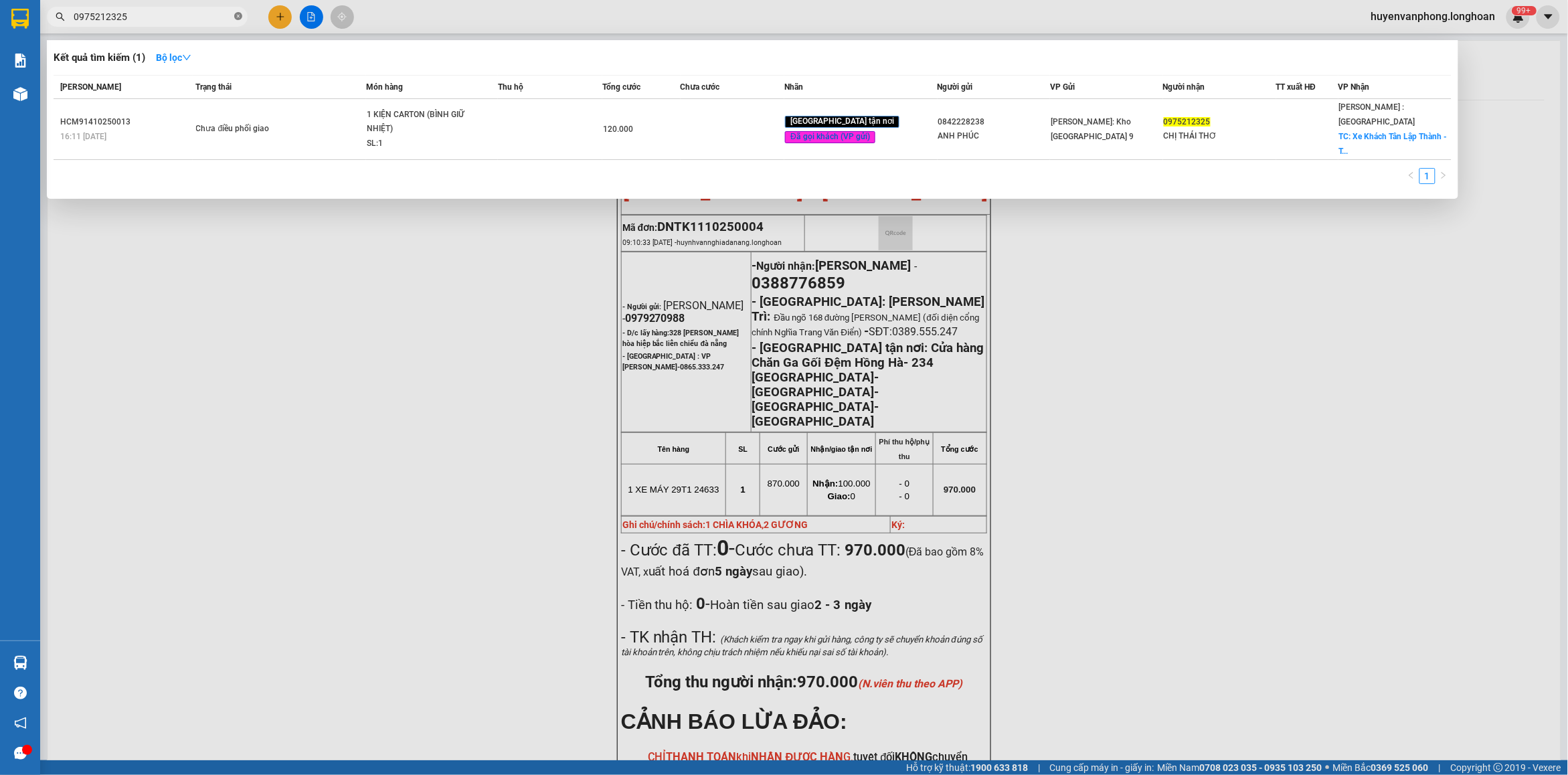
drag, startPoint x: 236, startPoint y: 16, endPoint x: 191, endPoint y: 15, distance: 45.0
click at [235, 16] on icon "close-circle" at bounding box center [238, 15] width 8 height 8
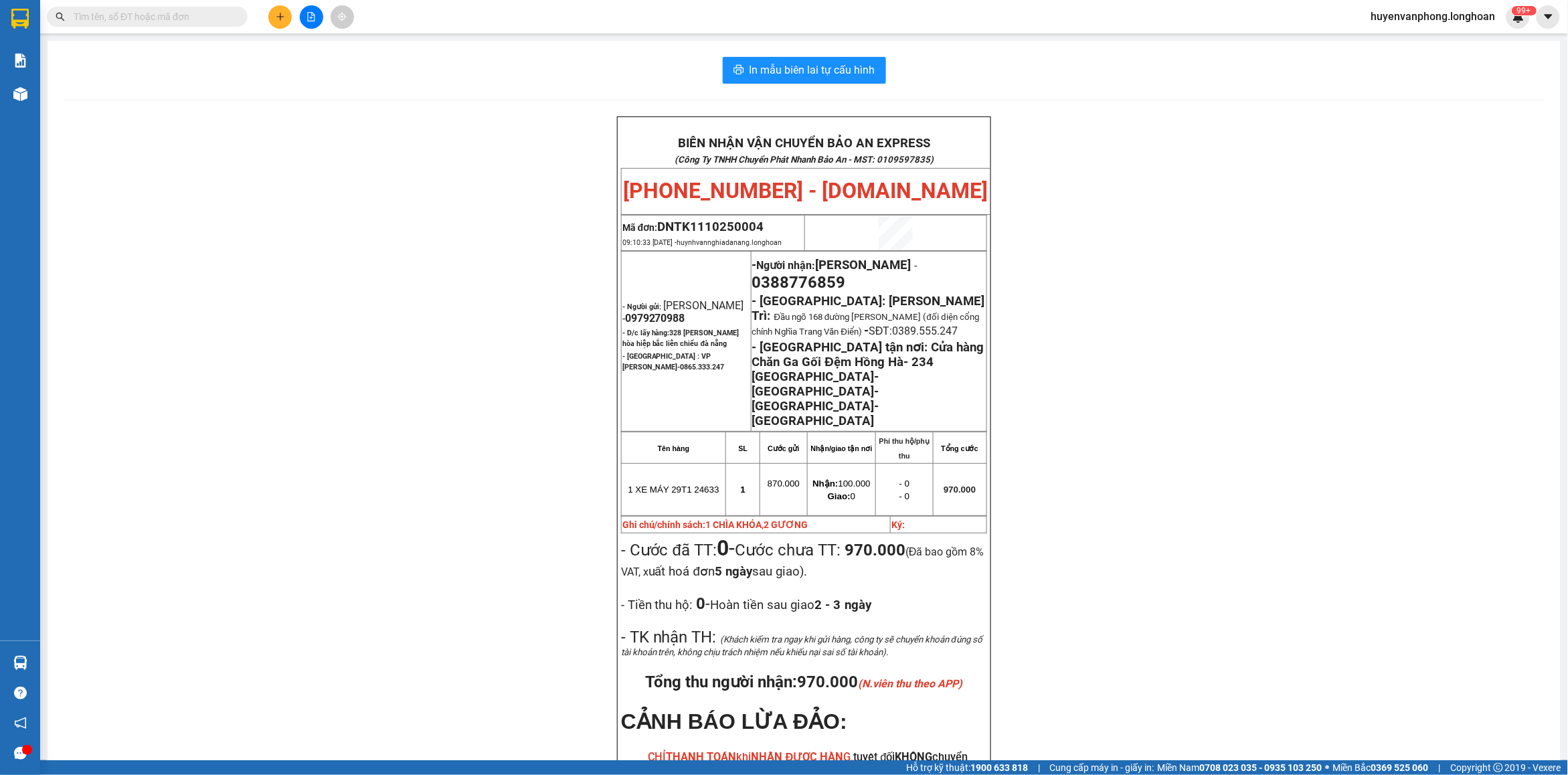
click at [181, 15] on input "text" at bounding box center [152, 16] width 158 height 14
paste input "0947286123"
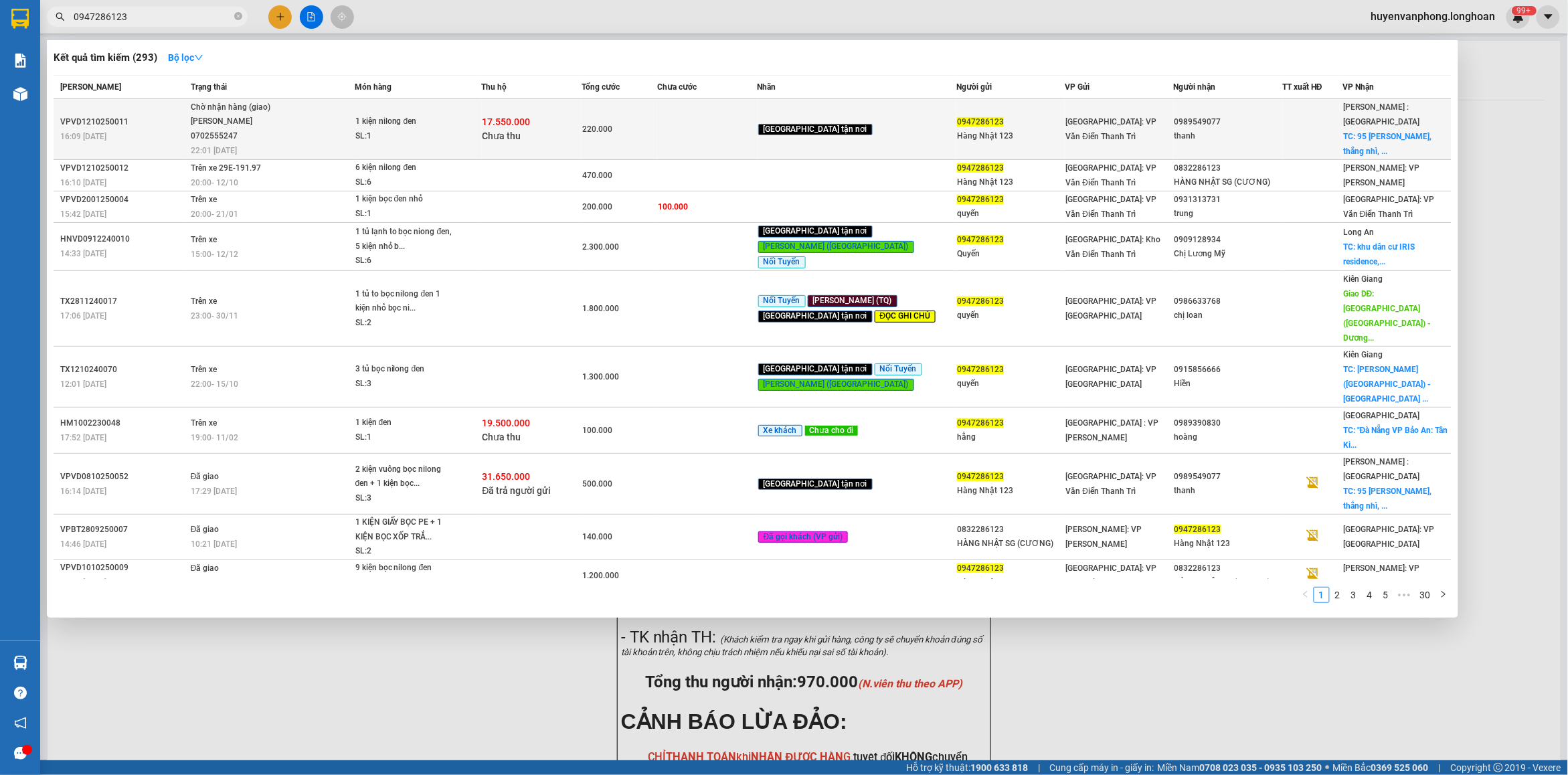
type input "0947286123"
click at [354, 135] on span "Chờ nhận hàng (giao) [PERSON_NAME] 0702555247 22:01 [DATE]" at bounding box center [272, 128] width 163 height 55
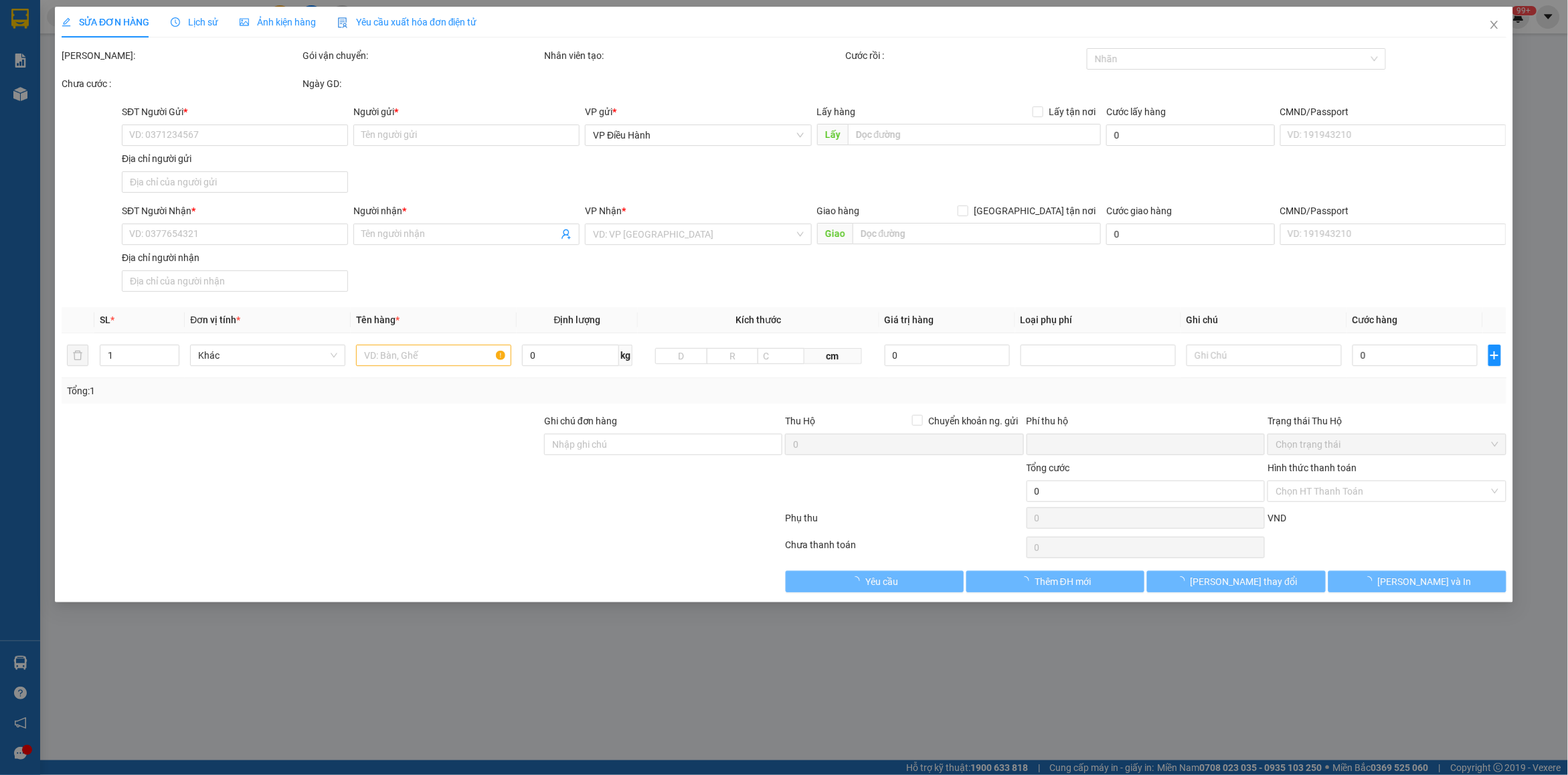
type input "0947286123"
type input "Hàng Nhật 123"
type input "0989549077"
type input "thanh"
checkbox input "true"
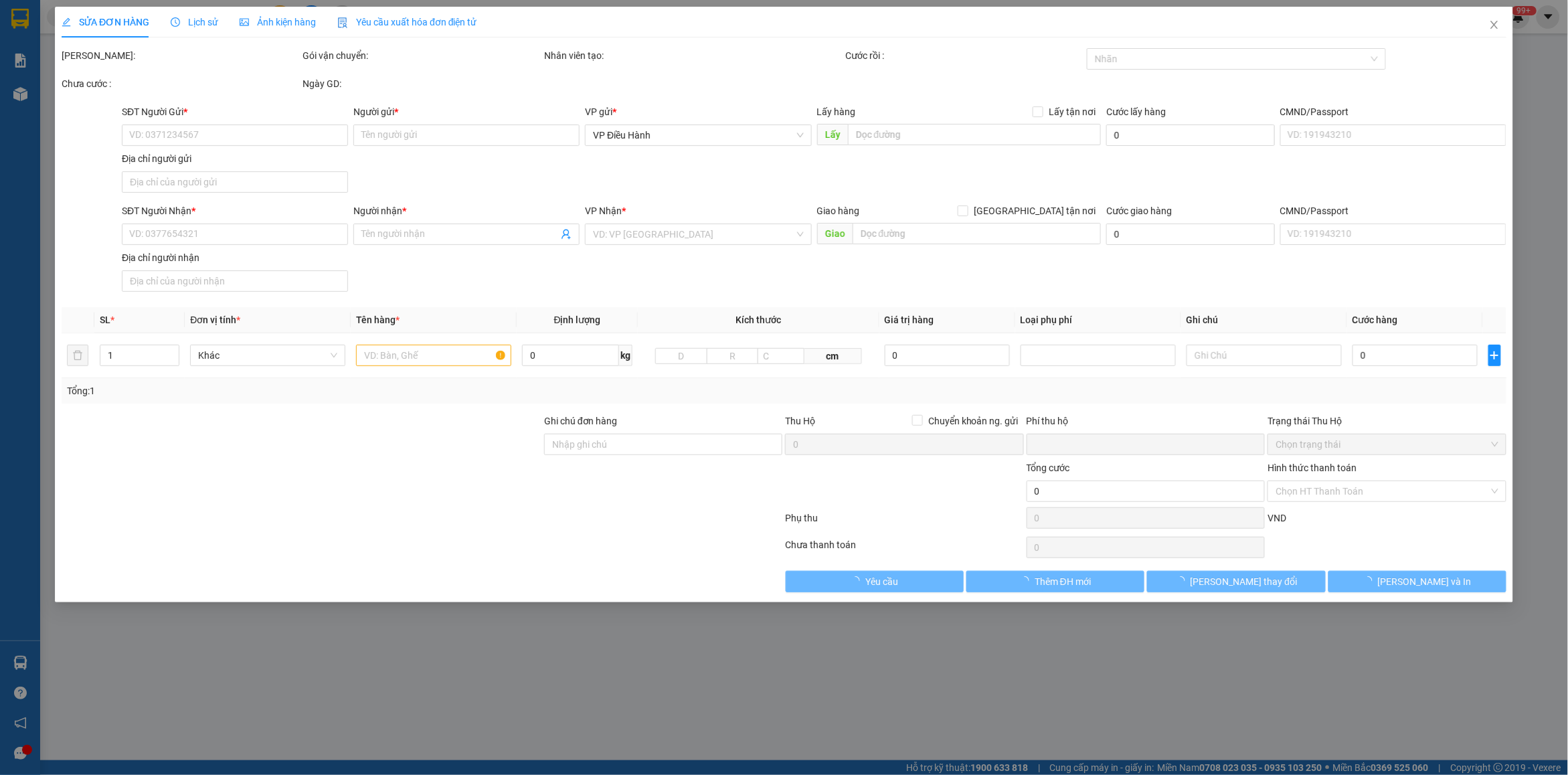
type input "95 [PERSON_NAME], thắng nhì, vũng tàu"
type input "220.000"
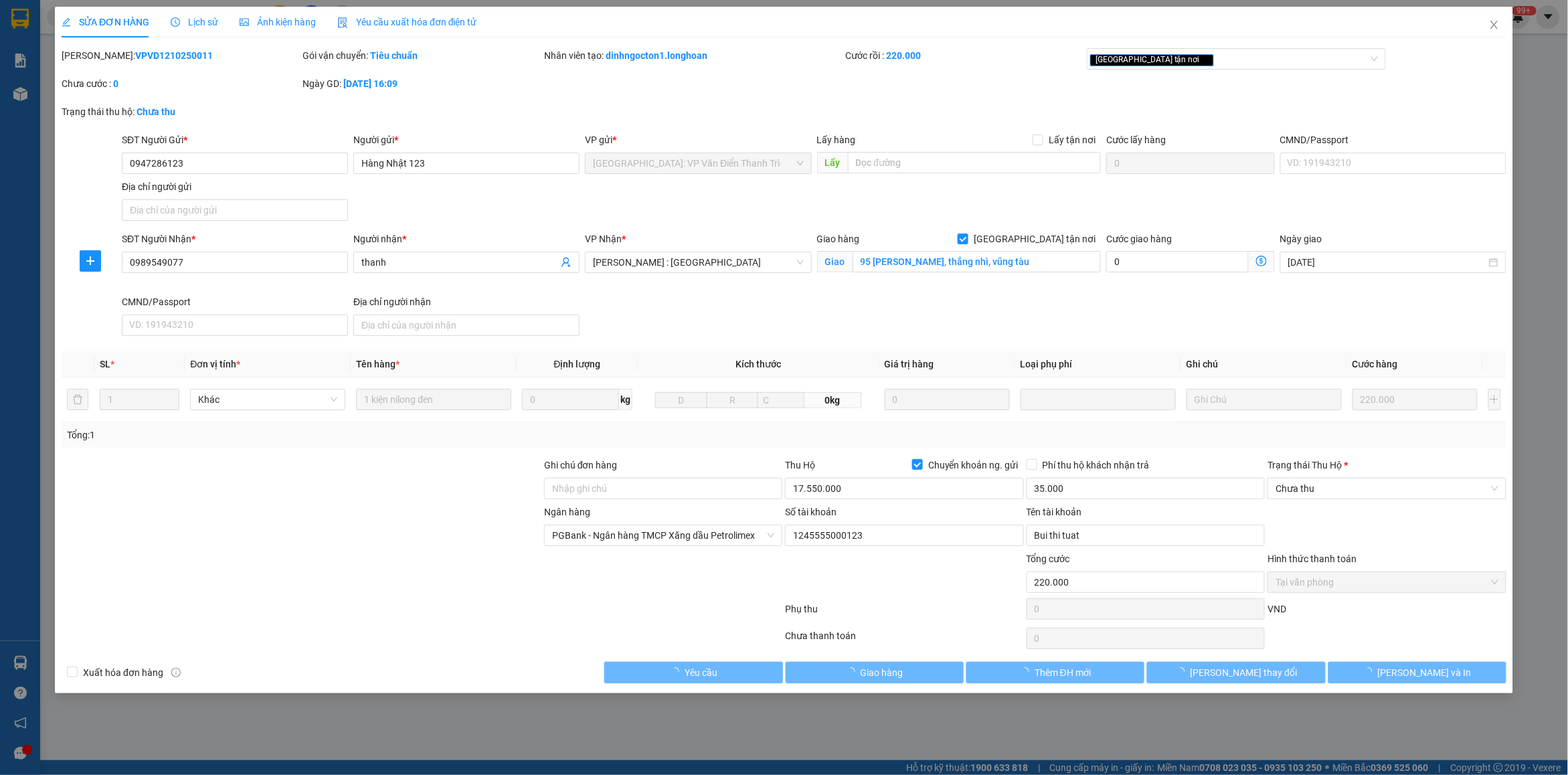
click at [191, 24] on span "Lịch sử" at bounding box center [194, 22] width 47 height 11
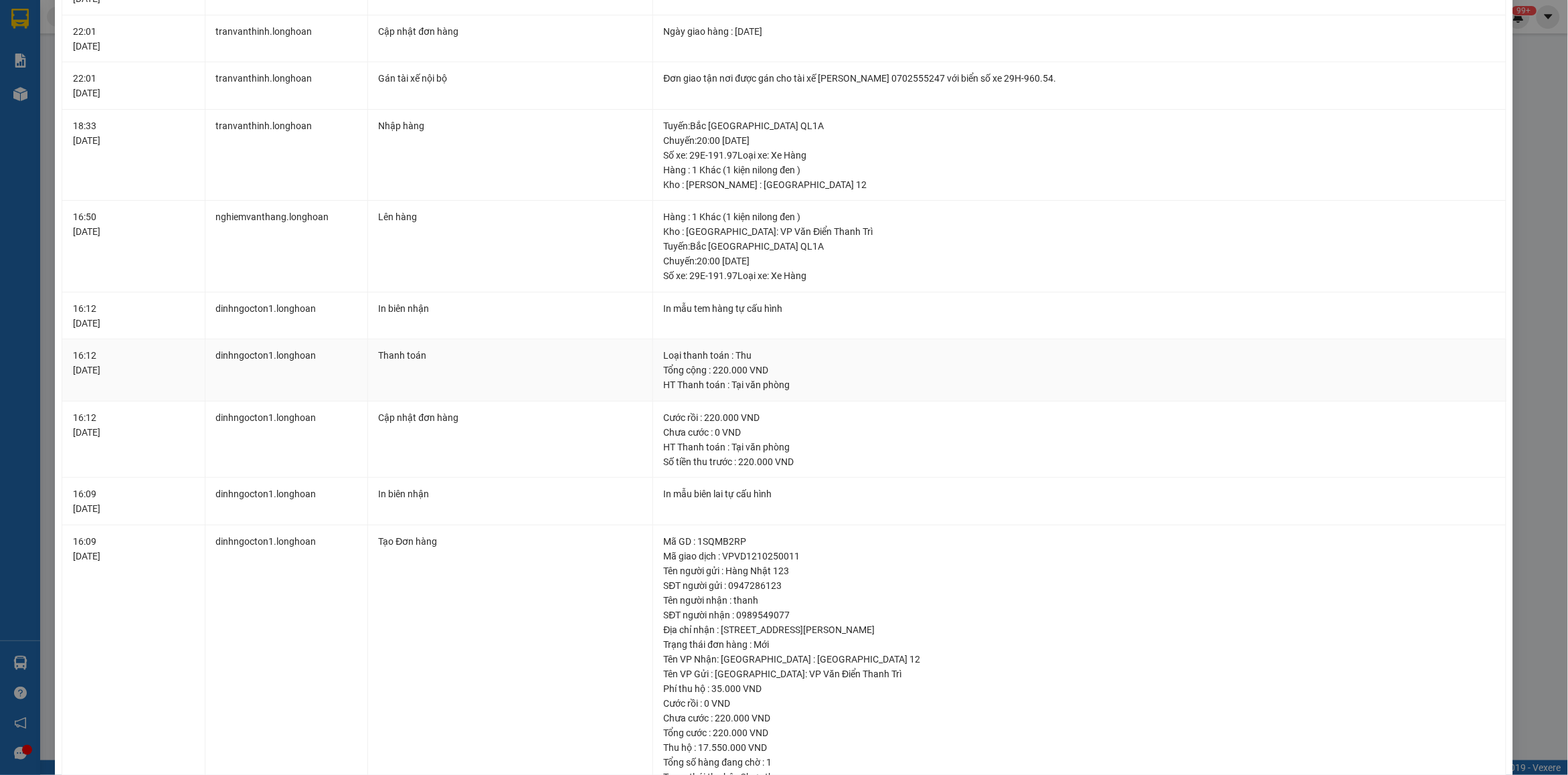
scroll to position [252, 0]
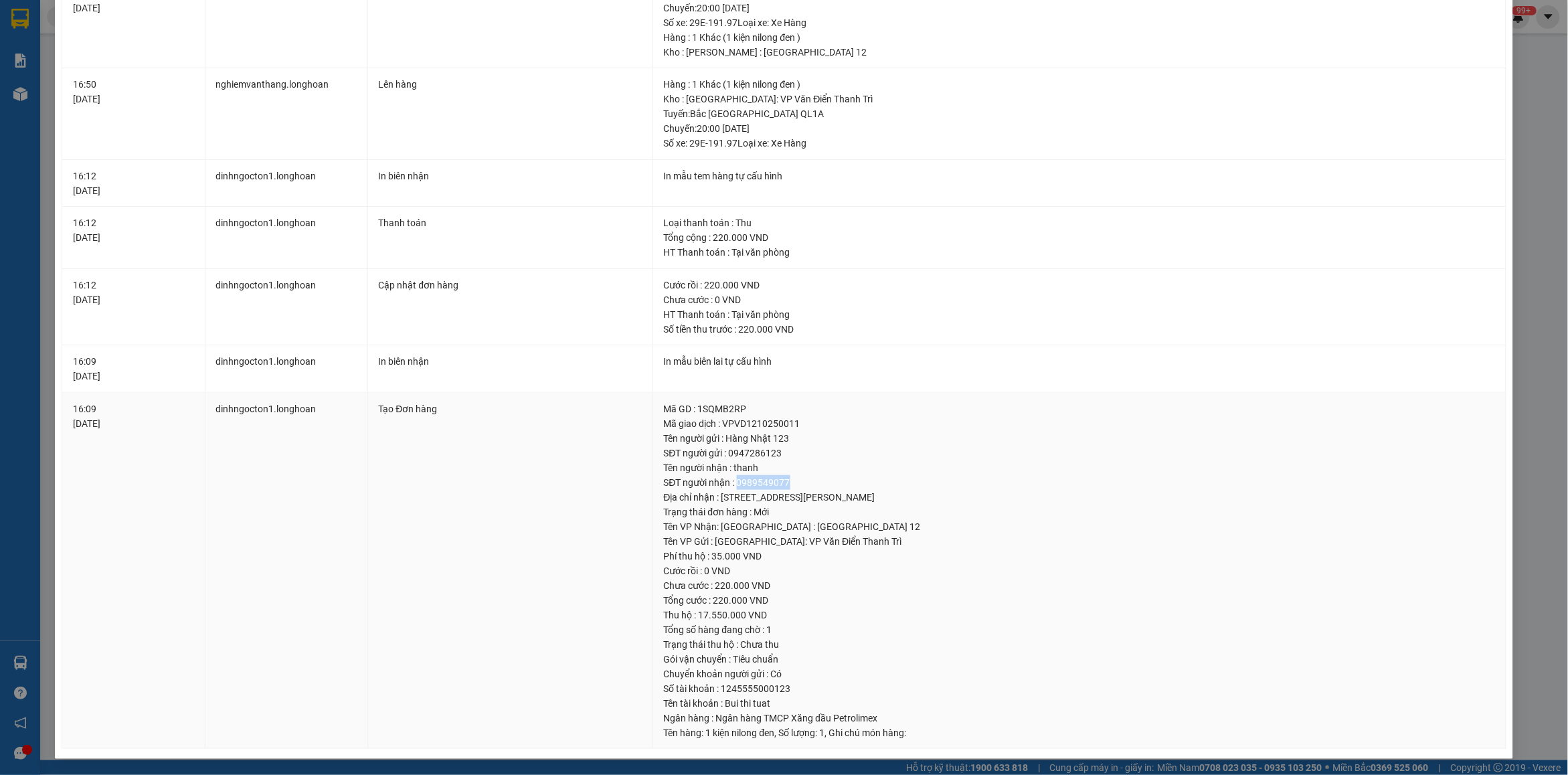
drag, startPoint x: 731, startPoint y: 481, endPoint x: 830, endPoint y: 481, distance: 99.0
click at [830, 481] on div "SĐT người nhận : 0989549077" at bounding box center [1079, 483] width 831 height 14
drag, startPoint x: 731, startPoint y: 483, endPoint x: 791, endPoint y: 481, distance: 60.0
click at [791, 481] on div "SĐT người nhận : 0989549077" at bounding box center [1079, 483] width 831 height 14
copy div "0989549077"
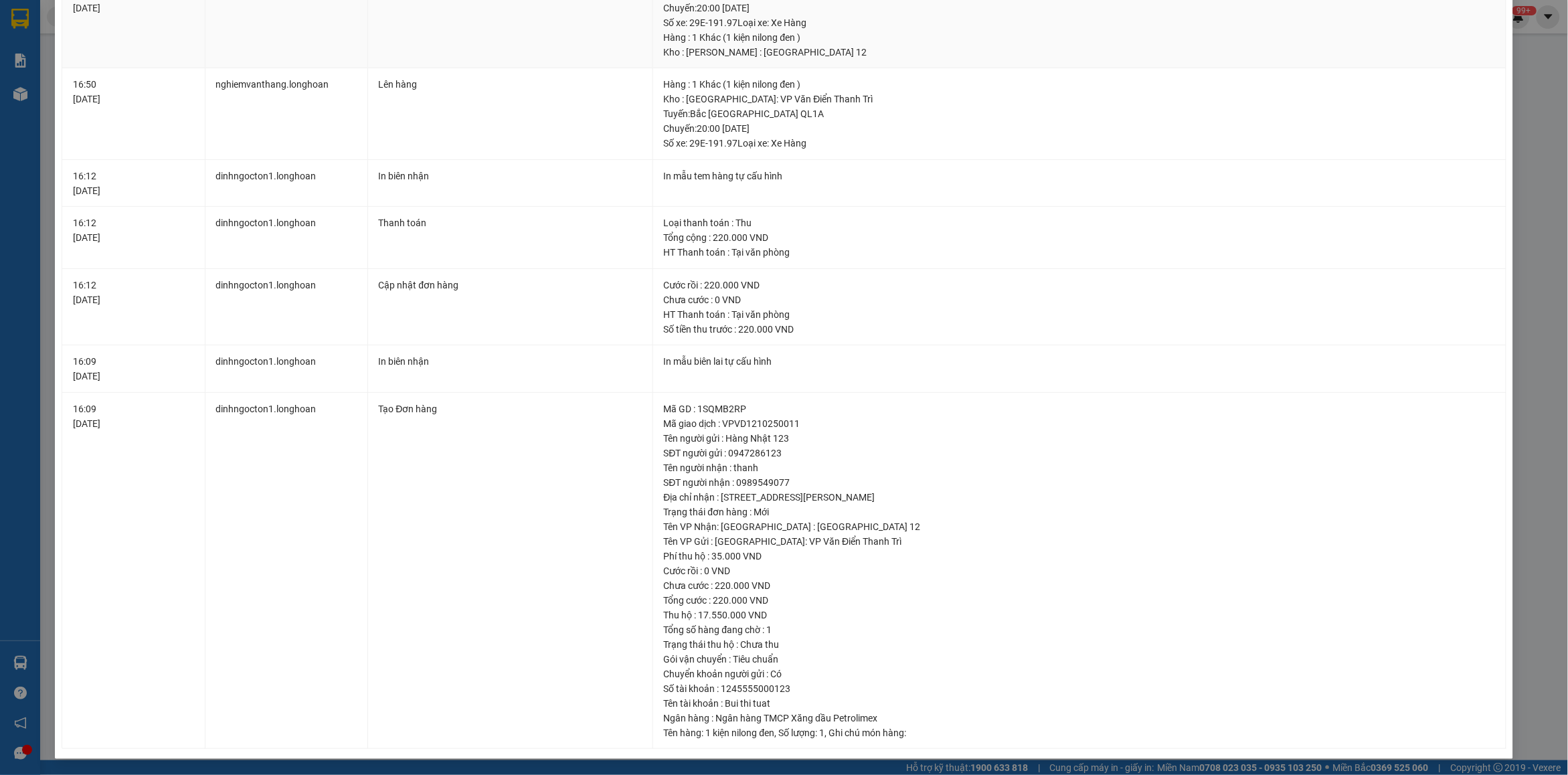
scroll to position [0, 0]
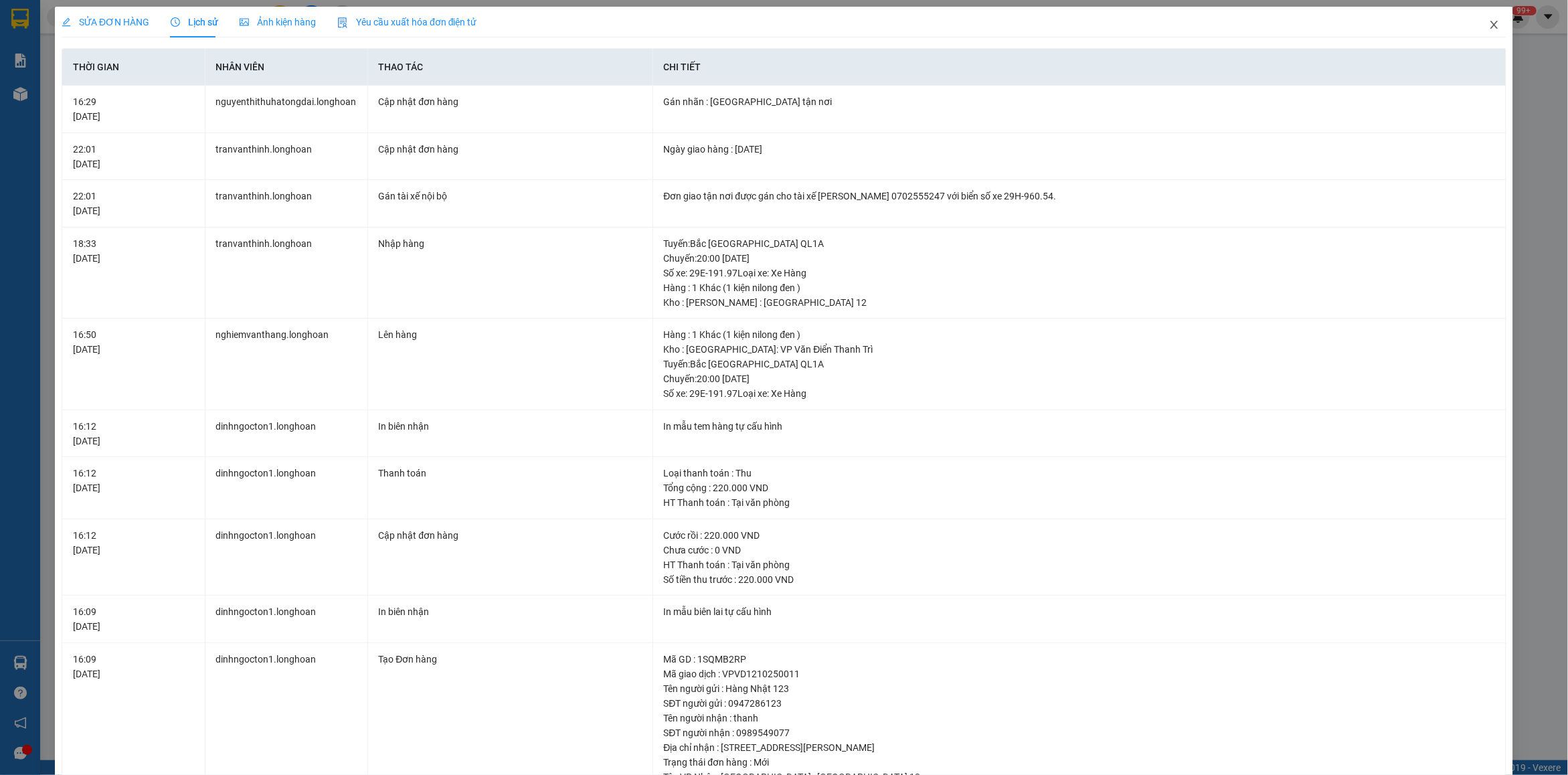
drag, startPoint x: 1483, startPoint y: 25, endPoint x: 1201, endPoint y: 27, distance: 282.0
click at [1488, 25] on icon "close" at bounding box center [1494, 24] width 11 height 11
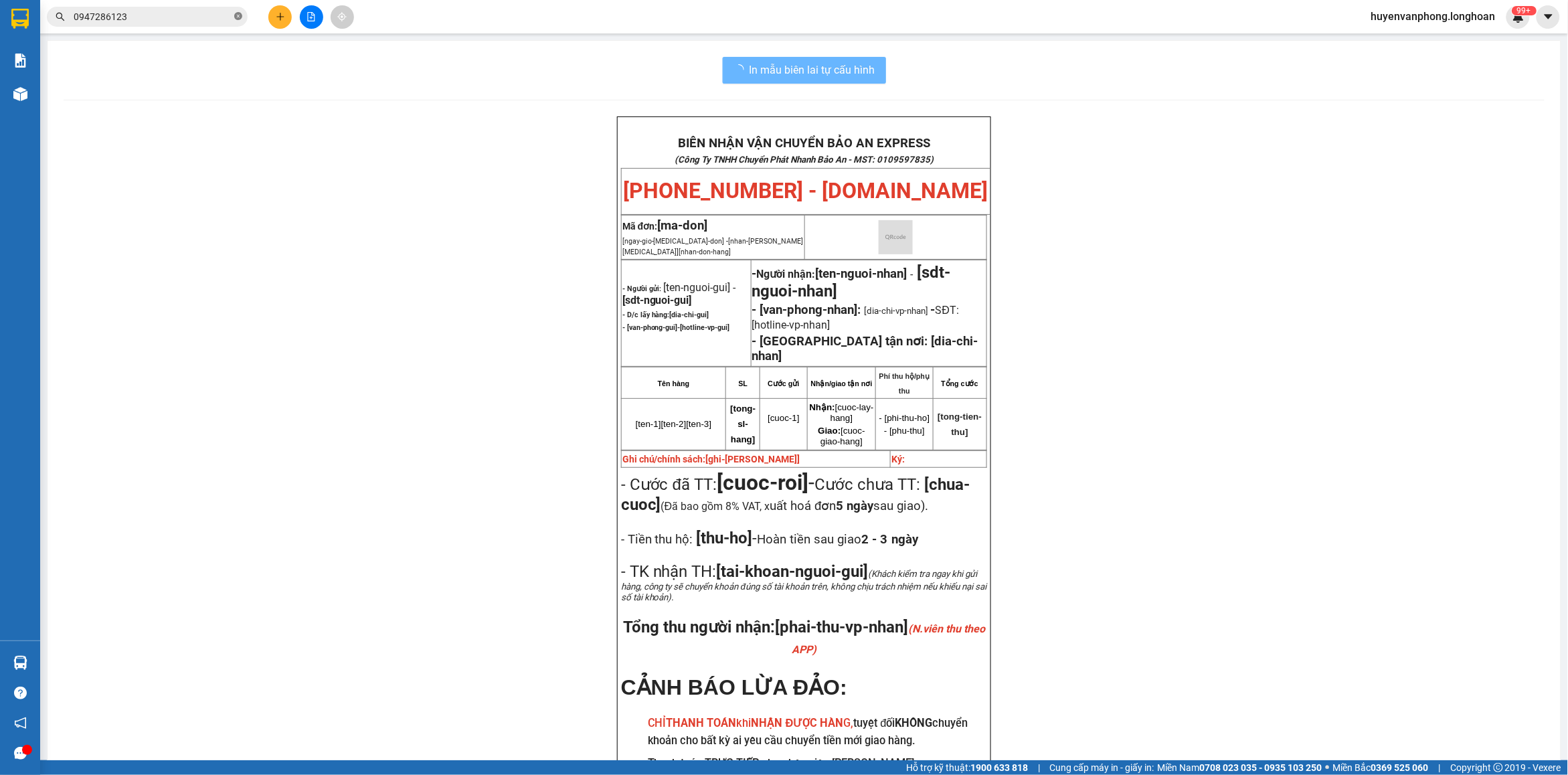
click at [239, 15] on icon "close-circle" at bounding box center [238, 15] width 8 height 8
click at [183, 15] on input "text" at bounding box center [152, 16] width 158 height 14
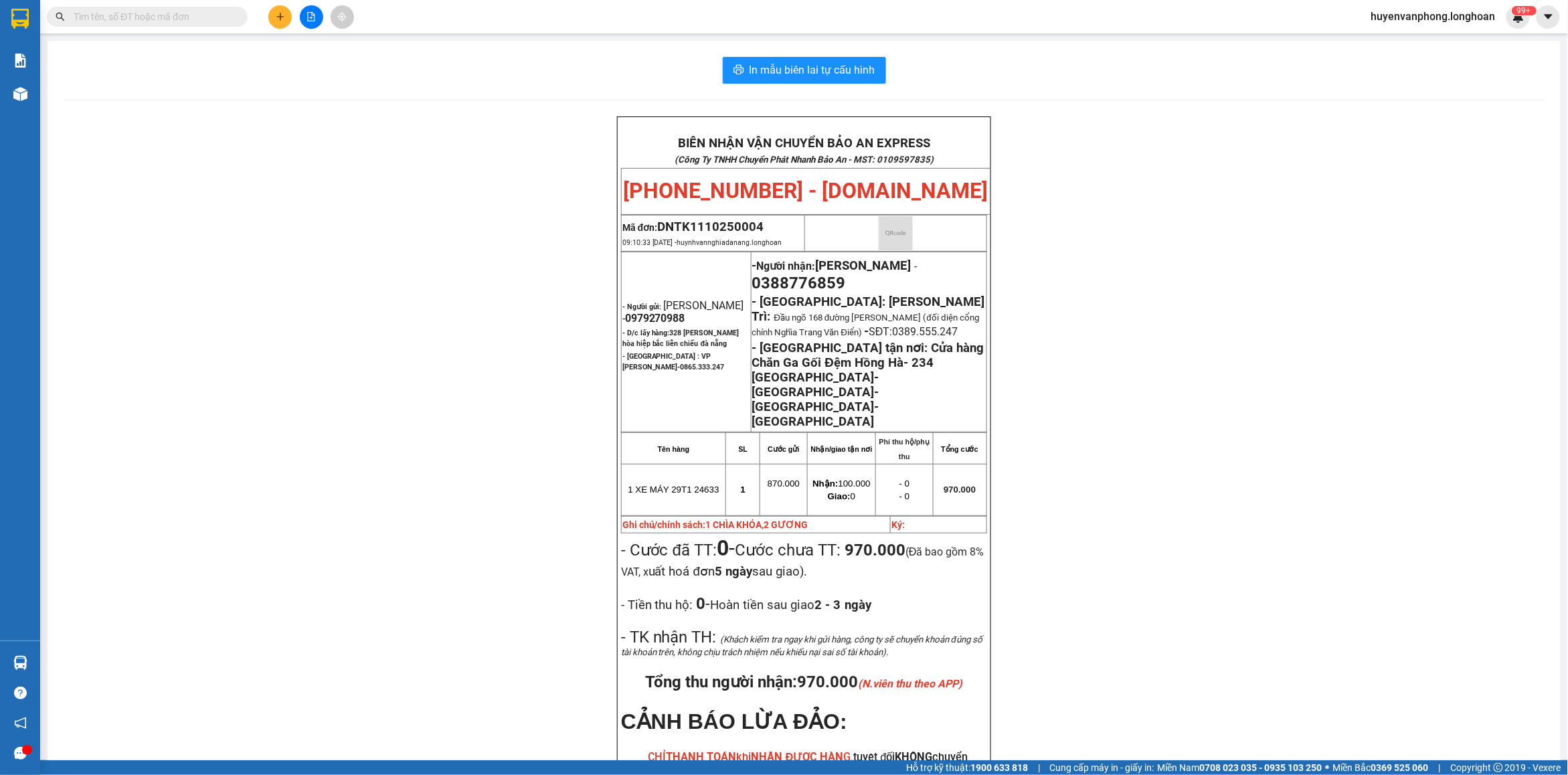
paste input "0949461481"
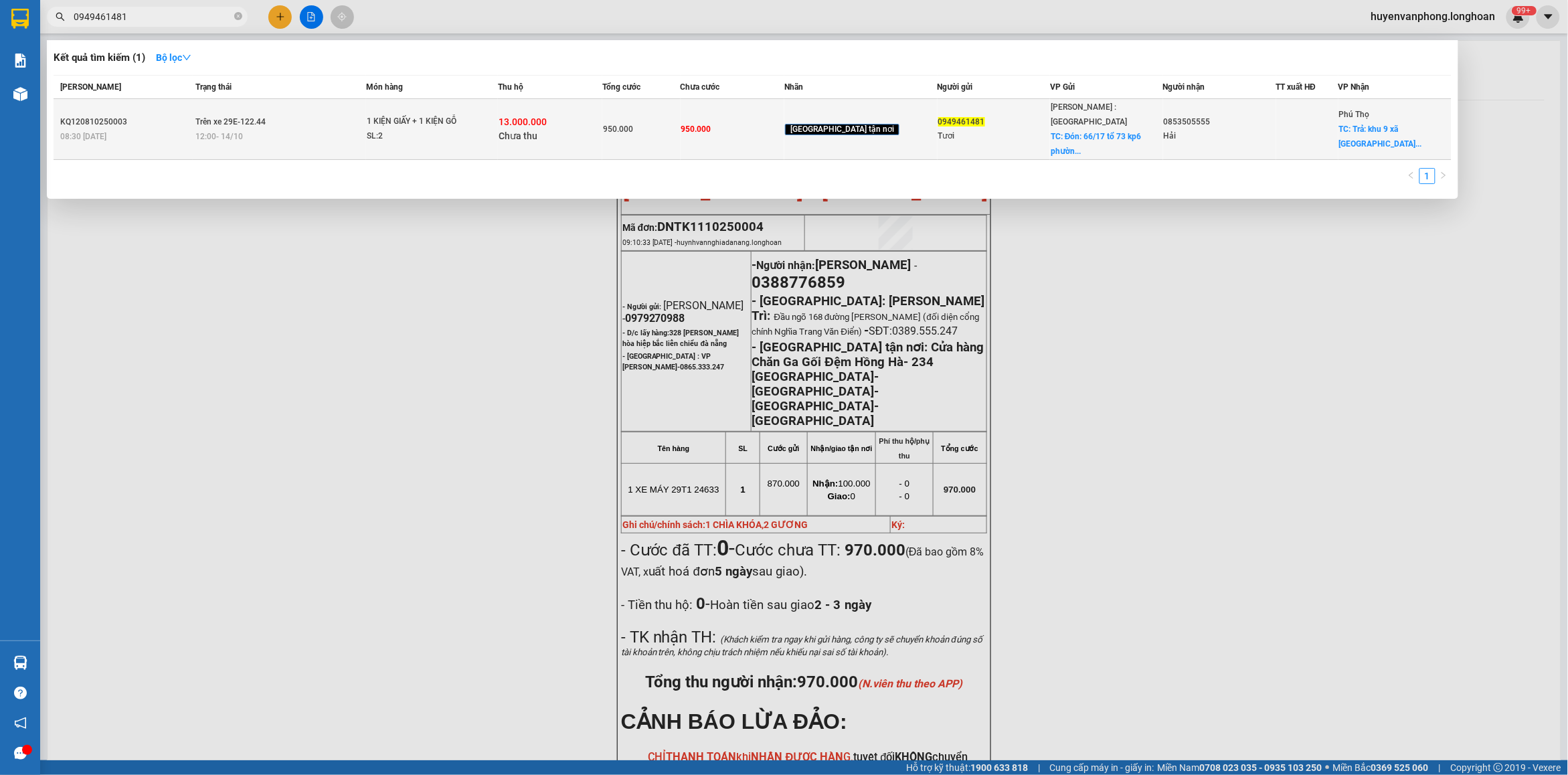
type input "0949461481"
click at [339, 129] on div "12:00 [DATE]" at bounding box center [281, 137] width 169 height 14
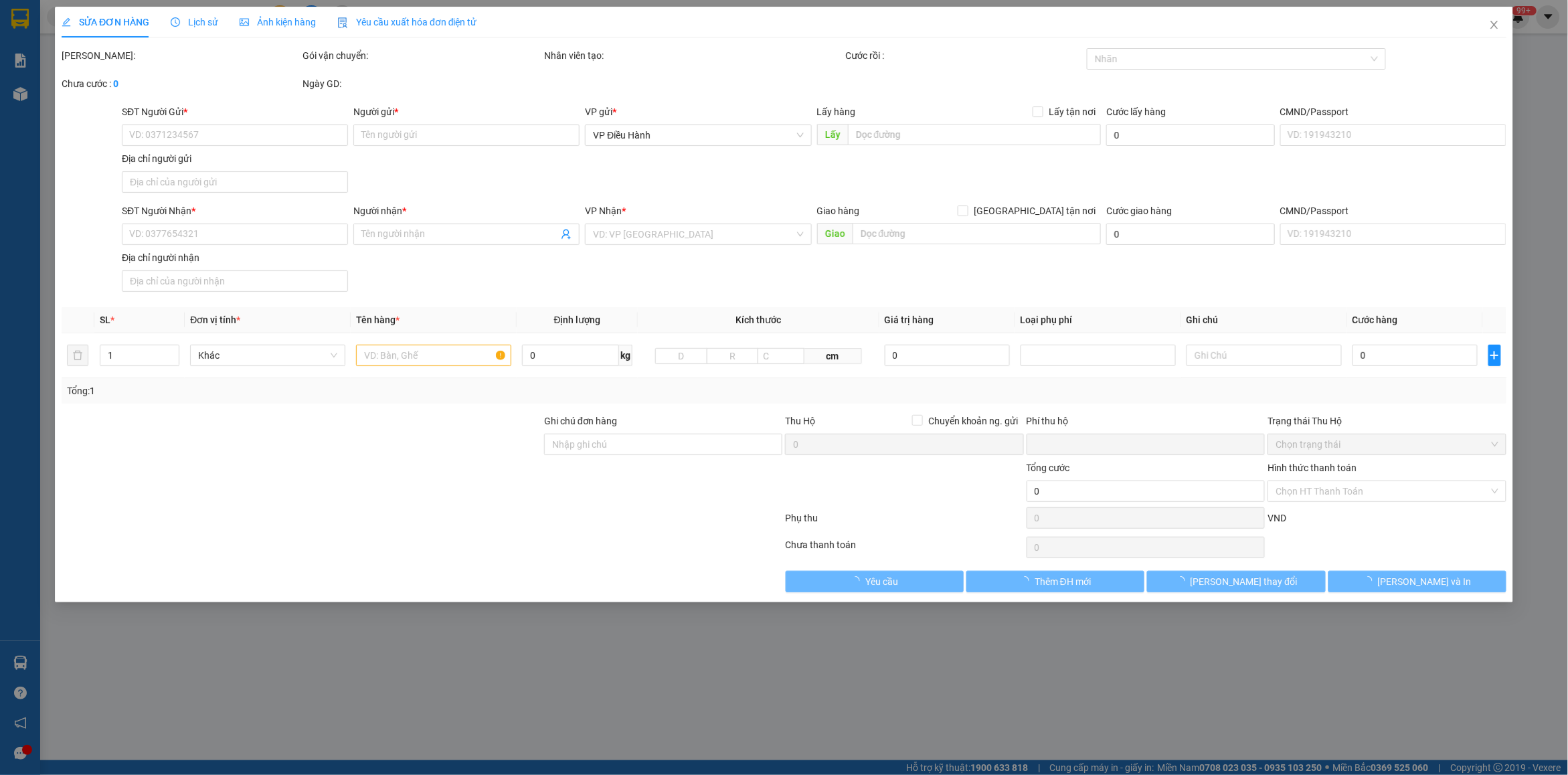
type input "0949461481"
type input "Tươi"
checkbox input "true"
type input "Đón: 66/17 tổ 73 kp6 phường [GEOGRAPHIC_DATA]"
type input "0853505555"
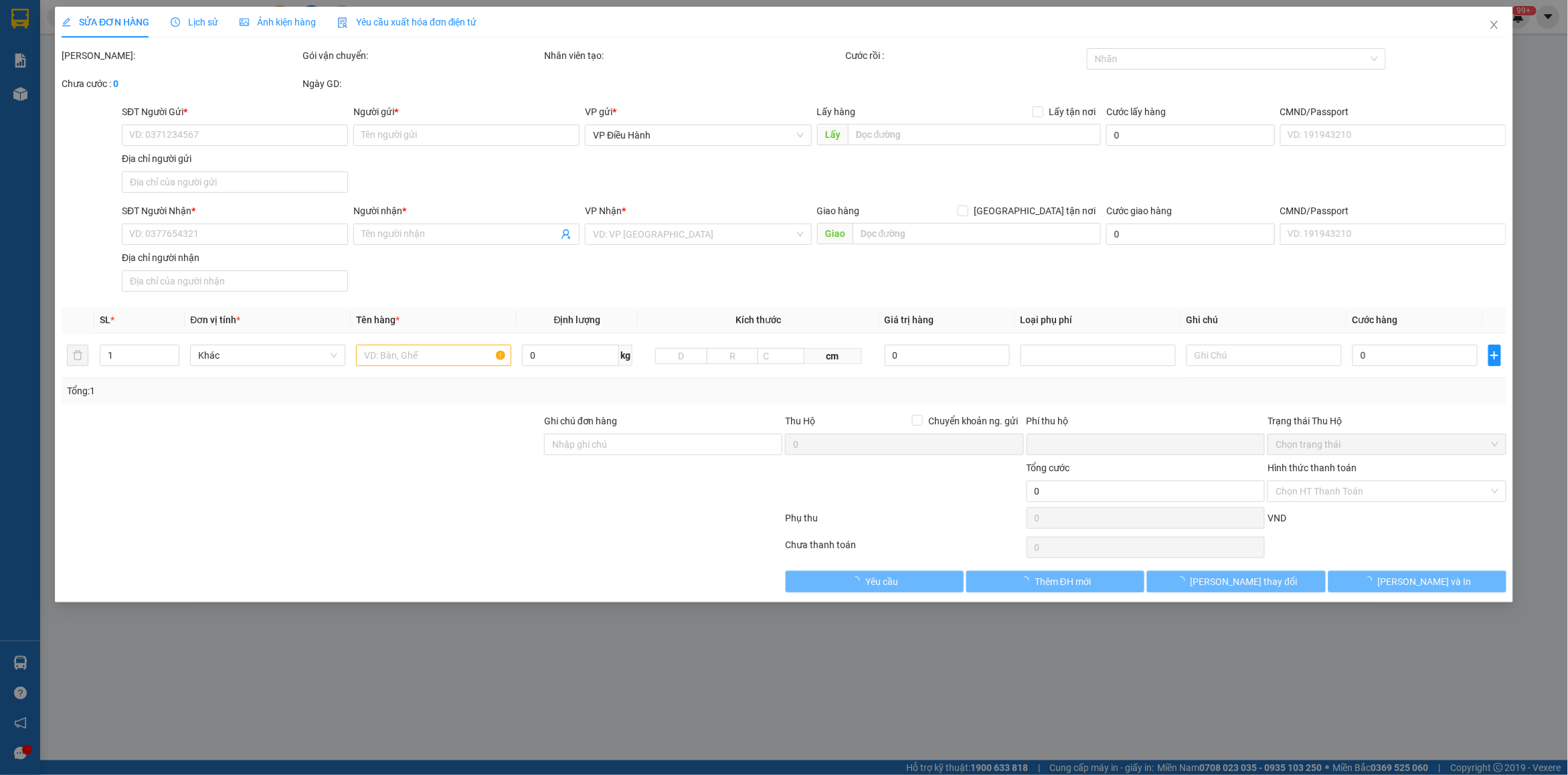
type input "Hải"
checkbox input "true"
type input "[GEOGRAPHIC_DATA]: khu 9 xã [GEOGRAPHIC_DATA] huyện [GEOGRAPHIC_DATA]"
type input "NHẬN THEO KIỆN-GIAO NGUYÊN KIỆN - HƯ VỠ KHÔNG ĐỀN"
type input "950.000"
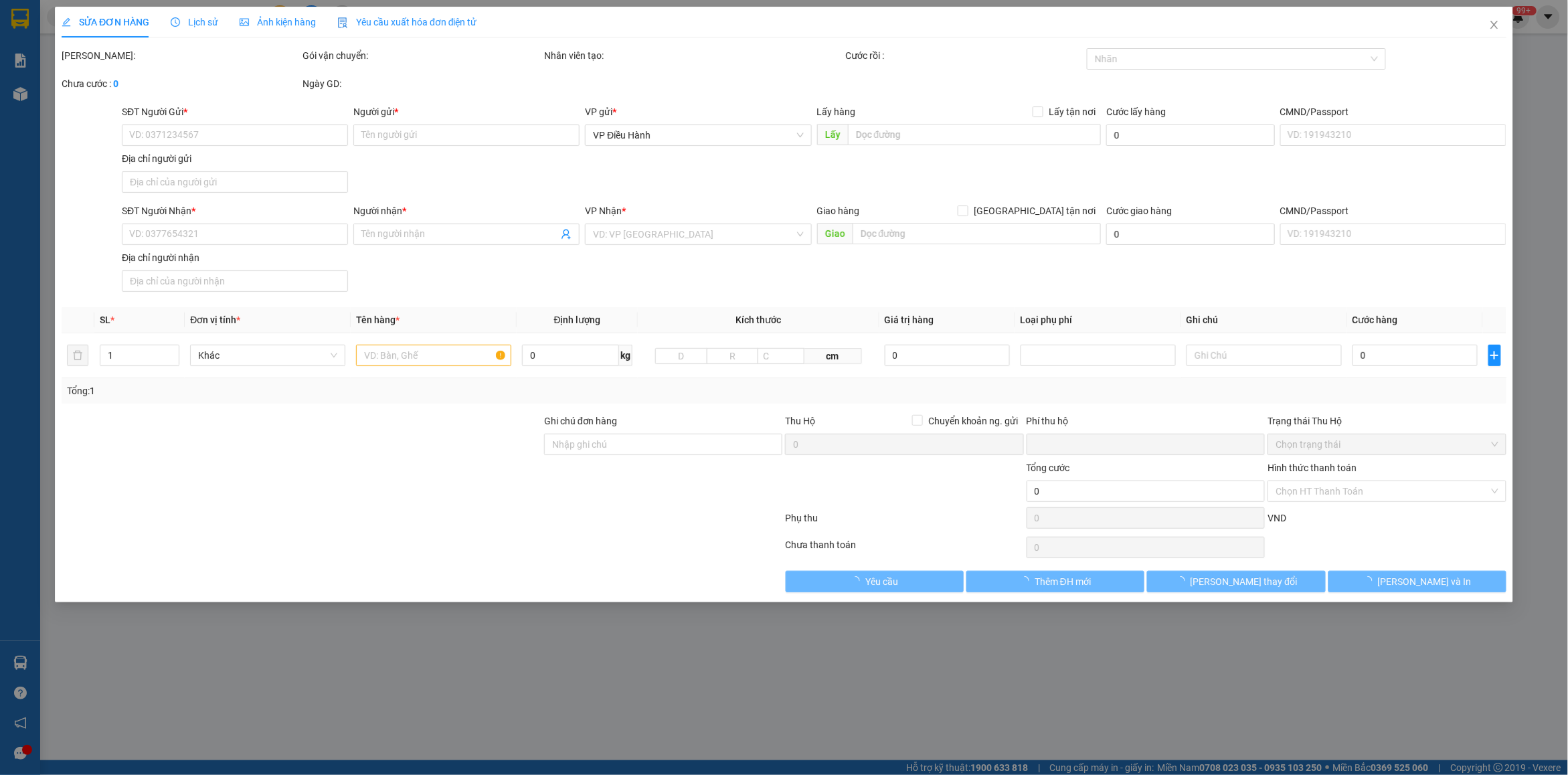
type input "950.000"
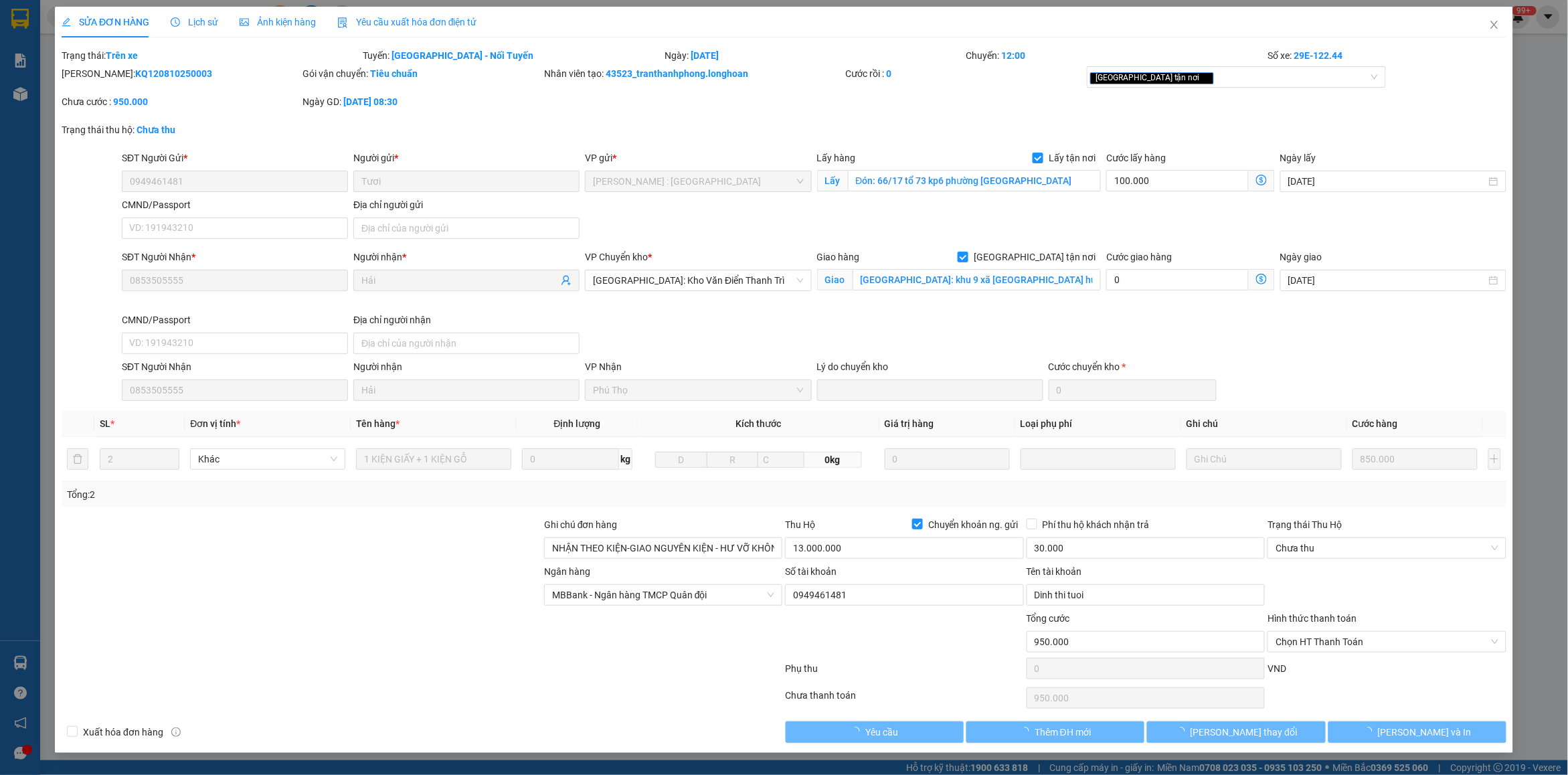
click at [183, 20] on span "Lịch sử" at bounding box center [194, 22] width 47 height 11
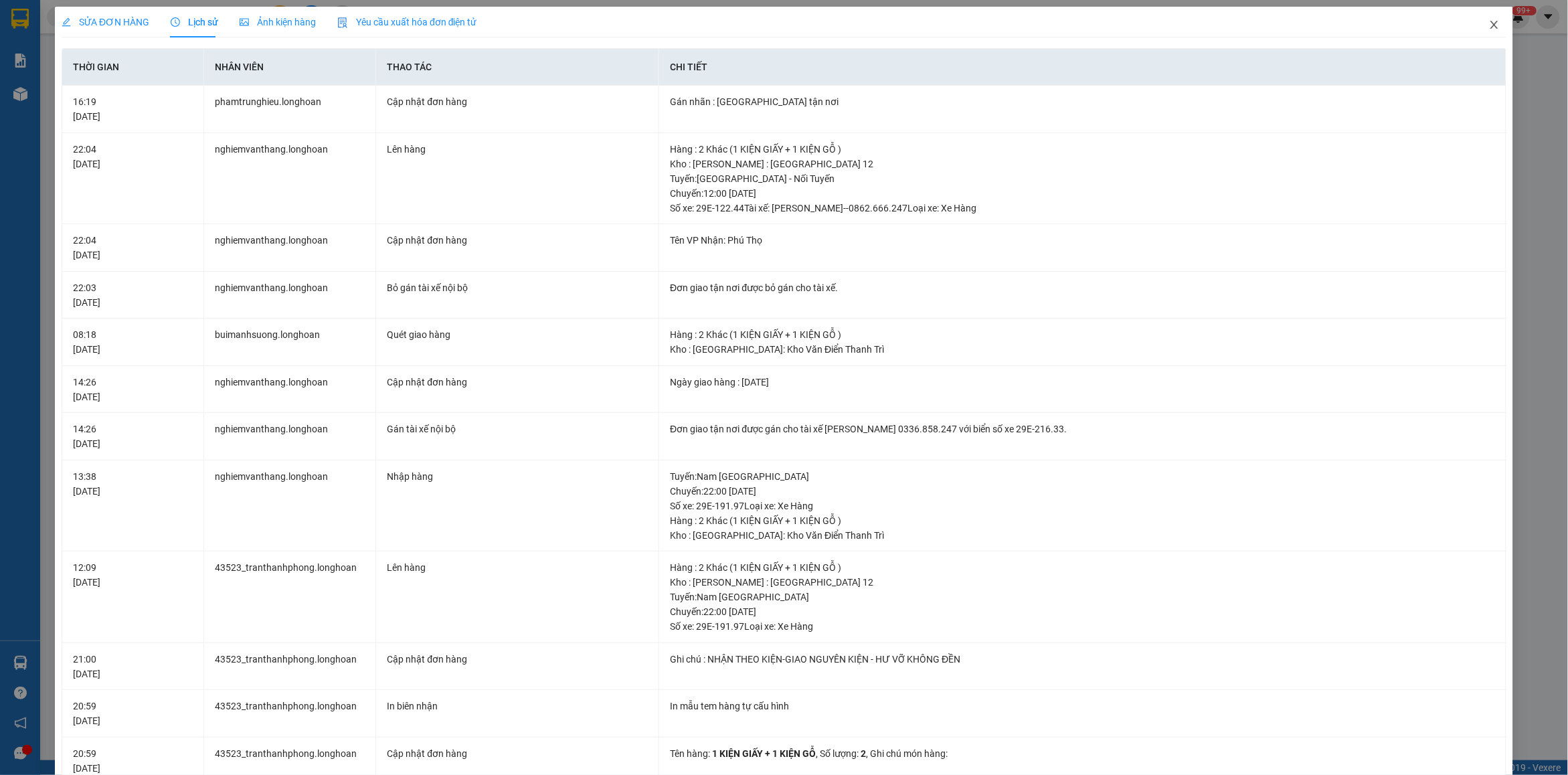
click at [1476, 28] on span "Close" at bounding box center [1494, 24] width 37 height 37
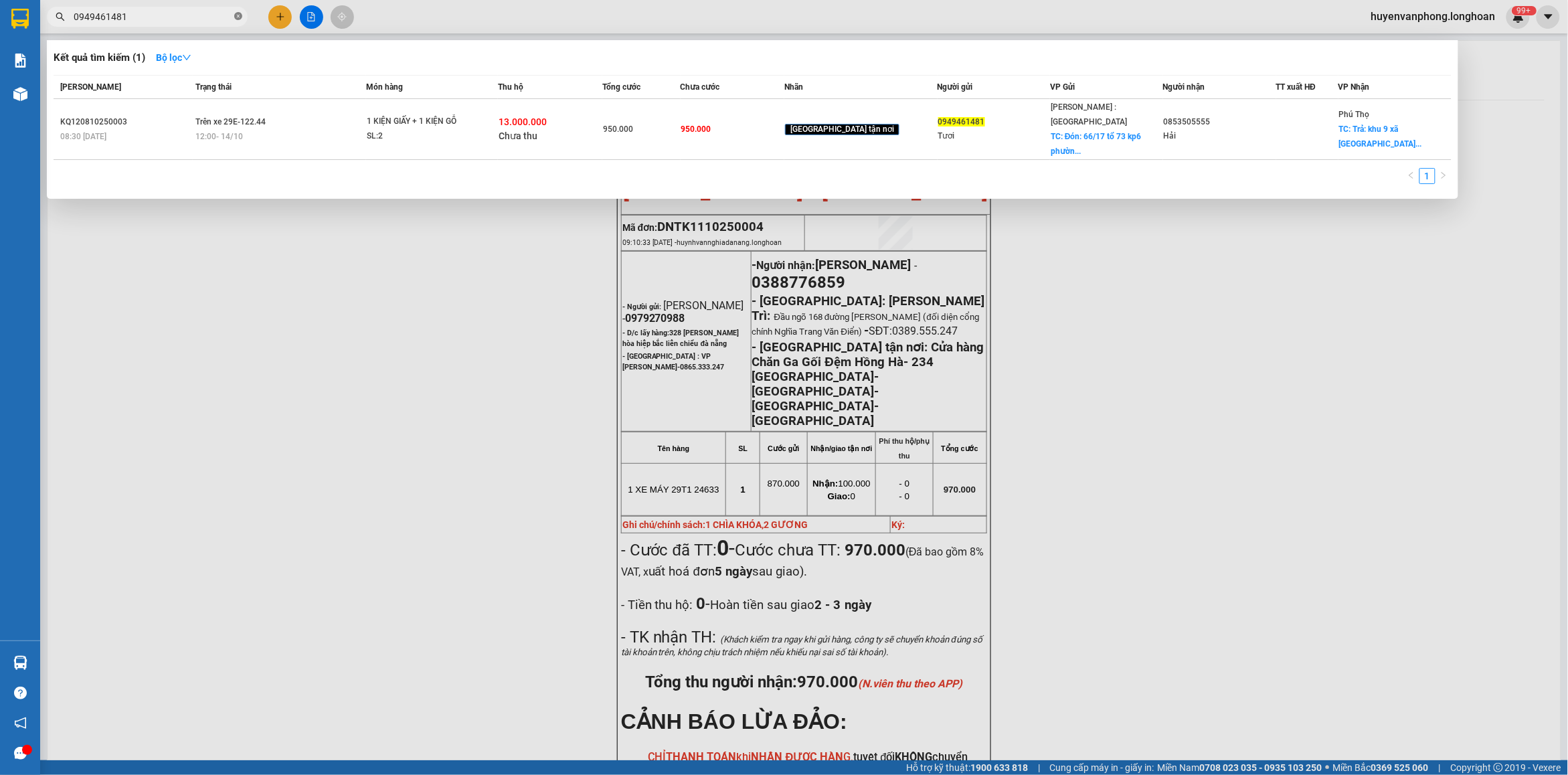
click at [241, 14] on icon "close-circle" at bounding box center [238, 15] width 8 height 8
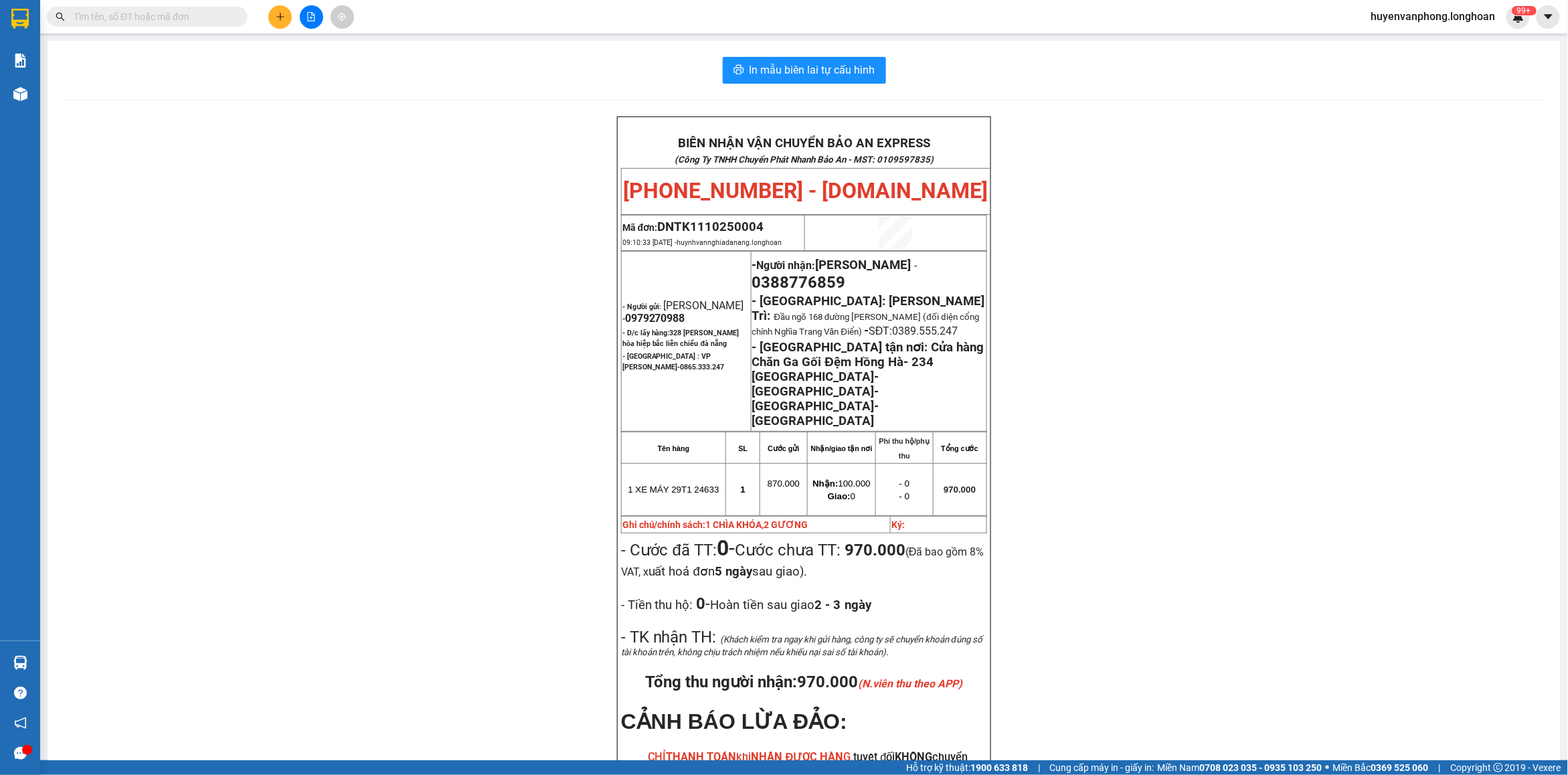
click at [193, 14] on input "text" at bounding box center [152, 16] width 158 height 14
paste input "KQ121010250007"
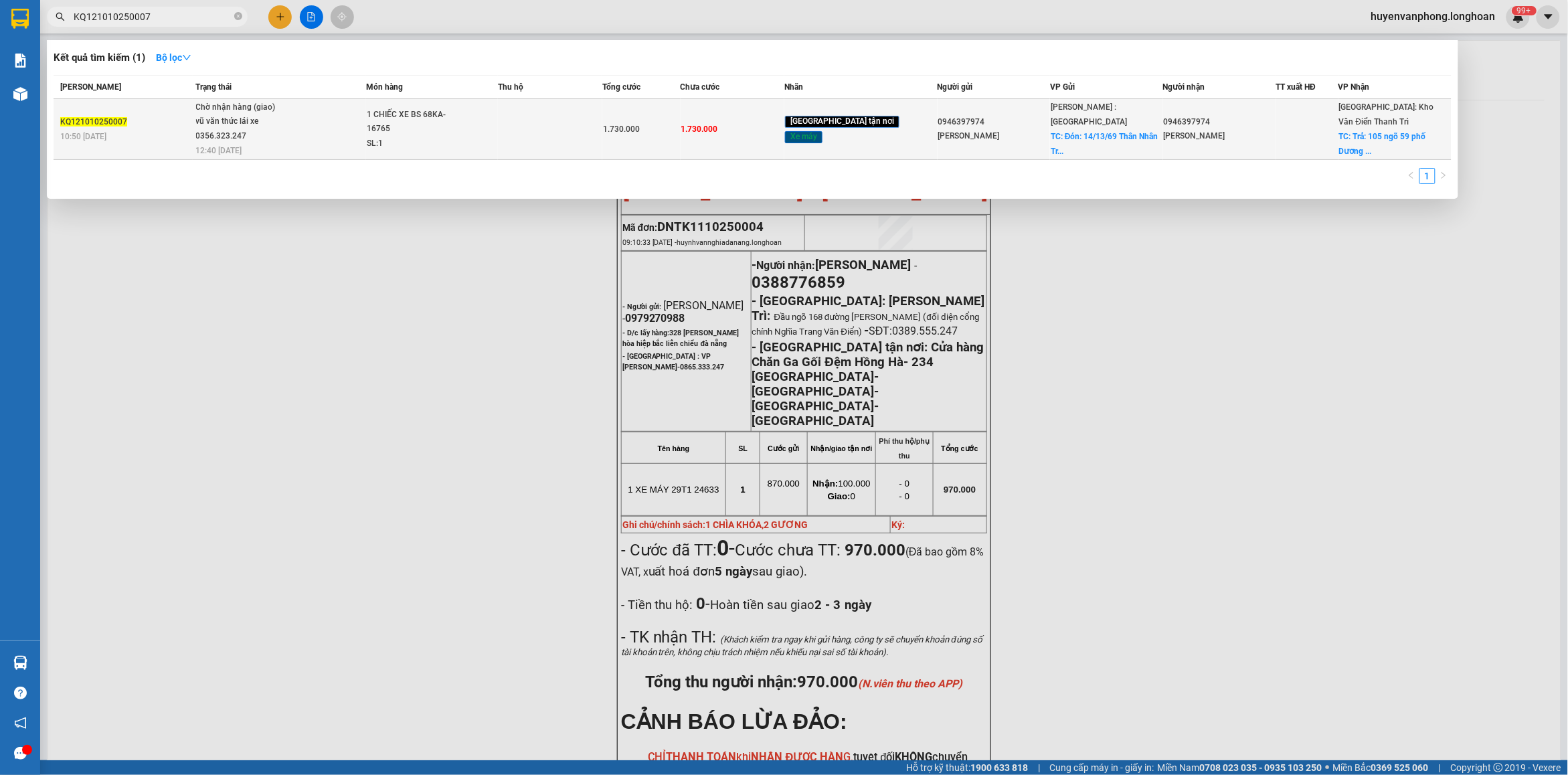
type input "KQ121010250007"
click at [333, 132] on span "Chờ nhận hàng (giao) vũ văn thức lái xe 0356.323.247 12:40 [DATE]" at bounding box center [281, 128] width 169 height 55
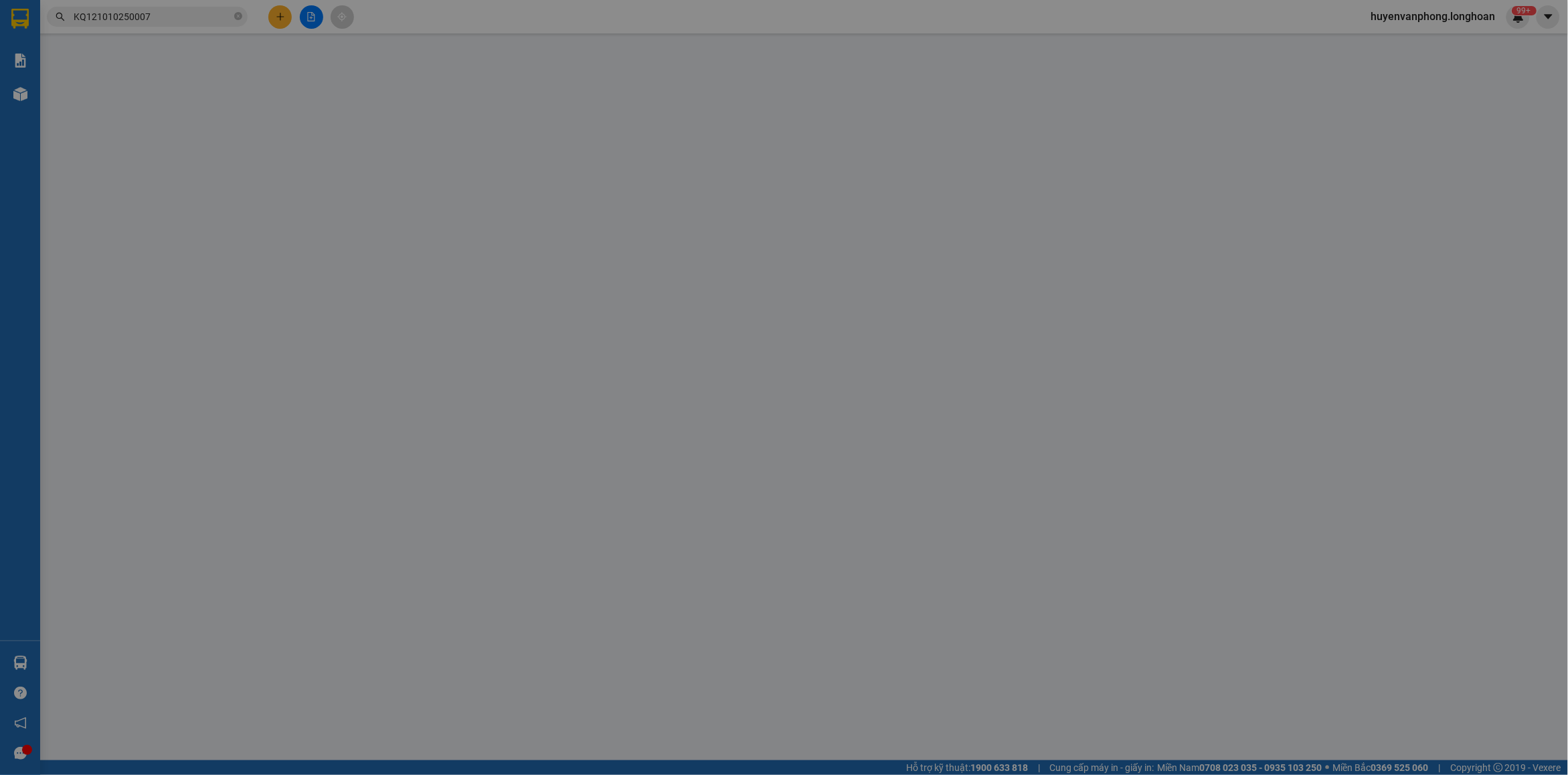
type input "0946397974"
type input "[PERSON_NAME]"
checkbox input "true"
type input "Đón: 14/13/69 [GEOGRAPHIC_DATA], [GEOGRAPHIC_DATA], [GEOGRAPHIC_DATA]"
type input "0946397974"
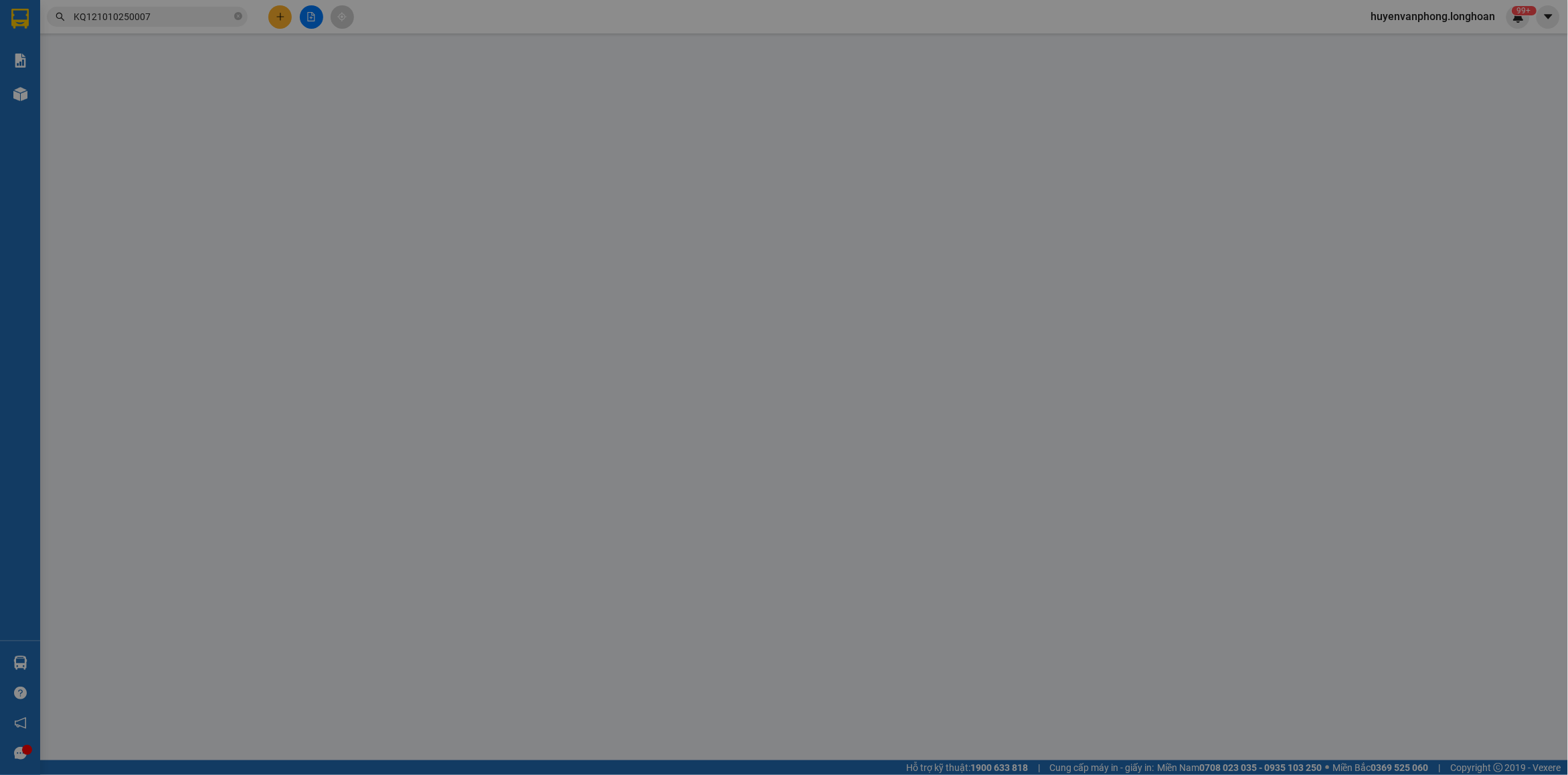
type input "[PERSON_NAME]"
checkbox input "true"
type input "Trả: 105 ngõ 59 phố [GEOGRAPHIC_DATA], [GEOGRAPHIC_DATA], [GEOGRAPHIC_DATA], [G…"
type input "CÓ CHÌA KHÓA - KHÔNG CAVET"
type input "0"
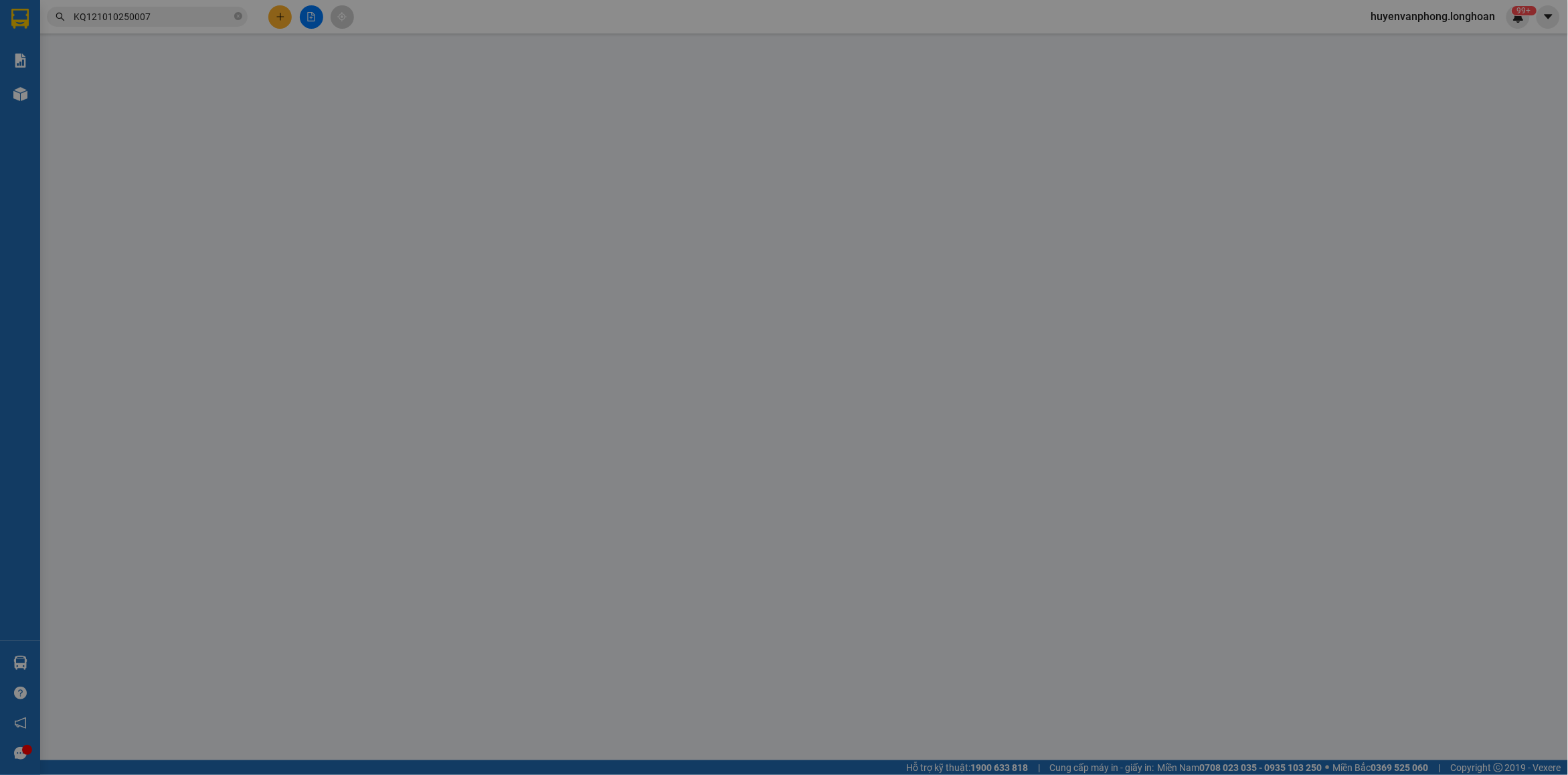
type input "1.730.000"
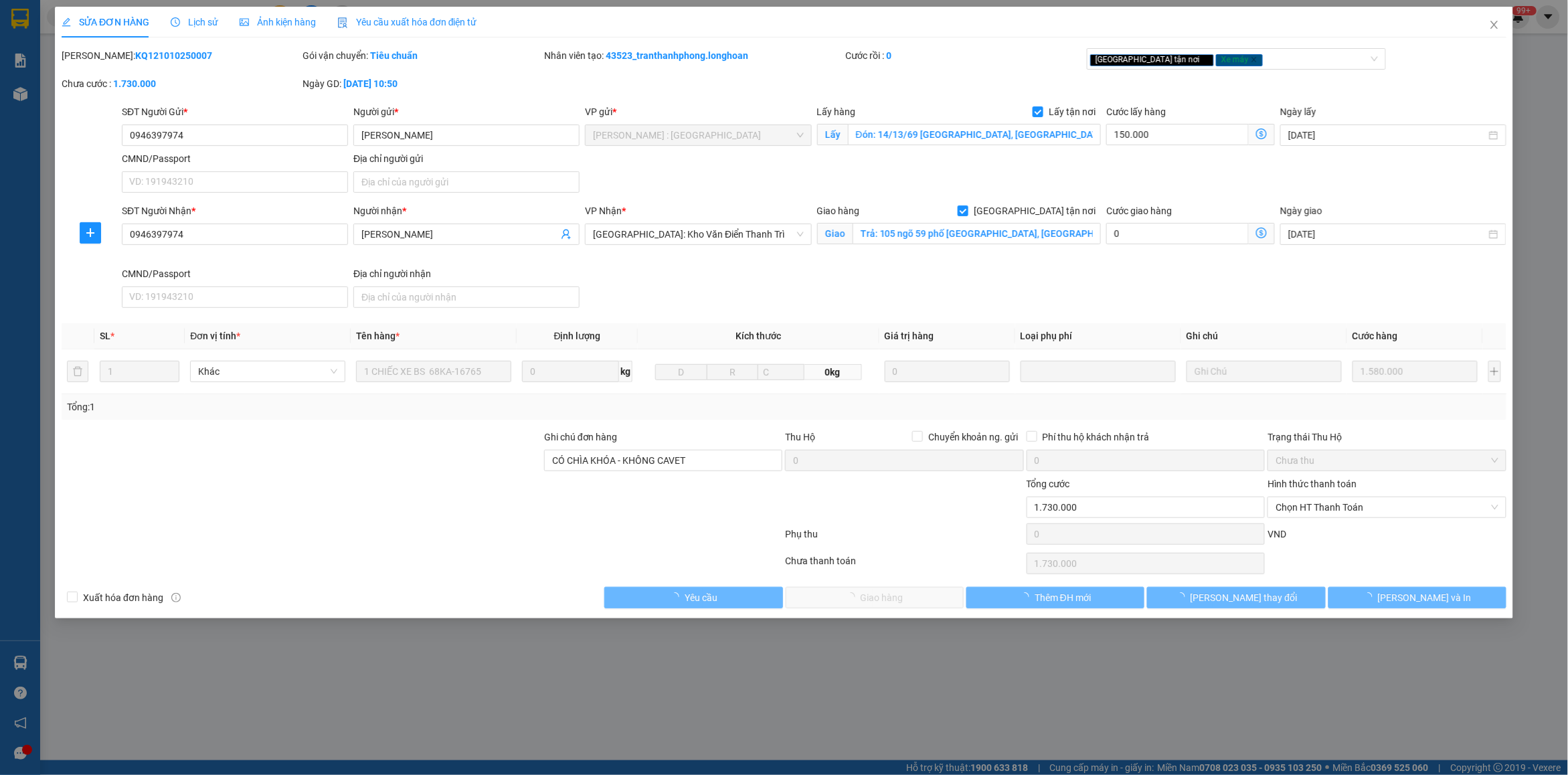
click at [195, 18] on span "Lịch sử" at bounding box center [194, 22] width 47 height 11
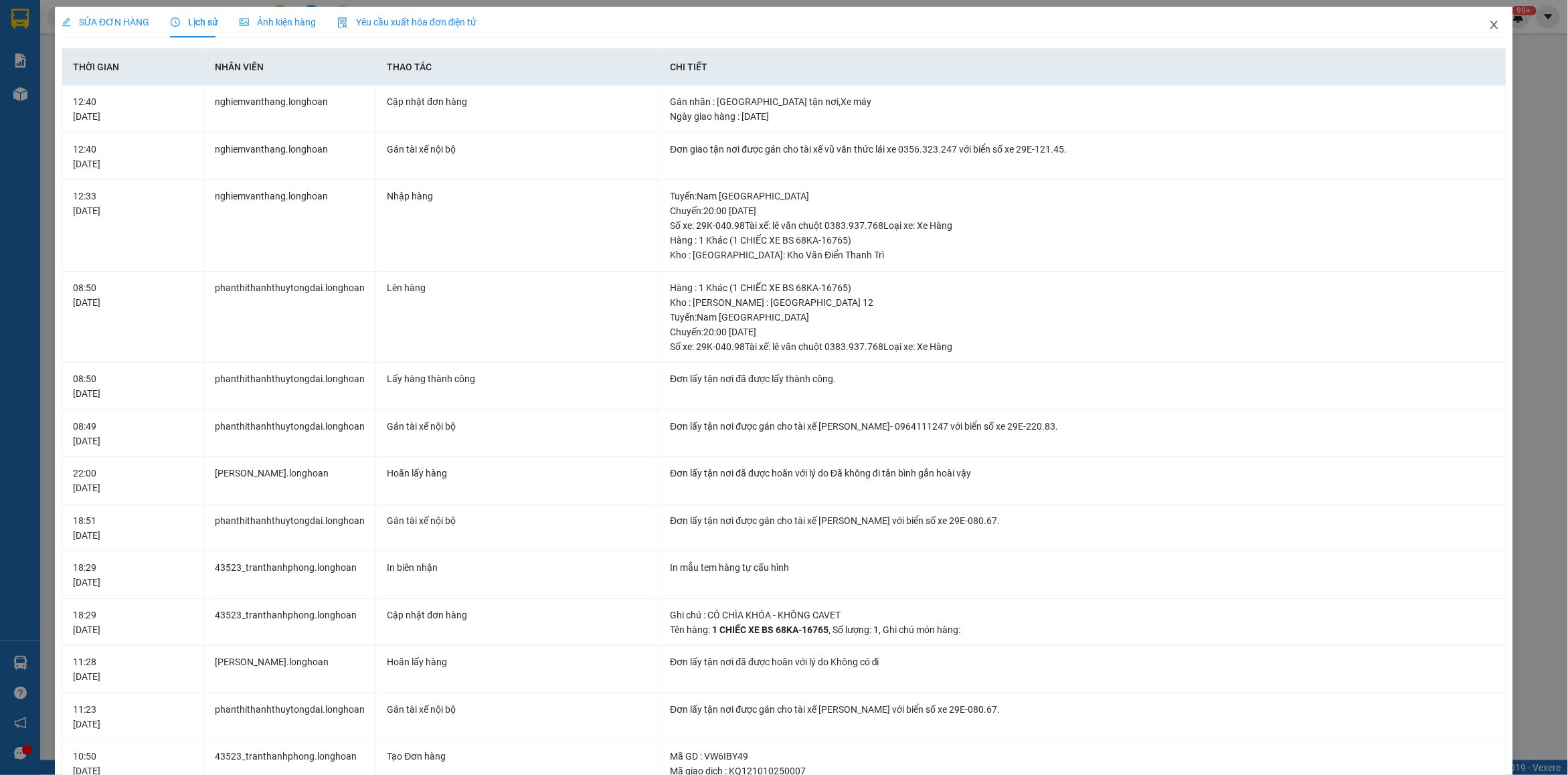
drag, startPoint x: 1480, startPoint y: 32, endPoint x: 1470, endPoint y: 33, distance: 10.0
click at [1476, 33] on span "Close" at bounding box center [1494, 24] width 37 height 37
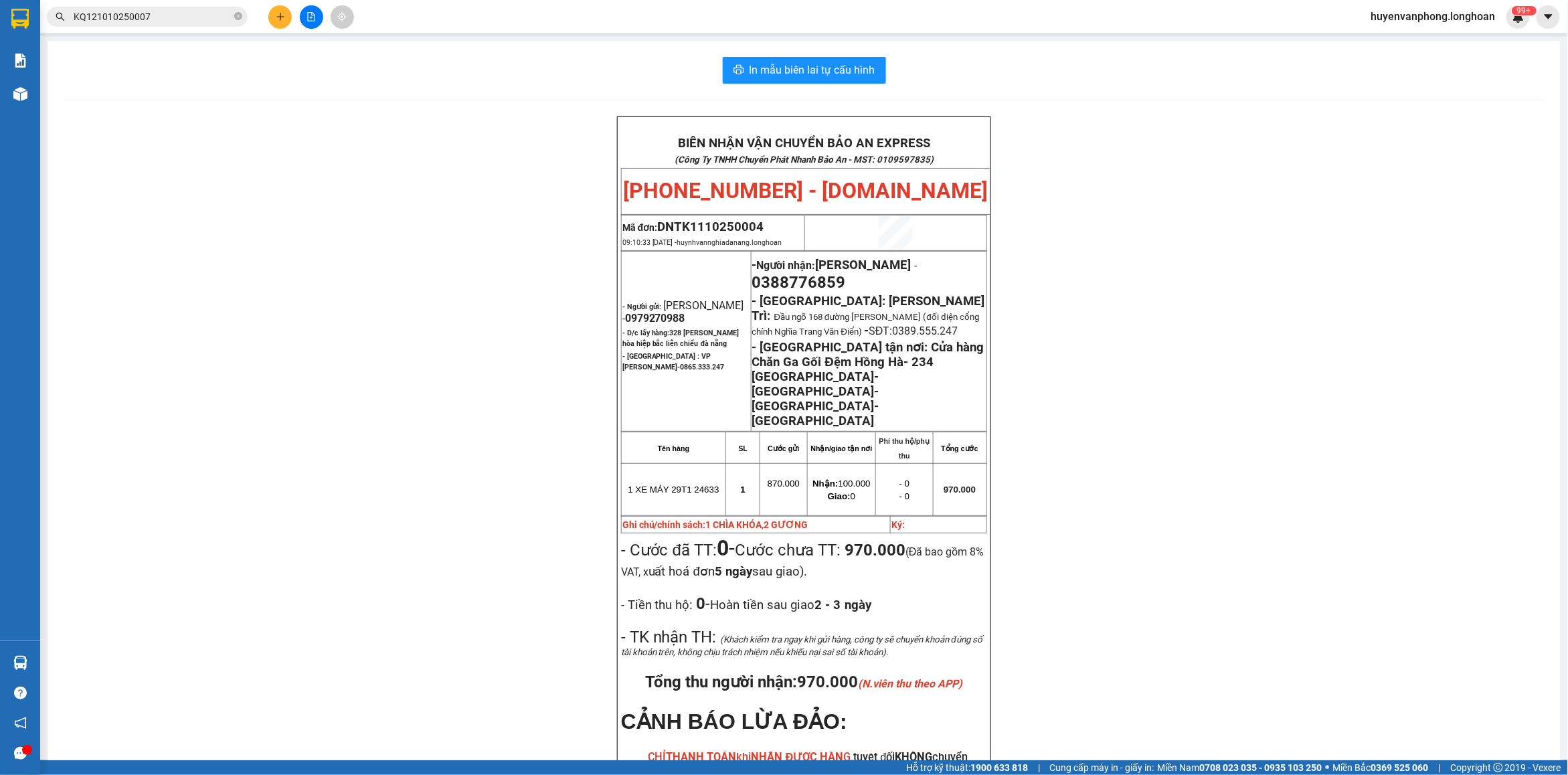
click at [239, 15] on icon "close-circle" at bounding box center [238, 15] width 8 height 8
click at [194, 16] on input "text" at bounding box center [152, 16] width 158 height 14
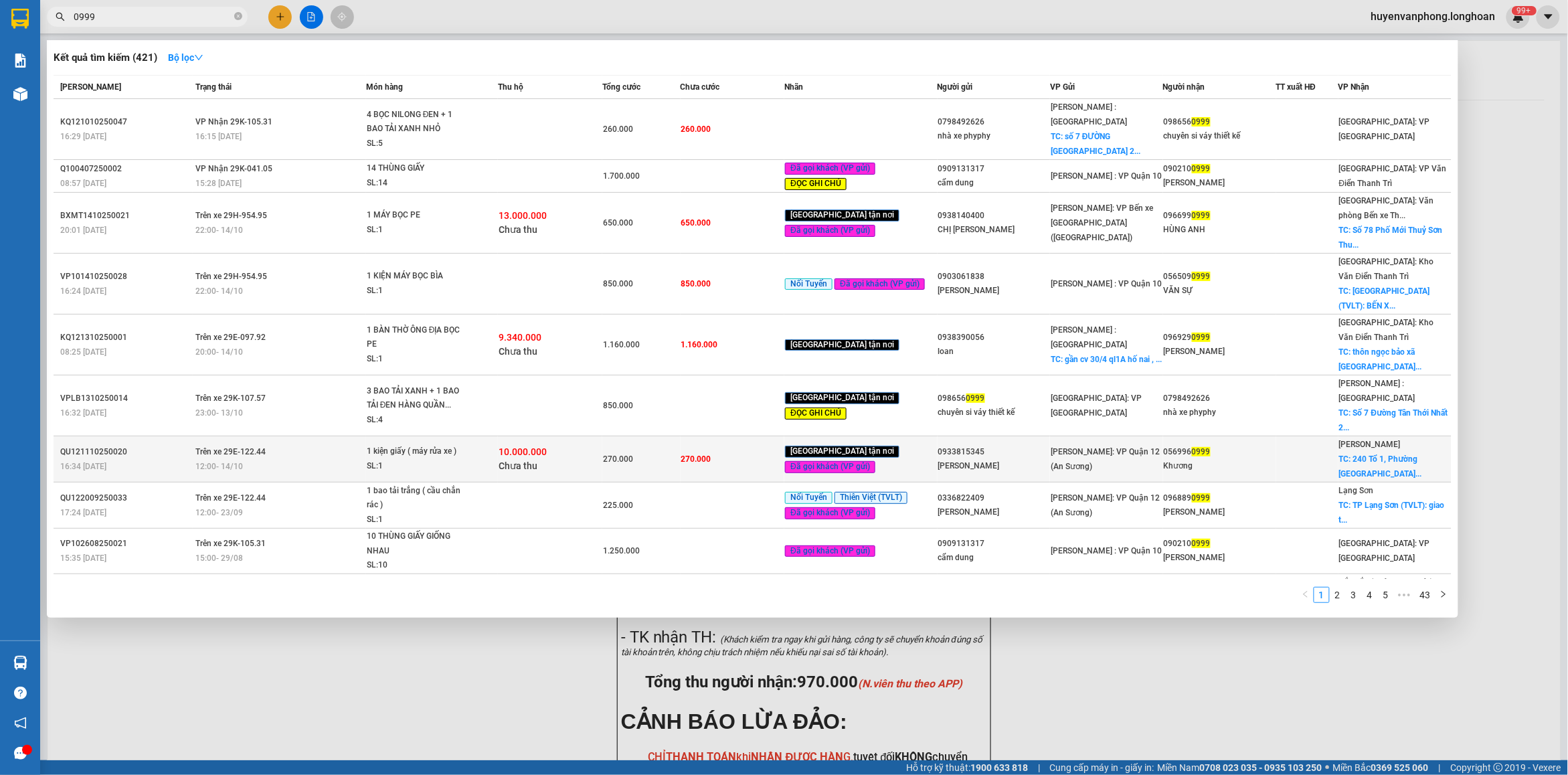
type input "0999"
click at [524, 446] on span "10.000.000" at bounding box center [522, 452] width 48 height 11
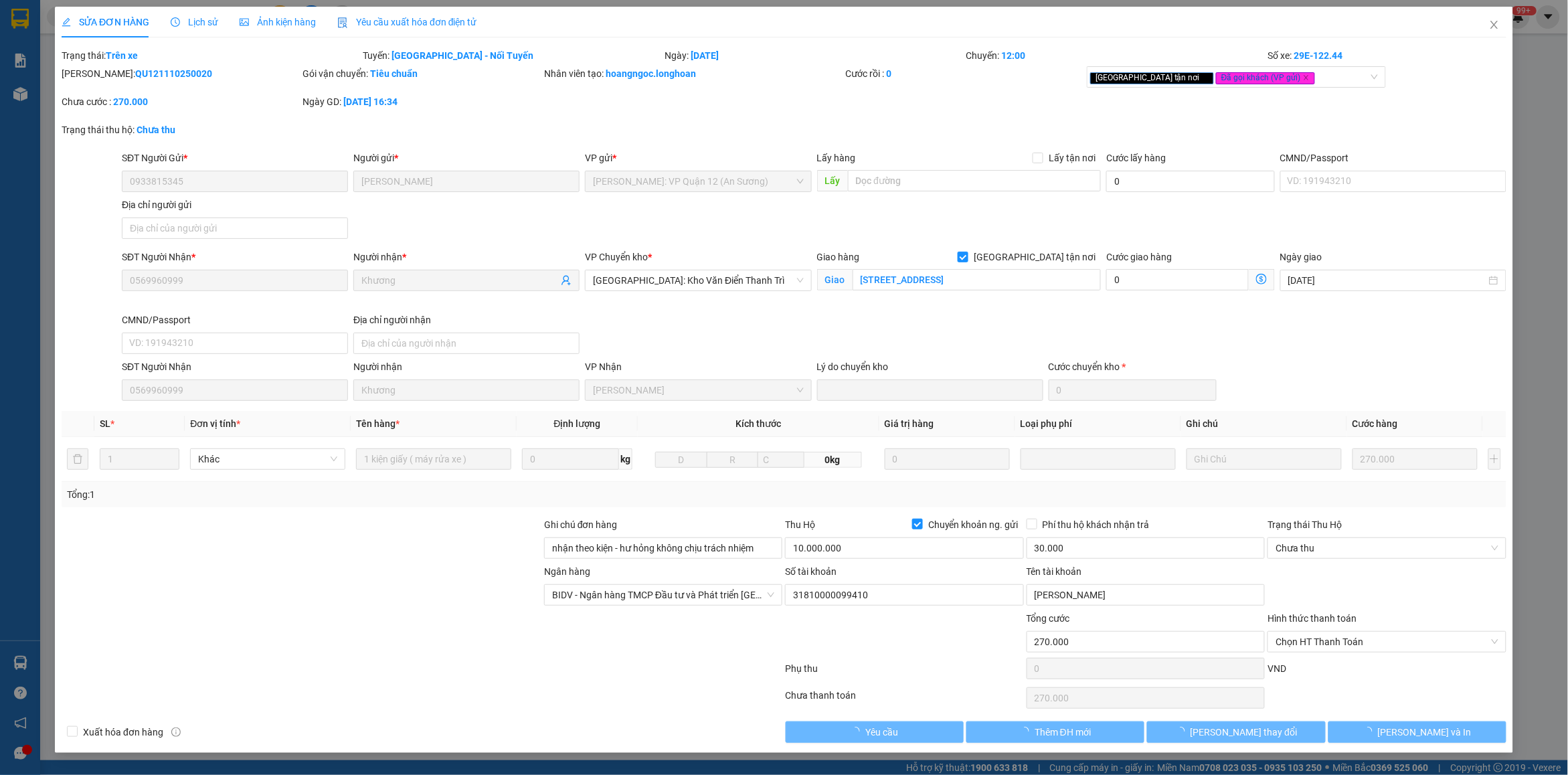
type input "0933815345"
type input "[PERSON_NAME]"
type input "0569960999"
type input "Khương"
checkbox input "true"
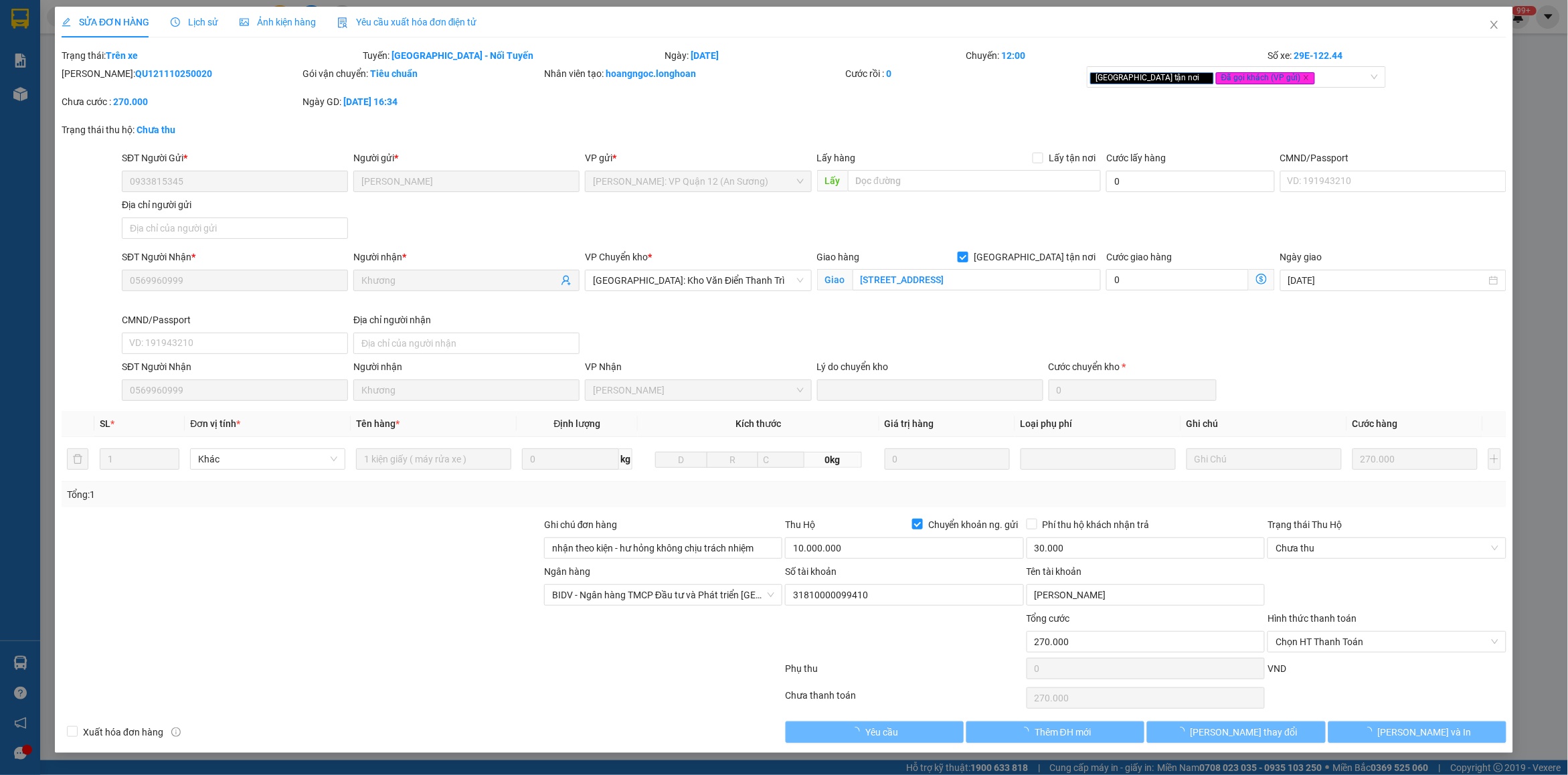
type input "[STREET_ADDRESS]"
type input "nhận theo kiện - hư hỏng không chịu trách nhiệm"
type input "270.000"
click at [189, 24] on span "Lịch sử" at bounding box center [194, 22] width 47 height 11
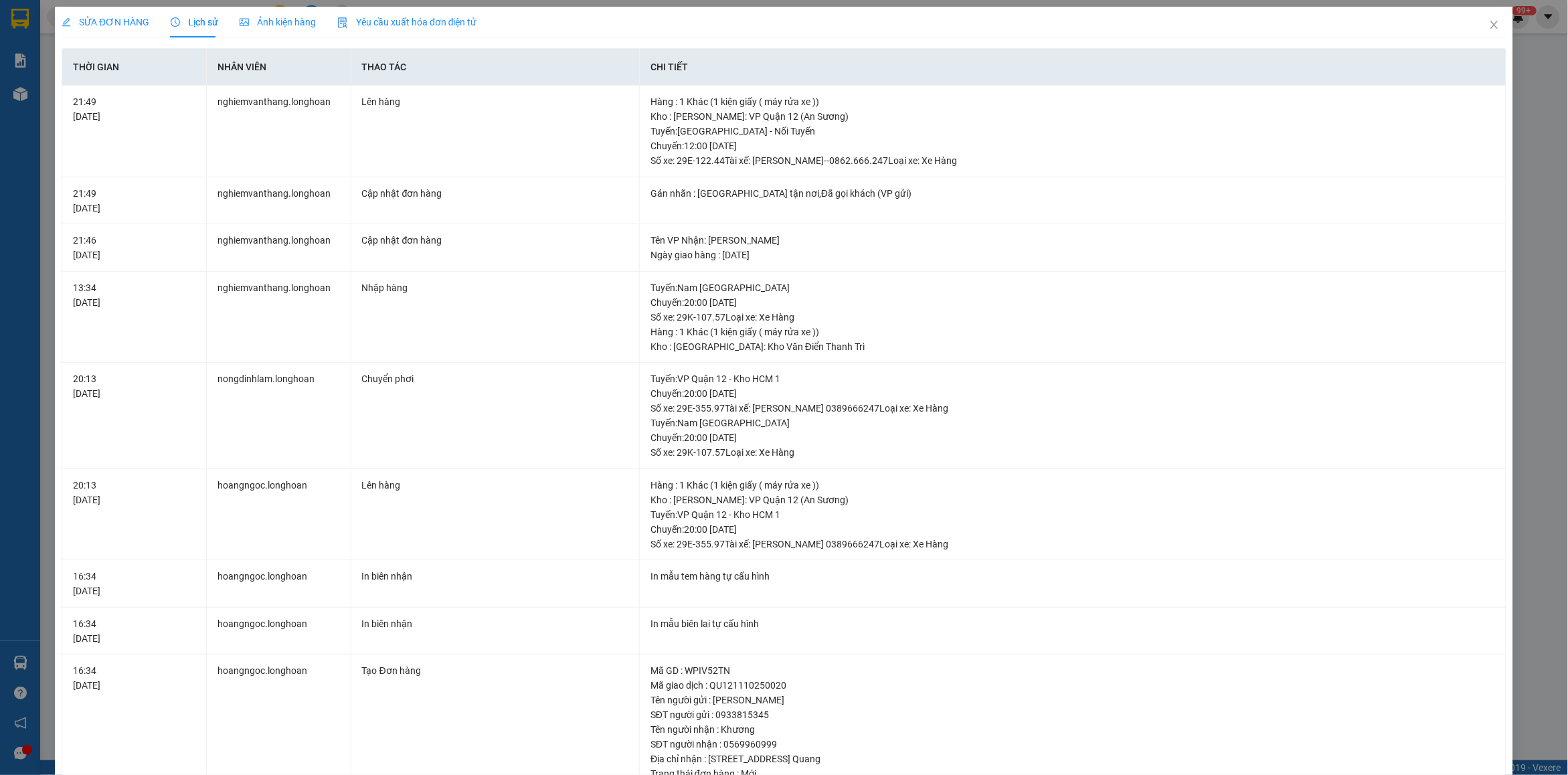
click at [85, 22] on span "SỬA ĐƠN HÀNG" at bounding box center [105, 22] width 88 height 11
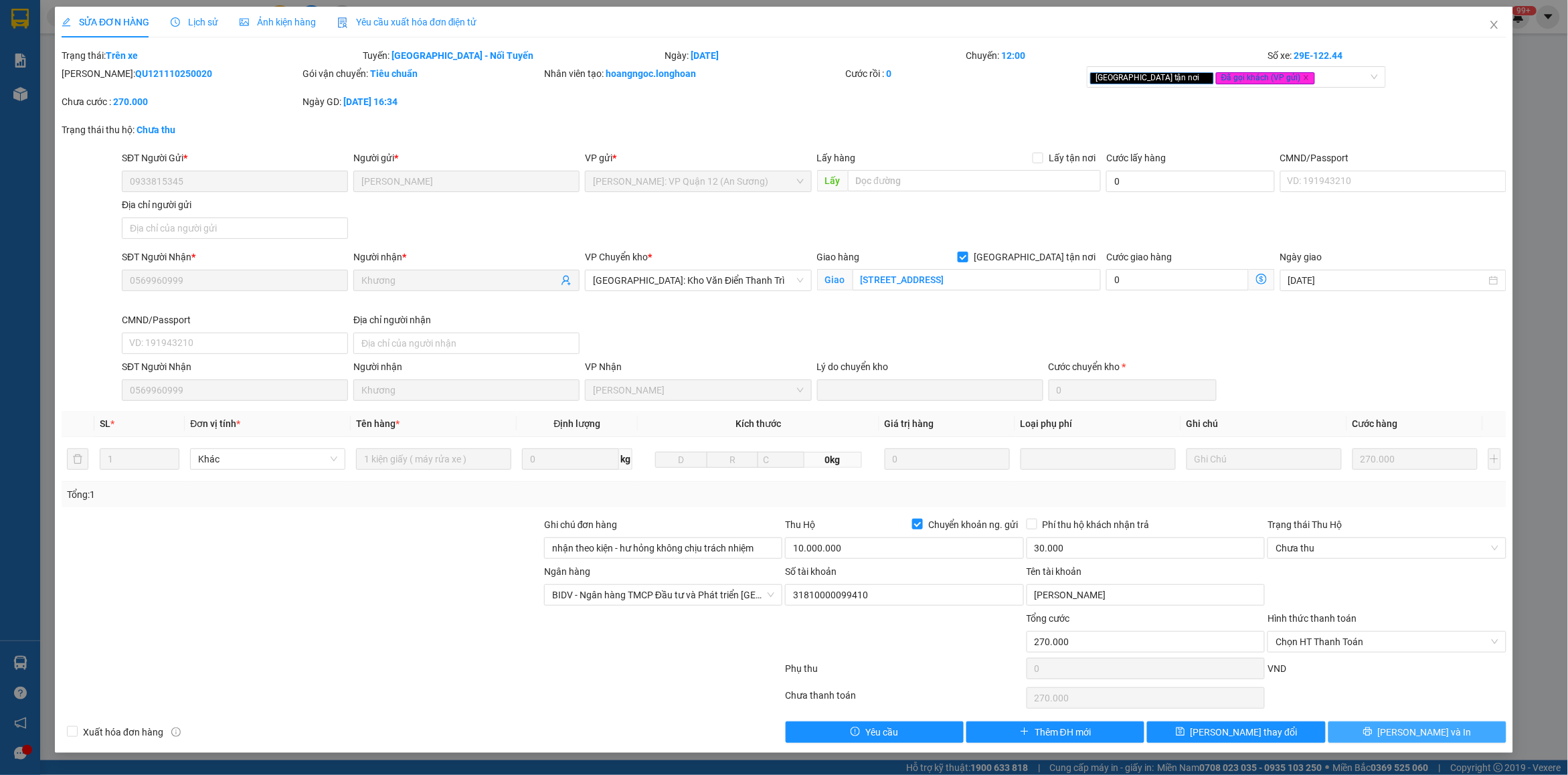
click at [1372, 732] on icon "printer" at bounding box center [1367, 732] width 9 height 9
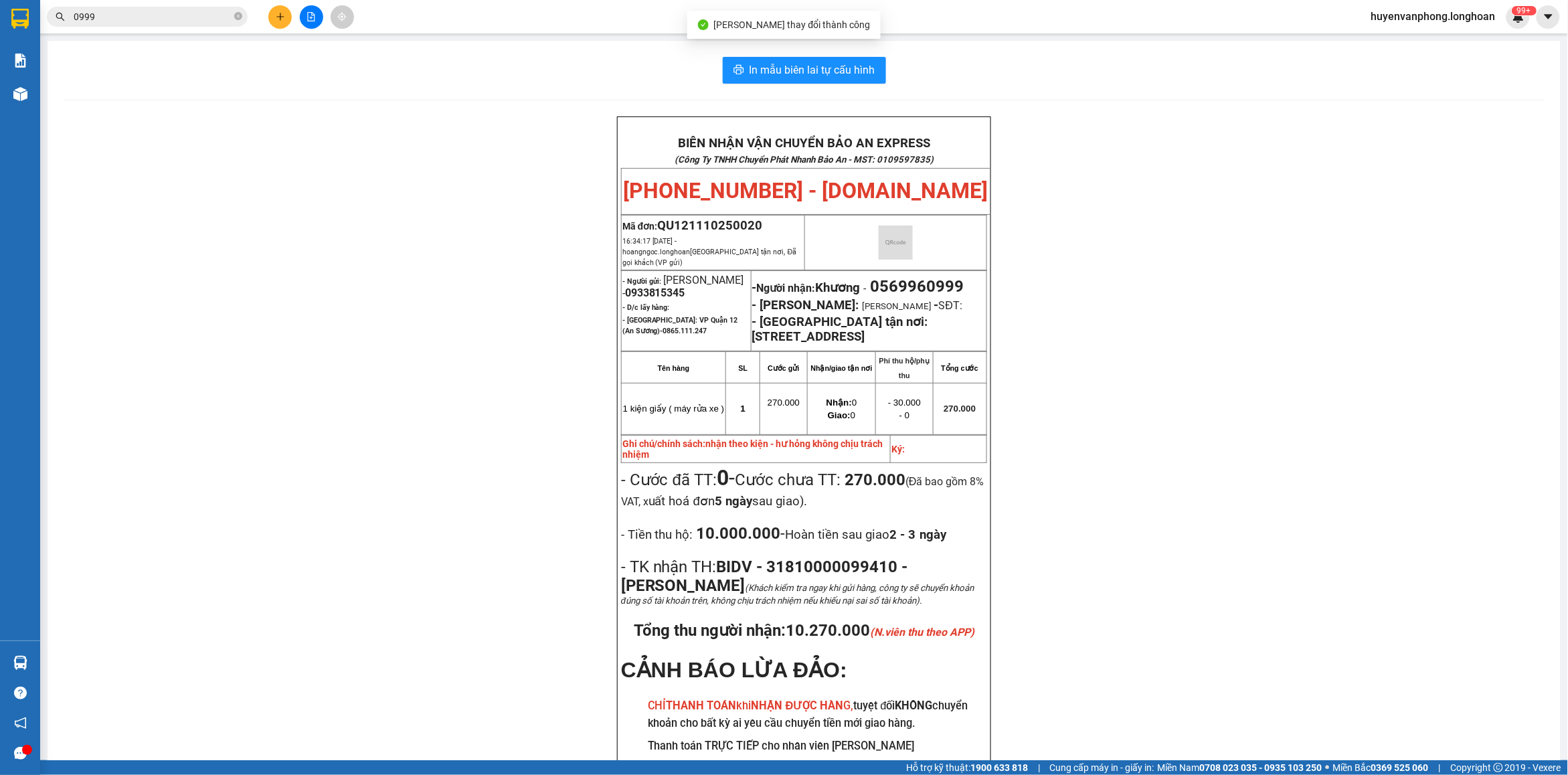
scroll to position [83, 0]
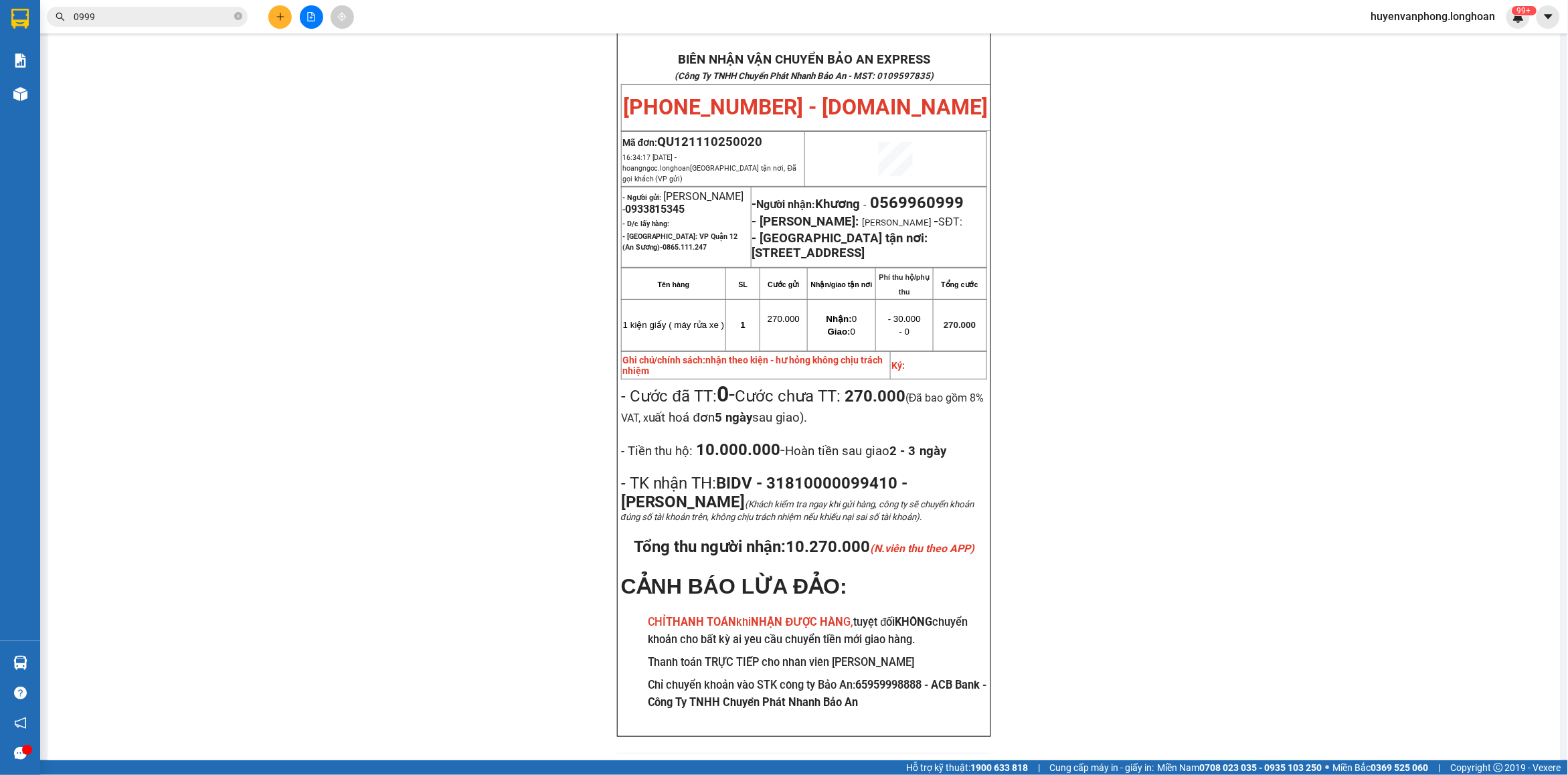
click at [195, 14] on input "0999" at bounding box center [152, 16] width 158 height 14
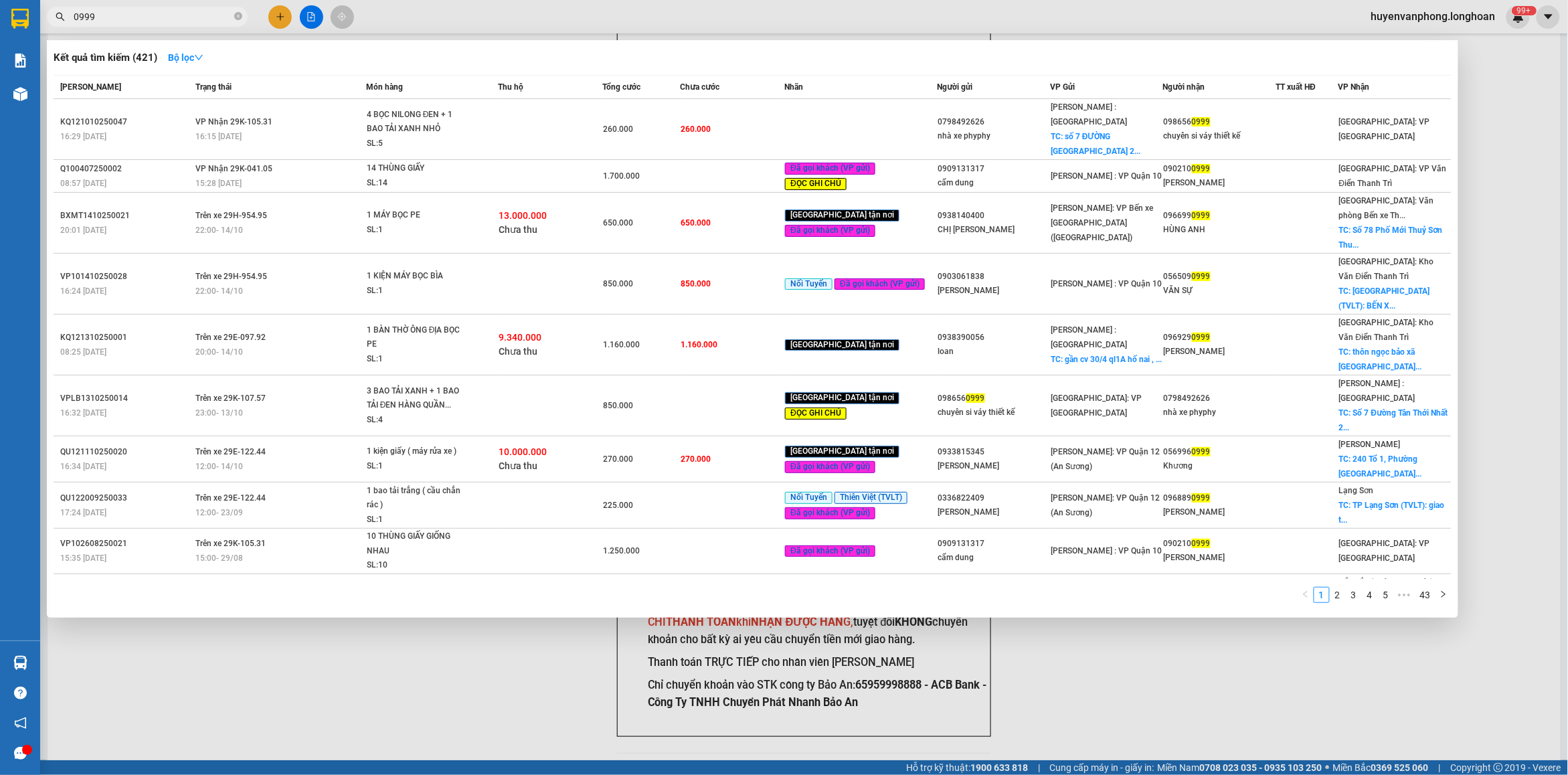
click at [195, 14] on input "0999" at bounding box center [152, 16] width 158 height 14
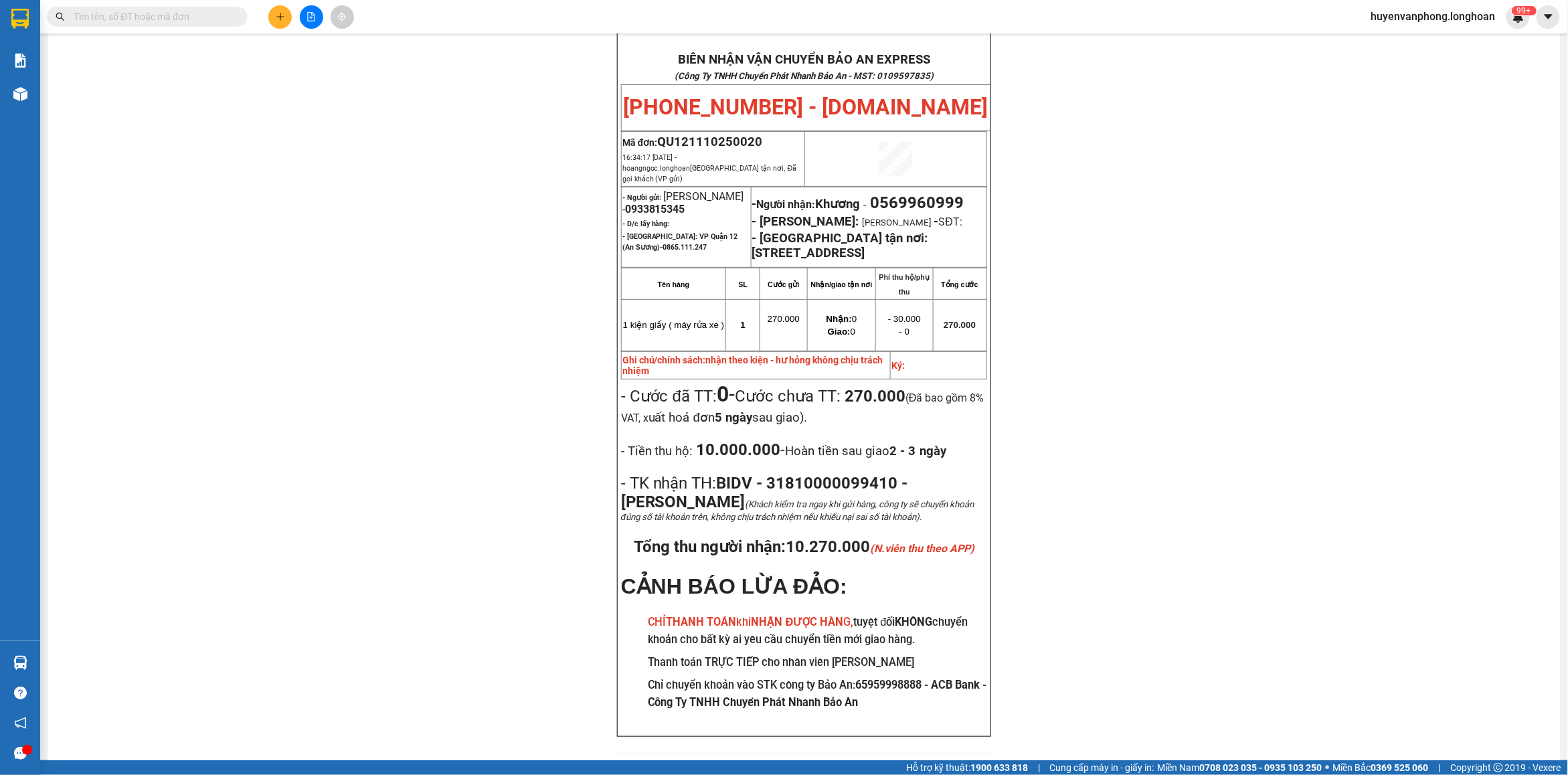
paste input "0989482895"
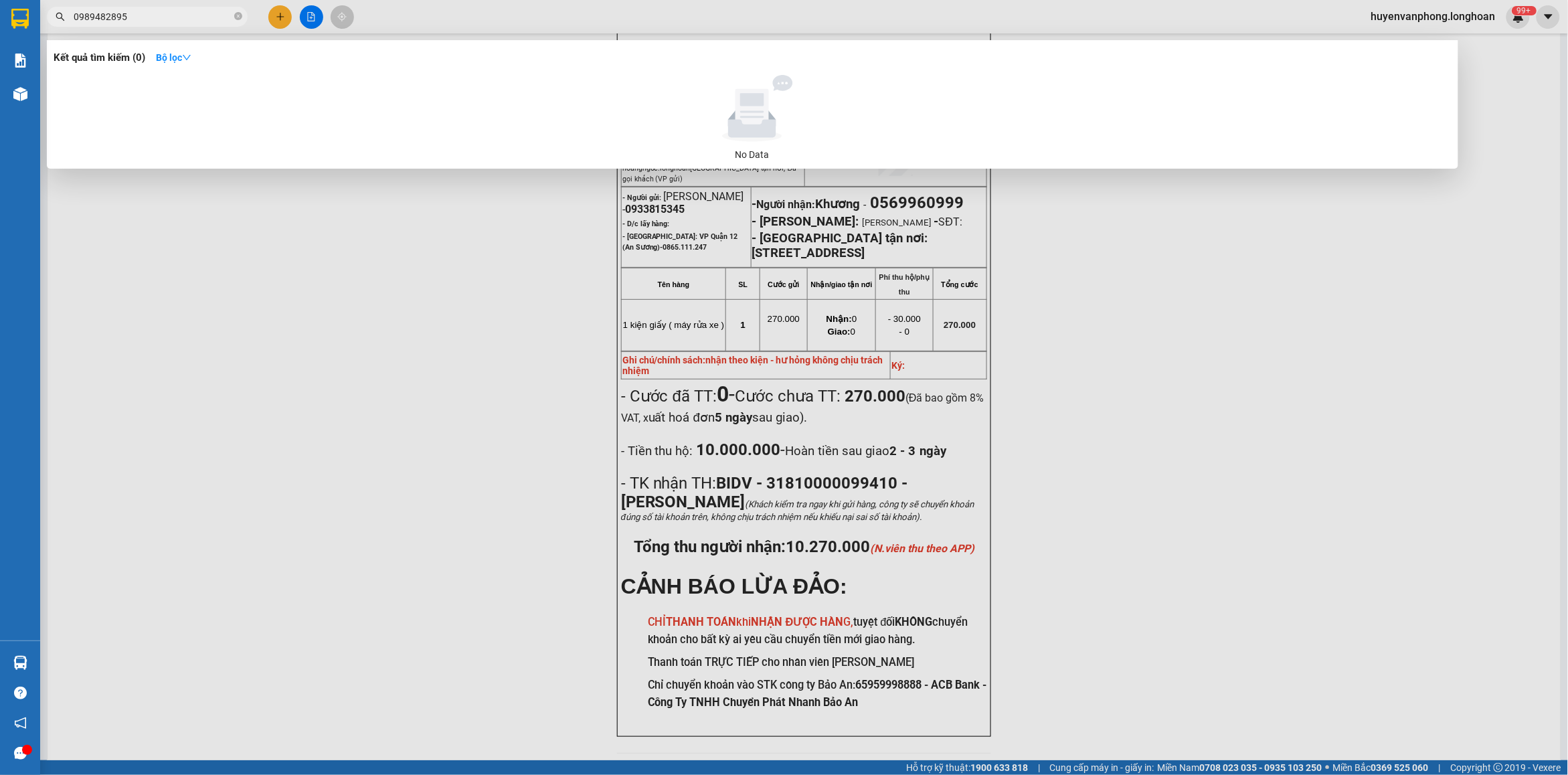
type input "0989482895"
click at [239, 14] on icon "close-circle" at bounding box center [238, 15] width 8 height 8
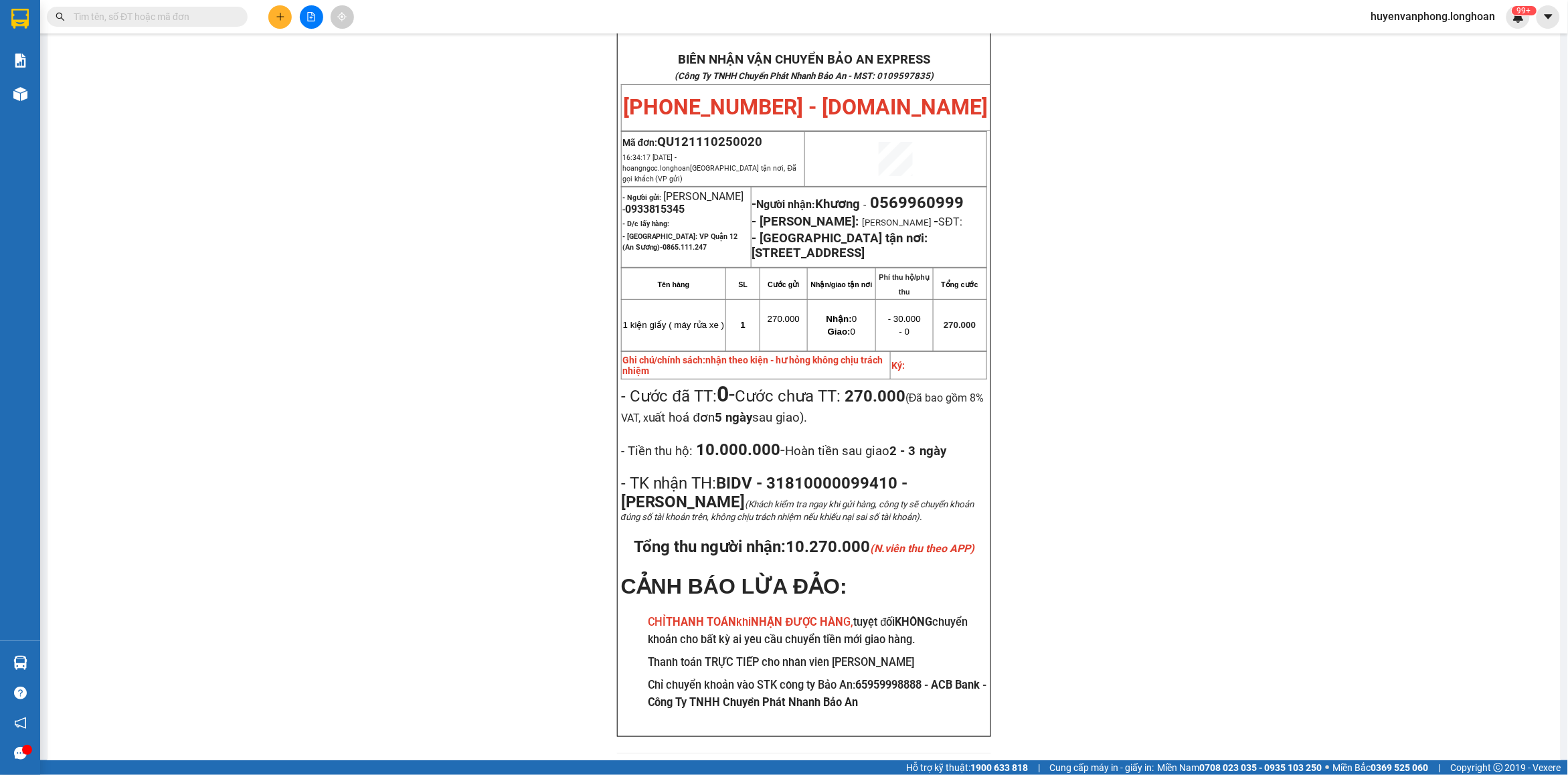
click at [194, 14] on input "text" at bounding box center [152, 16] width 158 height 14
click at [170, 12] on input "text" at bounding box center [152, 16] width 158 height 14
paste input "0978475689"
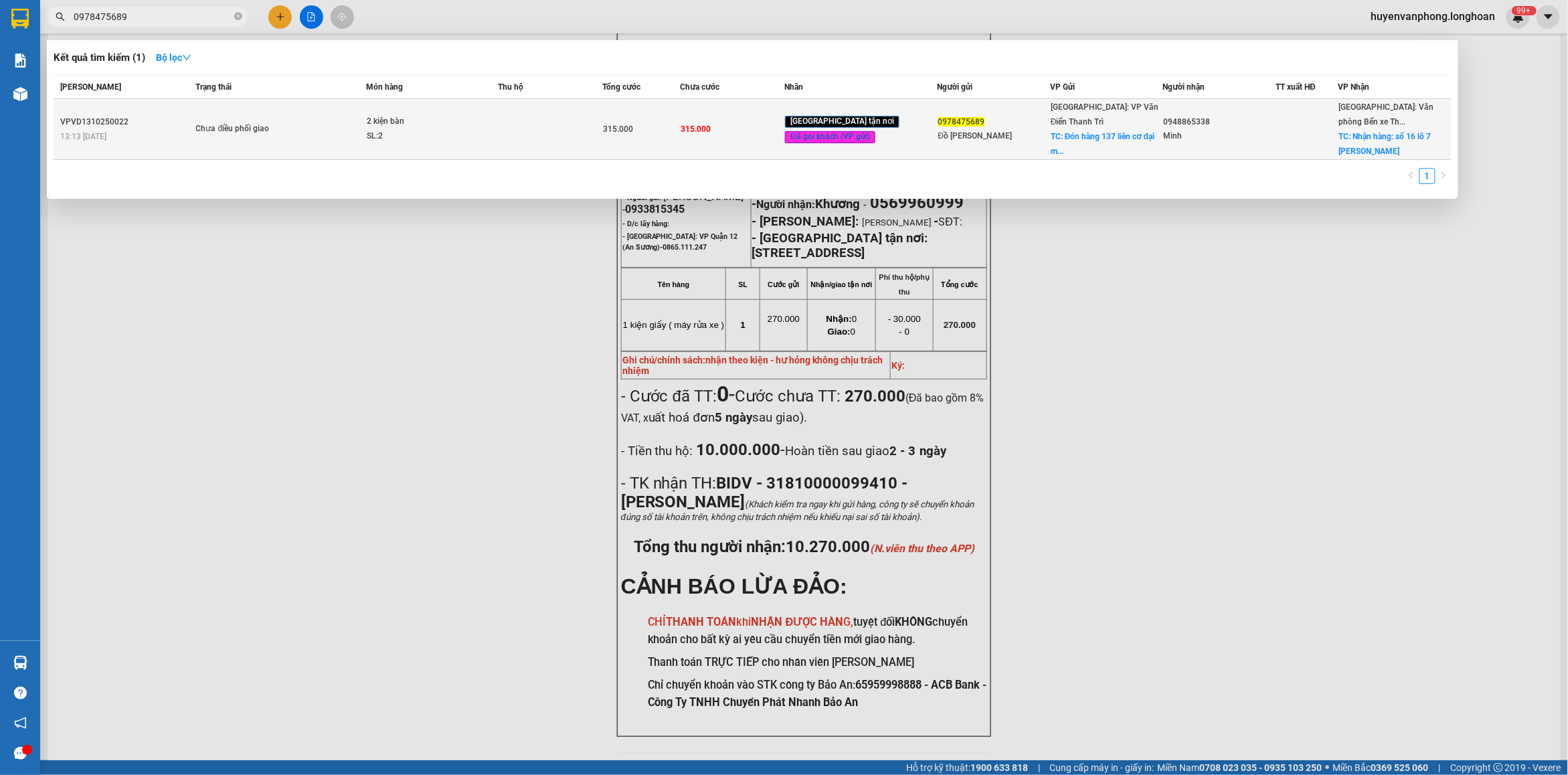
type input "0978475689"
click at [425, 120] on div "2 kiện bàn" at bounding box center [416, 121] width 100 height 14
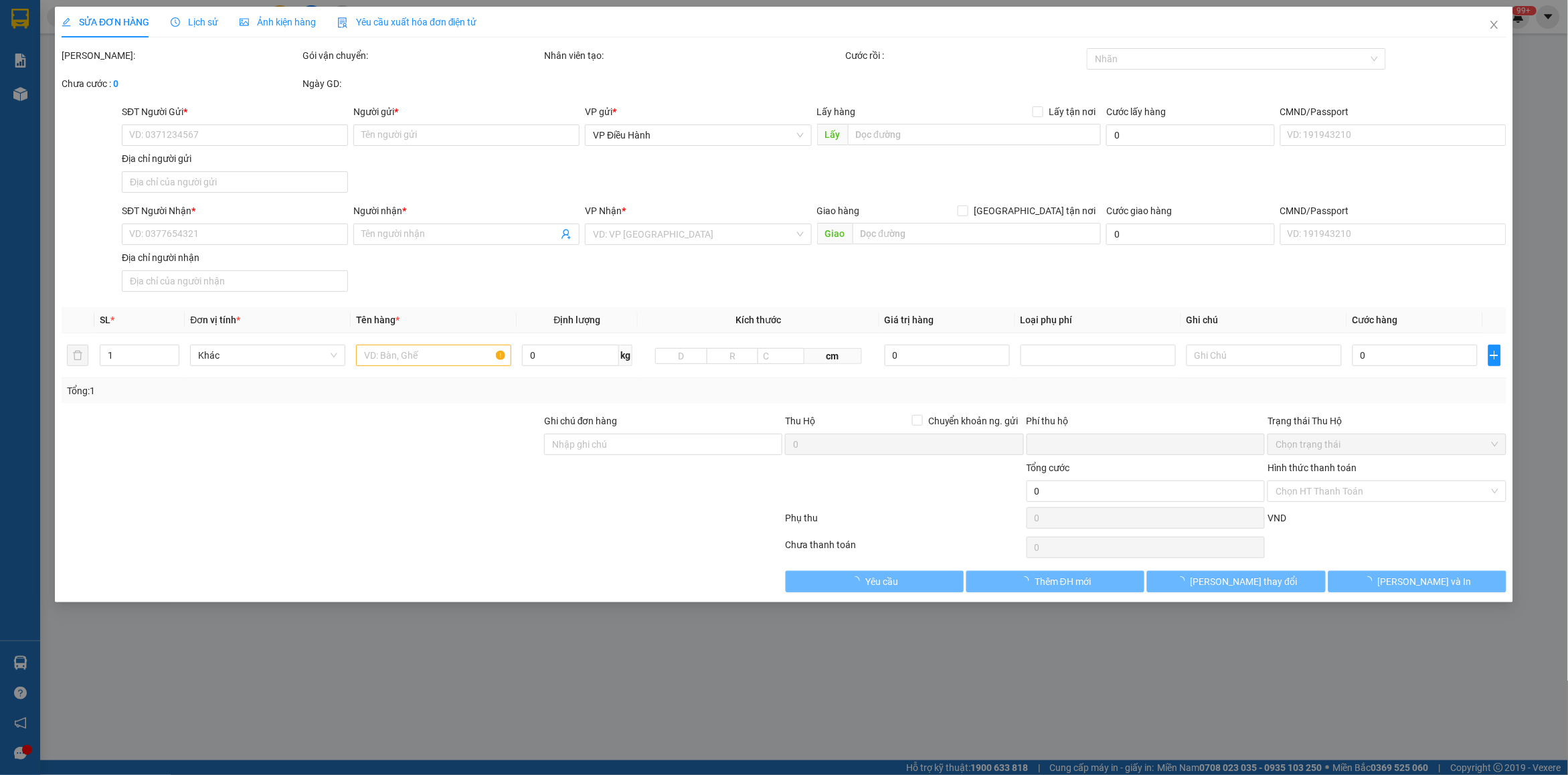
click at [196, 17] on span "Lịch sử" at bounding box center [194, 22] width 47 height 11
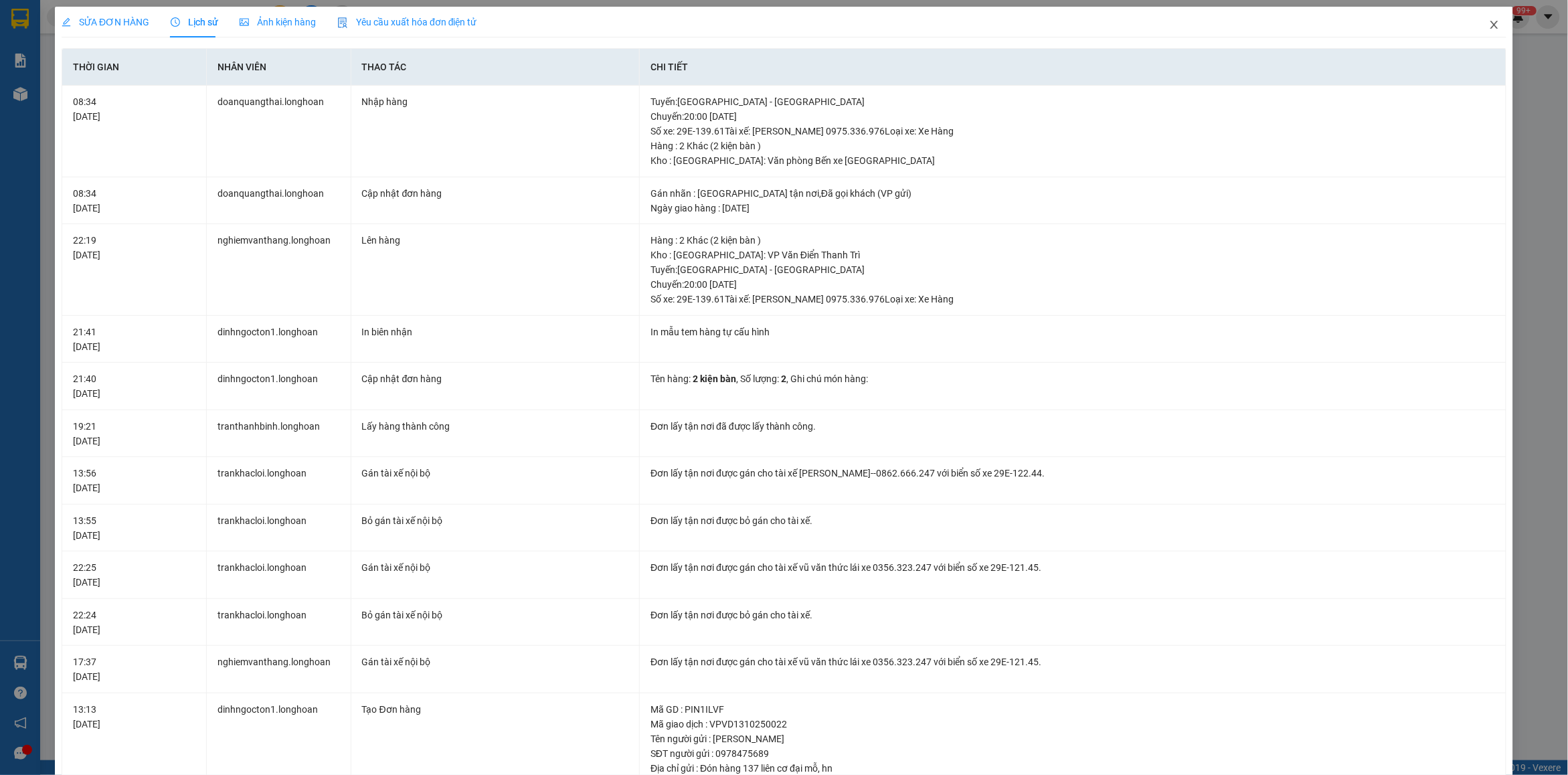
click at [1488, 25] on icon "close" at bounding box center [1494, 24] width 11 height 11
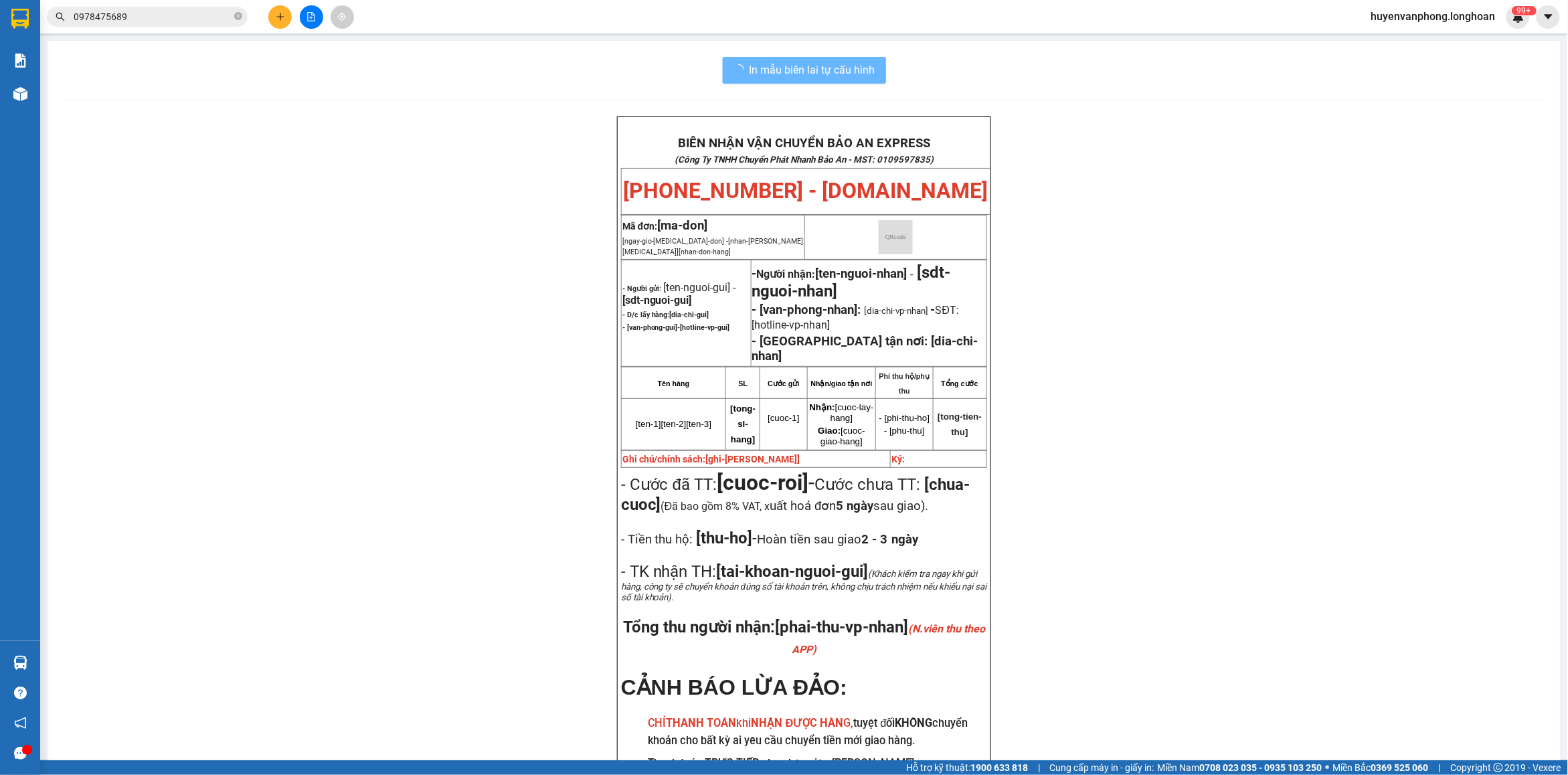
click at [237, 17] on icon "close-circle" at bounding box center [238, 15] width 8 height 8
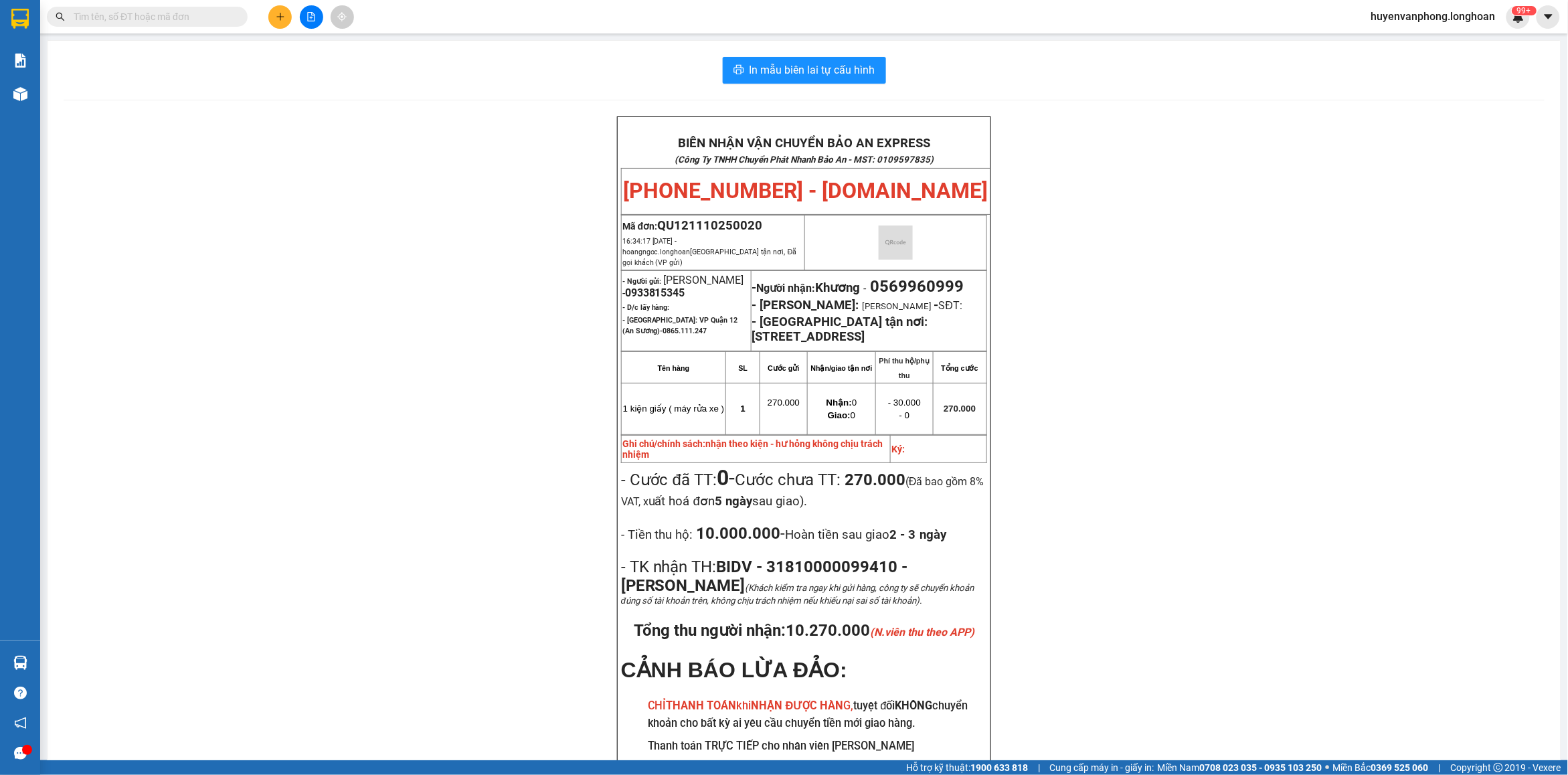
click at [184, 17] on input "text" at bounding box center [152, 16] width 158 height 14
paste input "0924.717.887"
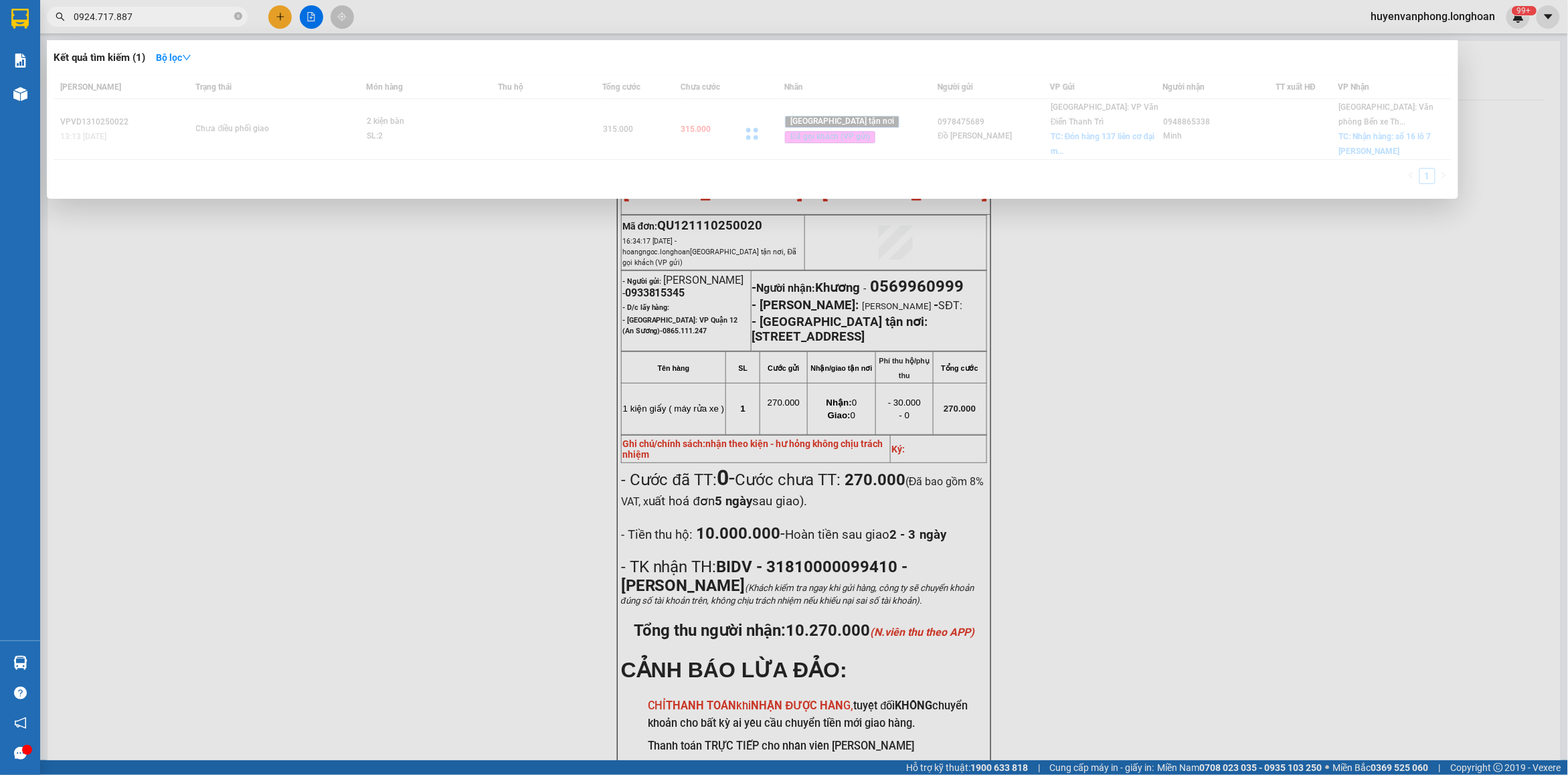
click at [94, 15] on input "0924.717.887" at bounding box center [152, 16] width 158 height 14
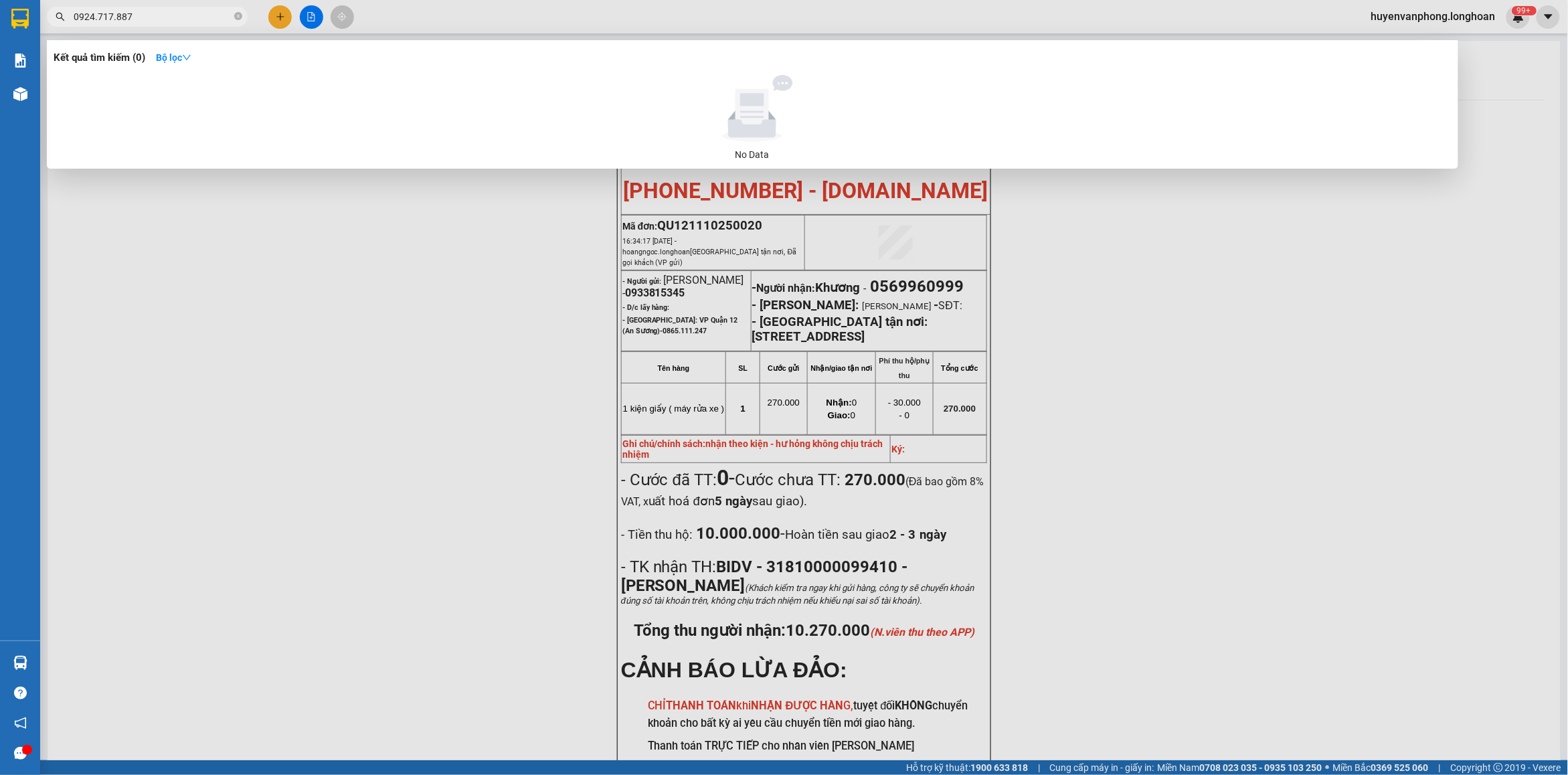
click at [96, 17] on input "0924.717.887" at bounding box center [152, 16] width 158 height 14
click at [111, 15] on input "0924717.887" at bounding box center [152, 16] width 158 height 14
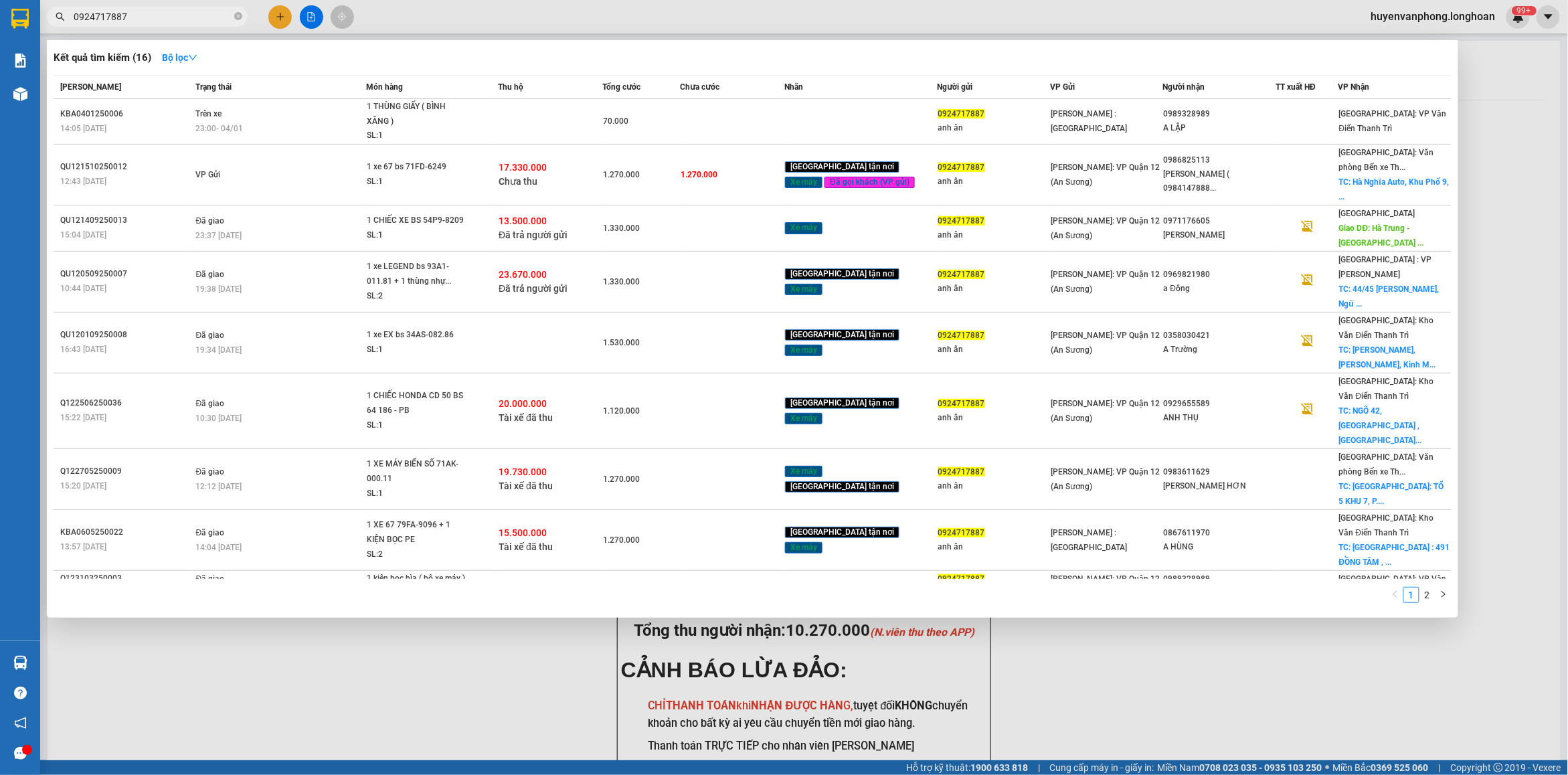
type input "0924717887"
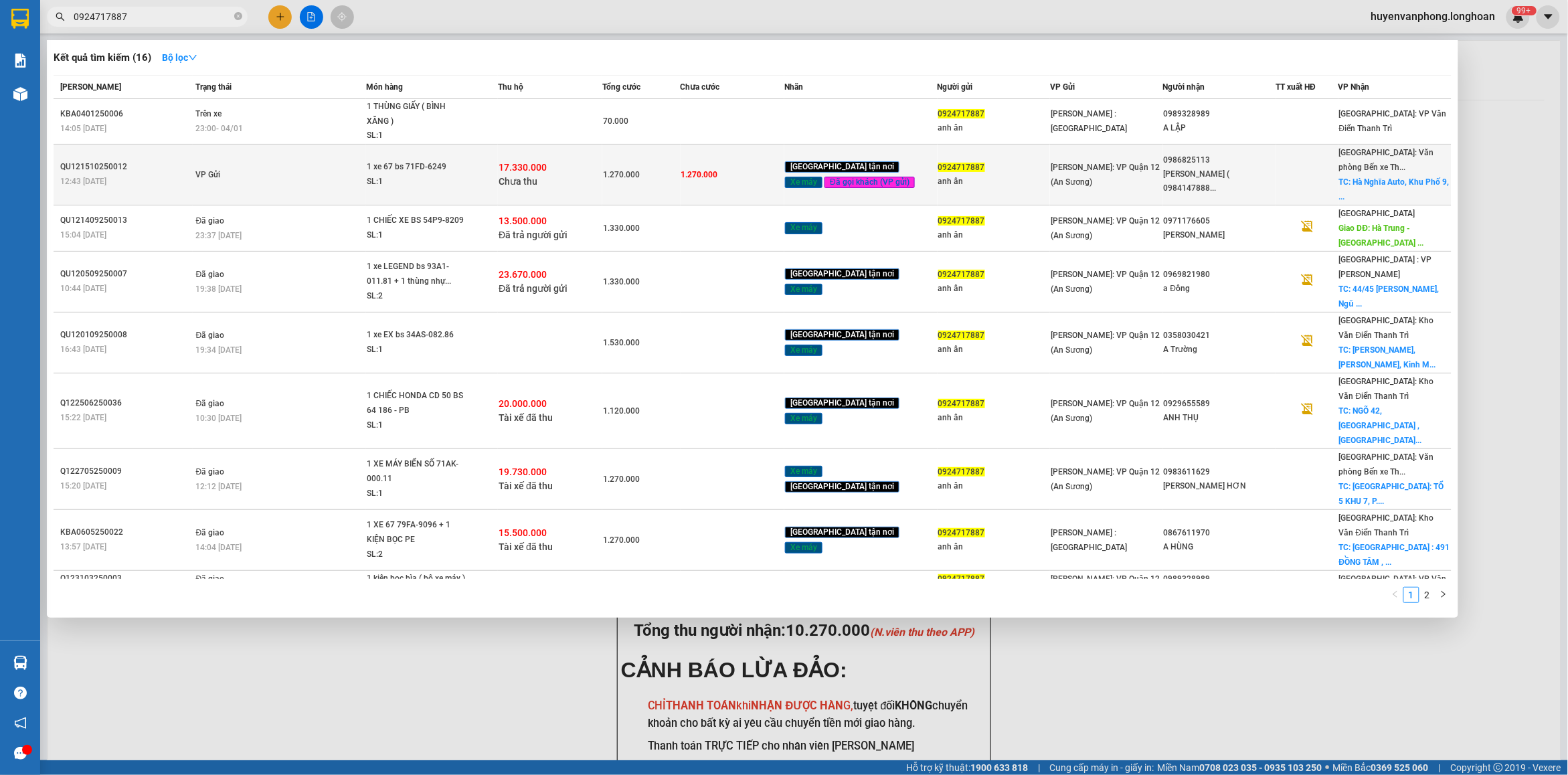
click at [419, 163] on div "1 xe 67 bs 71FD-6249" at bounding box center [416, 167] width 100 height 14
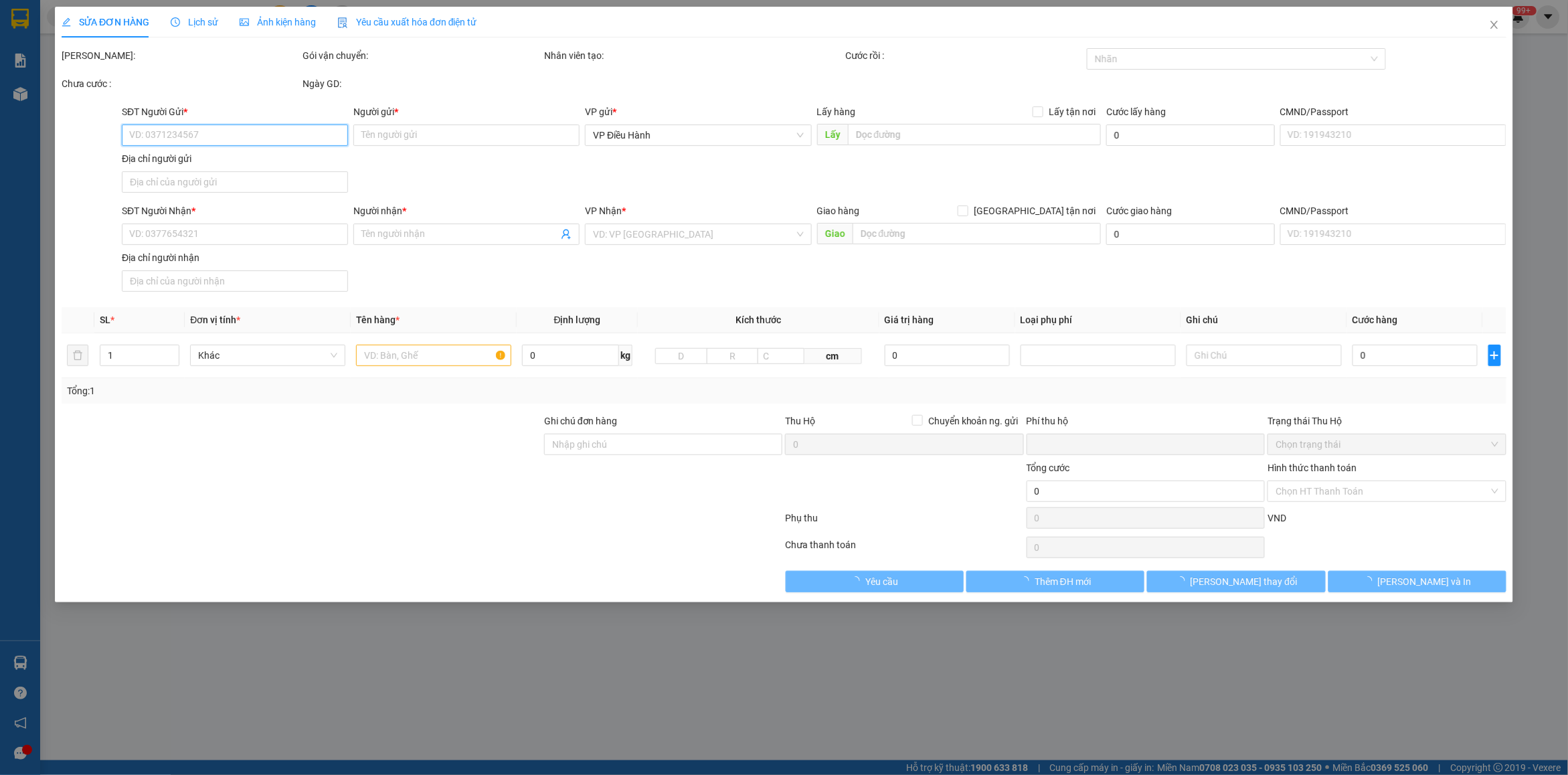
type input "0924717887"
type input "anh ân"
type input "0986825113"
type input "[PERSON_NAME] ( 0984147888 )"
checkbox input "true"
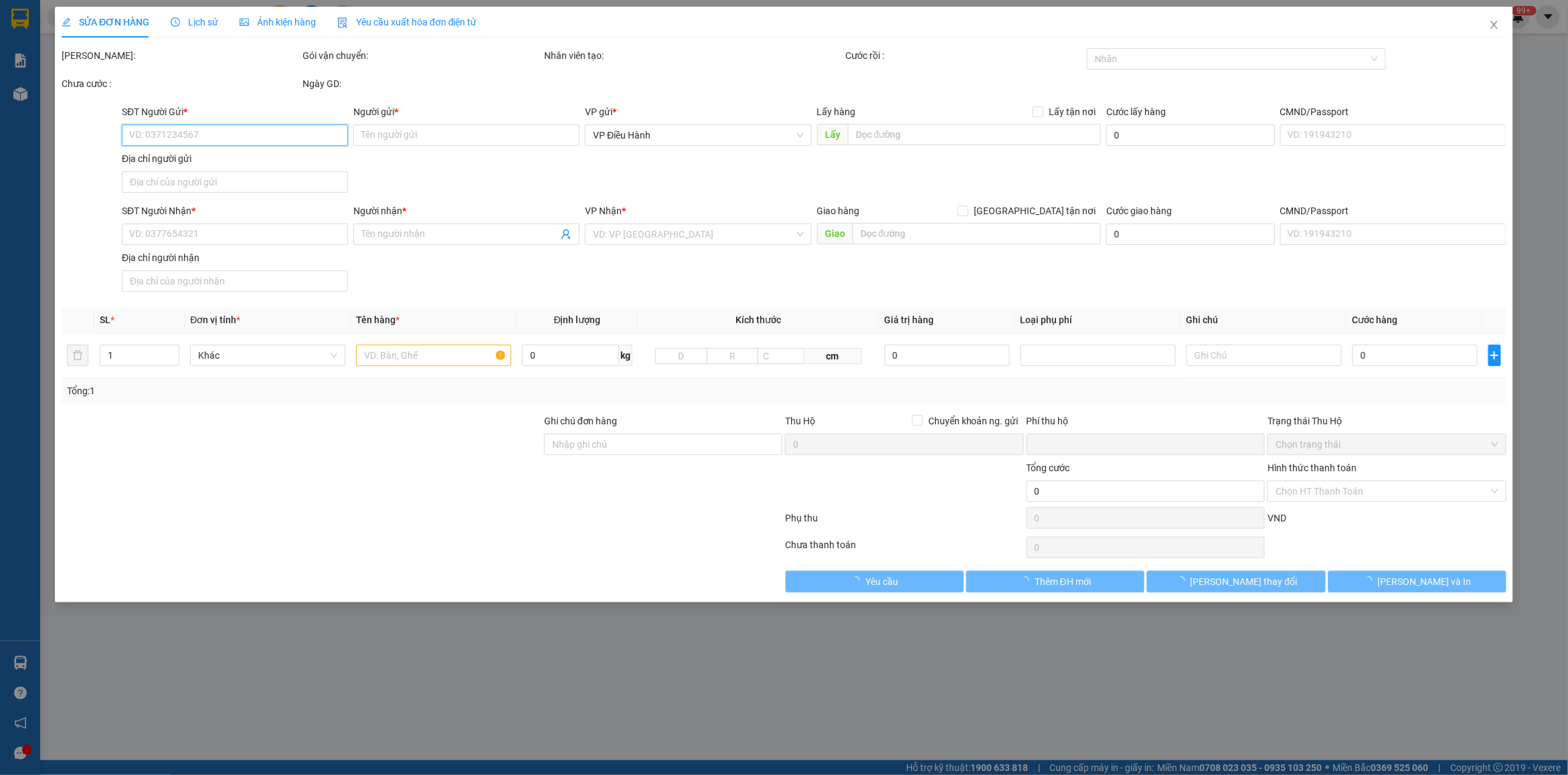
type input "[GEOGRAPHIC_DATA], [GEOGRAPHIC_DATA], [GEOGRAPHIC_DATA], [GEOGRAPHIC_DATA]"
type input "chìa khóa - cavet quấn tay lái"
type input "1.270.000"
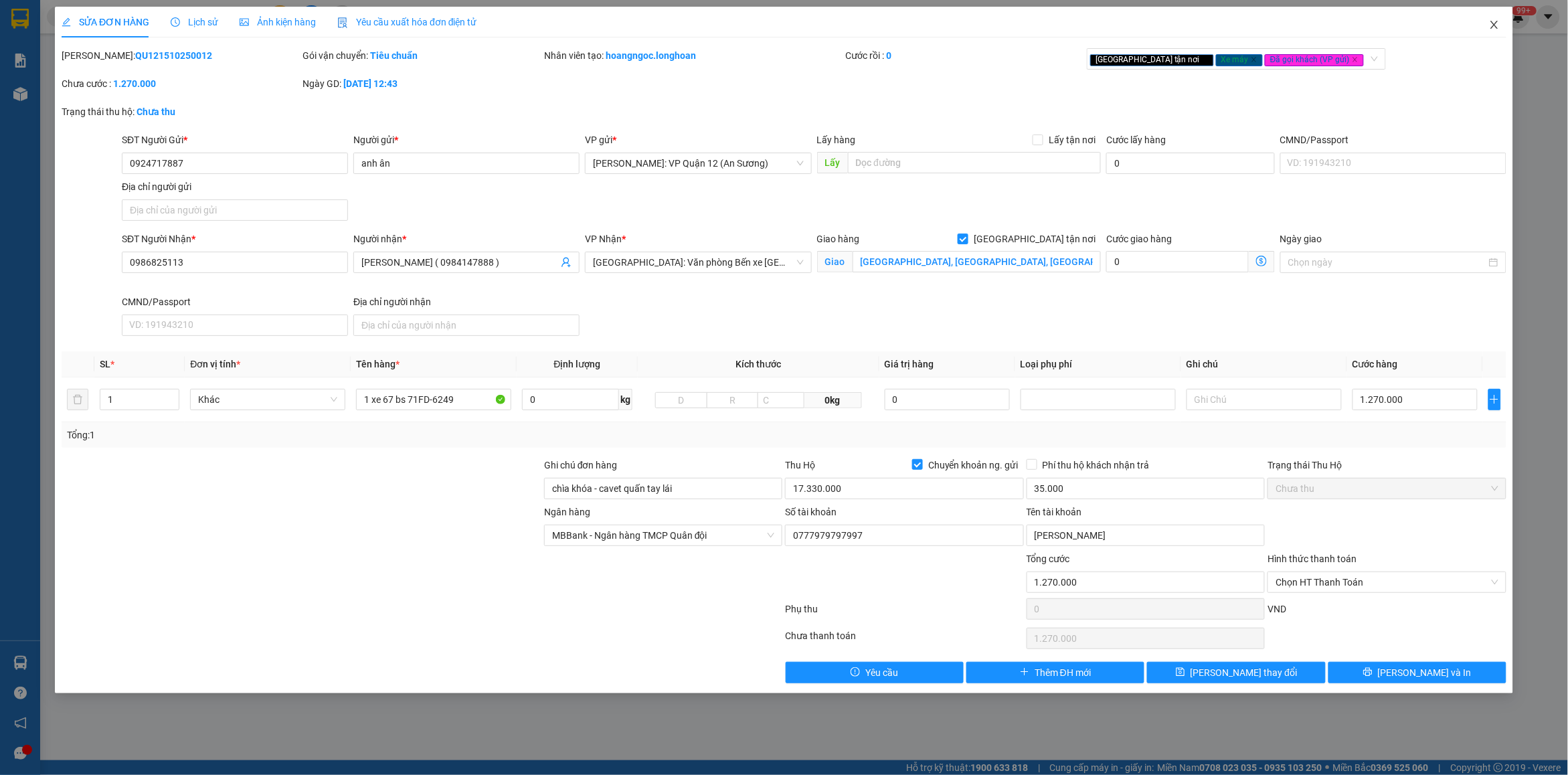
click at [1494, 24] on icon "close" at bounding box center [1494, 24] width 7 height 8
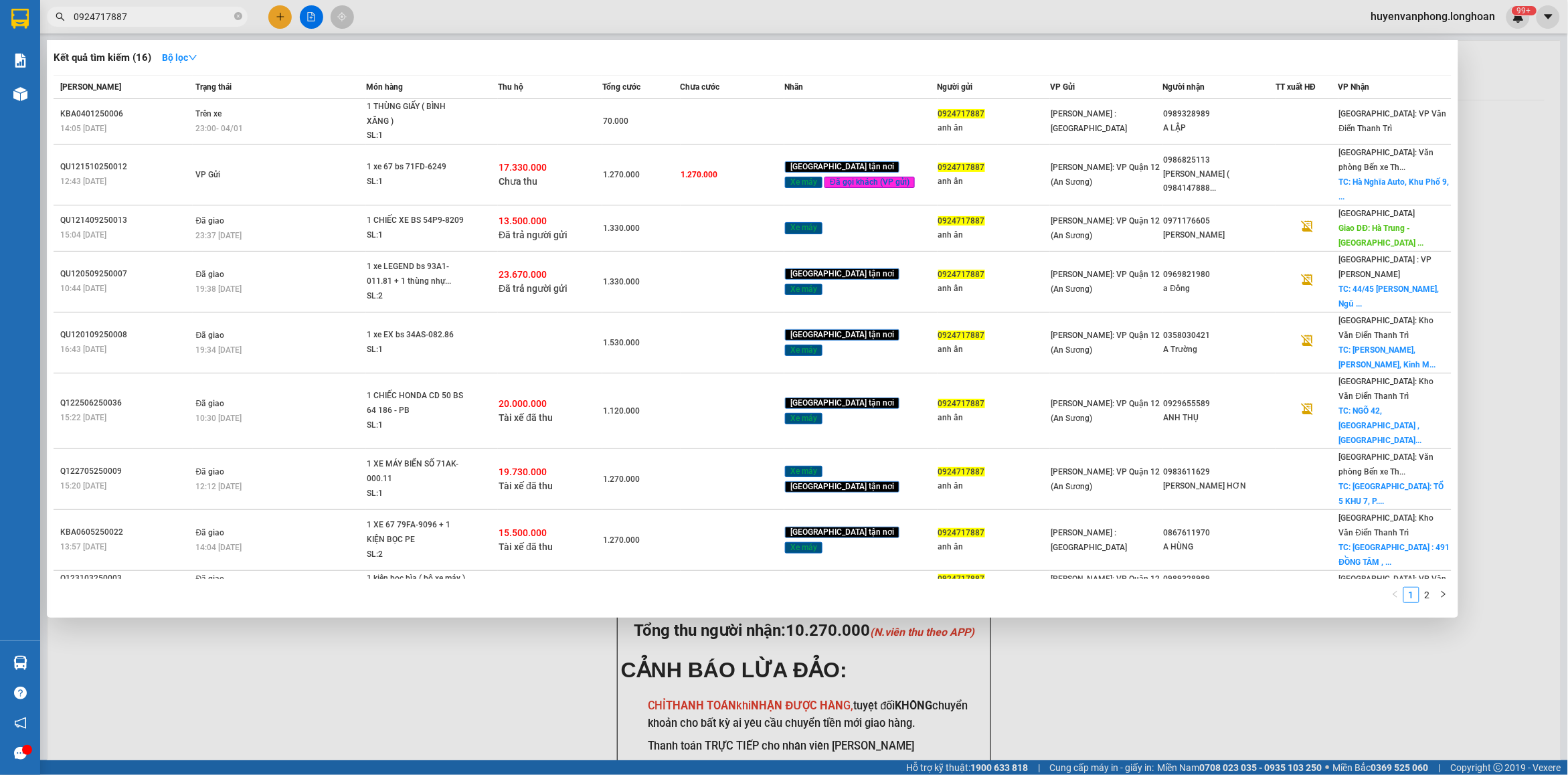
drag, startPoint x: 237, startPoint y: 19, endPoint x: 135, endPoint y: 24, distance: 102.1
click at [225, 20] on span "0924717887" at bounding box center [148, 16] width 201 height 20
click at [139, 19] on input "0924717887" at bounding box center [152, 16] width 158 height 14
drag, startPoint x: 139, startPoint y: 19, endPoint x: 159, endPoint y: 11, distance: 21.5
click at [141, 17] on input "0924717887" at bounding box center [152, 16] width 158 height 14
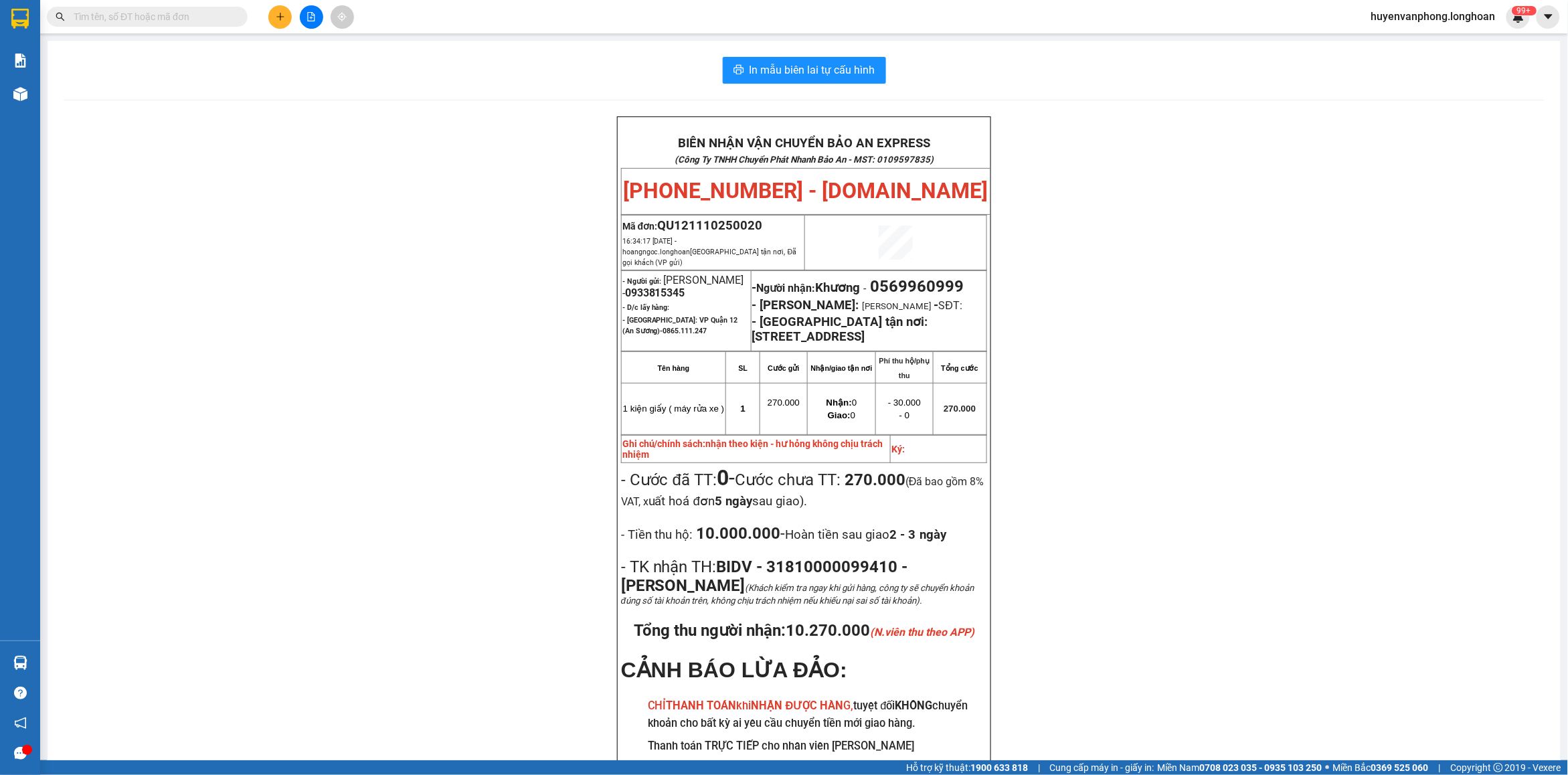
paste input "0936224922"
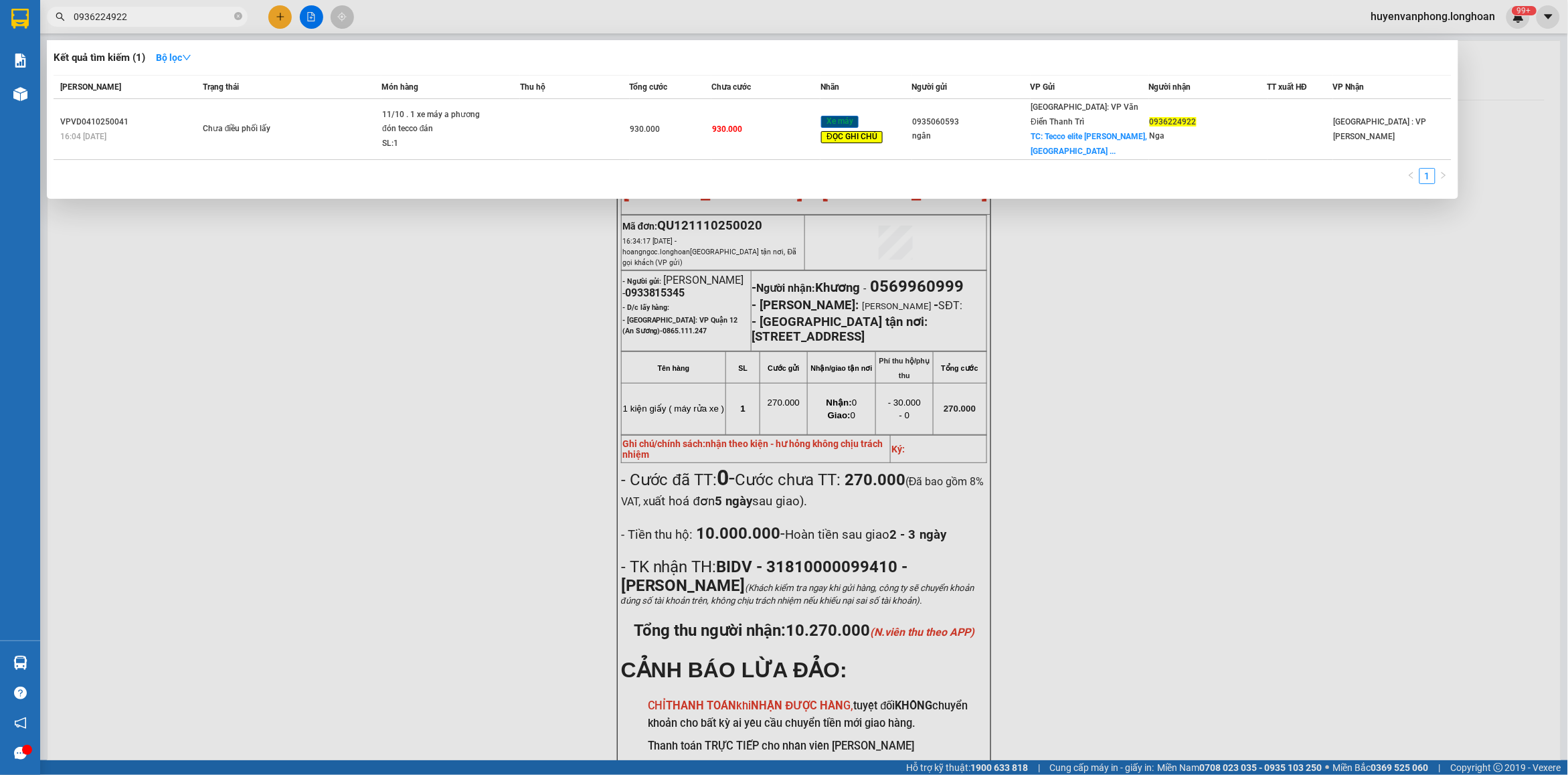
type input "0936224922"
drag, startPoint x: 234, startPoint y: 17, endPoint x: 146, endPoint y: 22, distance: 88.1
click at [214, 22] on span "0936224922" at bounding box center [148, 16] width 201 height 20
click at [145, 22] on input "0936224922" at bounding box center [152, 16] width 158 height 14
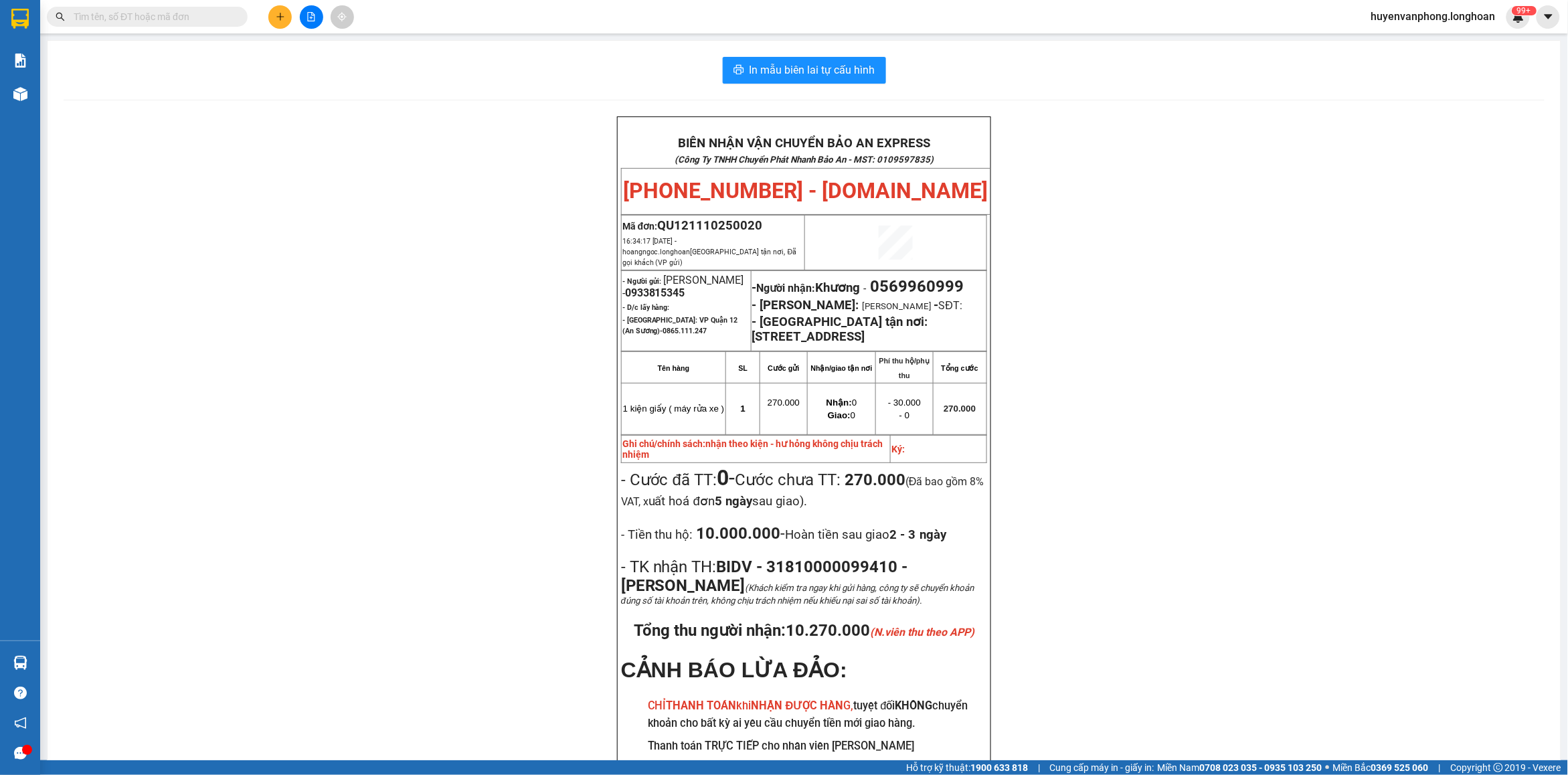
paste input "0374643256"
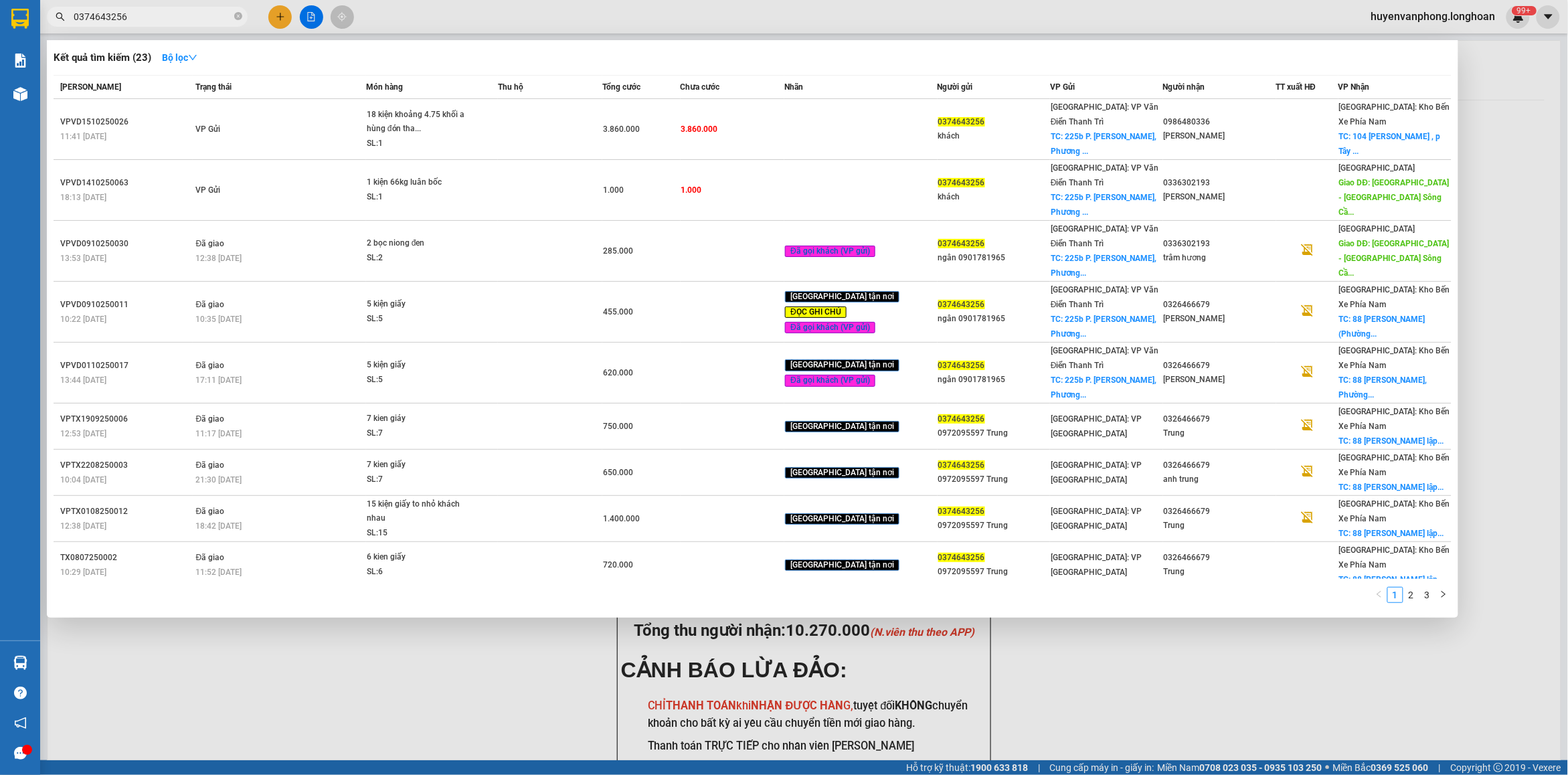
type input "0374643256"
drag, startPoint x: 237, startPoint y: 19, endPoint x: 176, endPoint y: 24, distance: 61.2
click at [229, 20] on span "0374643256" at bounding box center [148, 16] width 201 height 20
click at [176, 24] on span "0374643256" at bounding box center [148, 16] width 201 height 20
click at [172, 20] on input "0374643256" at bounding box center [152, 16] width 158 height 14
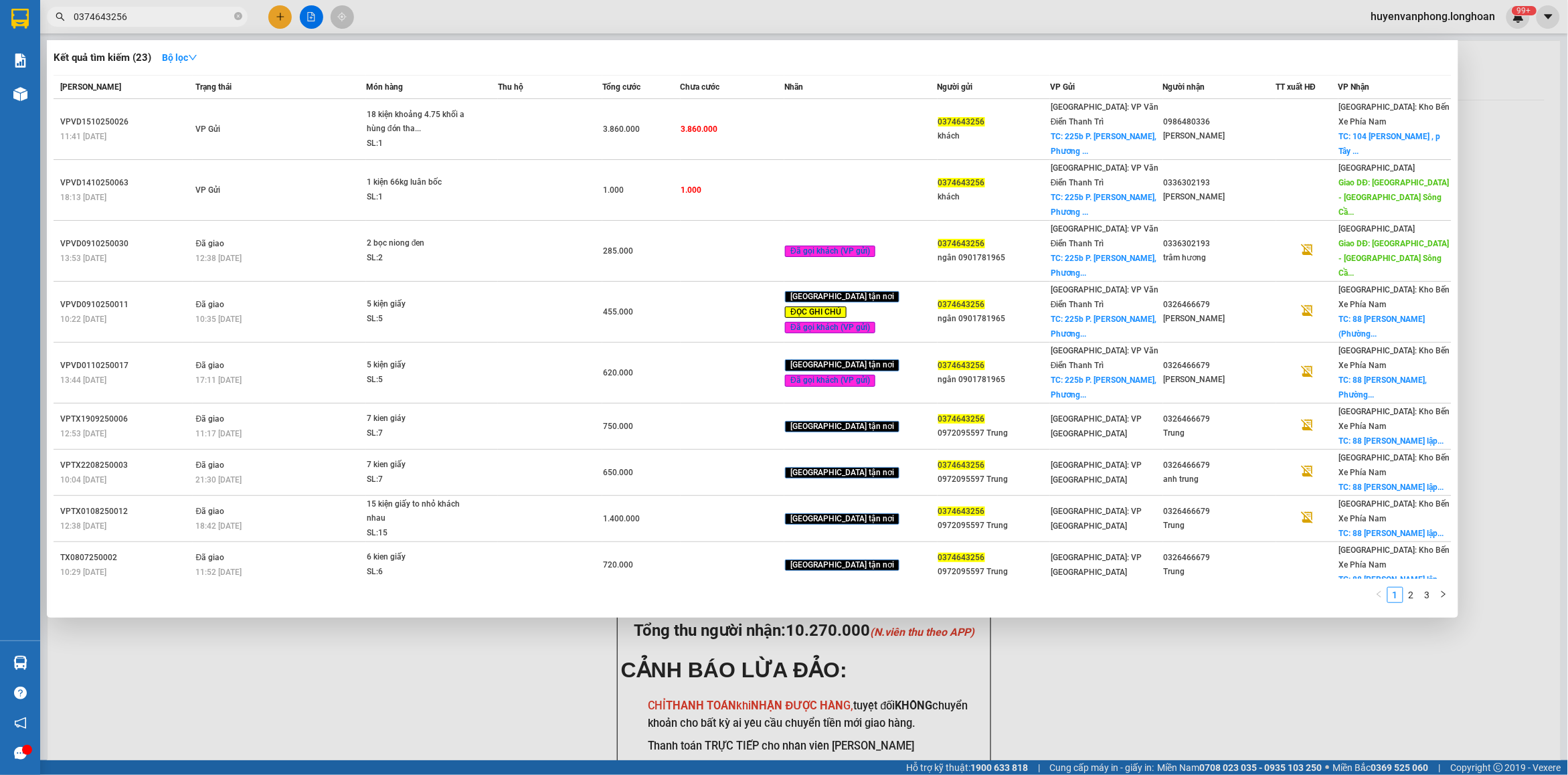
click at [172, 20] on input "0374643256" at bounding box center [152, 16] width 158 height 14
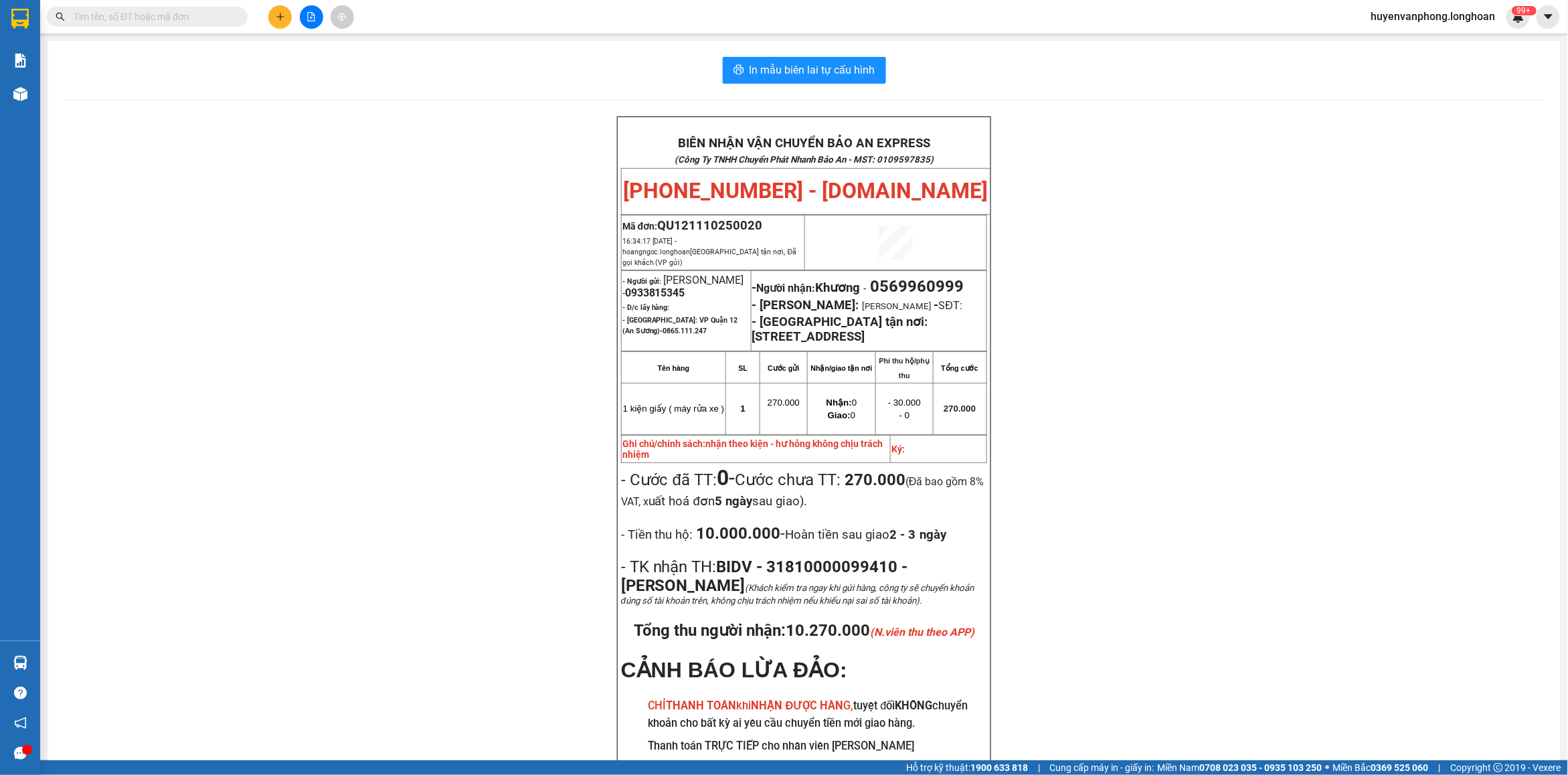
paste input "0909123587"
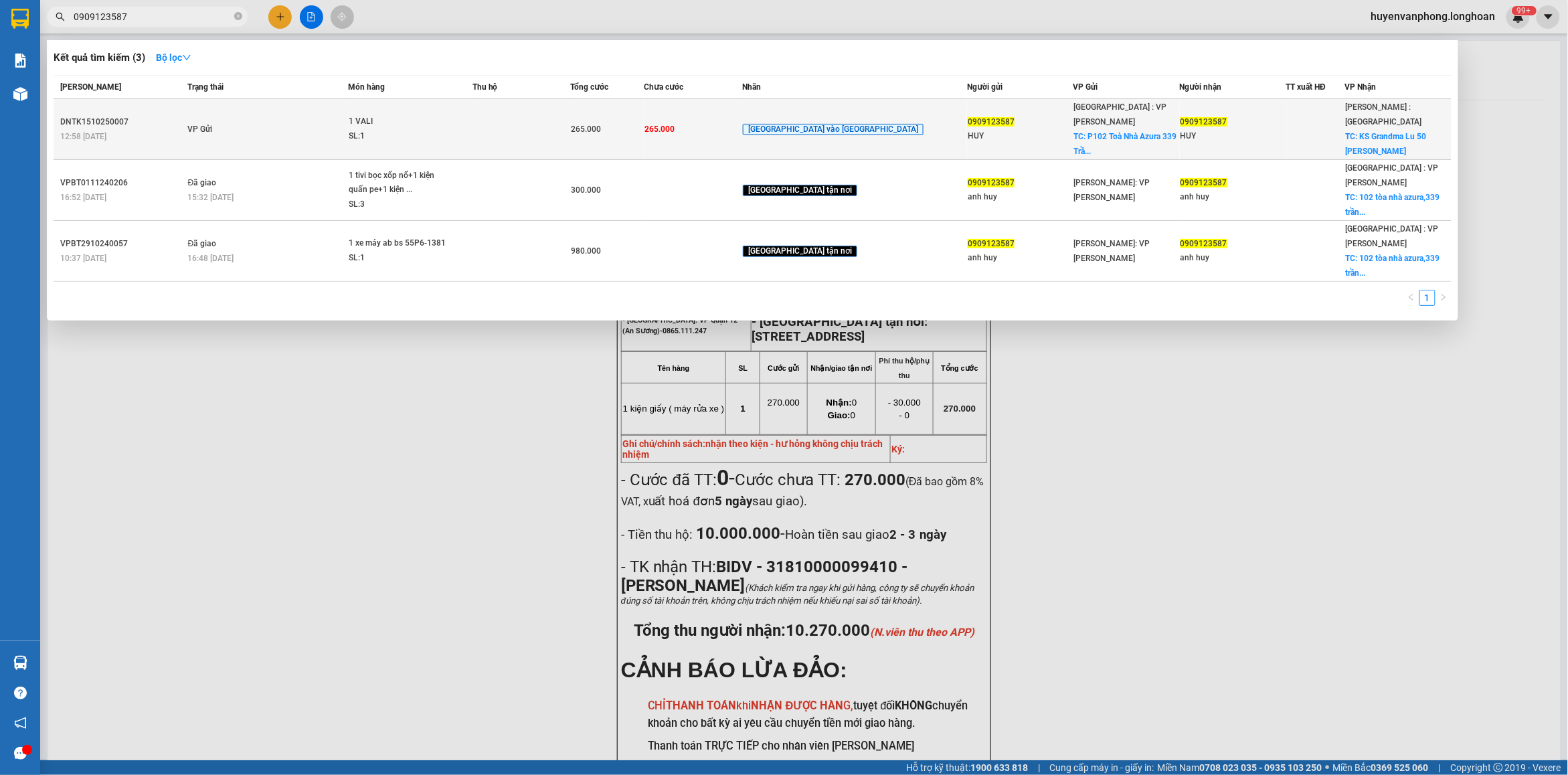
type input "0909123587"
click at [542, 129] on td at bounding box center [521, 129] width 99 height 61
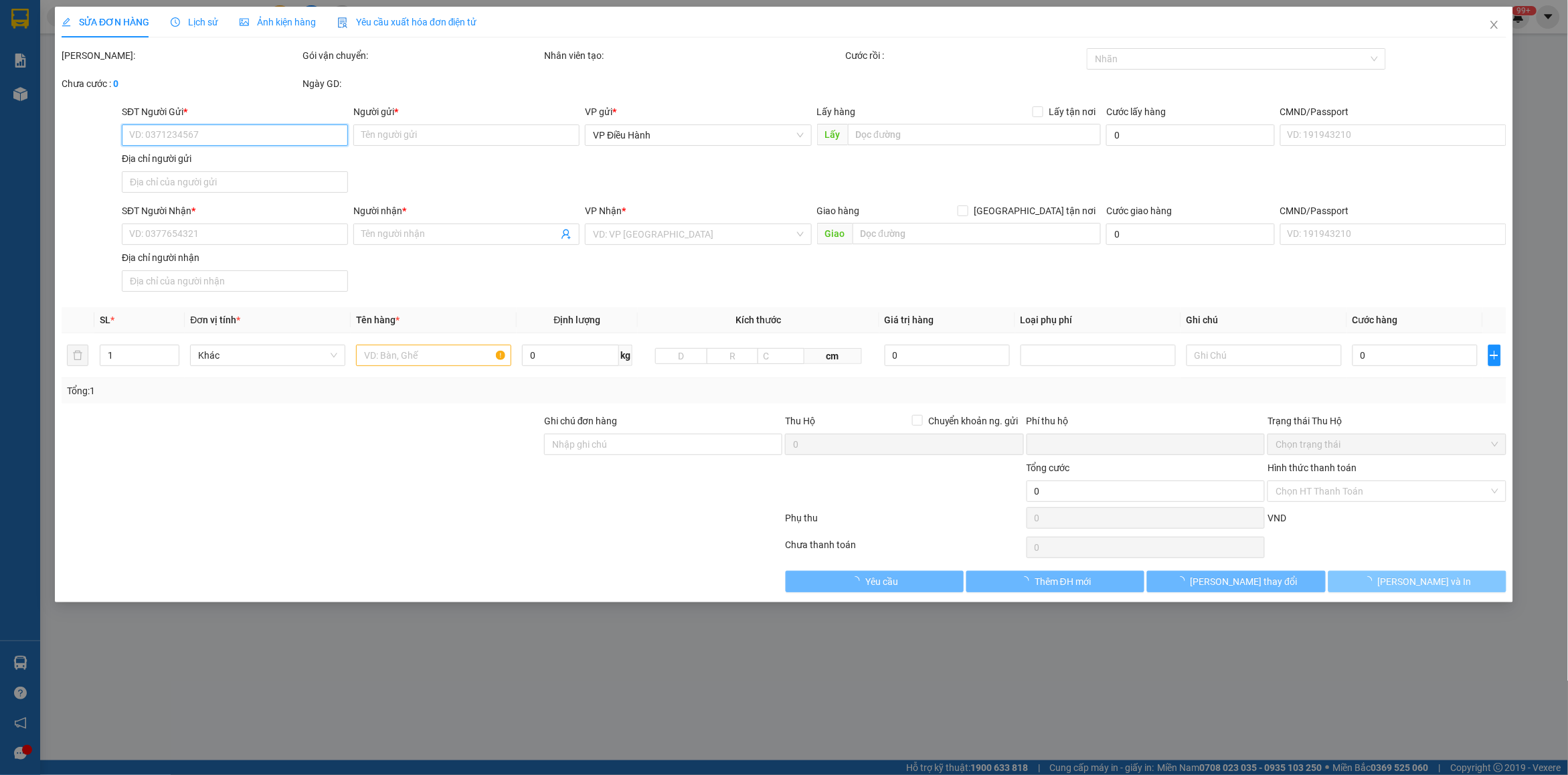
type input "0909123587"
type input "HUY"
checkbox input "true"
type input "P102 Toà Nhà Azura [GEOGRAPHIC_DATA][PERSON_NAME], [GEOGRAPHIC_DATA], [GEOGRAPH…"
type input "0909123587"
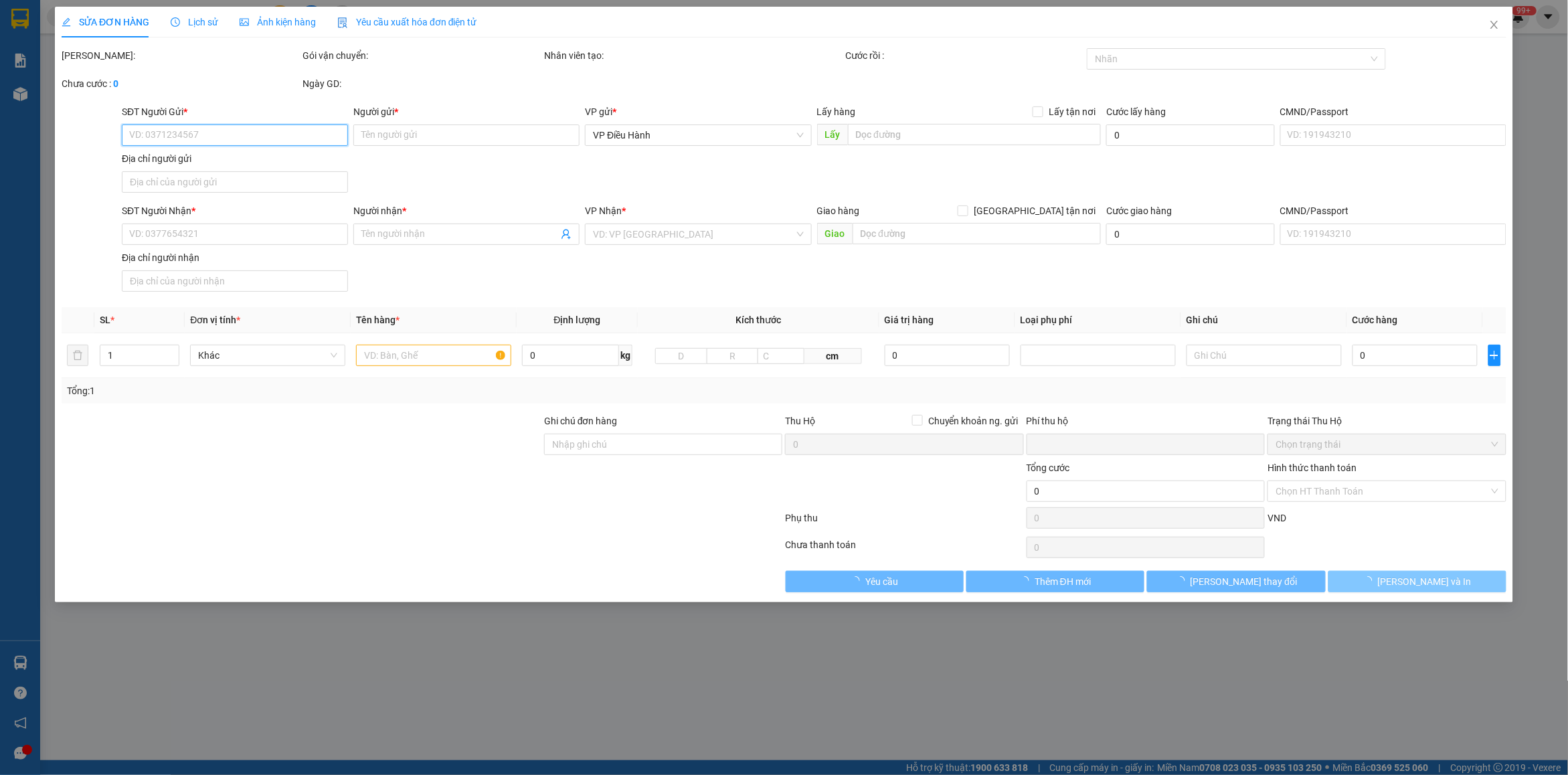
type input "HUY"
checkbox input "true"
type input "KS Grandma Lu 50 [PERSON_NAME], [GEOGRAPHIC_DATA][PERSON_NAME], (Q1 cũ), Tp HCM"
type input "0"
type input "265.000"
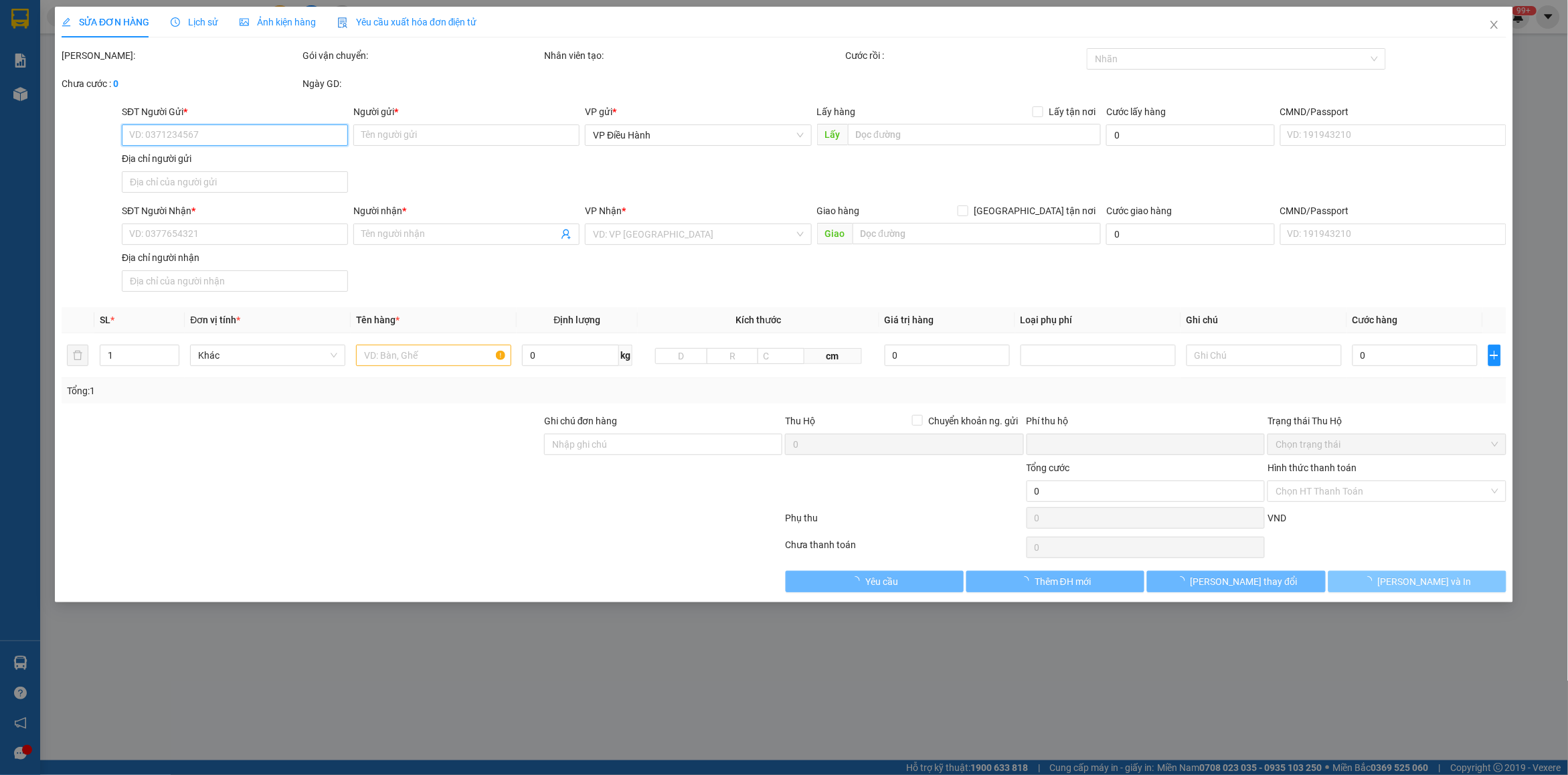
type input "265.000"
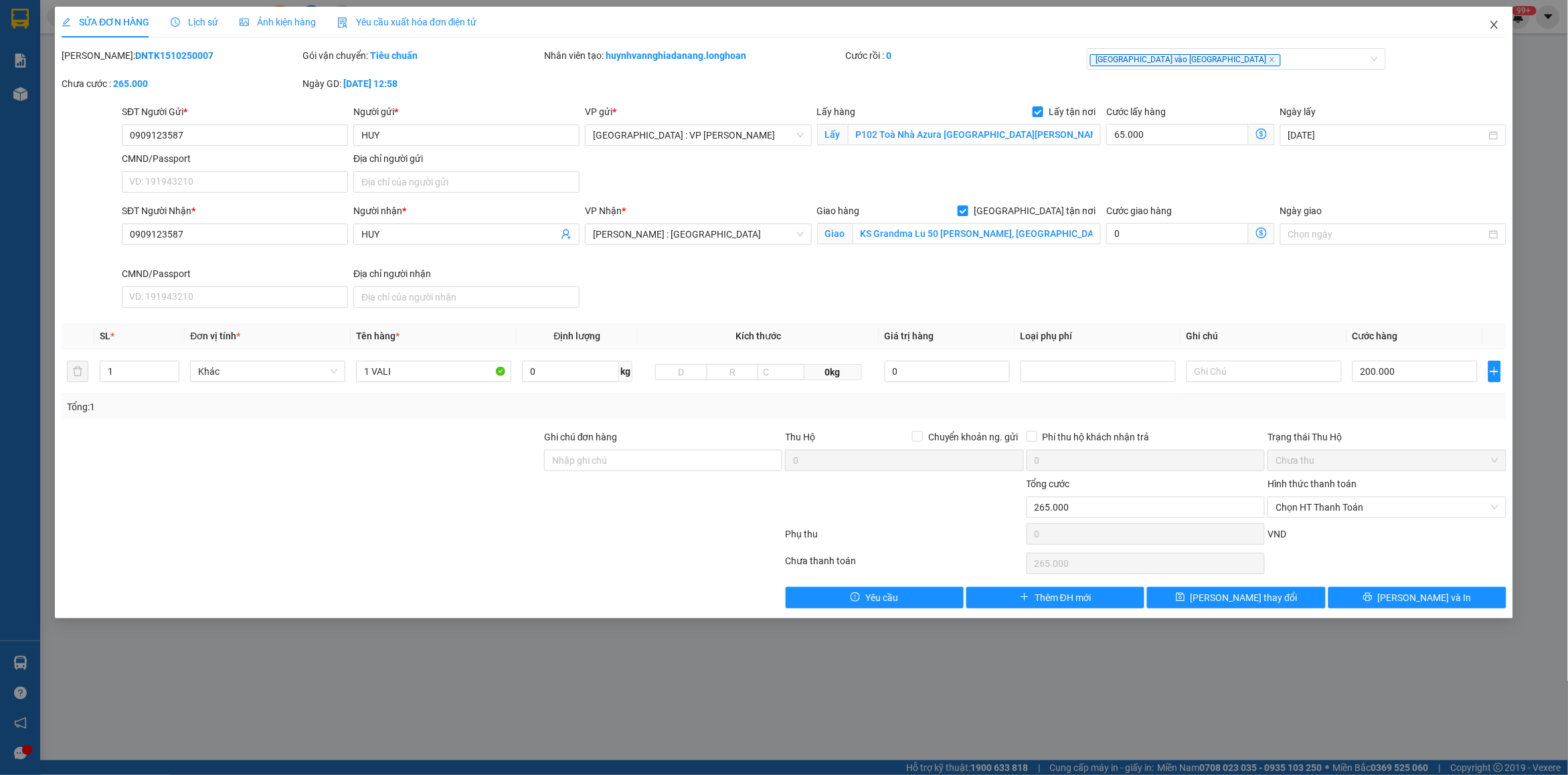
click at [1501, 22] on span "Close" at bounding box center [1494, 24] width 37 height 37
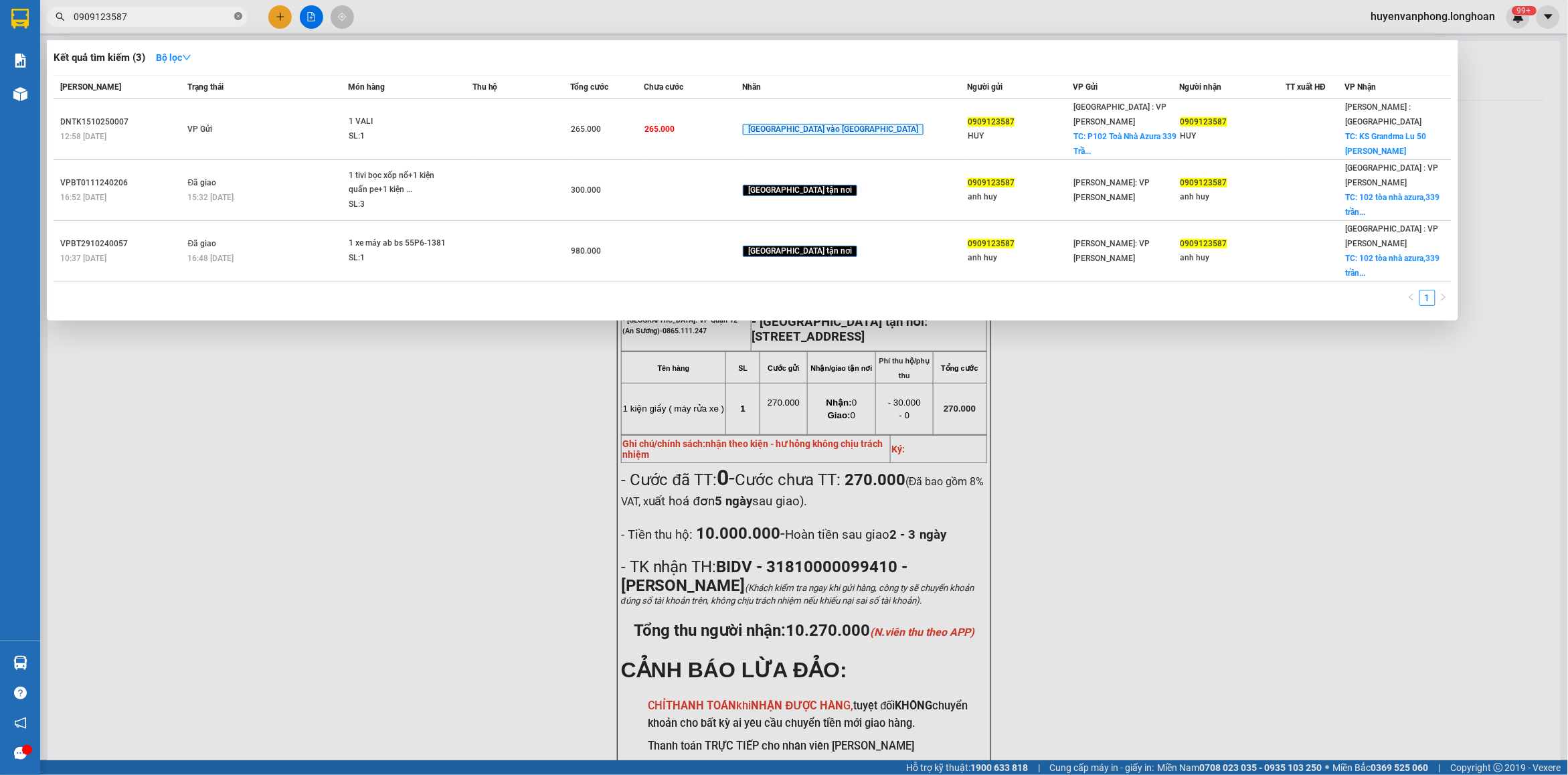
click at [234, 20] on icon "close-circle" at bounding box center [238, 15] width 8 height 8
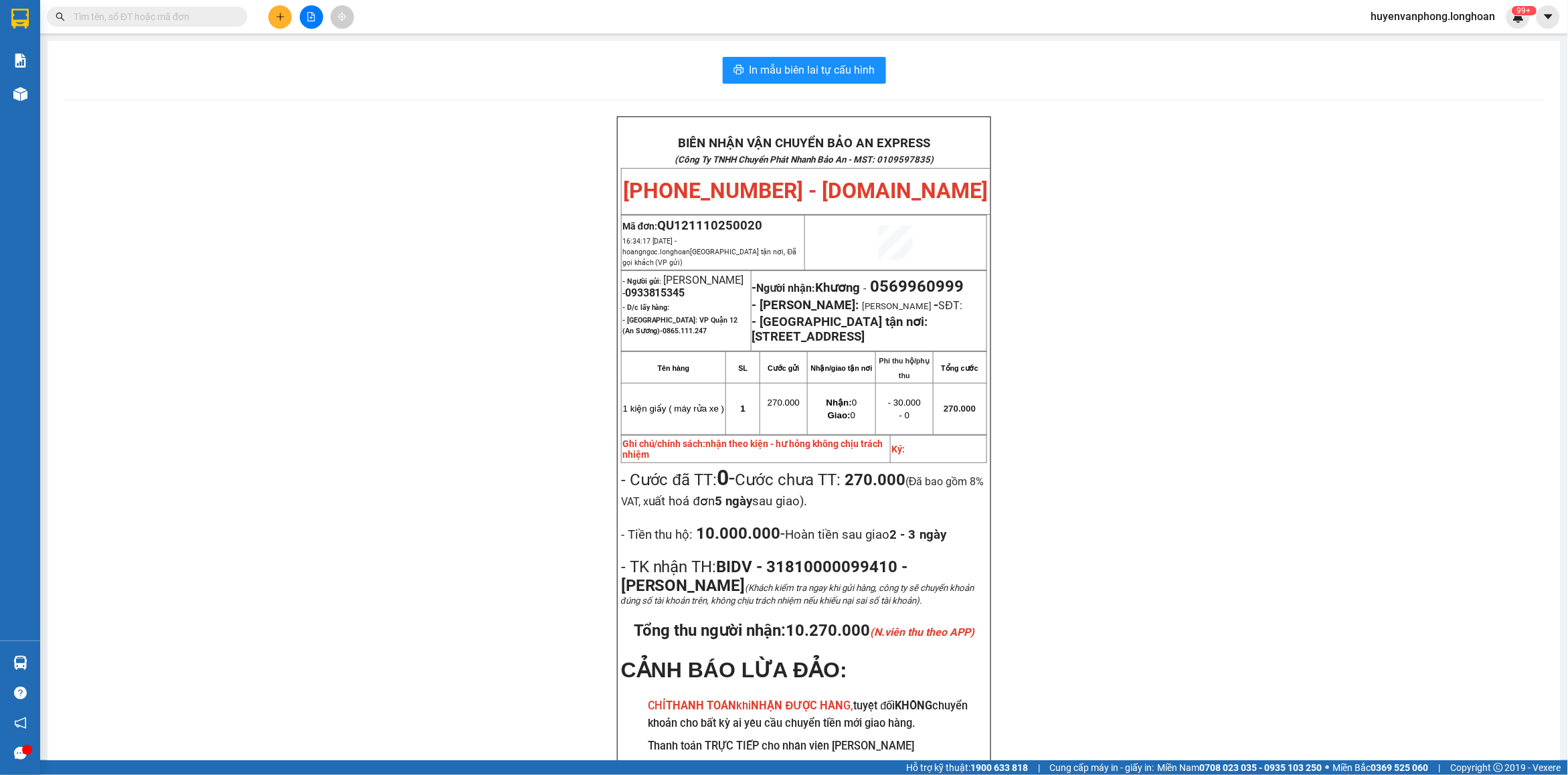
click at [193, 22] on input "text" at bounding box center [152, 16] width 158 height 14
paste input "0948809928"
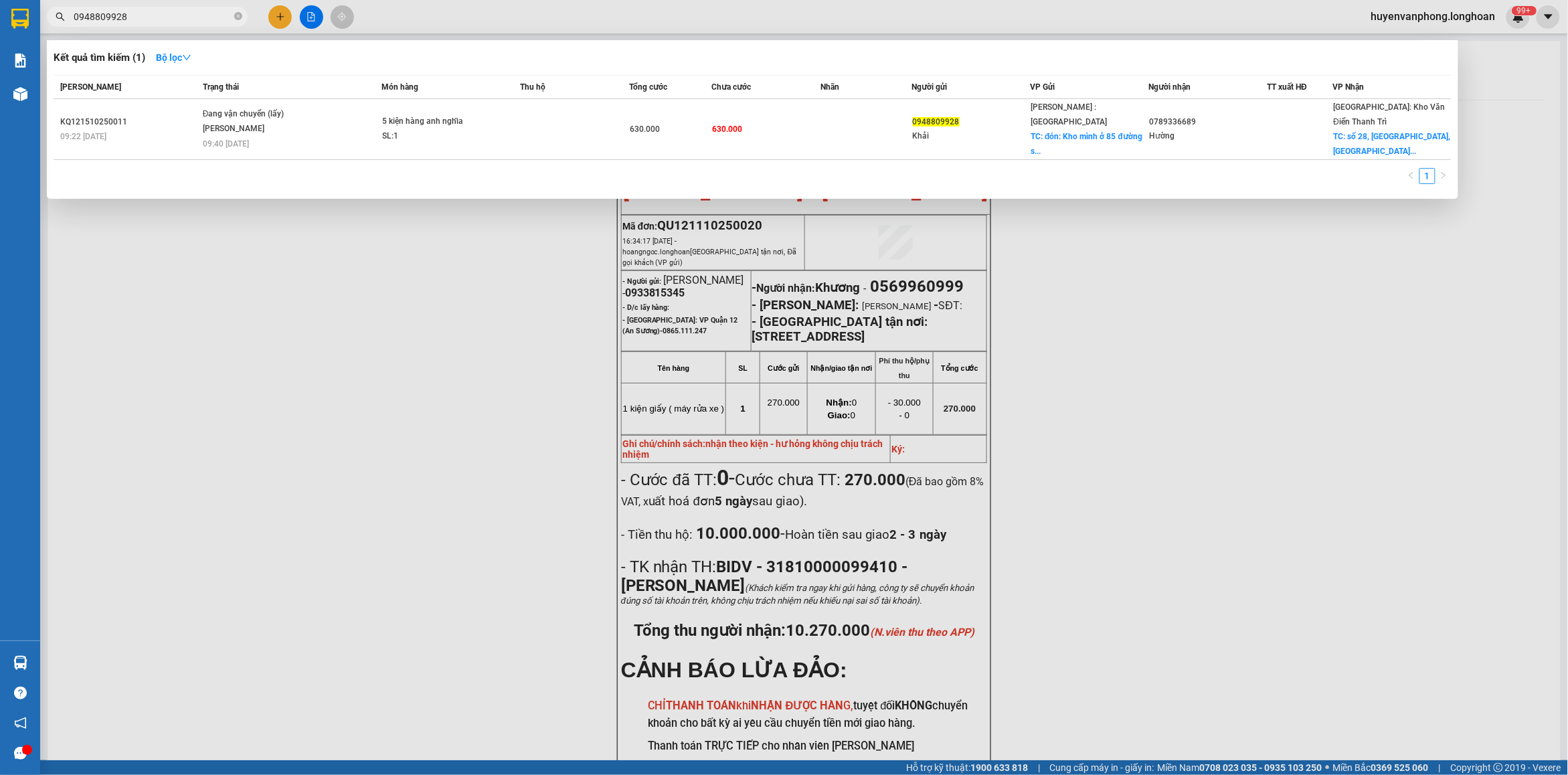
type input "0948809928"
click at [236, 14] on icon "close-circle" at bounding box center [238, 15] width 8 height 8
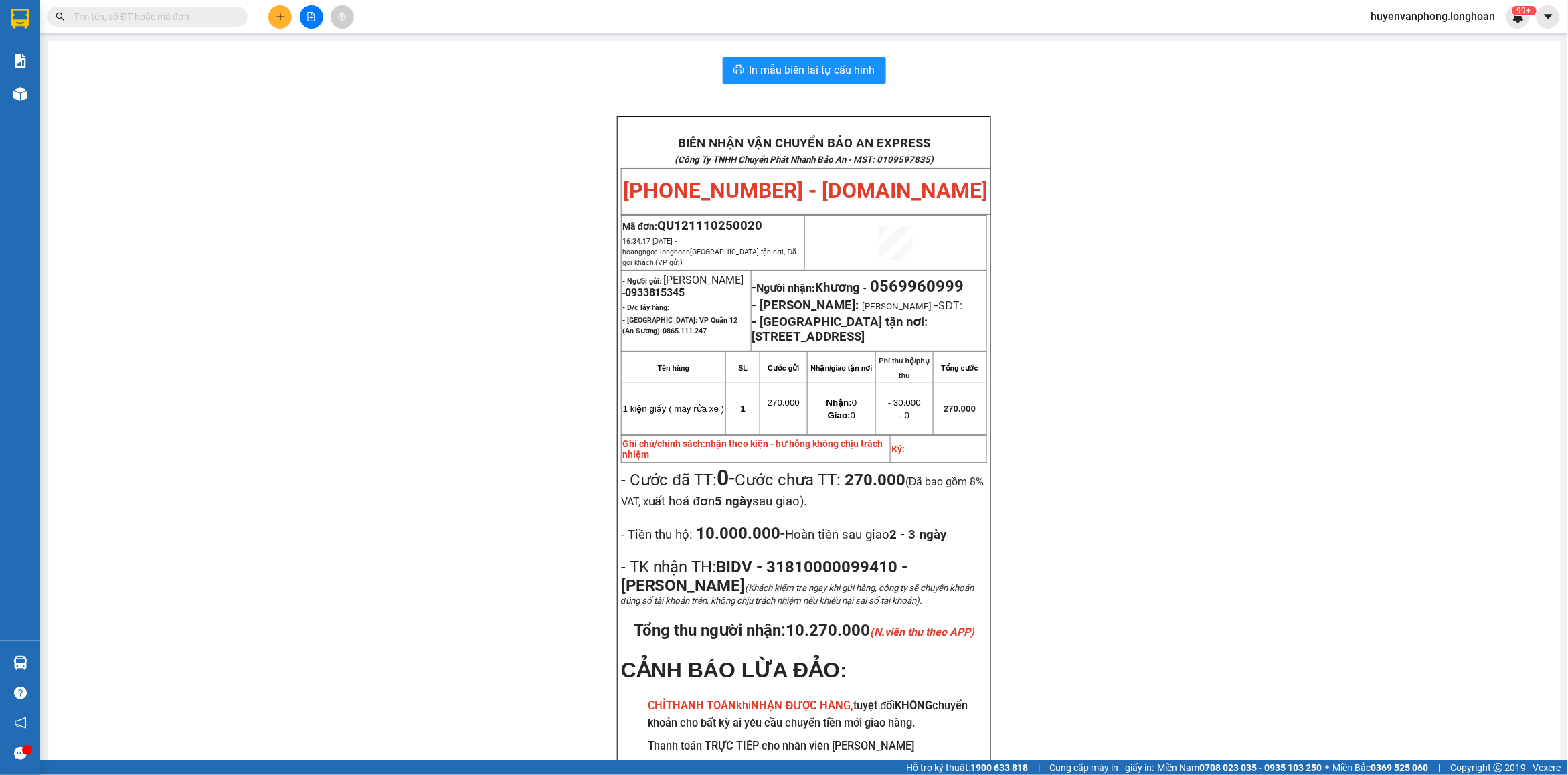
click at [185, 14] on input "text" at bounding box center [152, 16] width 158 height 14
paste input "0949345989"
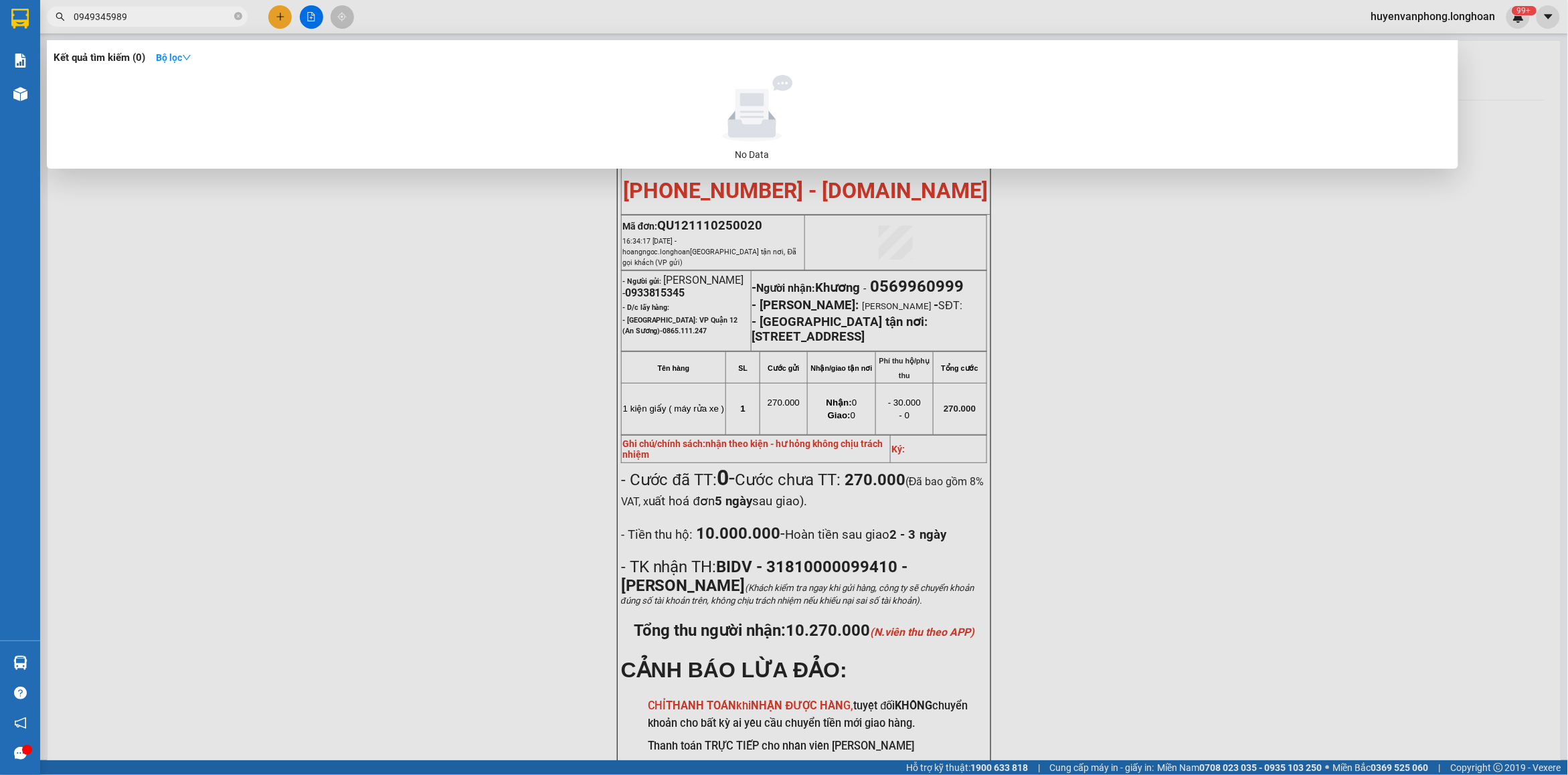
type input "0949345989"
click at [235, 15] on icon "close-circle" at bounding box center [238, 15] width 8 height 8
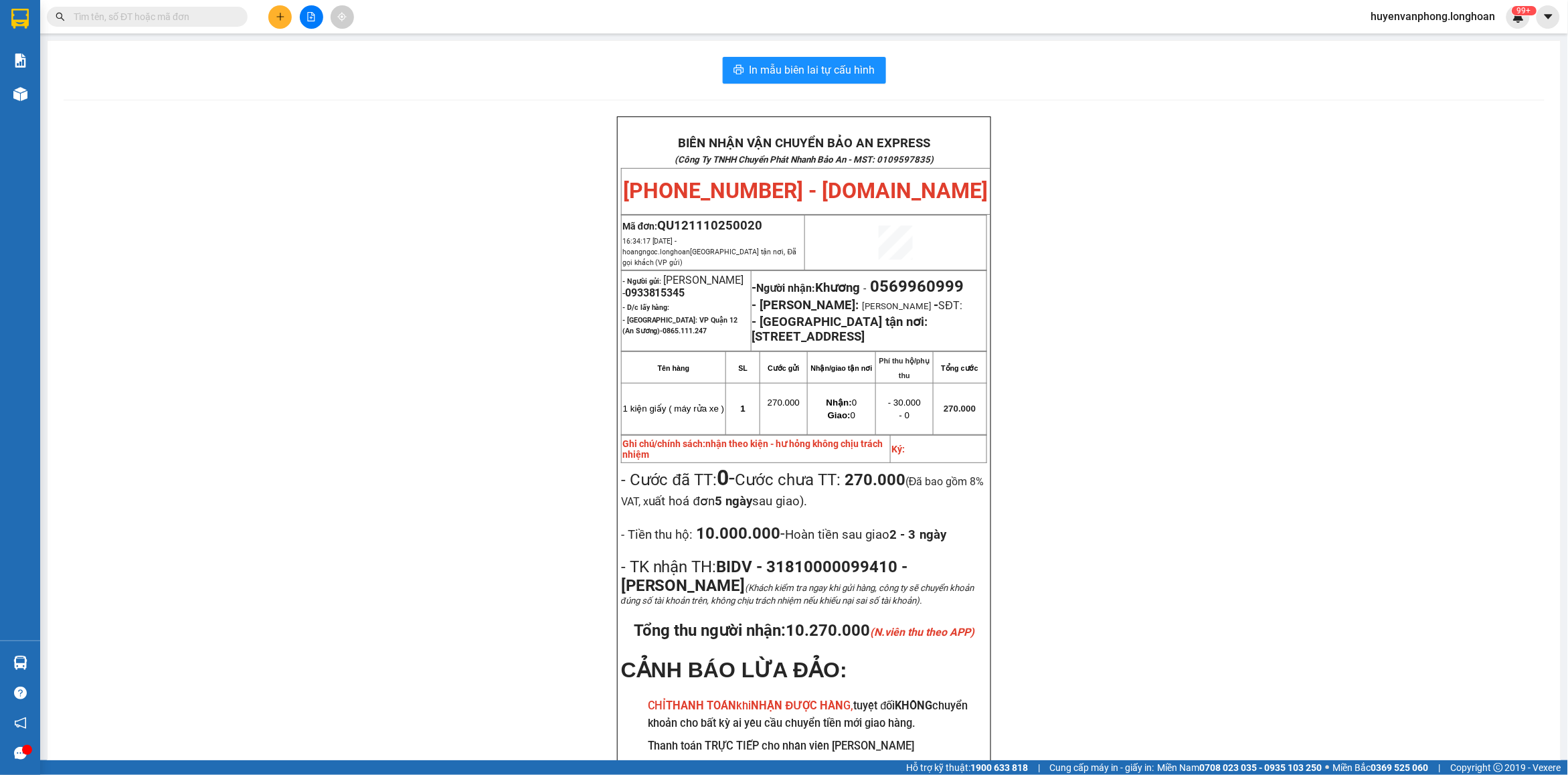
click at [191, 14] on input "text" at bounding box center [152, 16] width 158 height 14
paste input "0971594667"
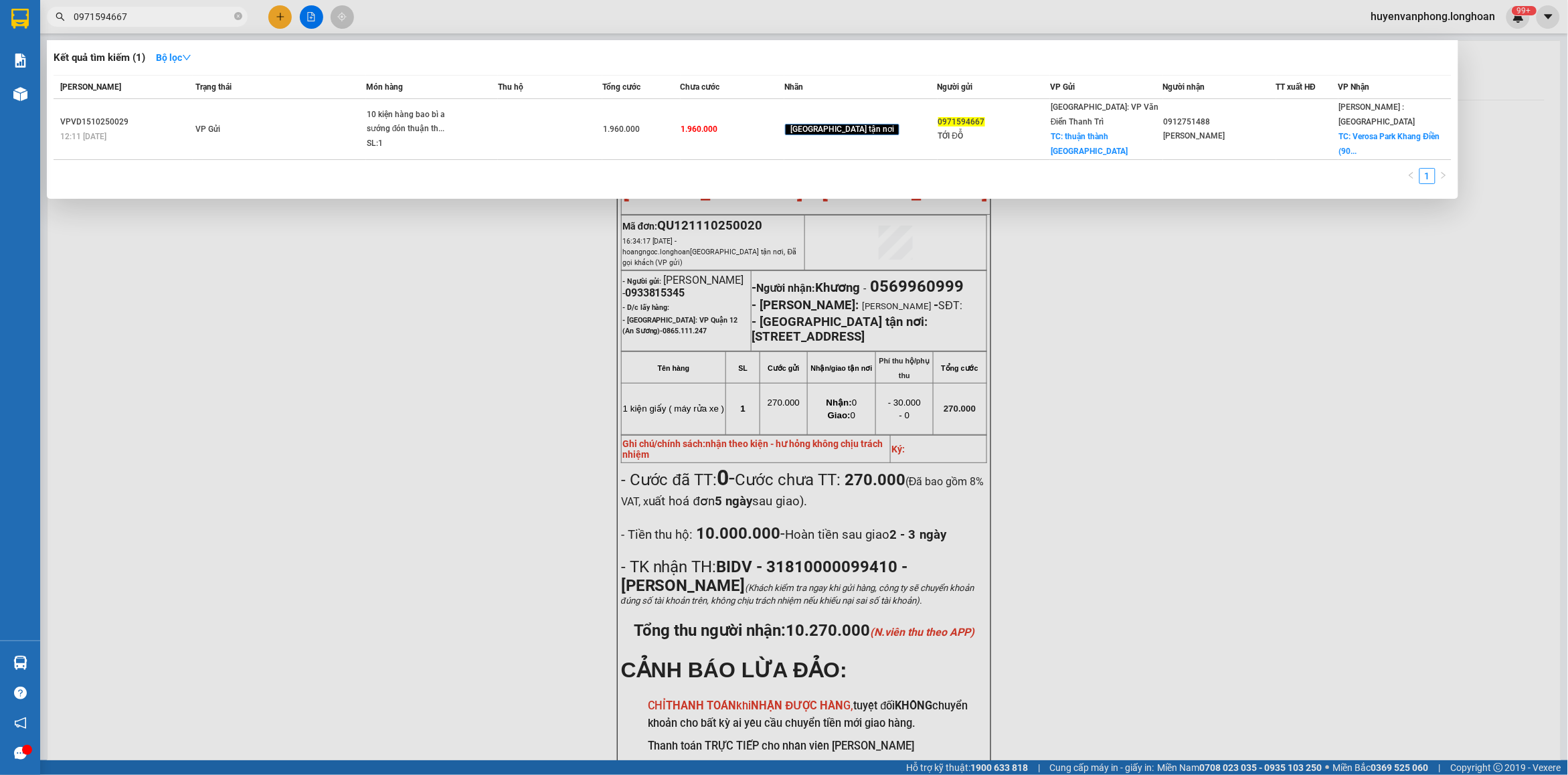
type input "0971594667"
